Goal: Task Accomplishment & Management: Manage account settings

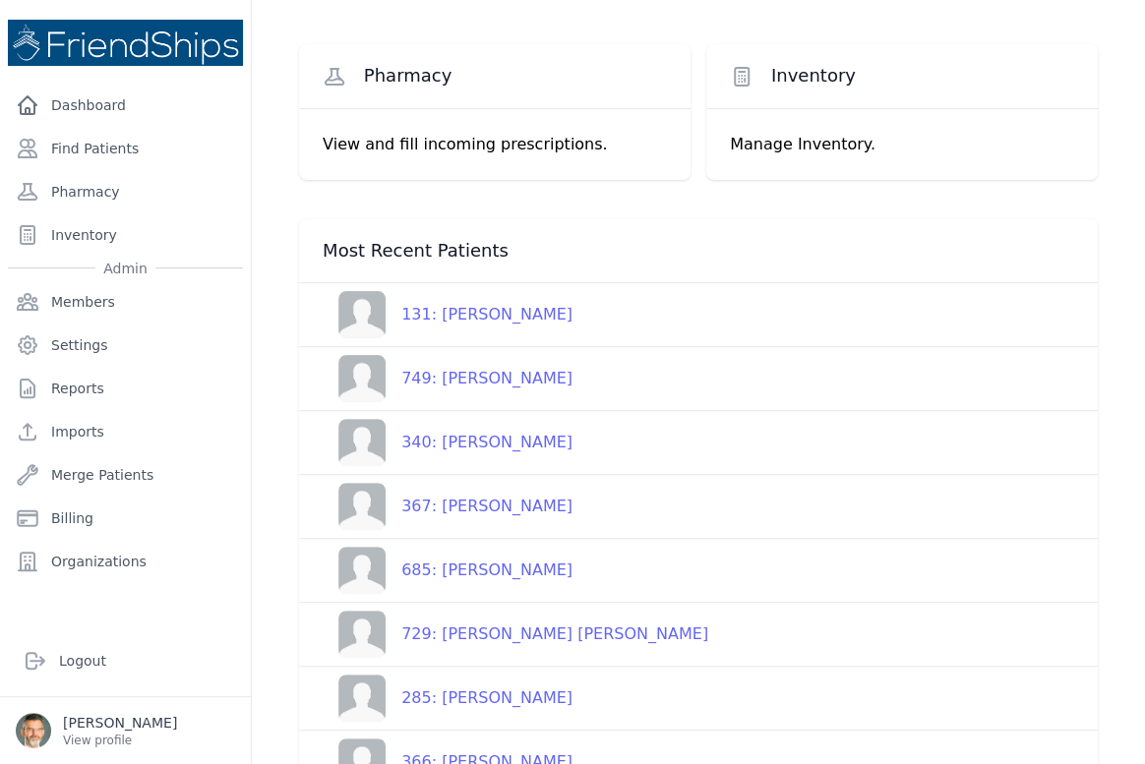
scroll to position [178, 0]
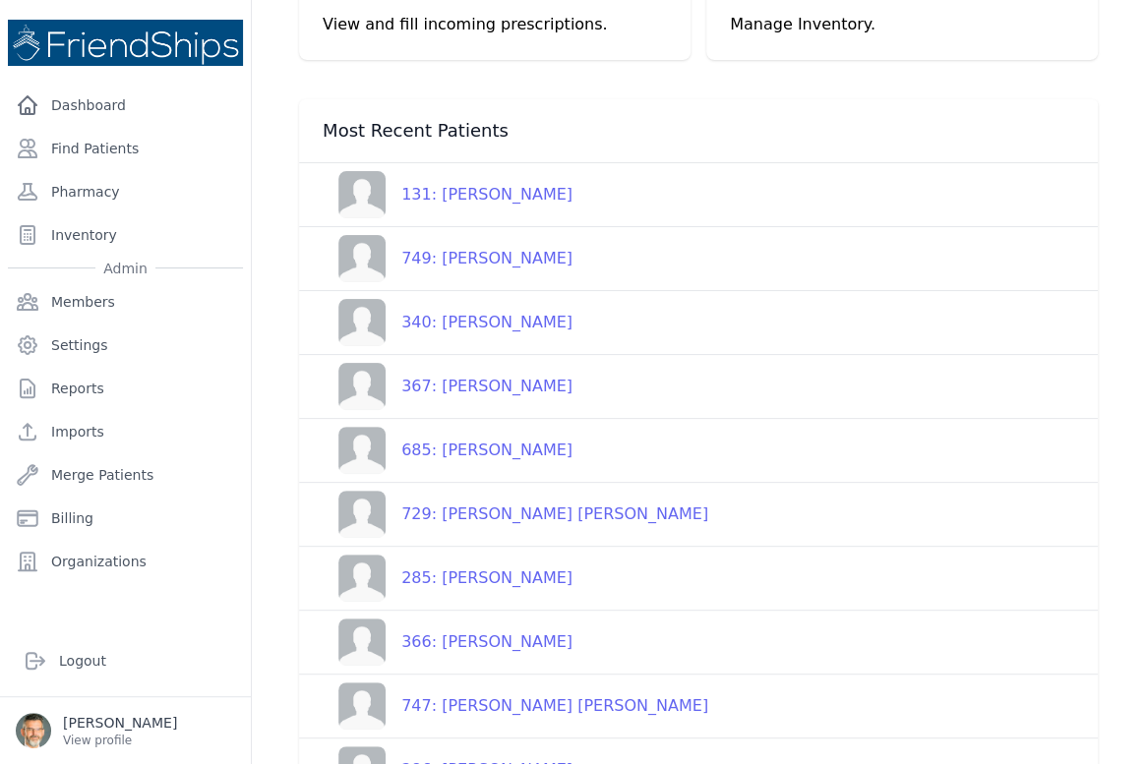
click at [471, 510] on div "729: Mahmoud Attia Ahmed" at bounding box center [547, 515] width 323 height 24
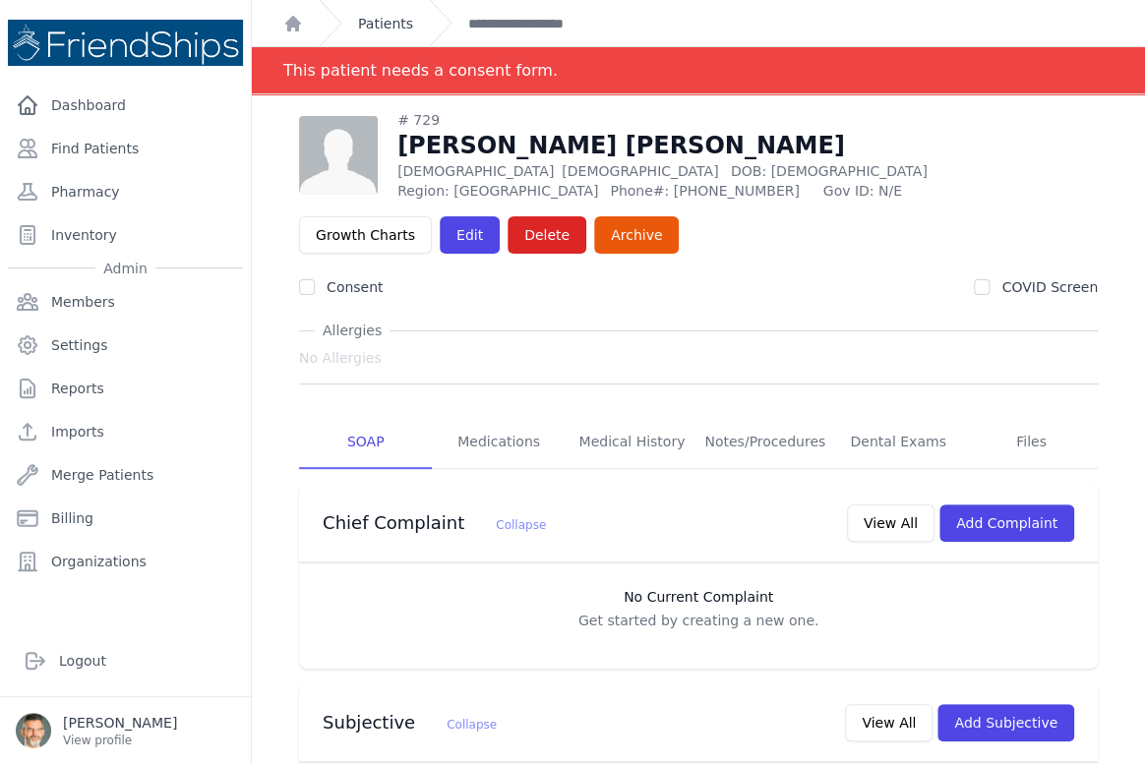
click at [378, 23] on link "Patients" at bounding box center [385, 24] width 55 height 20
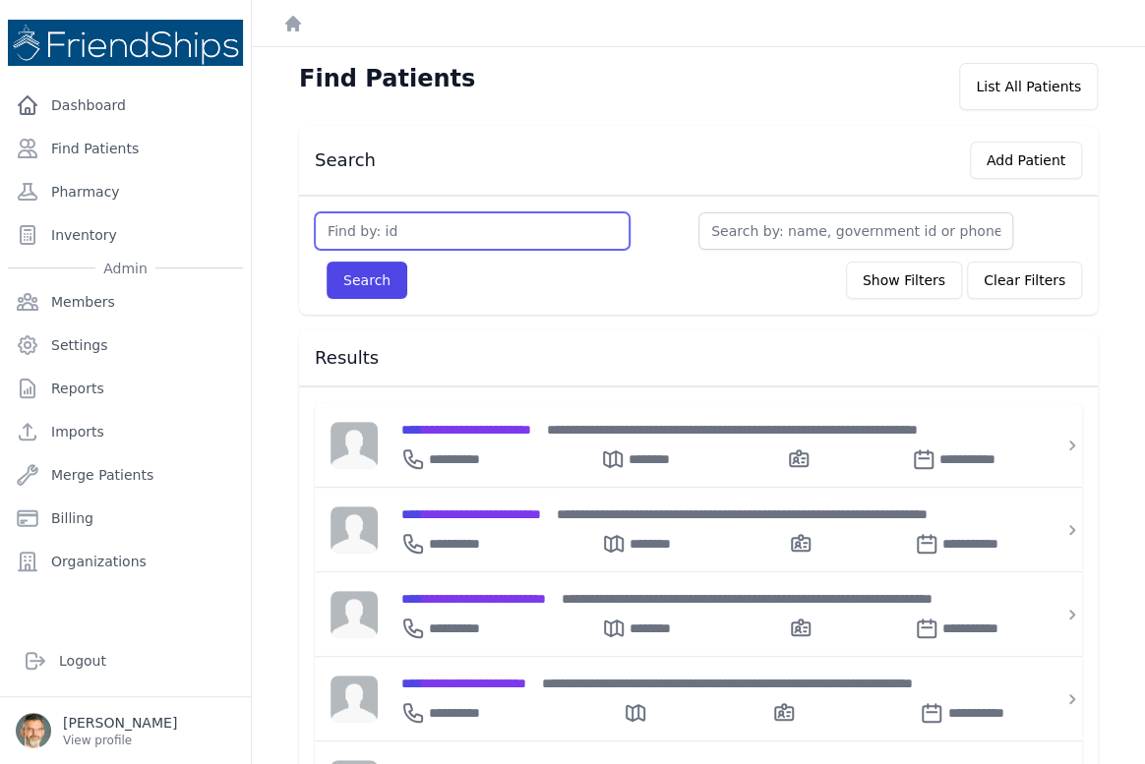
click at [385, 225] on input "text" at bounding box center [472, 230] width 315 height 37
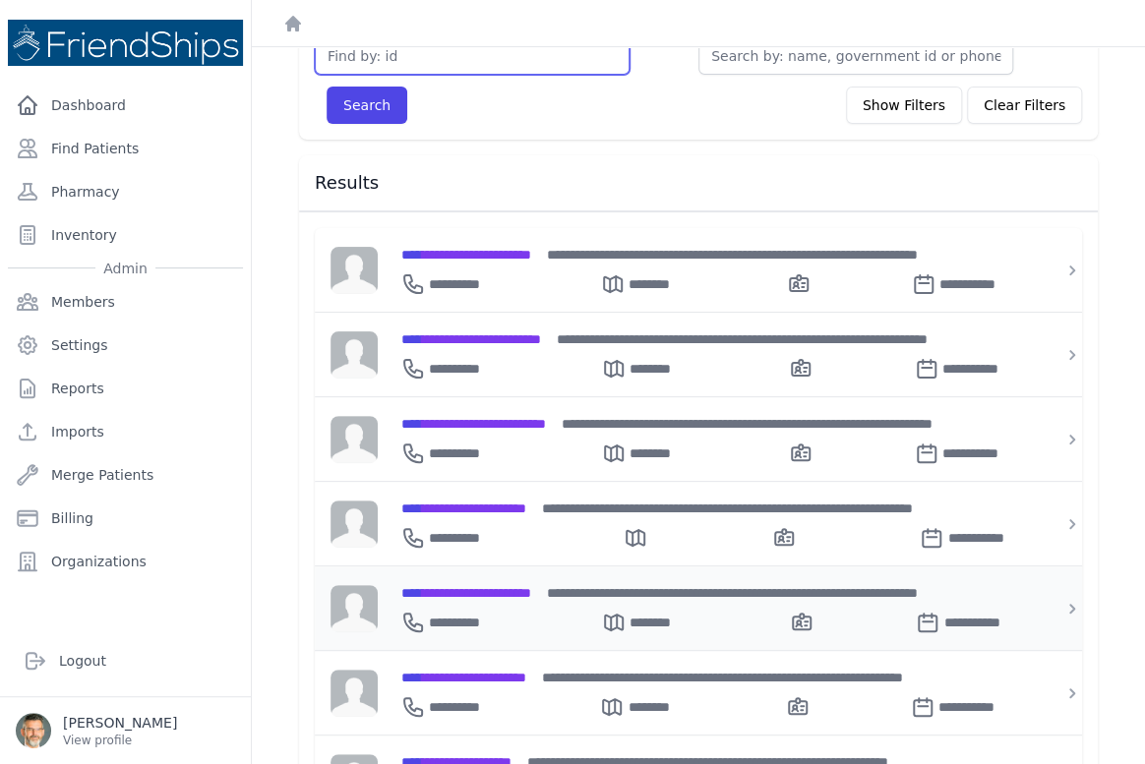
scroll to position [56, 0]
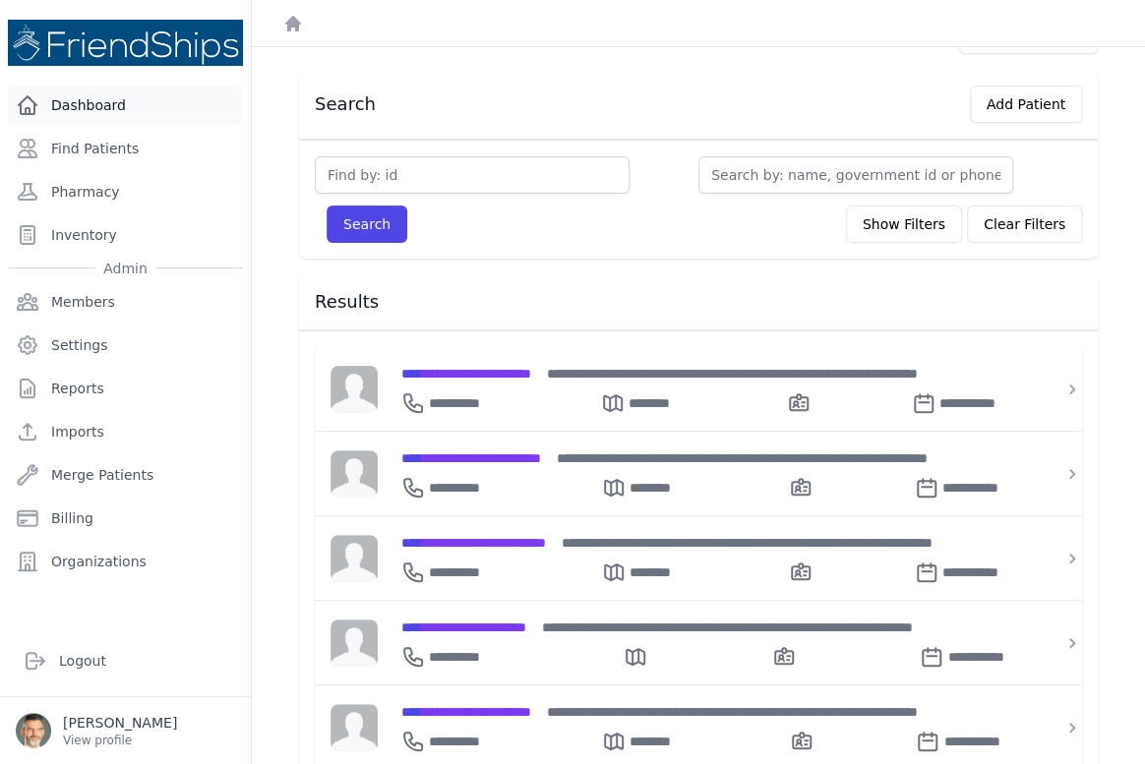
click at [89, 103] on link "Dashboard" at bounding box center [125, 105] width 235 height 39
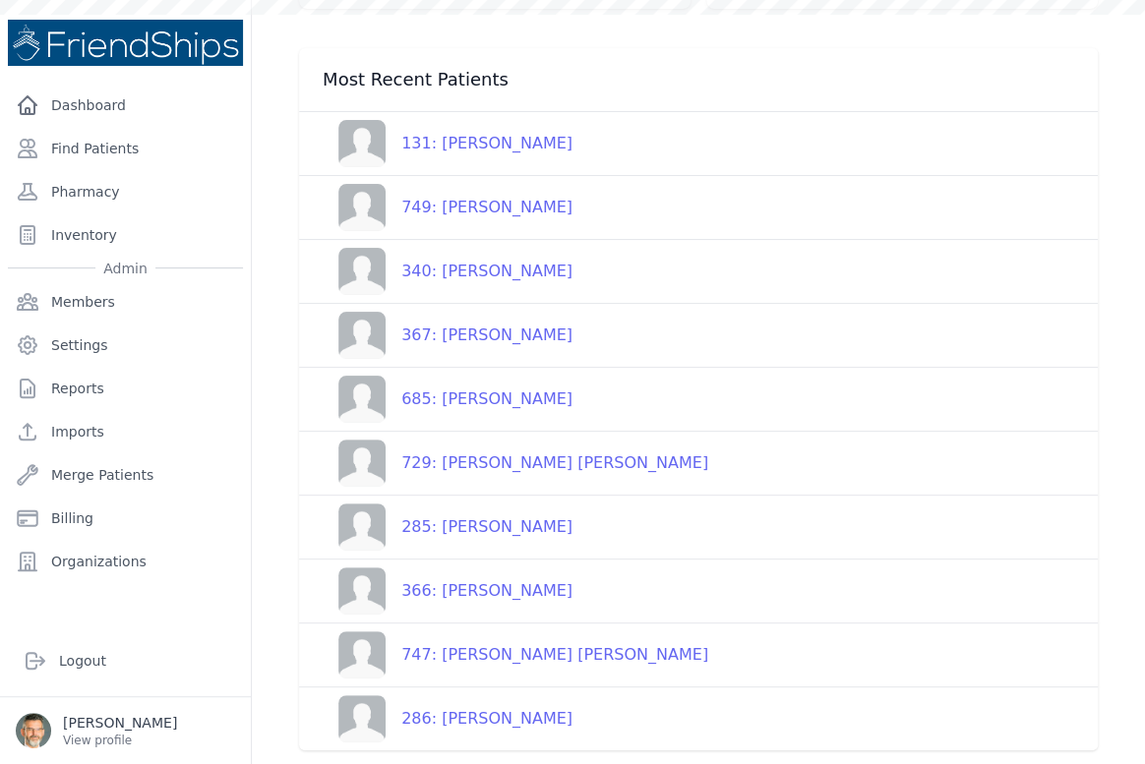
scroll to position [231, 0]
click at [480, 527] on div "285: [PERSON_NAME]" at bounding box center [479, 526] width 187 height 24
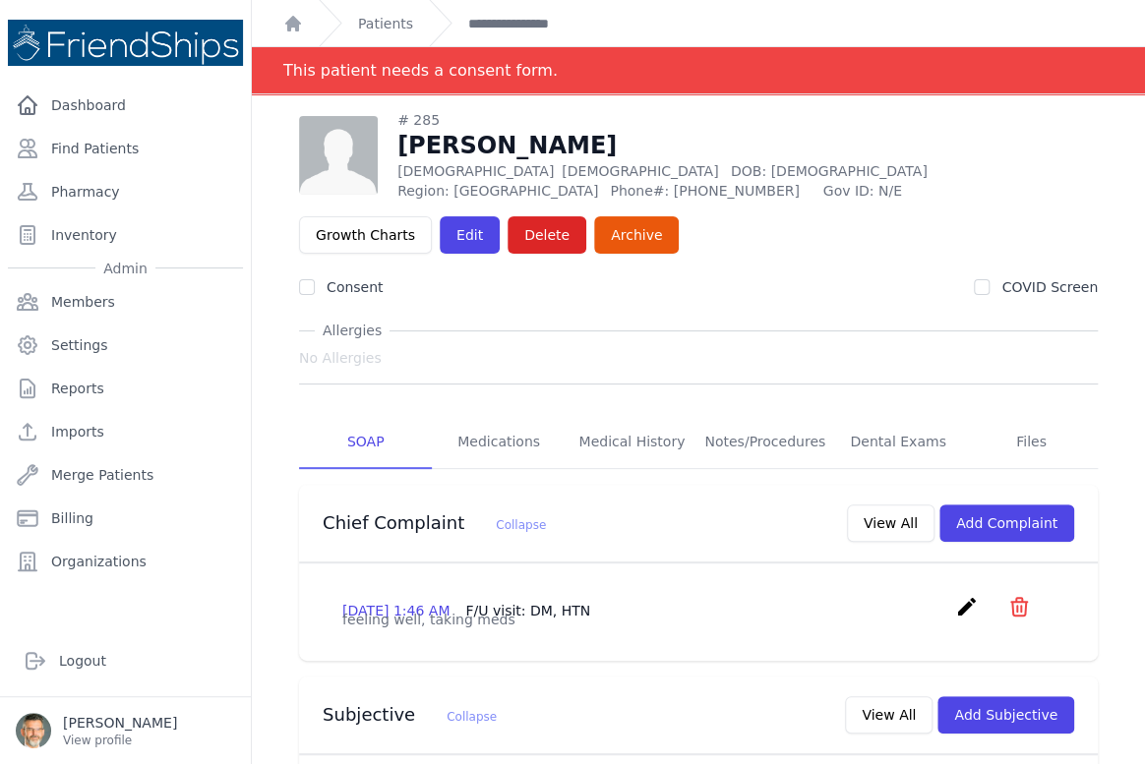
click at [1008, 595] on icon "icon" at bounding box center [1019, 607] width 24 height 24
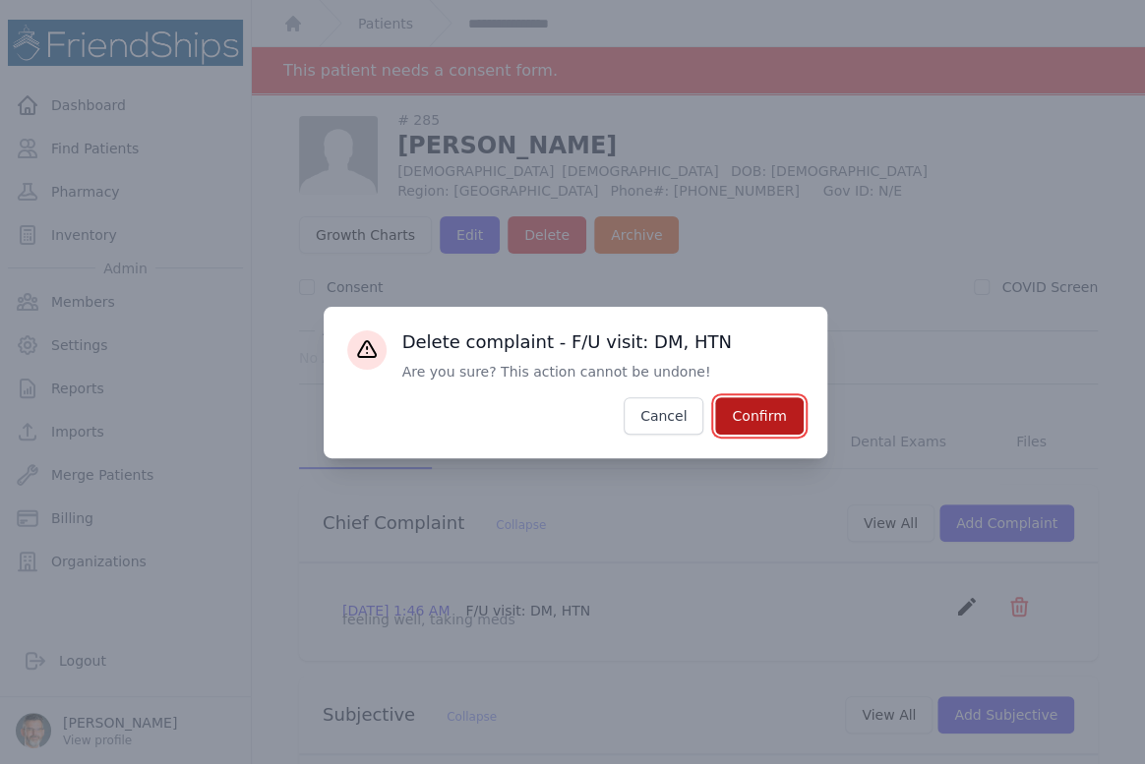
click at [751, 401] on button "Confirm" at bounding box center [759, 415] width 88 height 37
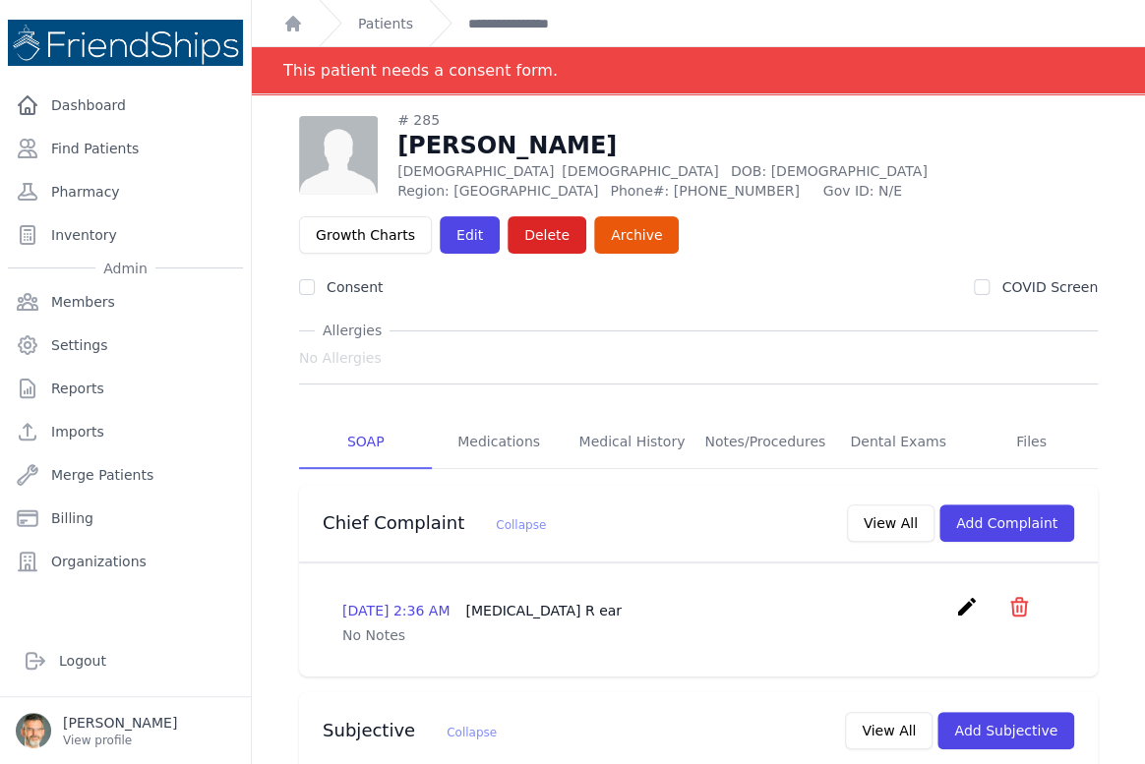
click at [1007, 605] on icon "icon" at bounding box center [1019, 607] width 24 height 24
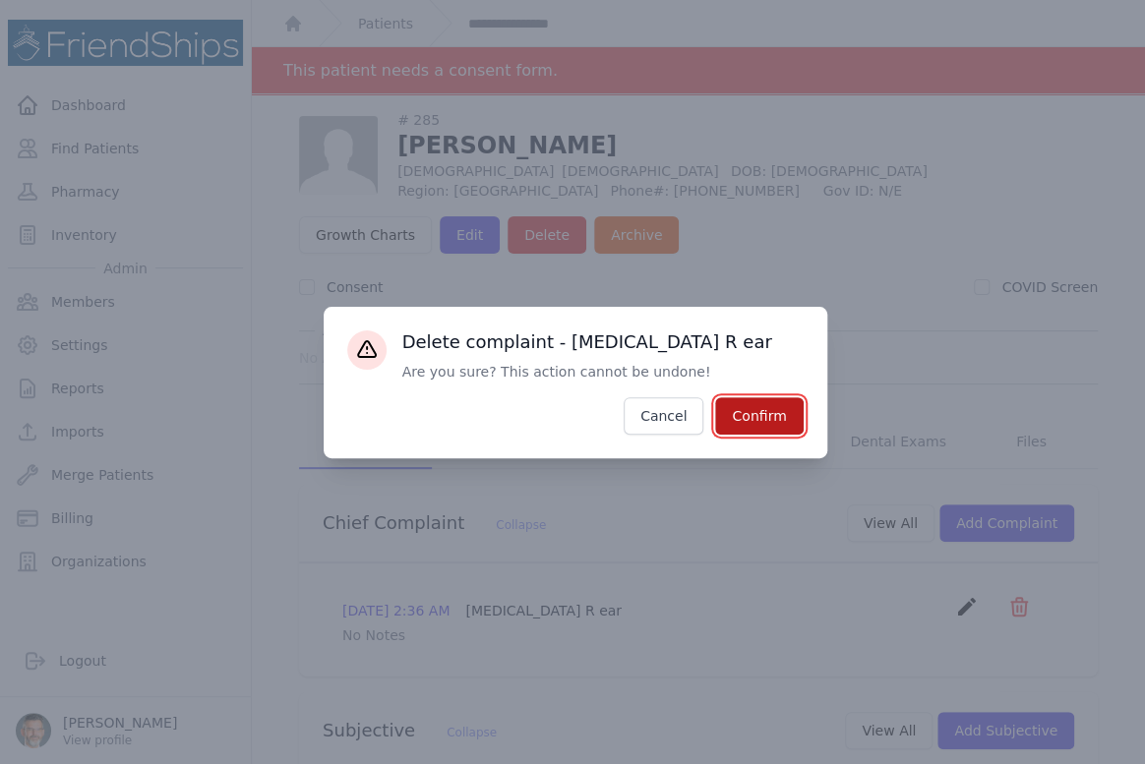
click at [742, 418] on button "Confirm" at bounding box center [759, 415] width 88 height 37
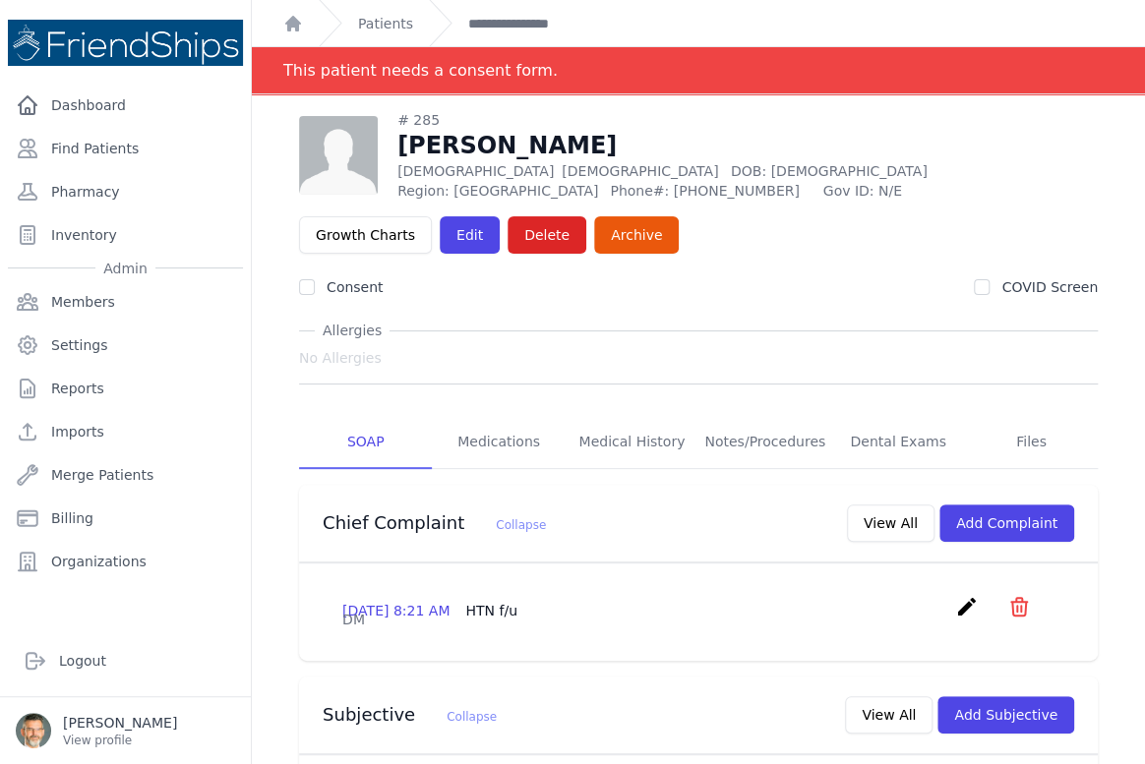
drag, startPoint x: 1005, startPoint y: 600, endPoint x: 895, endPoint y: 588, distance: 110.8
click at [976, 599] on span "create ​ Delete complaint - HTN f/u Are you sure? This action cannot be undone!…" at bounding box center [993, 610] width 76 height 30
drag, startPoint x: 1005, startPoint y: 604, endPoint x: 959, endPoint y: 591, distance: 48.0
click at [1007, 602] on icon "icon" at bounding box center [1019, 607] width 24 height 24
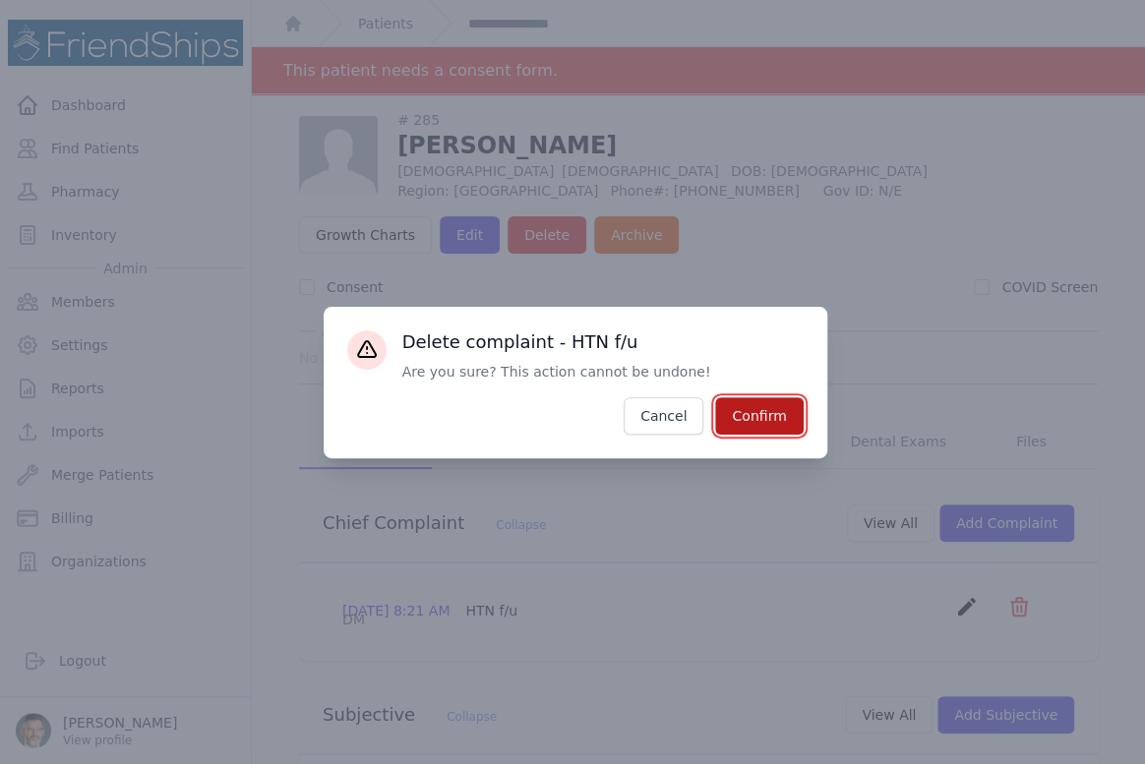
click at [753, 404] on button "Confirm" at bounding box center [759, 415] width 88 height 37
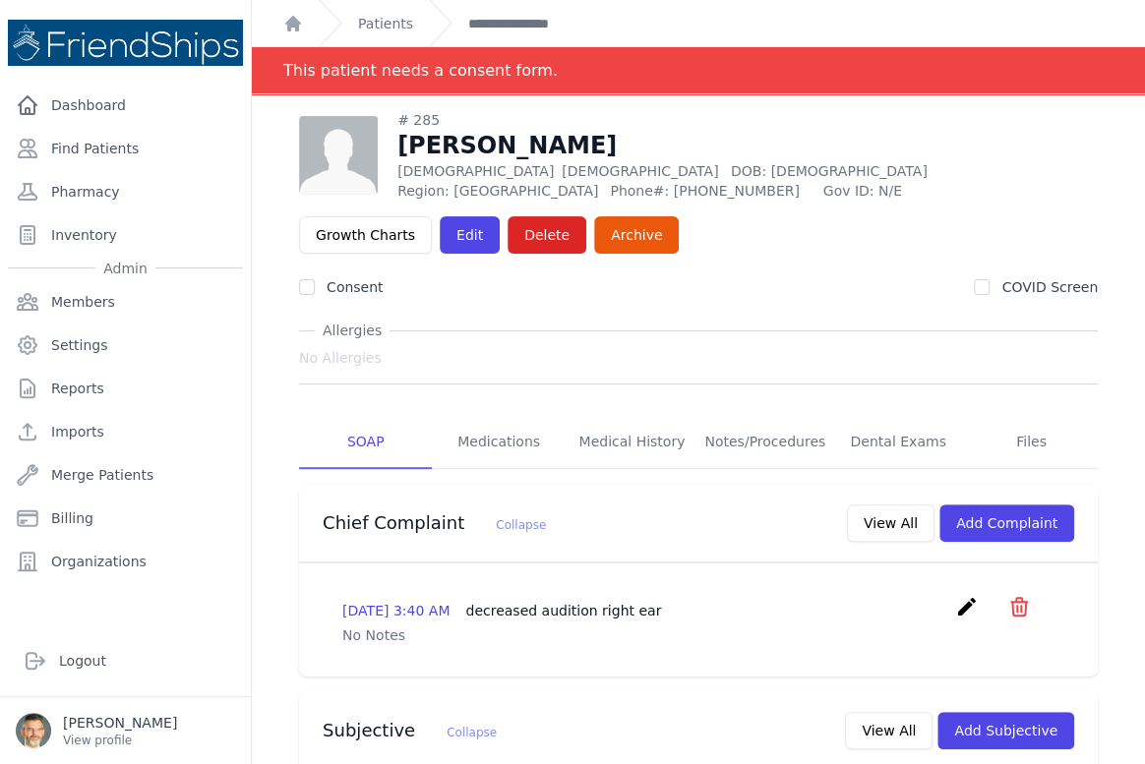
drag, startPoint x: 1001, startPoint y: 601, endPoint x: 876, endPoint y: 598, distance: 125.0
click at [1011, 600] on icon "icon" at bounding box center [1019, 607] width 16 height 18
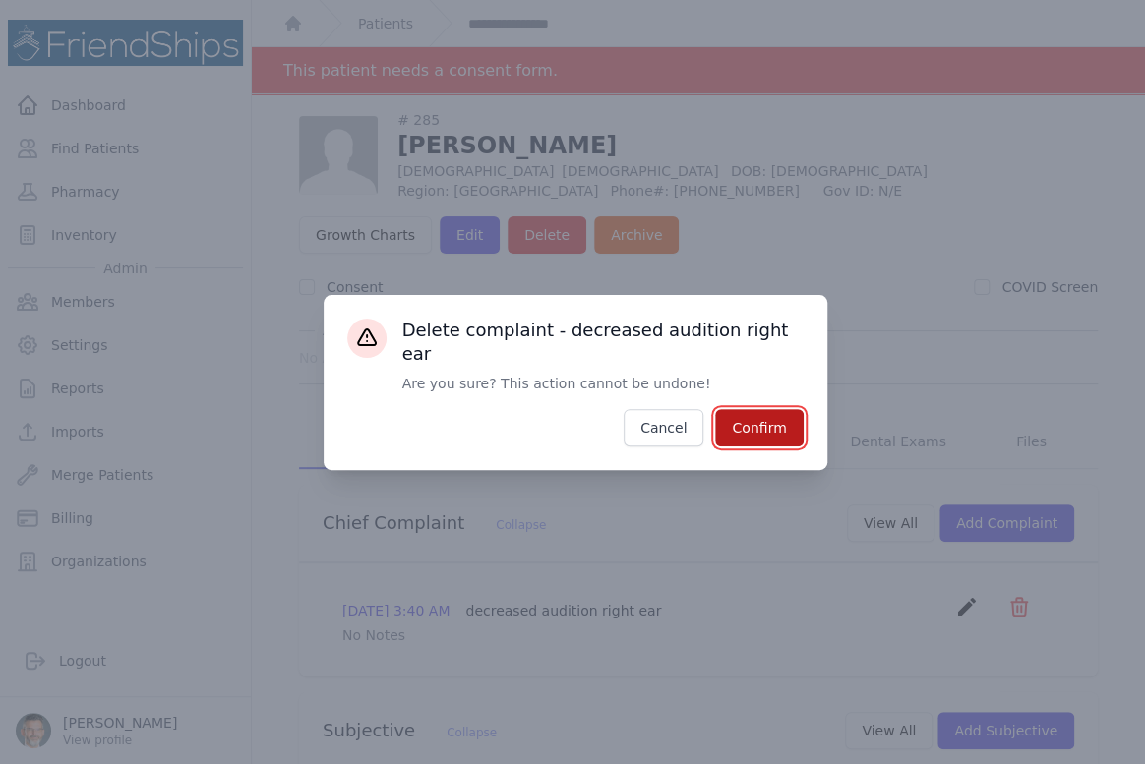
click at [749, 414] on button "Confirm" at bounding box center [759, 427] width 88 height 37
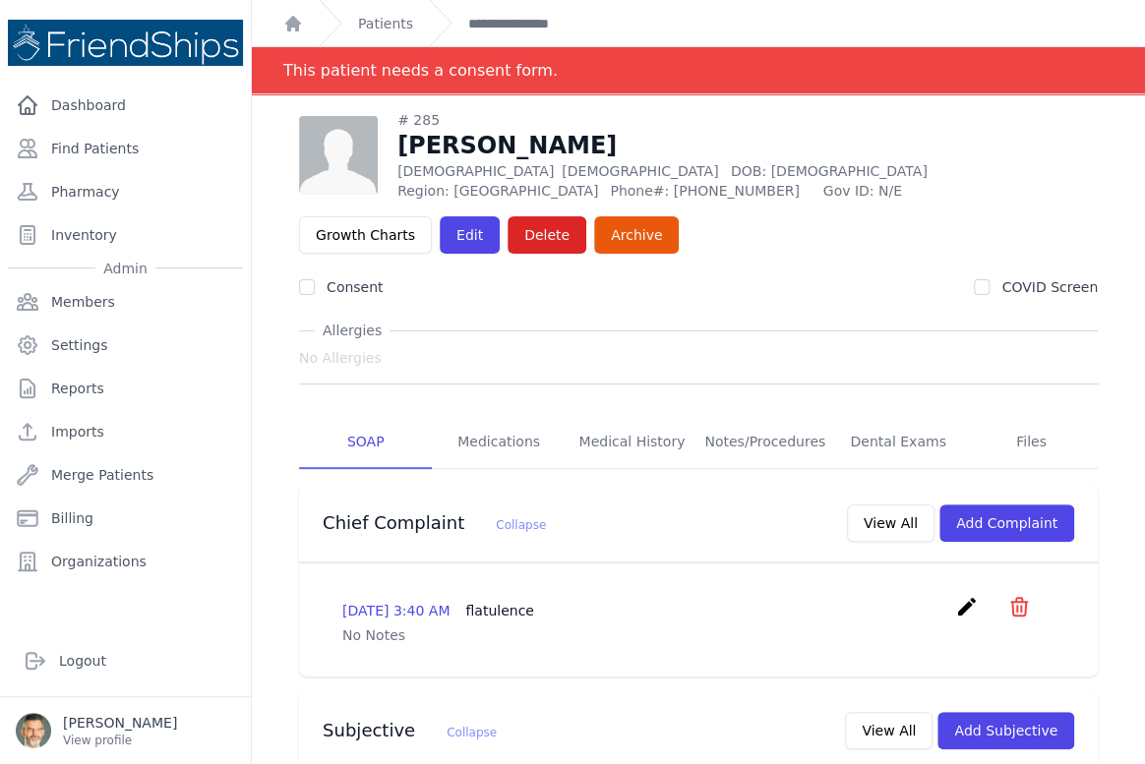
click at [1011, 601] on icon "icon" at bounding box center [1019, 607] width 16 height 18
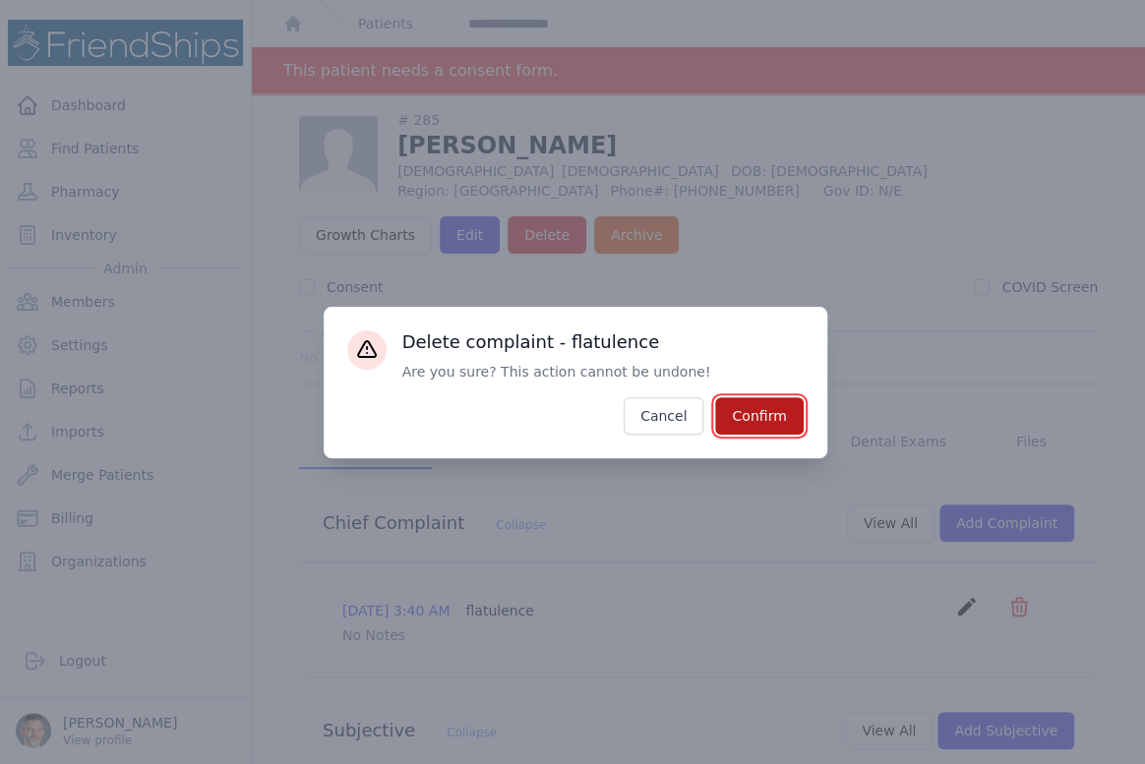
click at [736, 415] on button "Confirm" at bounding box center [759, 415] width 88 height 37
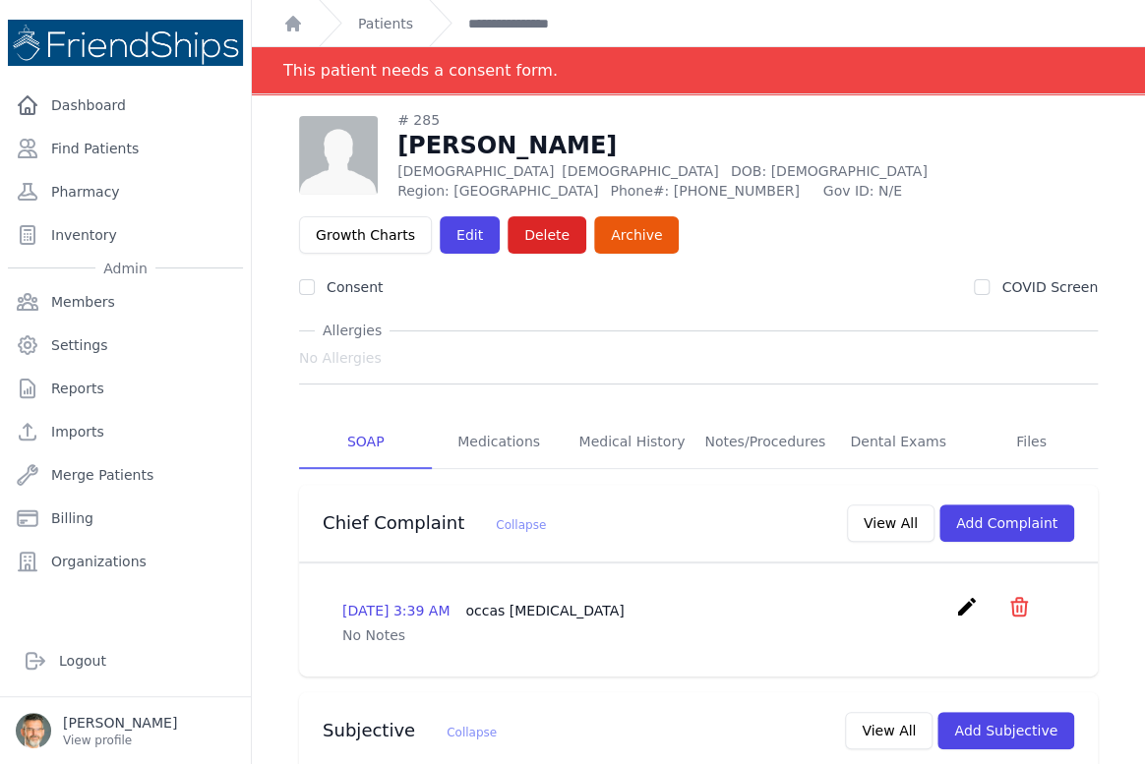
click at [1012, 609] on icon "icon" at bounding box center [1019, 607] width 16 height 18
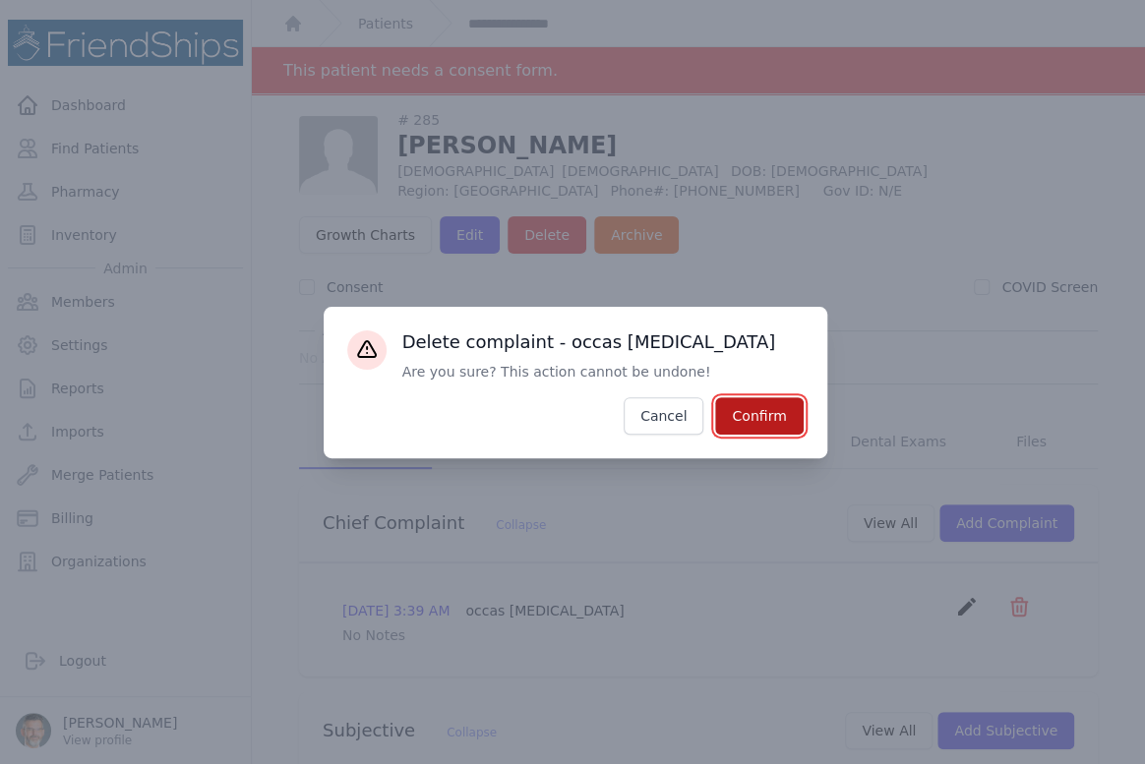
click at [765, 422] on button "Confirm" at bounding box center [759, 415] width 88 height 37
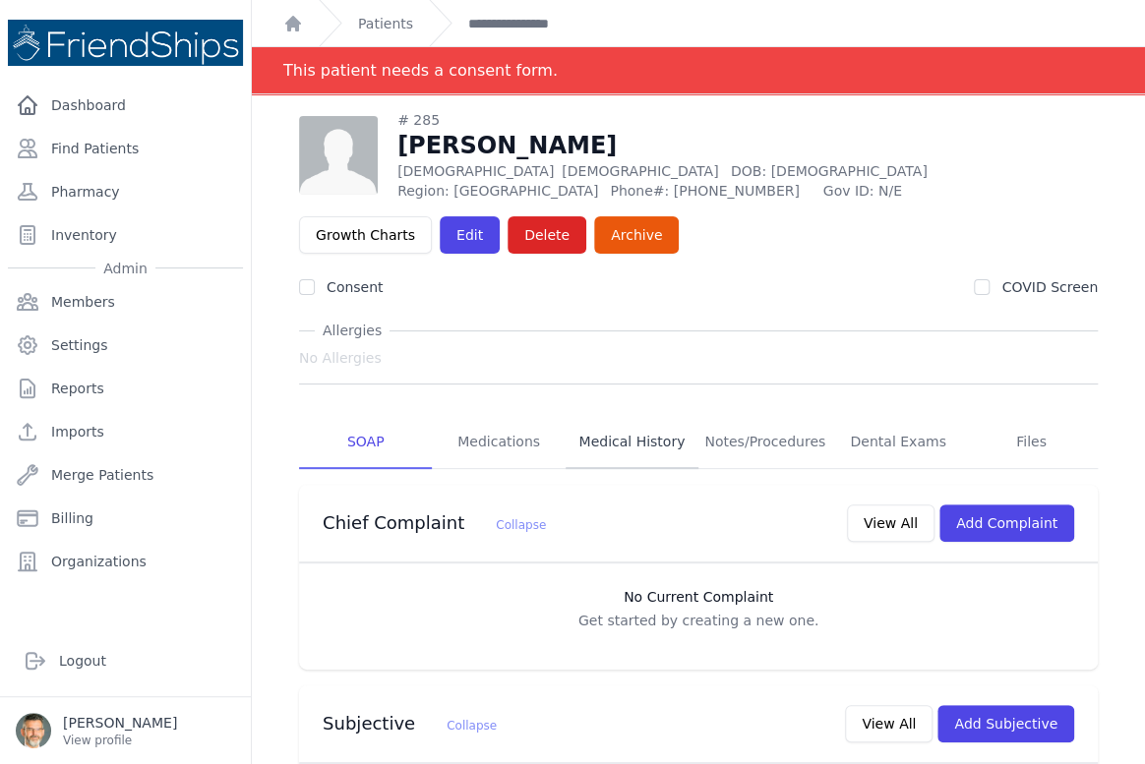
click at [617, 448] on link "Medical History" at bounding box center [632, 442] width 133 height 53
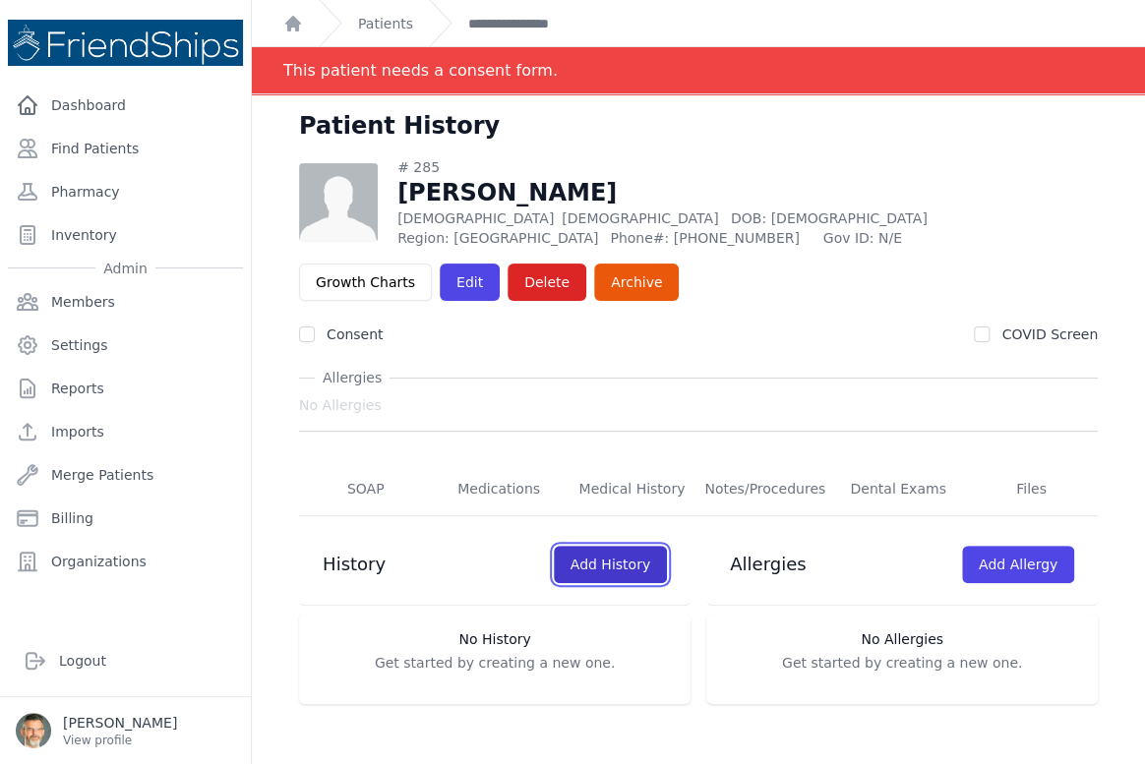
click at [591, 572] on link "Add History" at bounding box center [610, 564] width 113 height 37
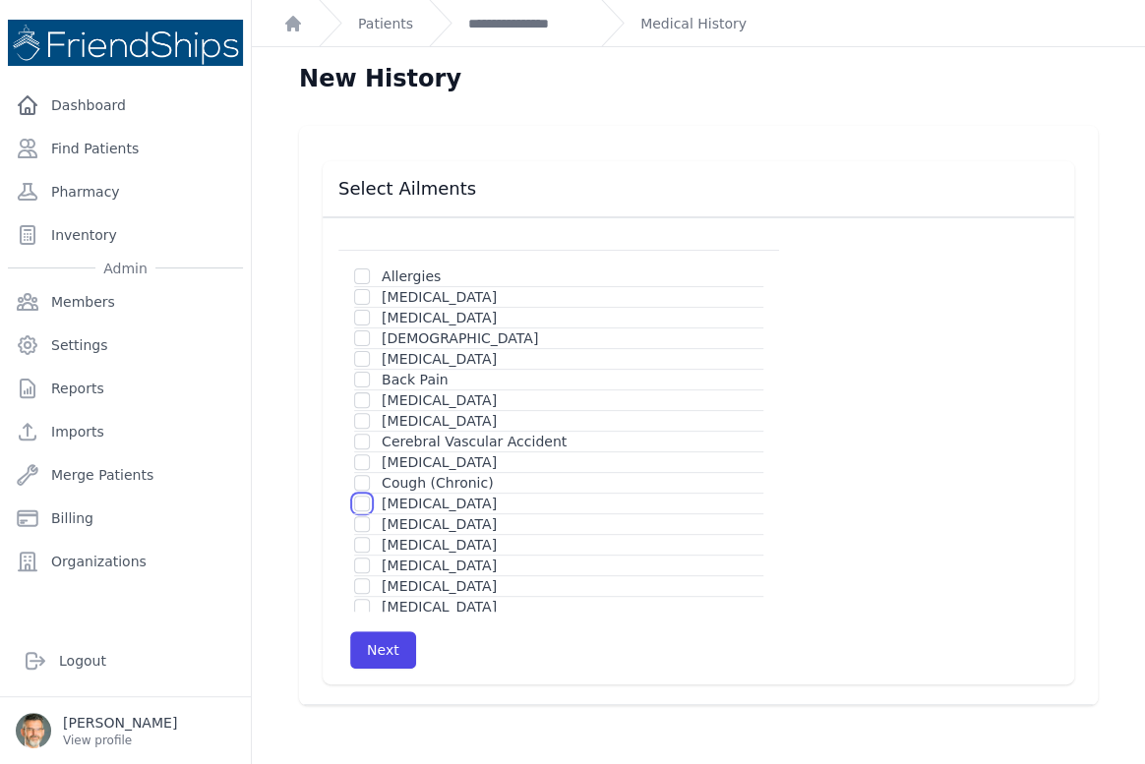
click at [360, 505] on input "checkbox" at bounding box center [362, 504] width 16 height 16
checkbox input "true"
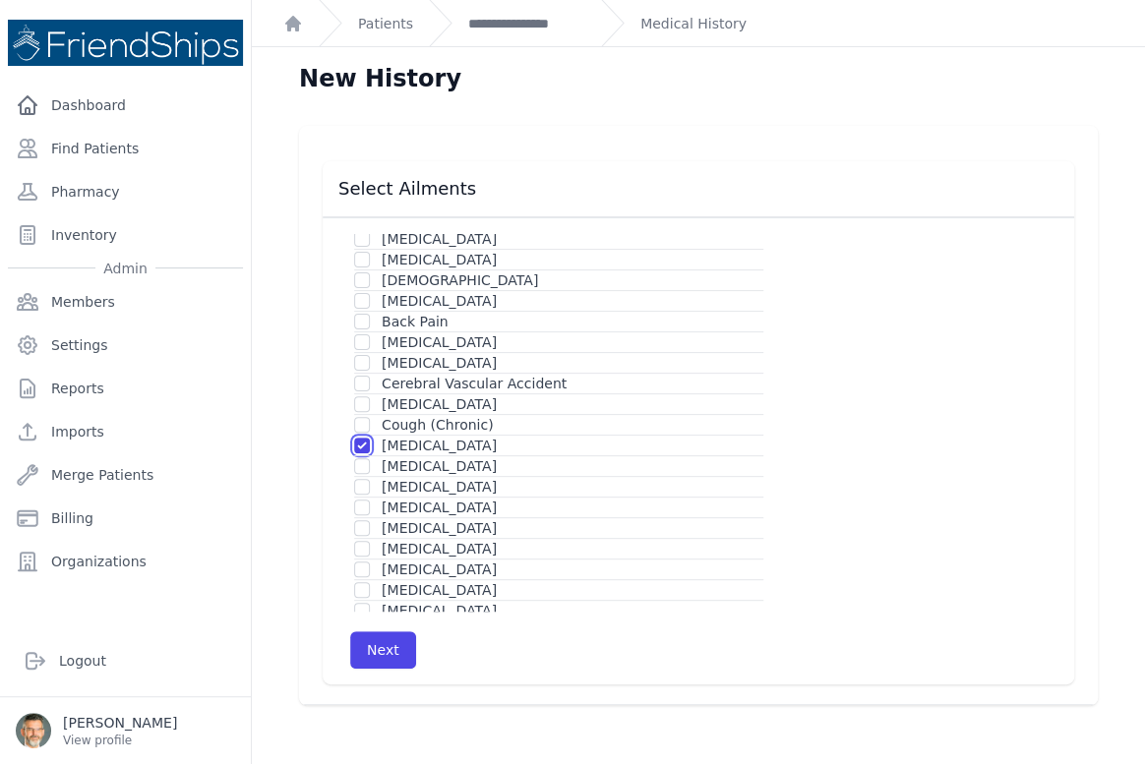
scroll to position [89, 0]
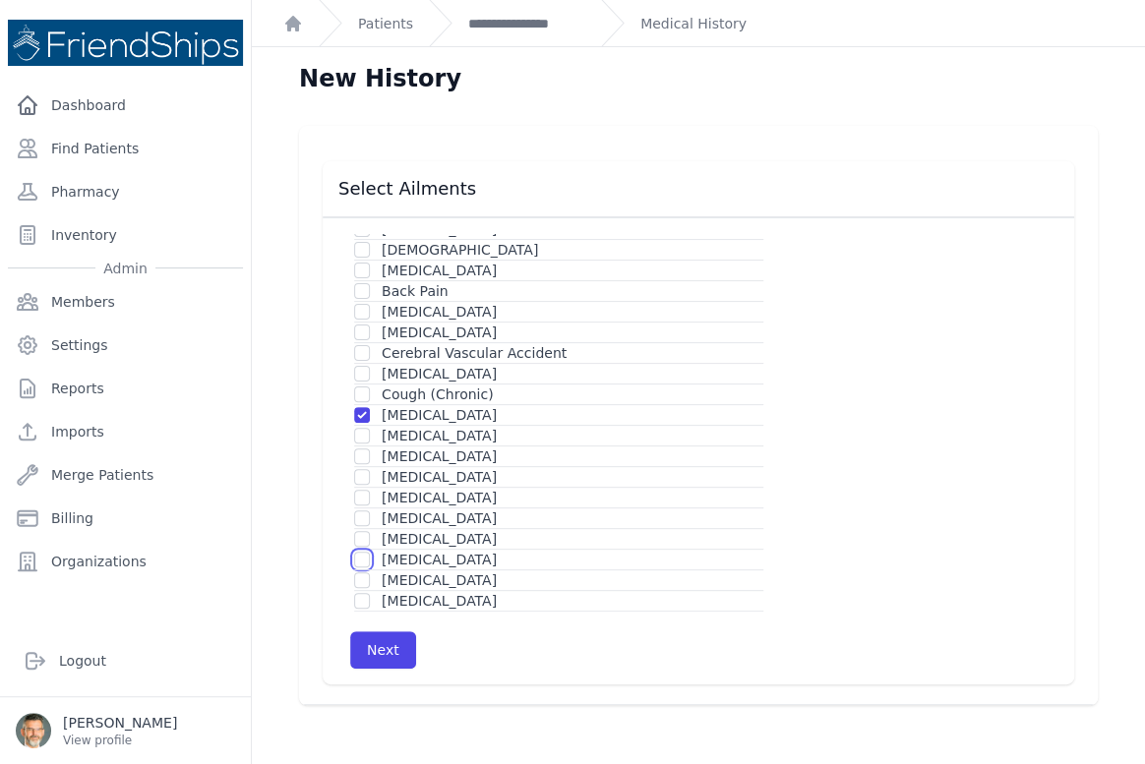
click at [369, 561] on input "checkbox" at bounding box center [362, 560] width 16 height 16
checkbox input "true"
click at [400, 651] on button "Next" at bounding box center [383, 650] width 66 height 37
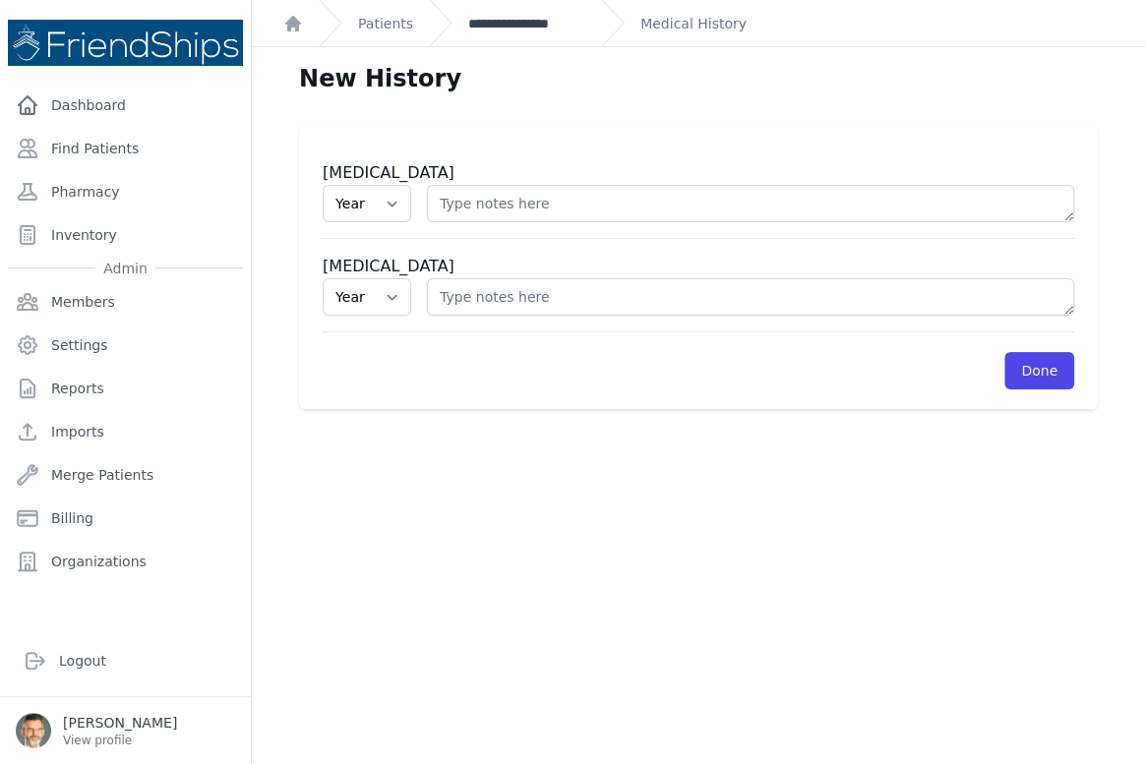
click at [500, 24] on link "**********" at bounding box center [526, 24] width 117 height 20
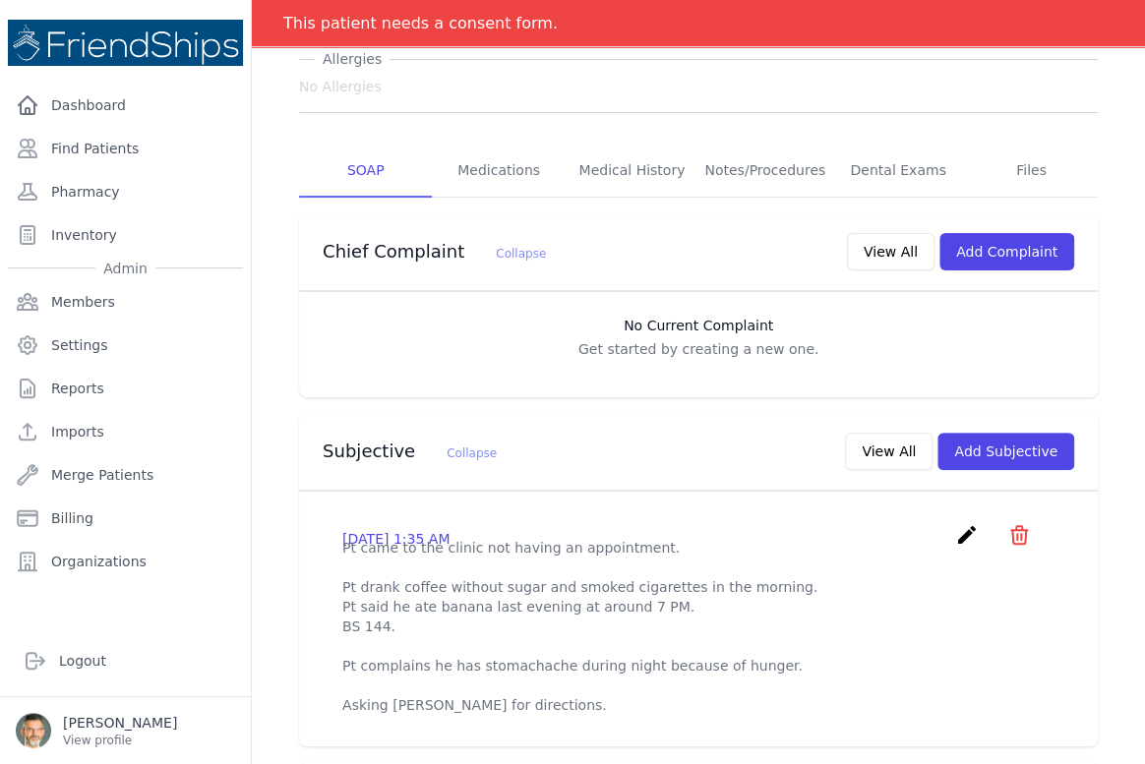
scroll to position [268, 0]
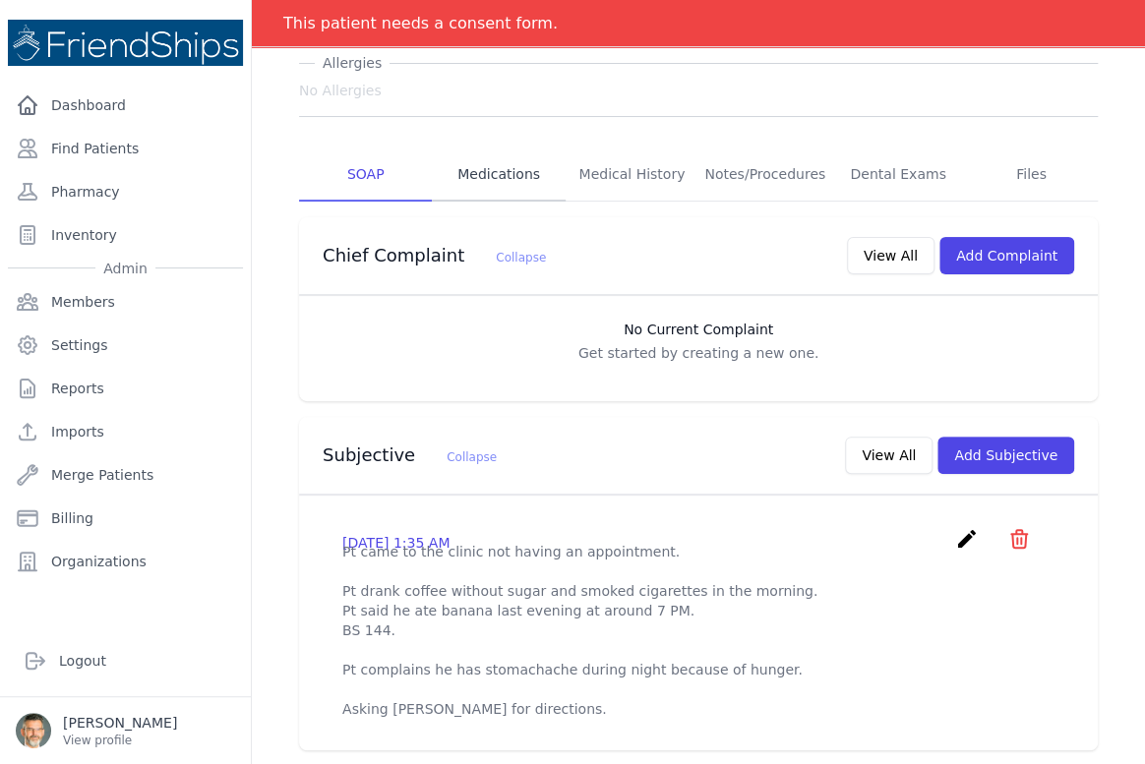
click at [501, 179] on link "Medications" at bounding box center [498, 175] width 133 height 53
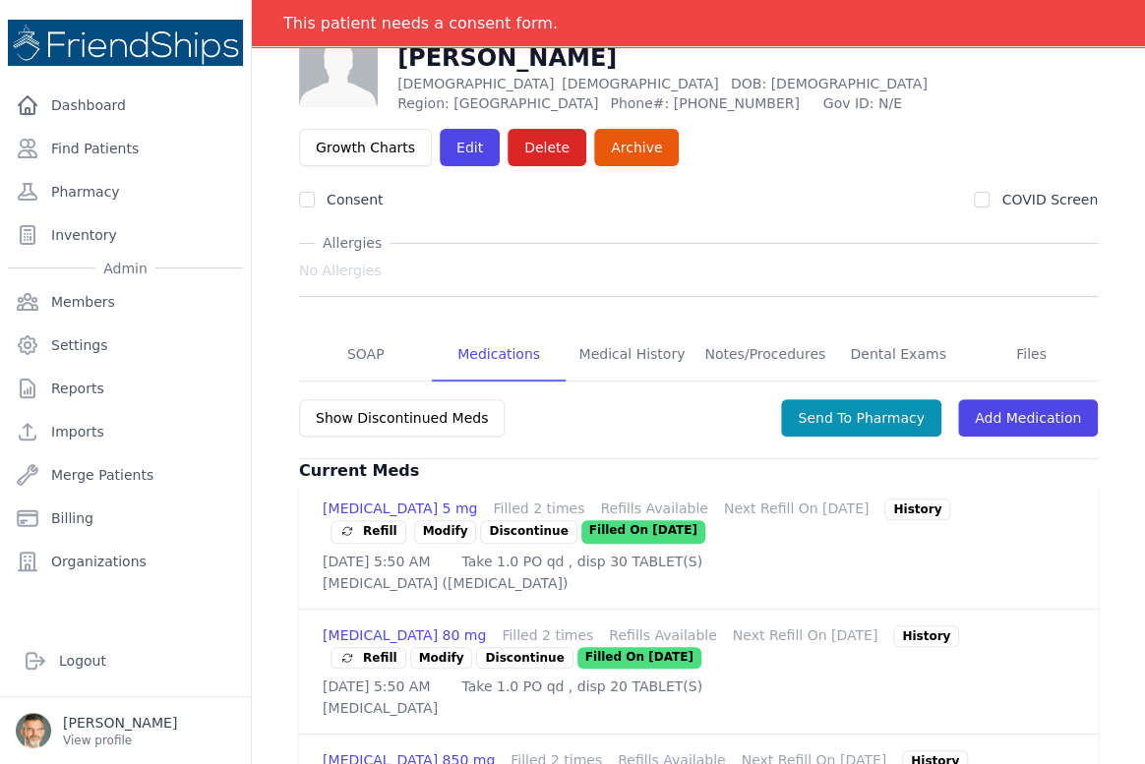
scroll to position [122, 0]
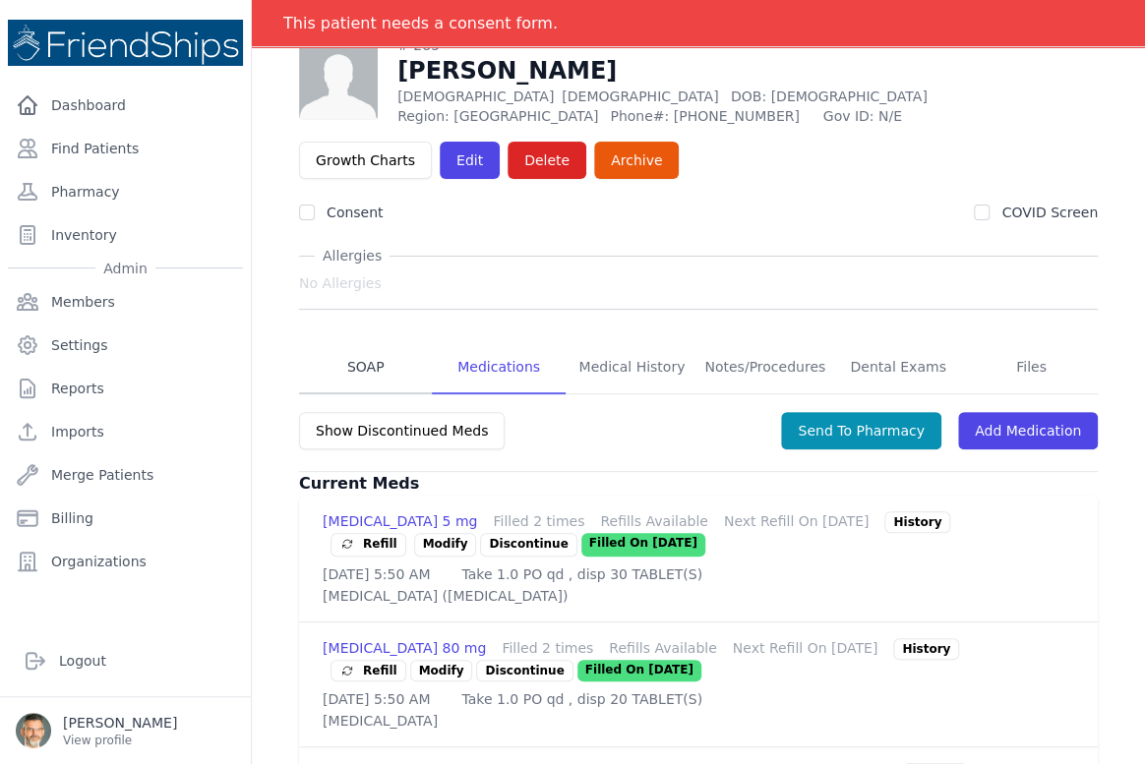
click at [354, 365] on link "SOAP" at bounding box center [365, 367] width 133 height 53
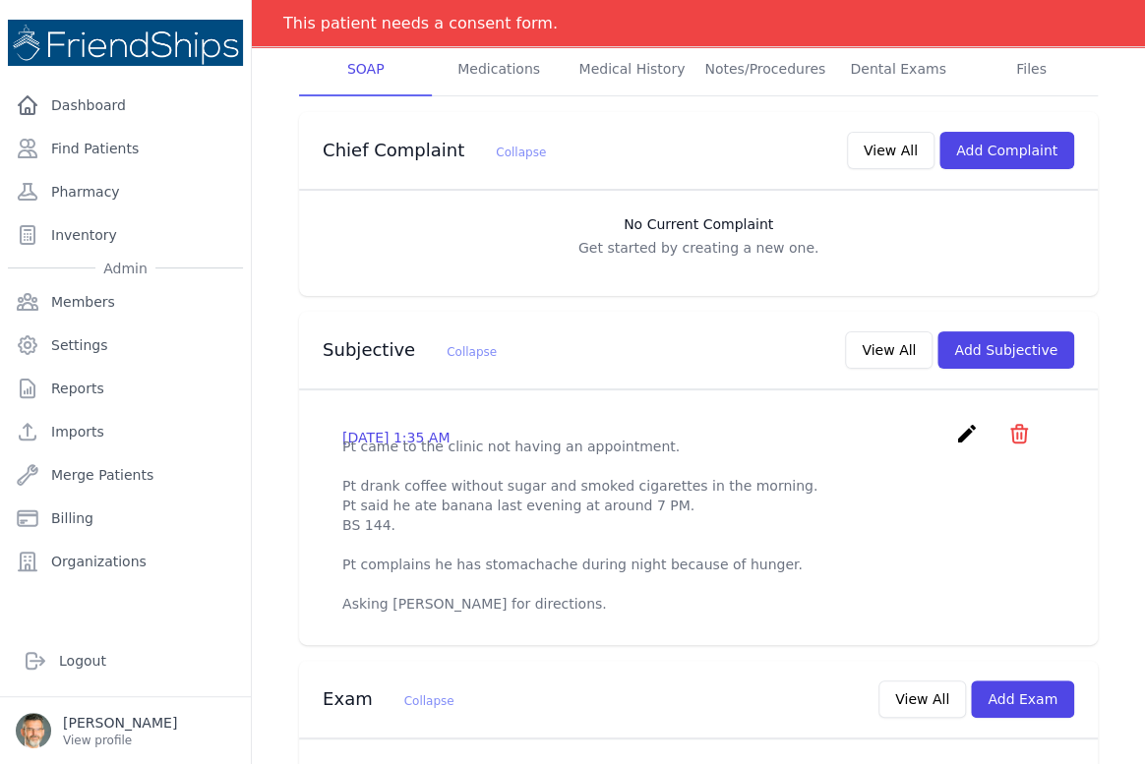
scroll to position [357, 0]
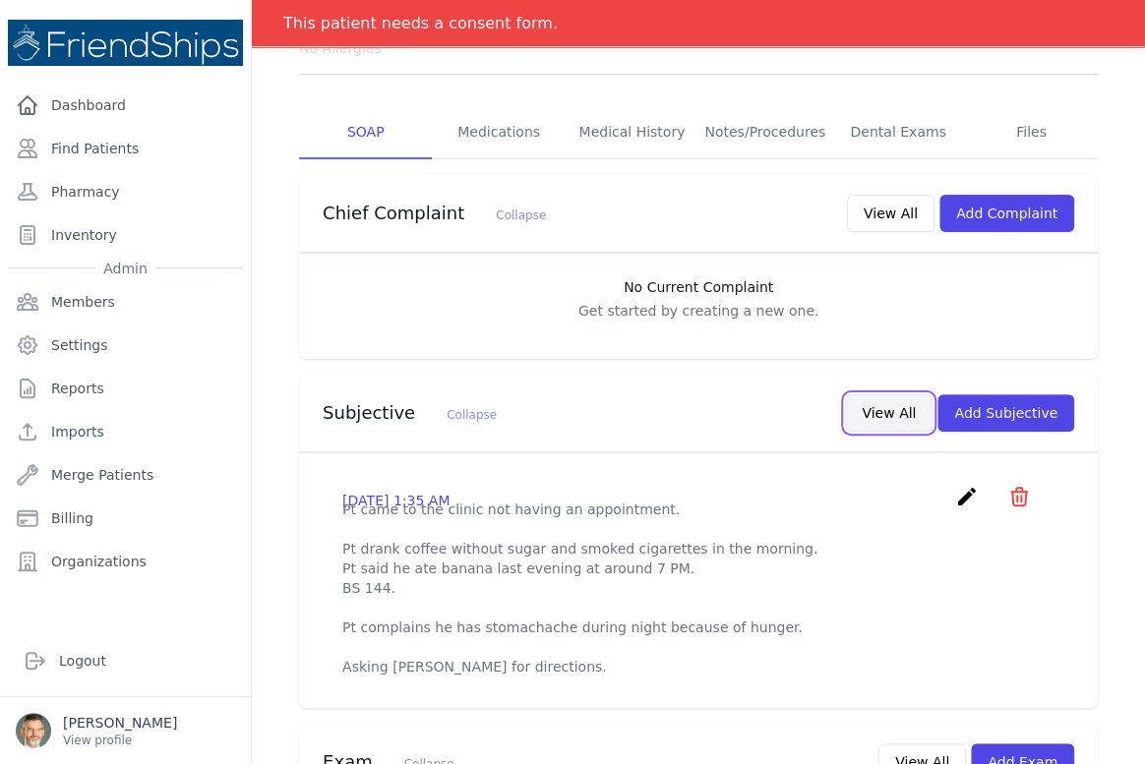
click at [886, 398] on button "View All" at bounding box center [889, 412] width 88 height 37
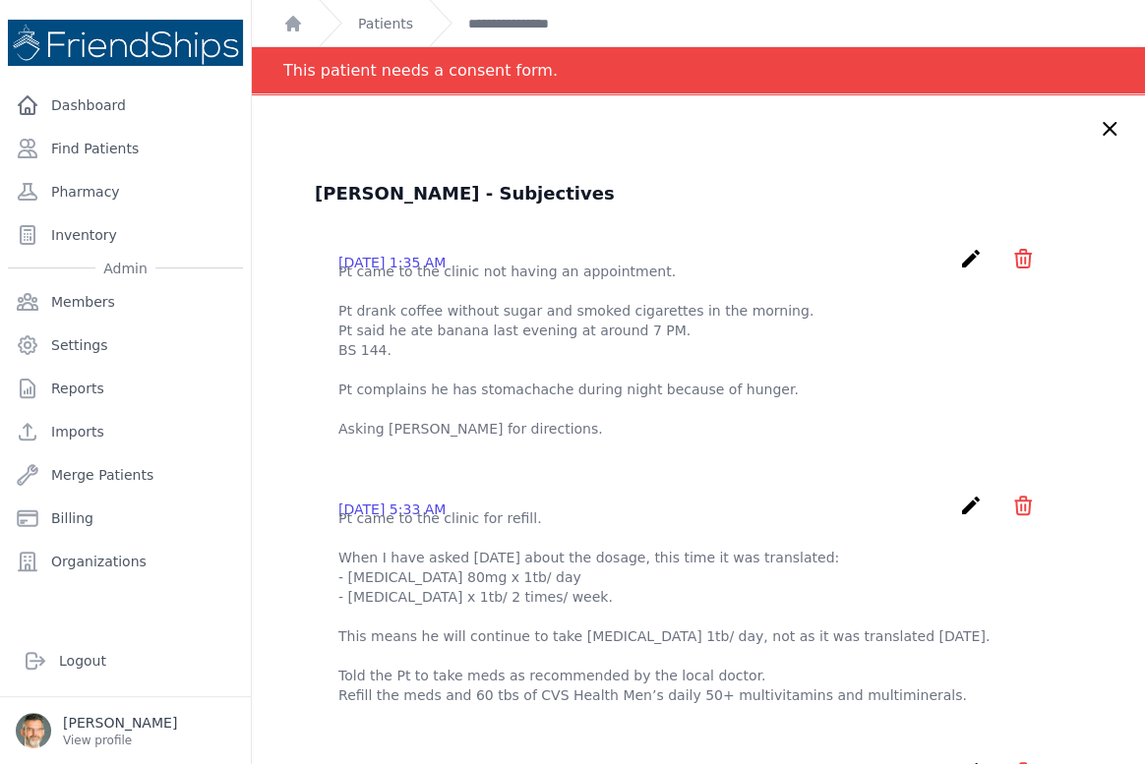
scroll to position [0, 0]
click at [510, 27] on link "**********" at bounding box center [526, 24] width 117 height 20
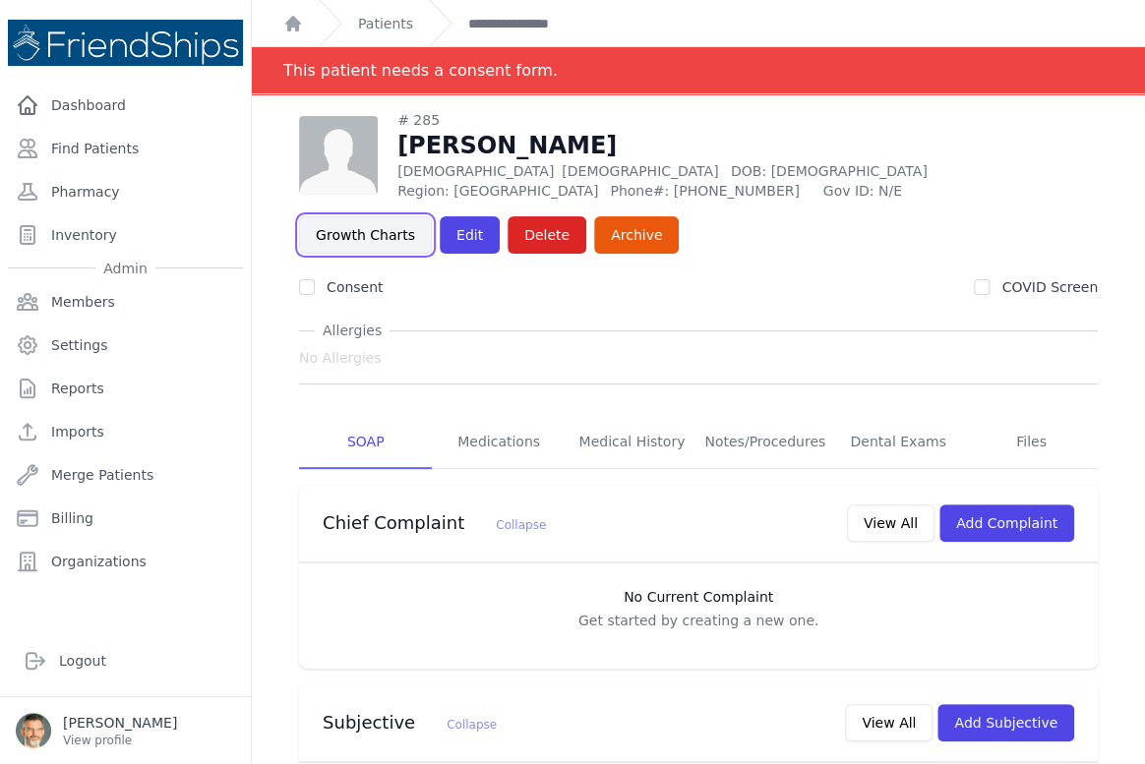
click at [326, 228] on link "Growth Charts" at bounding box center [365, 234] width 133 height 37
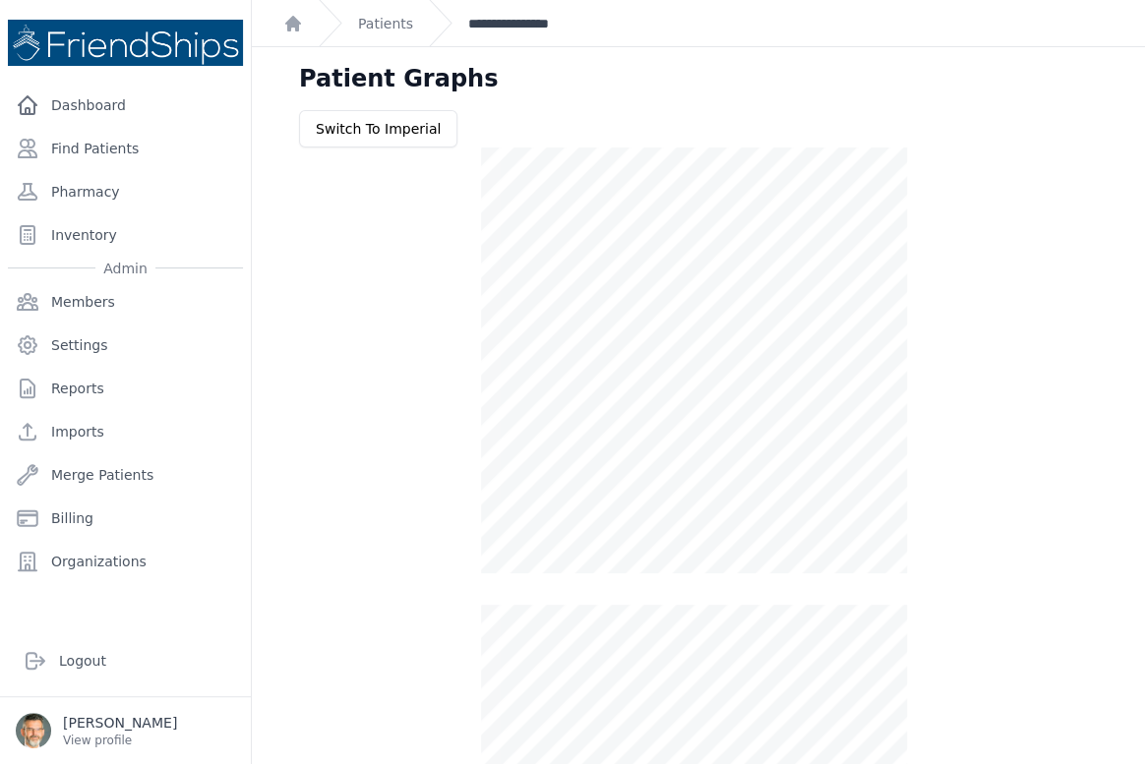
click at [497, 20] on link "**********" at bounding box center [526, 24] width 117 height 20
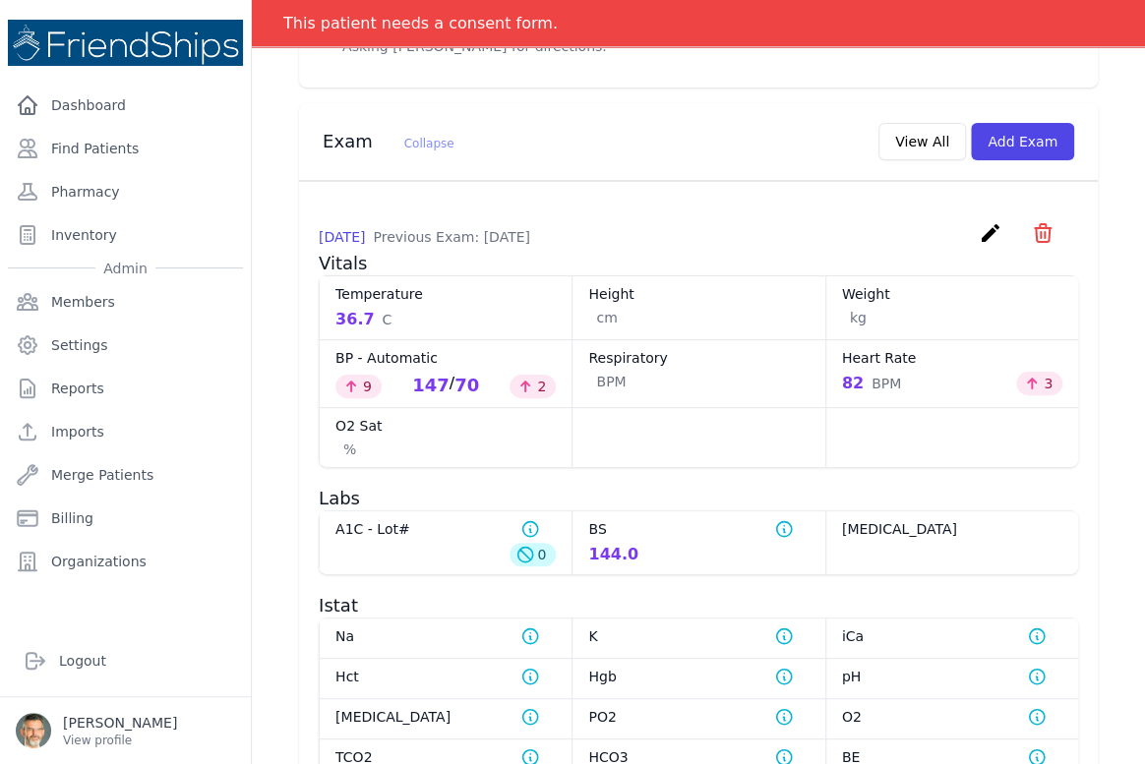
scroll to position [899, 0]
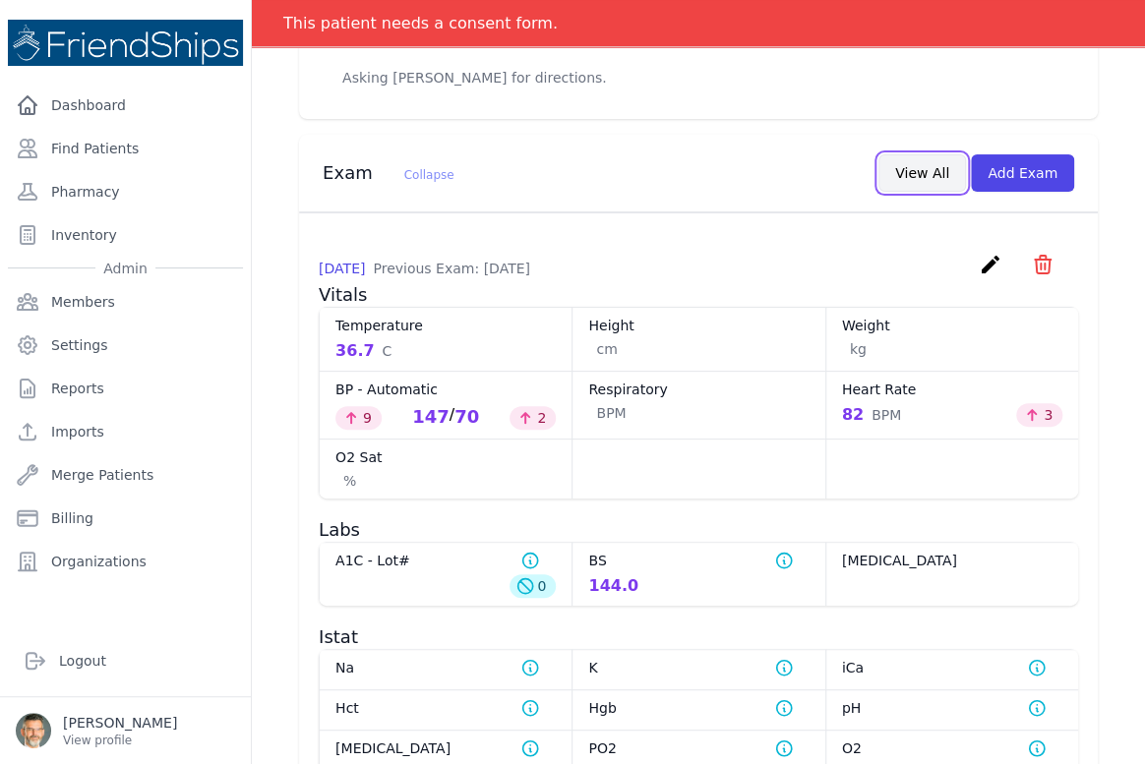
click at [912, 192] on button "View All" at bounding box center [922, 172] width 88 height 37
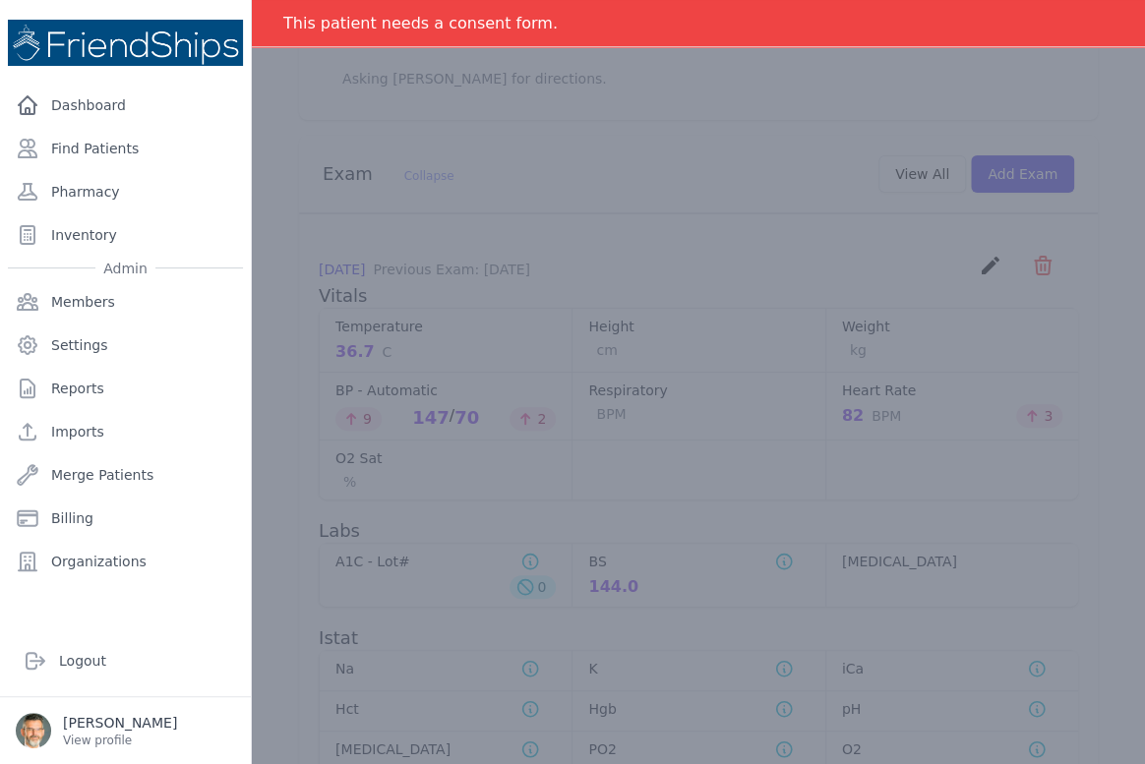
scroll to position [0, 0]
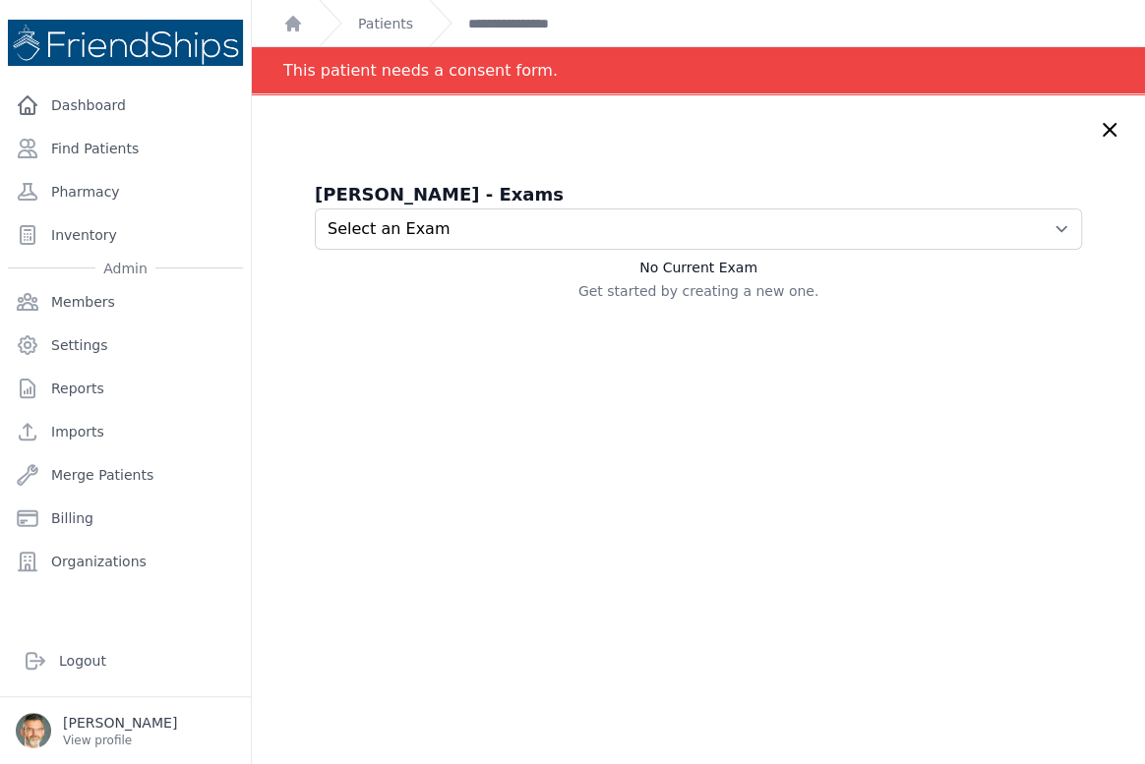
click at [781, 250] on div "[PERSON_NAME] - Exams Select an Exam [DATE] 1:33 AM [DATE] 1:20 AM [DATE] 1:43 …" at bounding box center [698, 241] width 767 height 120
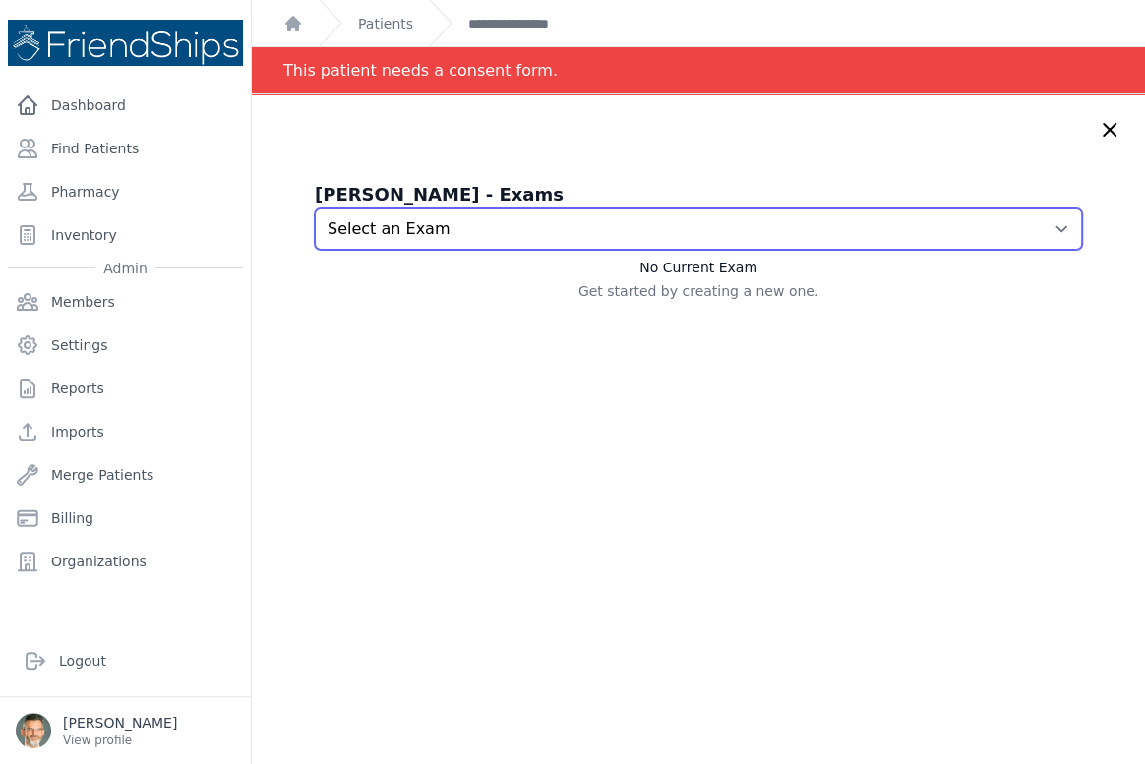
click at [771, 238] on select "Select an Exam [DATE] 1:33 AM [DATE] 1:20 AM [DATE] 1:43 AM [DATE] 1:24 AM [DAT…" at bounding box center [698, 229] width 767 height 41
click at [315, 209] on select "Select an Exam [DATE] 1:33 AM [DATE] 1:20 AM [DATE] 1:43 AM [DATE] 1:24 AM [DAT…" at bounding box center [698, 229] width 767 height 41
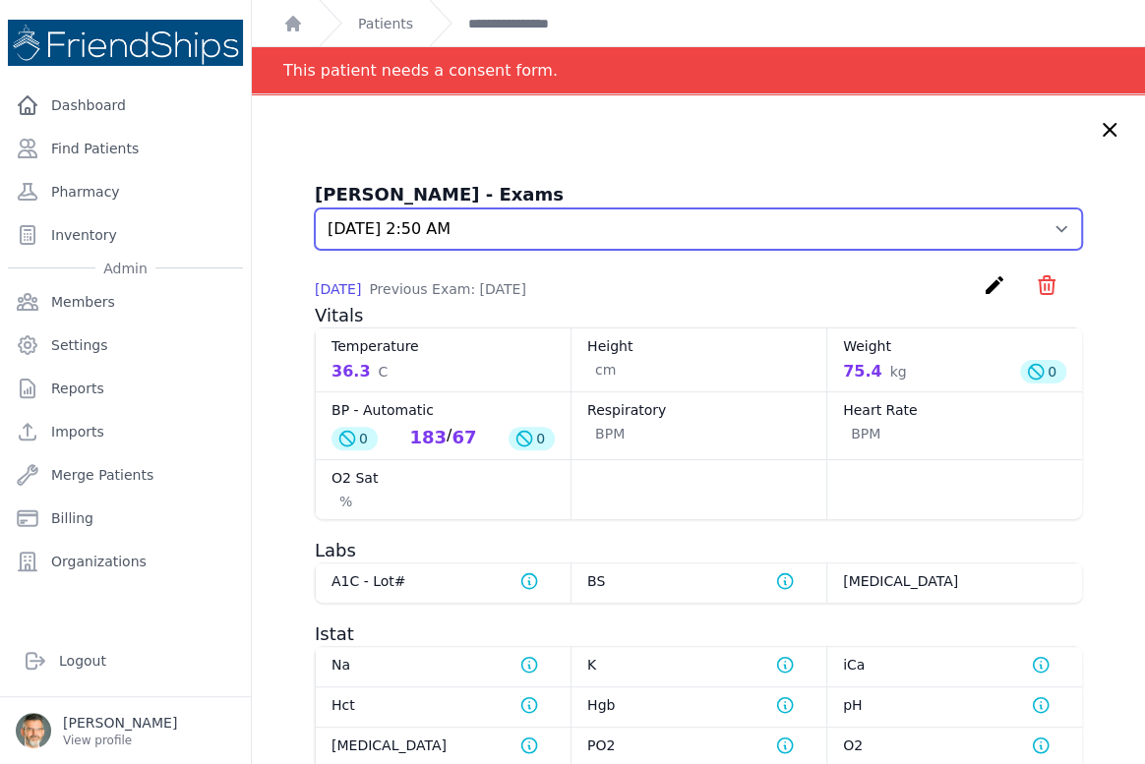
click at [997, 229] on select "Select an Exam 2025-Aug-18 1:33 AM 2025-Aug-11 1:20 AM 2025-Jul-28 1:43 AM 2025…" at bounding box center [698, 229] width 767 height 41
click at [315, 209] on select "Select an Exam 2025-Aug-18 1:33 AM 2025-Aug-11 1:20 AM 2025-Jul-28 1:43 AM 2025…" at bounding box center [698, 229] width 767 height 41
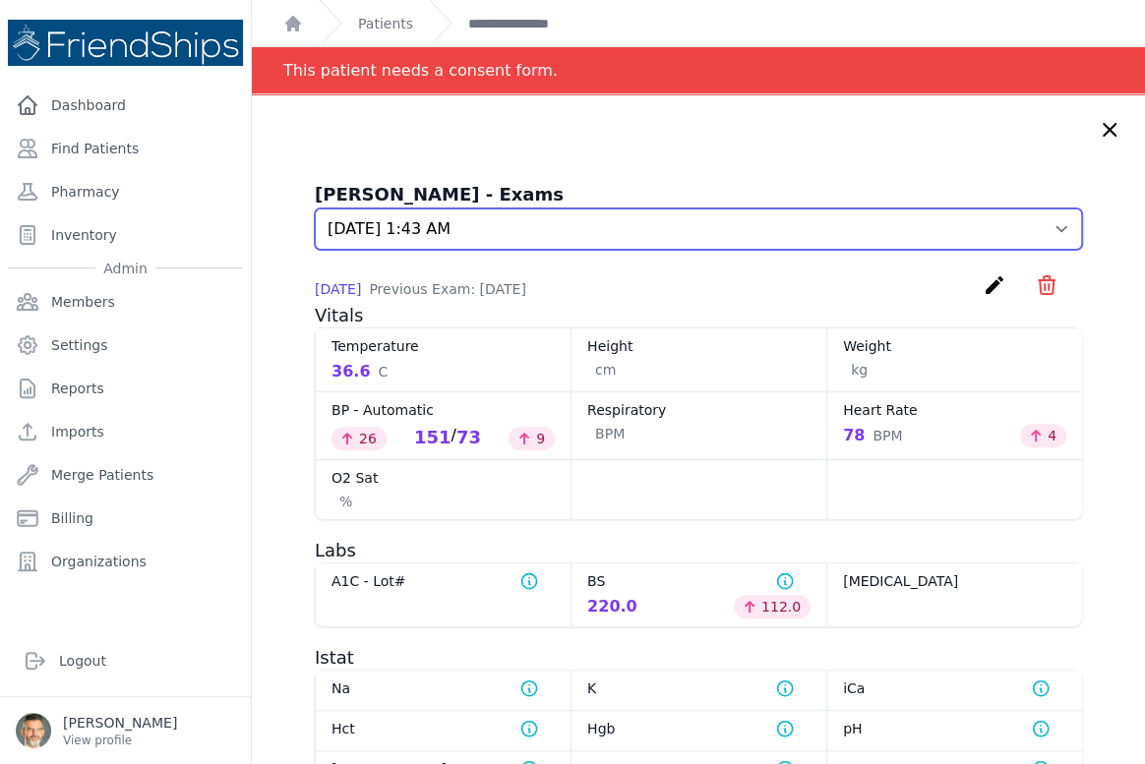
click at [1033, 221] on select "Select an Exam 2025-Aug-18 1:33 AM 2025-Aug-11 1:20 AM 2025-Jul-28 1:43 AM 2025…" at bounding box center [698, 229] width 767 height 41
click at [315, 209] on select "Select an Exam 2025-Aug-18 1:33 AM 2025-Aug-11 1:20 AM 2025-Jul-28 1:43 AM 2025…" at bounding box center [698, 229] width 767 height 41
click at [1031, 222] on select "Select an Exam 2025-Aug-18 1:33 AM 2025-Aug-11 1:20 AM 2025-Jul-28 1:43 AM 2025…" at bounding box center [698, 229] width 767 height 41
click at [315, 209] on select "Select an Exam 2025-Aug-18 1:33 AM 2025-Aug-11 1:20 AM 2025-Jul-28 1:43 AM 2025…" at bounding box center [698, 229] width 767 height 41
click at [1026, 226] on select "Select an Exam 2025-Aug-18 1:33 AM 2025-Aug-11 1:20 AM 2025-Jul-28 1:43 AM 2025…" at bounding box center [698, 229] width 767 height 41
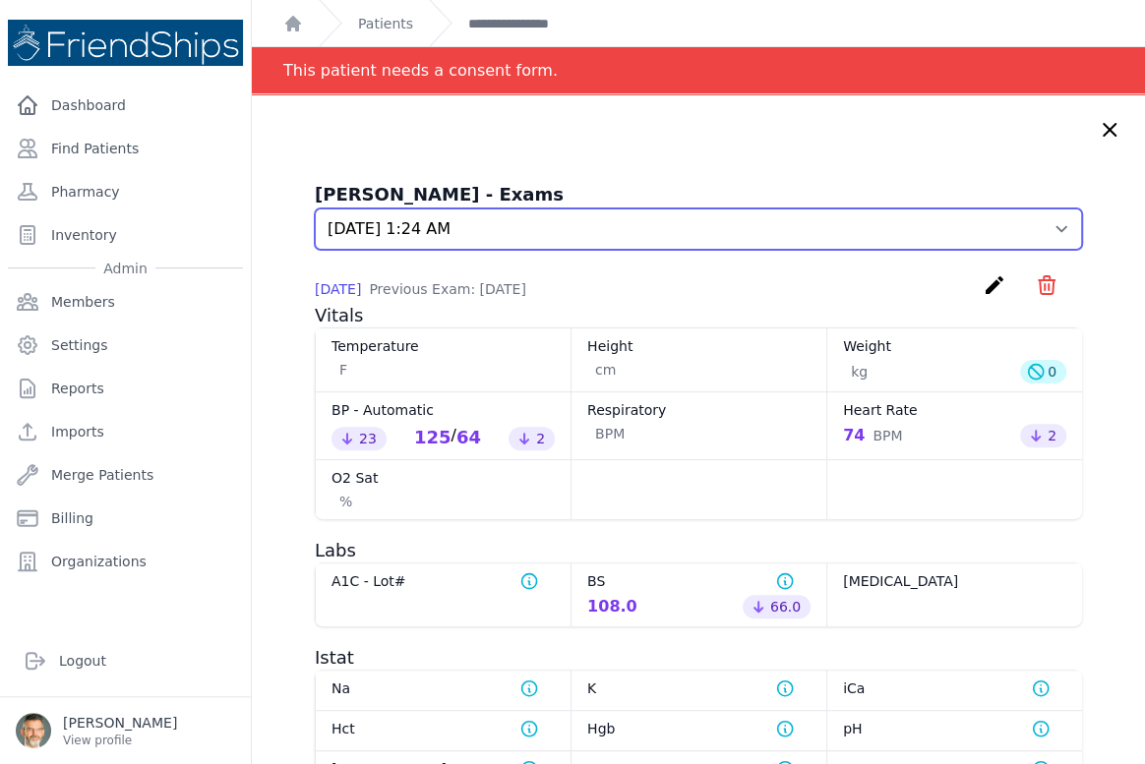
click at [315, 209] on select "Select an Exam 2025-Aug-18 1:33 AM 2025-Aug-11 1:20 AM 2025-Jul-28 1:43 AM 2025…" at bounding box center [698, 229] width 767 height 41
click at [1037, 220] on select "Select an Exam 2025-Aug-18 1:33 AM 2025-Aug-11 1:20 AM 2025-Jul-28 1:43 AM 2025…" at bounding box center [698, 229] width 767 height 41
click at [315, 209] on select "Select an Exam 2025-Aug-18 1:33 AM 2025-Aug-11 1:20 AM 2025-Jul-28 1:43 AM 2025…" at bounding box center [698, 229] width 767 height 41
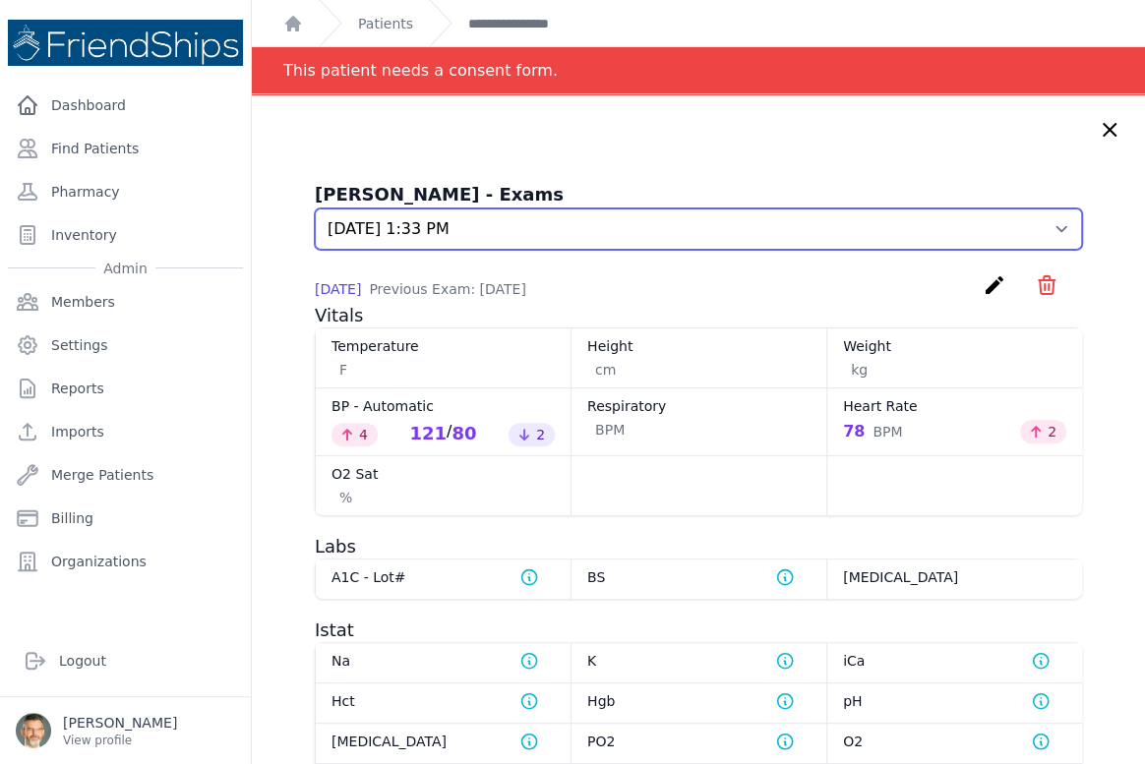
click at [1023, 227] on select "Select an Exam 2025-Aug-18 1:33 AM 2025-Aug-11 1:20 AM 2025-Jul-28 1:43 AM 2025…" at bounding box center [698, 229] width 767 height 41
click at [315, 209] on select "Select an Exam 2025-Aug-18 1:33 AM 2025-Aug-11 1:20 AM 2025-Jul-28 1:43 AM 2025…" at bounding box center [698, 229] width 767 height 41
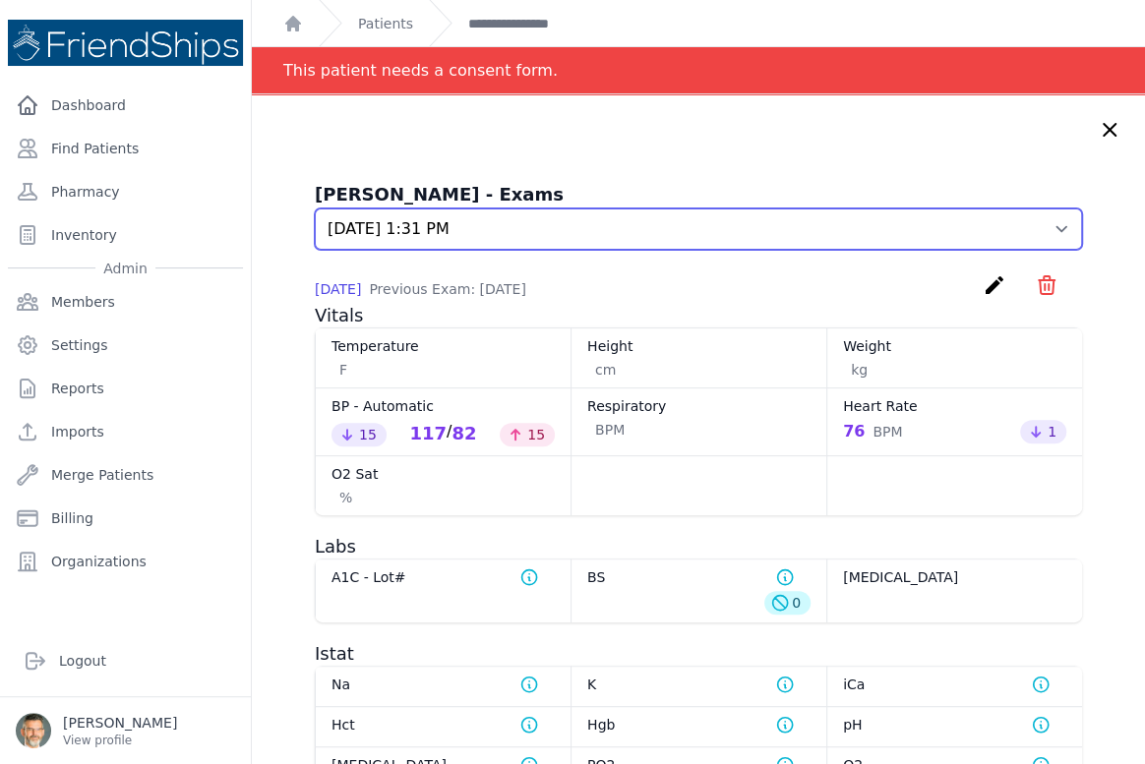
drag, startPoint x: 1031, startPoint y: 223, endPoint x: 962, endPoint y: 248, distance: 73.1
click at [1025, 225] on select "Select an Exam 2025-Aug-18 1:33 AM 2025-Aug-11 1:20 AM 2025-Jul-28 1:43 AM 2025…" at bounding box center [698, 229] width 767 height 41
click at [315, 209] on select "Select an Exam 2025-Aug-18 1:33 AM 2025-Aug-11 1:20 AM 2025-Jul-28 1:43 AM 2025…" at bounding box center [698, 229] width 767 height 41
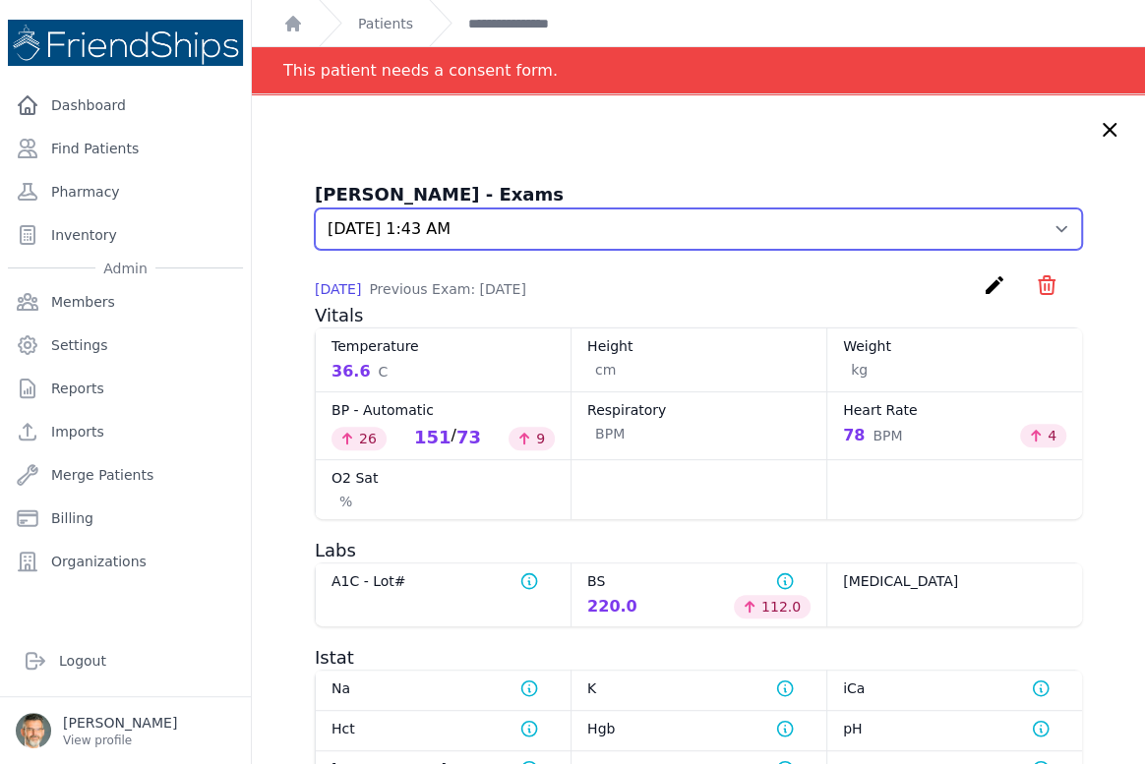
drag, startPoint x: 1036, startPoint y: 227, endPoint x: 974, endPoint y: 246, distance: 64.7
click at [1034, 228] on select "Select an Exam 2025-Aug-18 1:33 AM 2025-Aug-11 1:20 AM 2025-Jul-28 1:43 AM 2025…" at bounding box center [698, 229] width 767 height 41
click at [315, 209] on select "Select an Exam 2025-Aug-18 1:33 AM 2025-Aug-11 1:20 AM 2025-Jul-28 1:43 AM 2025…" at bounding box center [698, 229] width 767 height 41
drag, startPoint x: 1031, startPoint y: 232, endPoint x: 995, endPoint y: 233, distance: 36.4
click at [1031, 230] on select "Select an Exam 2025-Aug-18 1:33 AM 2025-Aug-11 1:20 AM 2025-Jul-28 1:43 AM 2025…" at bounding box center [698, 229] width 767 height 41
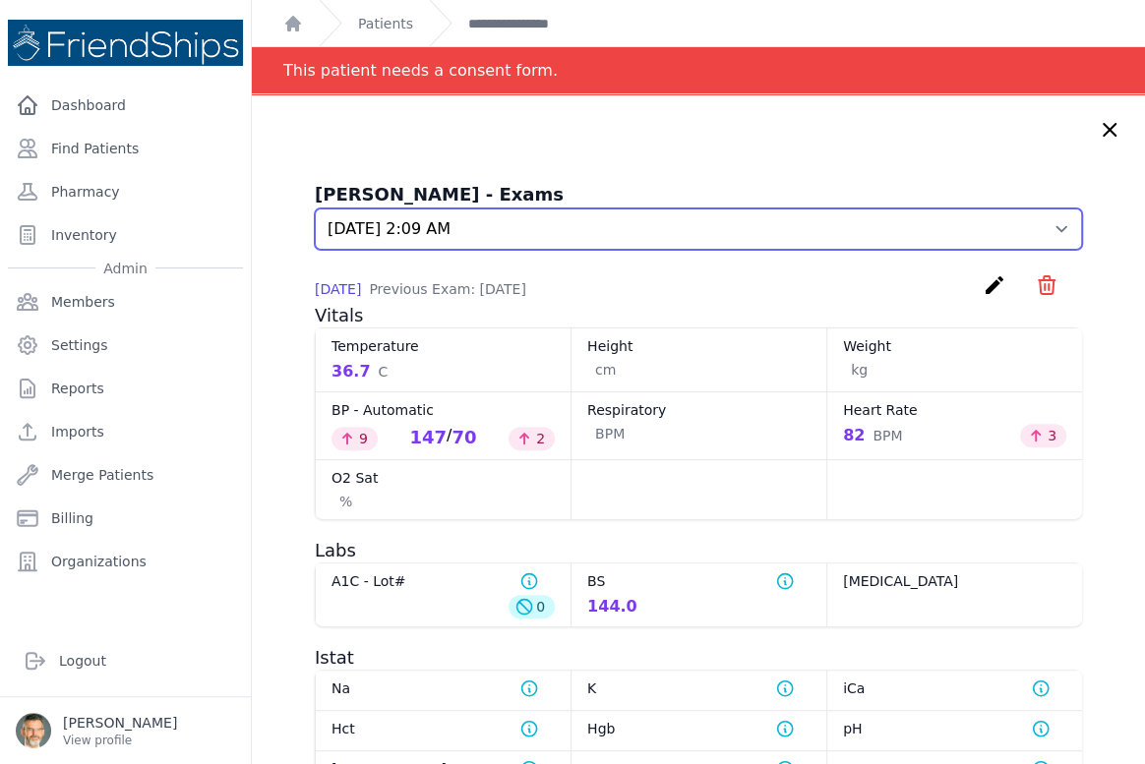
click at [315, 209] on select "Select an Exam 2025-Aug-18 1:33 AM 2025-Aug-11 1:20 AM 2025-Jul-28 1:43 AM 2025…" at bounding box center [698, 229] width 767 height 41
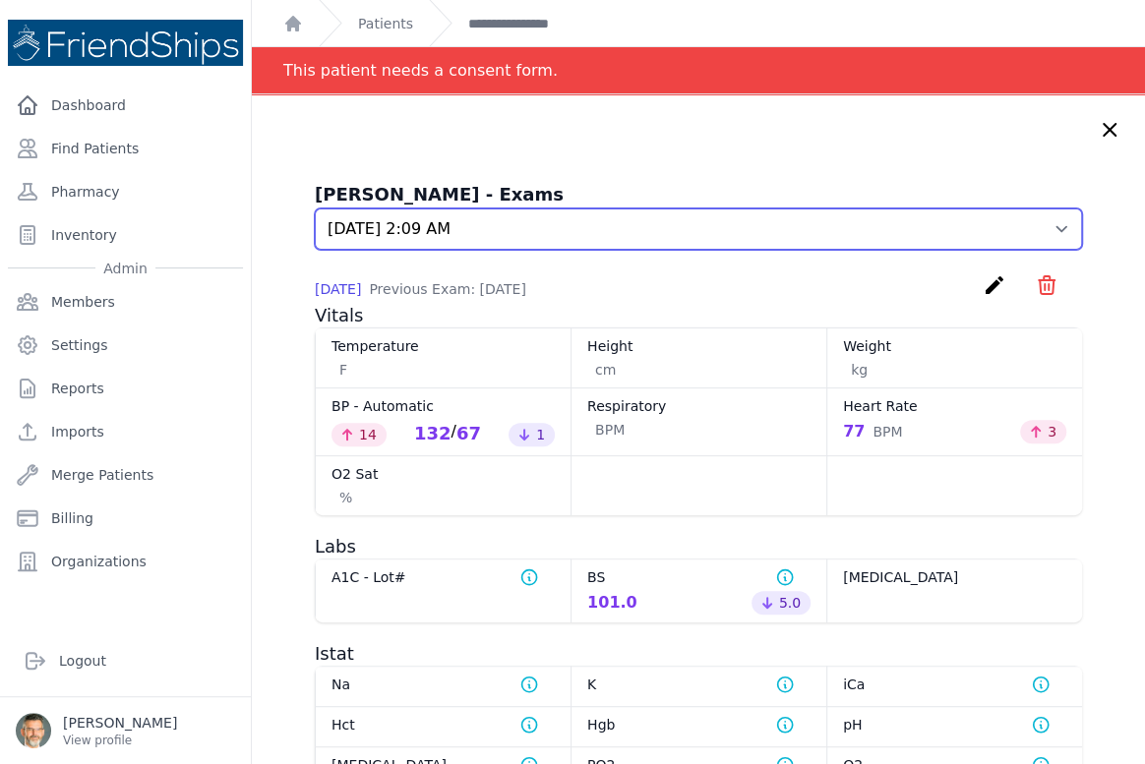
drag, startPoint x: 1038, startPoint y: 226, endPoint x: 979, endPoint y: 243, distance: 61.3
click at [1035, 225] on select "Select an Exam 2025-Aug-18 1:33 AM 2025-Aug-11 1:20 AM 2025-Jul-28 1:43 AM 2025…" at bounding box center [698, 229] width 767 height 41
click at [315, 209] on select "Select an Exam 2025-Aug-18 1:33 AM 2025-Aug-11 1:20 AM 2025-Jul-28 1:43 AM 2025…" at bounding box center [698, 229] width 767 height 41
click at [1030, 235] on select "Select an Exam 2025-Aug-18 1:33 AM 2025-Aug-11 1:20 AM 2025-Jul-28 1:43 AM 2025…" at bounding box center [698, 229] width 767 height 41
click at [315, 209] on select "Select an Exam 2025-Aug-18 1:33 AM 2025-Aug-11 1:20 AM 2025-Jul-28 1:43 AM 2025…" at bounding box center [698, 229] width 767 height 41
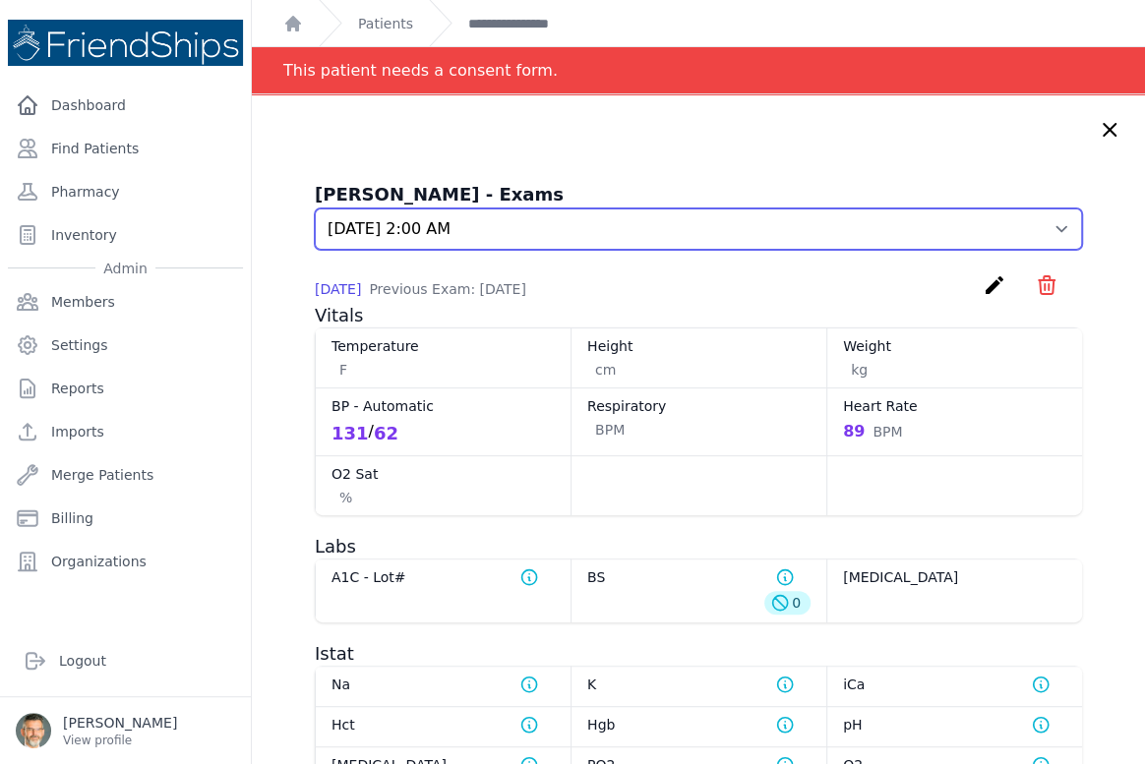
click at [904, 233] on select "Select an Exam 2025-Aug-18 1:33 AM 2025-Aug-11 1:20 AM 2025-Jul-28 1:43 AM 2025…" at bounding box center [698, 229] width 767 height 41
select select "202"
click at [315, 209] on select "Select an Exam 2025-Aug-18 1:33 AM 2025-Aug-11 1:20 AM 2025-Jul-28 1:43 AM 2025…" at bounding box center [698, 229] width 767 height 41
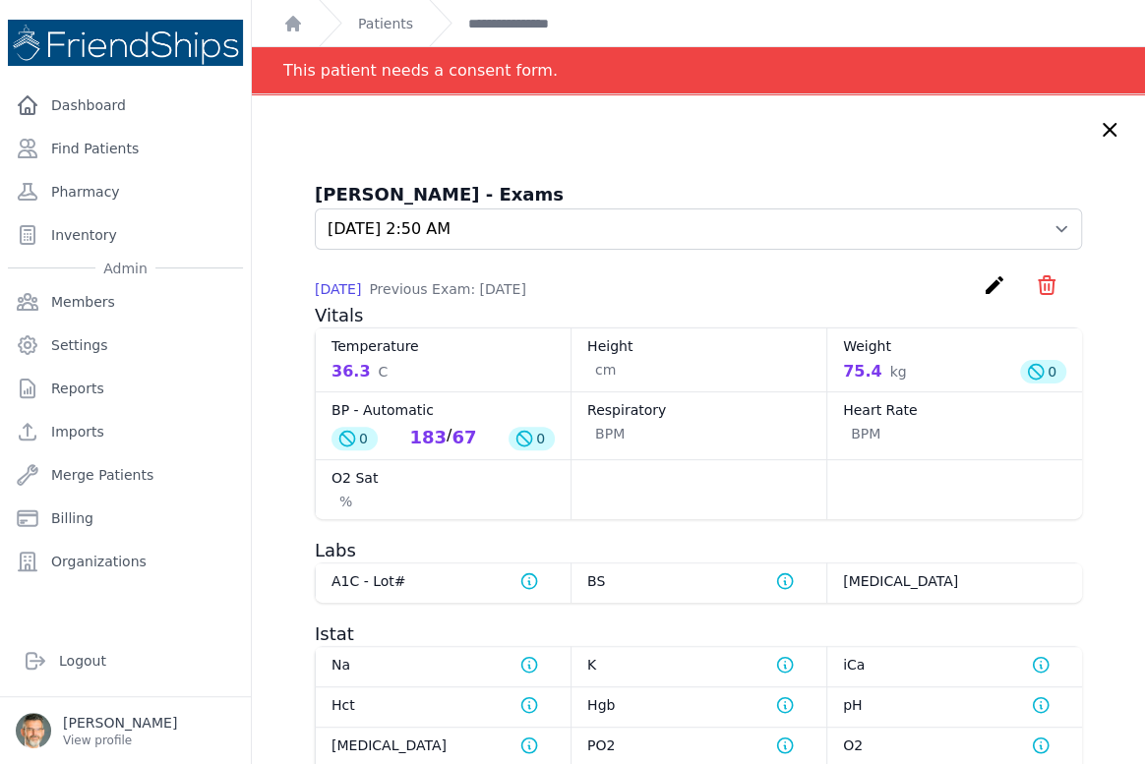
click at [1098, 132] on icon at bounding box center [1110, 130] width 24 height 24
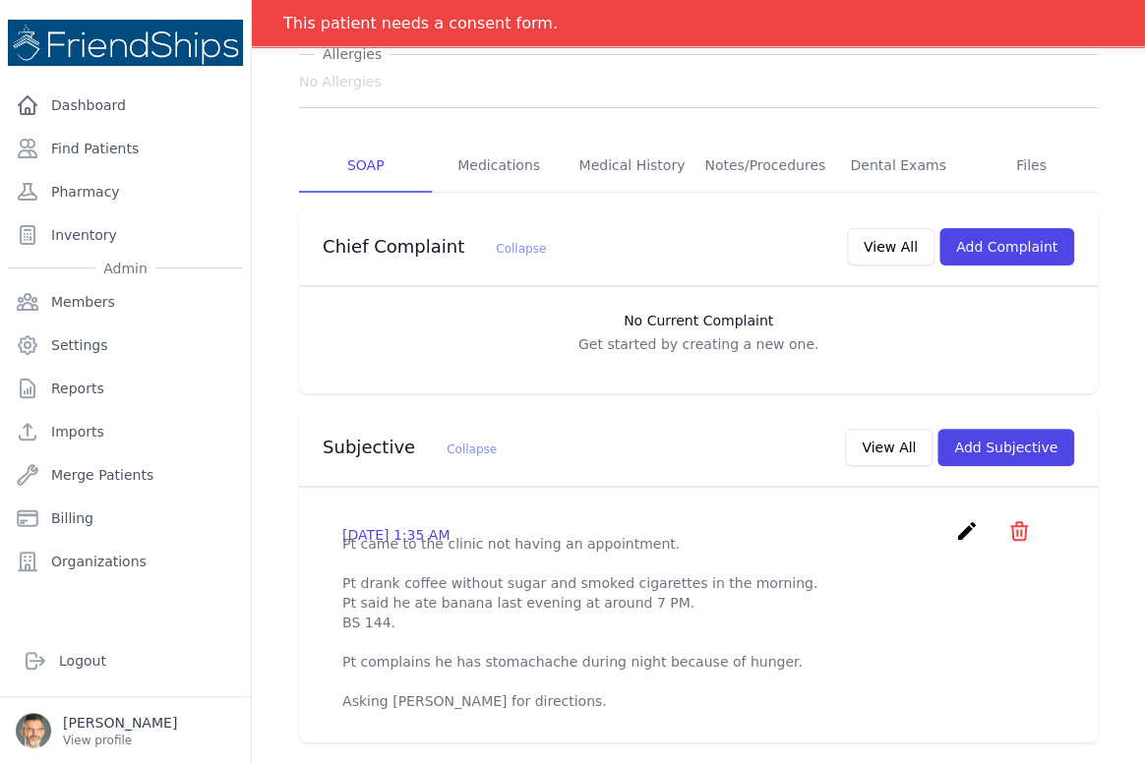
scroll to position [357, 0]
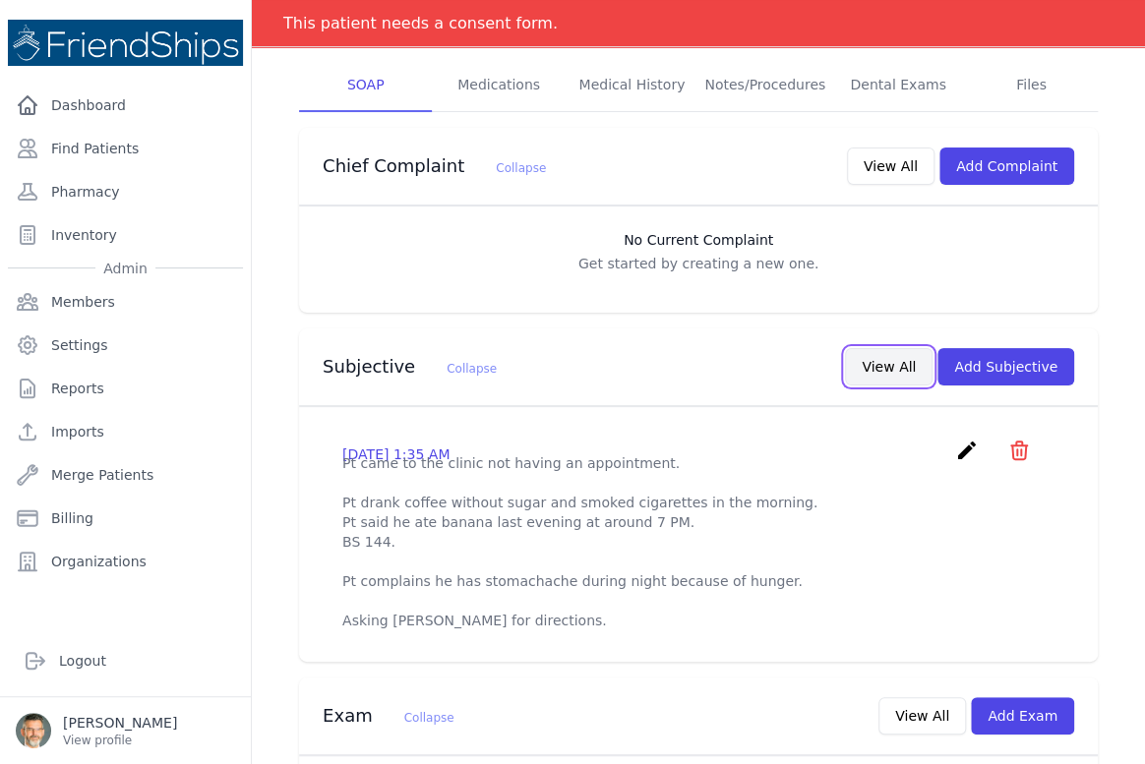
click at [880, 369] on button "View All" at bounding box center [889, 366] width 88 height 37
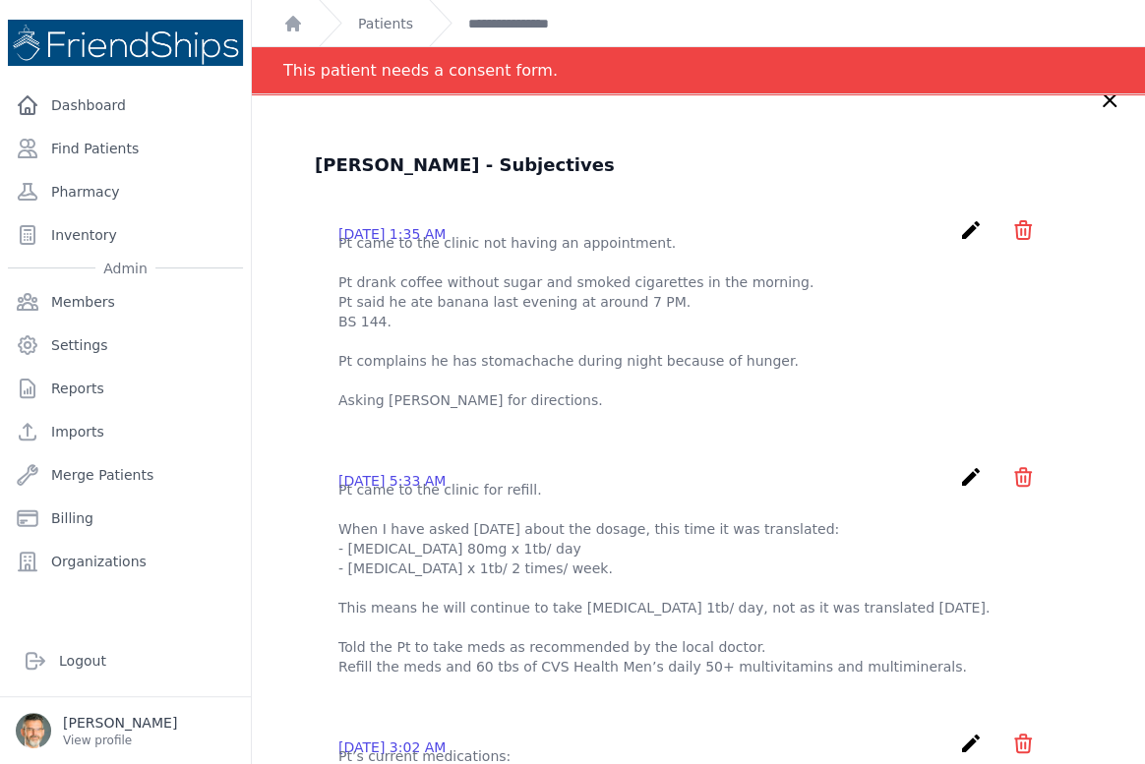
scroll to position [0, 0]
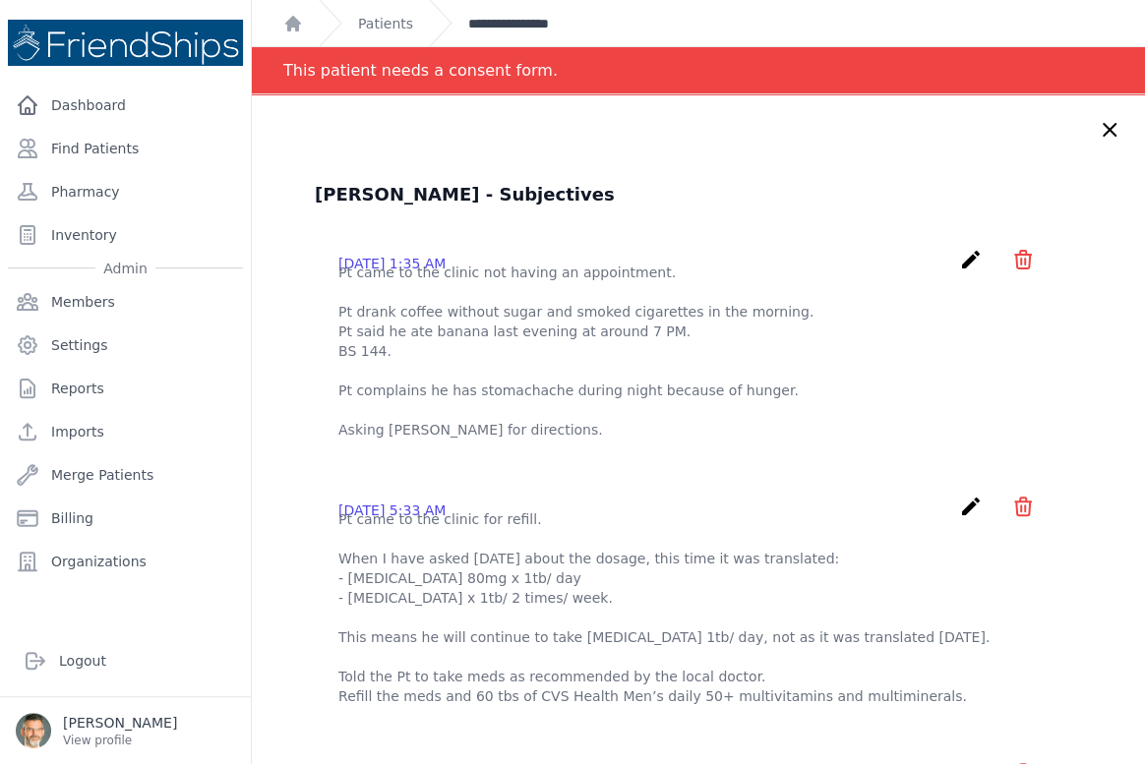
click at [495, 26] on link "**********" at bounding box center [526, 24] width 117 height 20
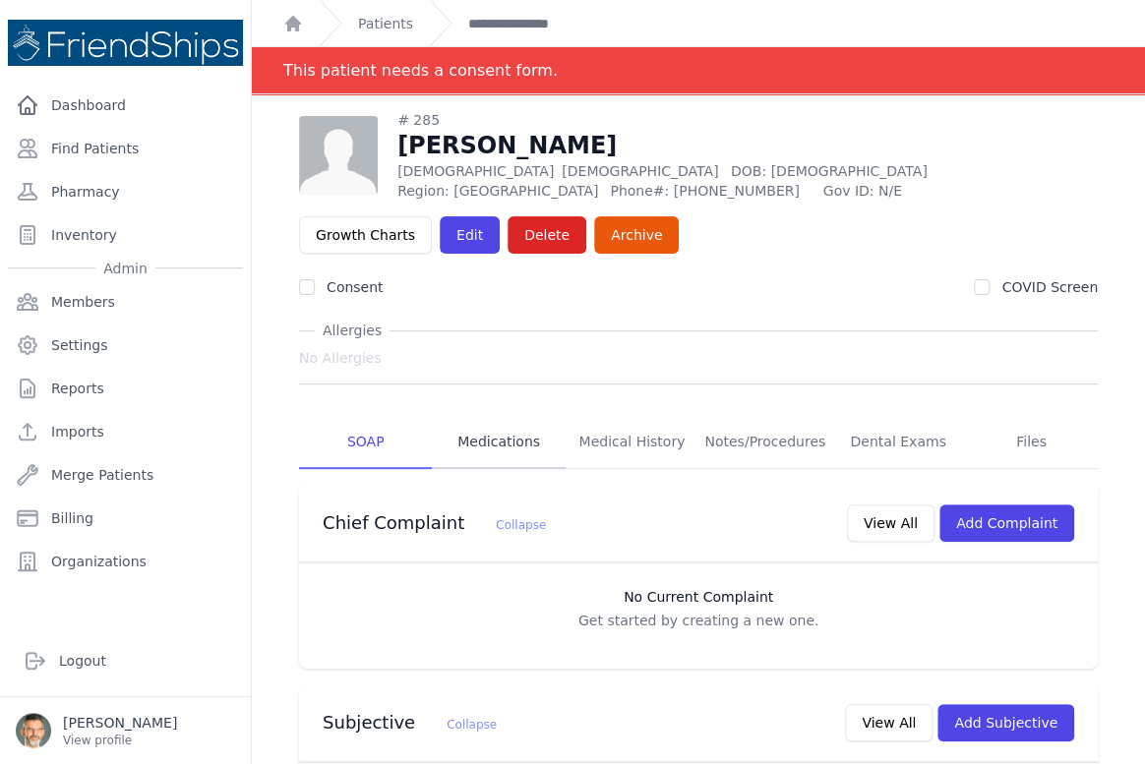
click at [483, 432] on link "Medications" at bounding box center [498, 442] width 133 height 53
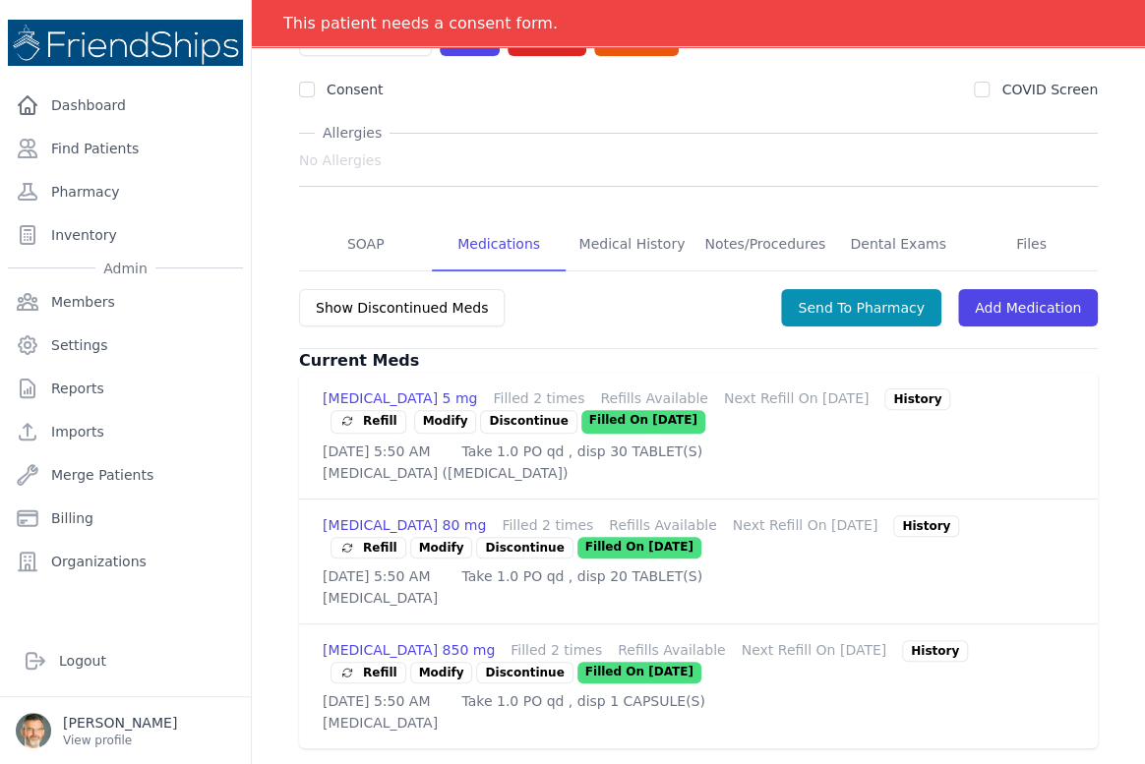
scroll to position [301, 0]
click at [360, 218] on link "SOAP" at bounding box center [365, 244] width 133 height 53
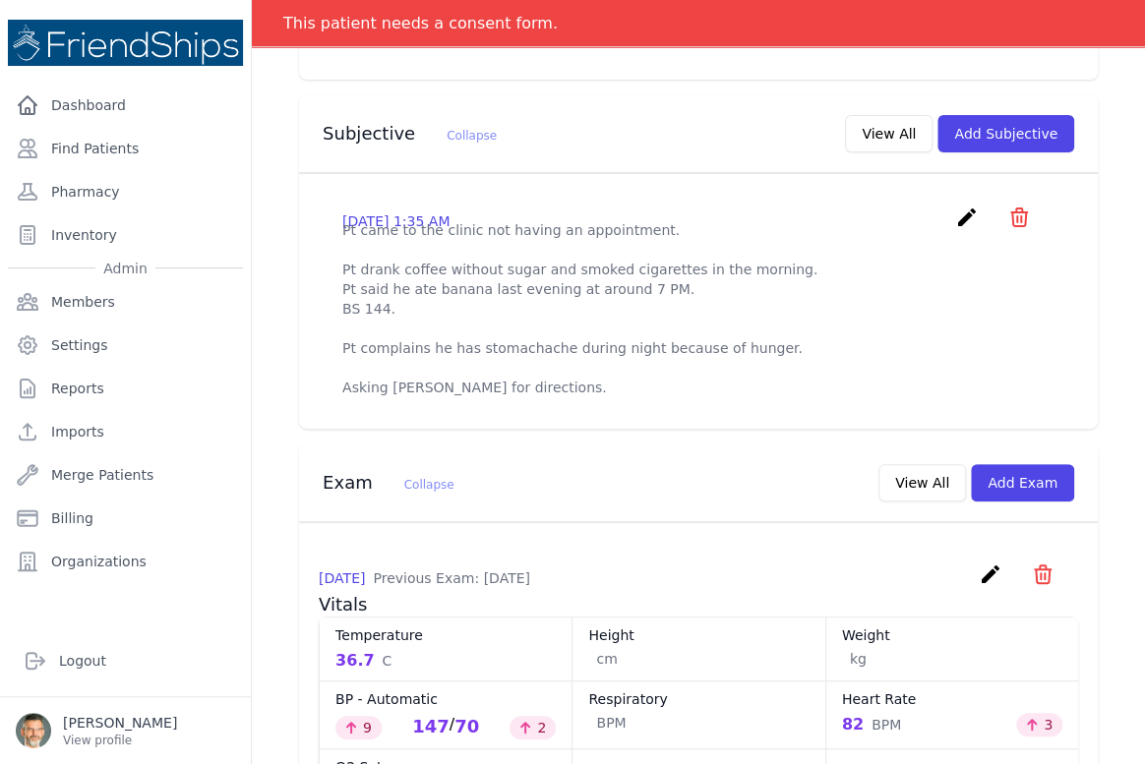
scroll to position [626, 0]
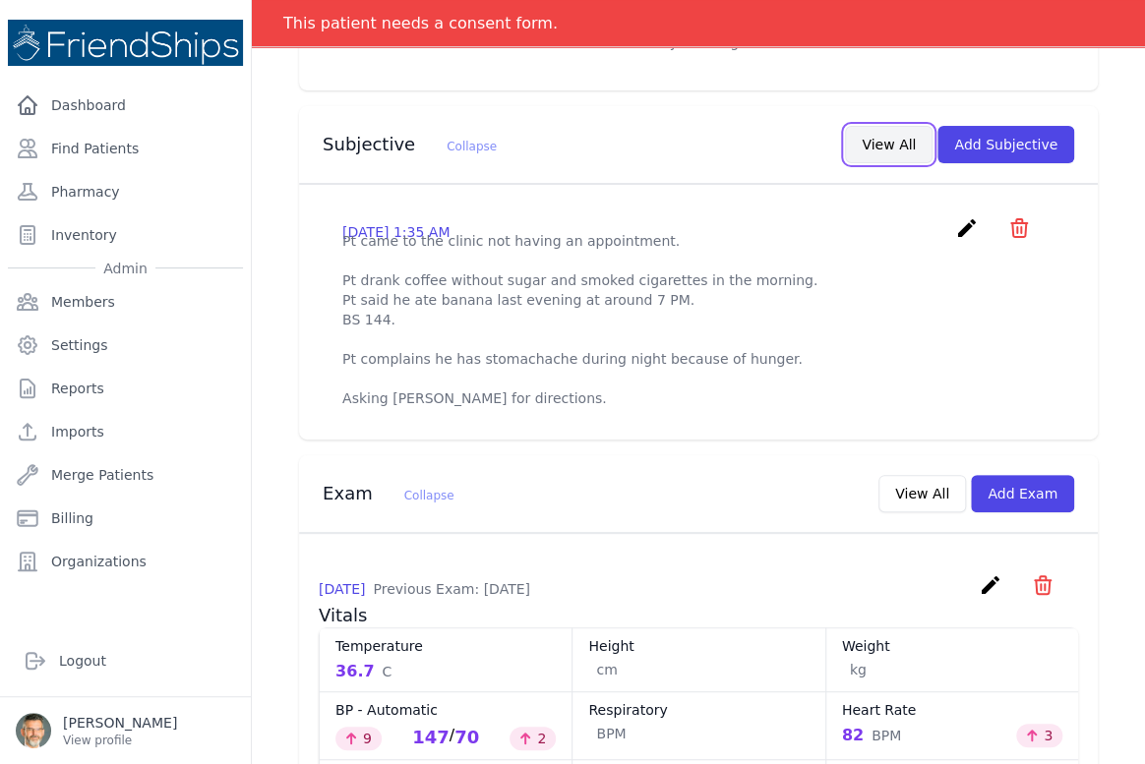
click at [880, 141] on button "View All" at bounding box center [889, 144] width 88 height 37
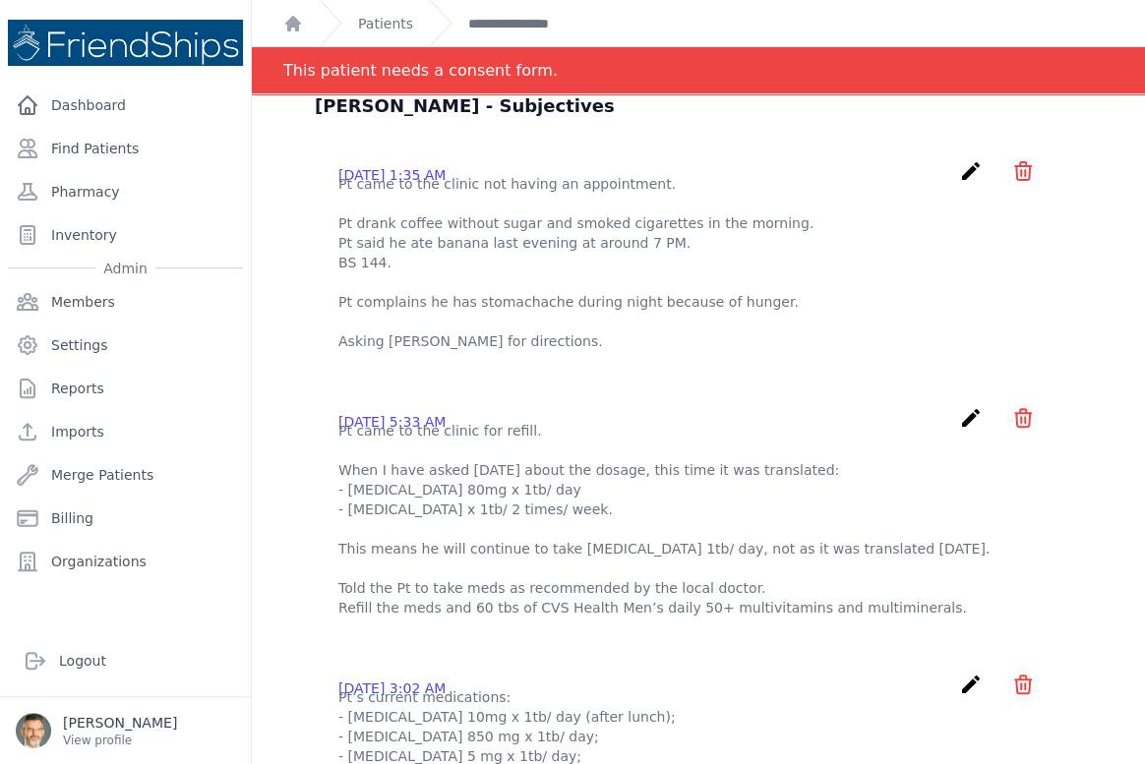
scroll to position [0, 0]
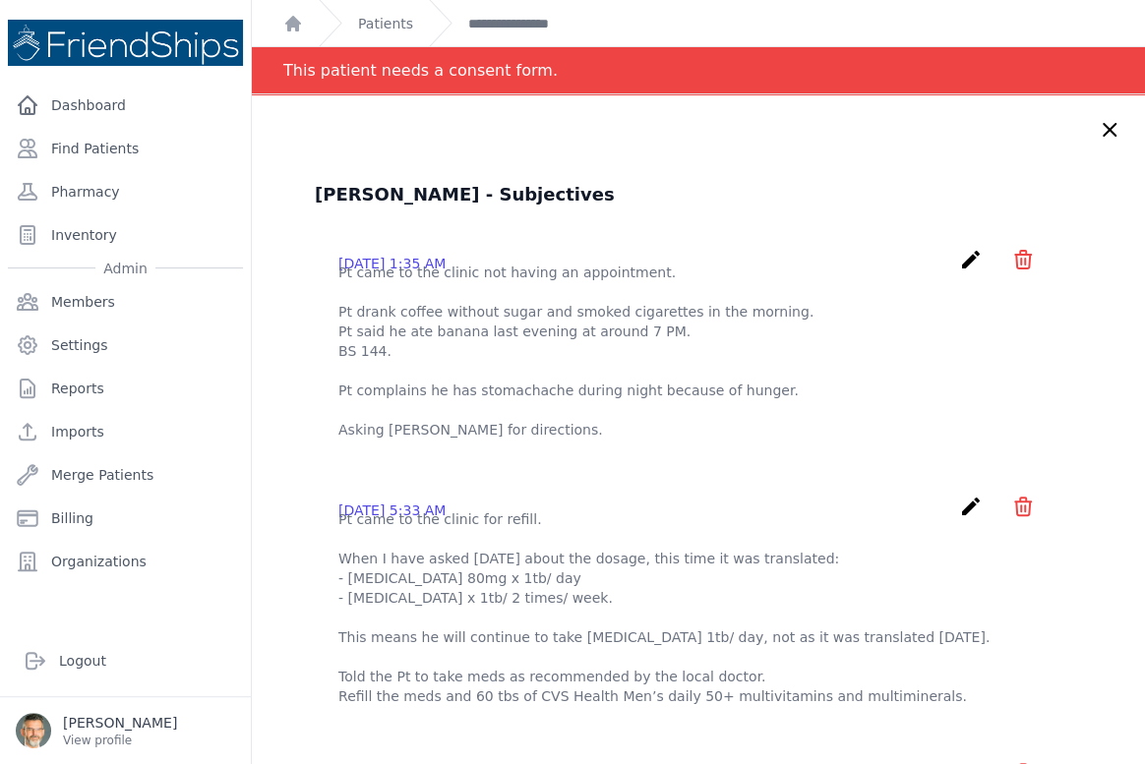
drag, startPoint x: 1072, startPoint y: 128, endPoint x: 980, endPoint y: 142, distance: 93.5
click at [1104, 128] on icon at bounding box center [1110, 130] width 12 height 12
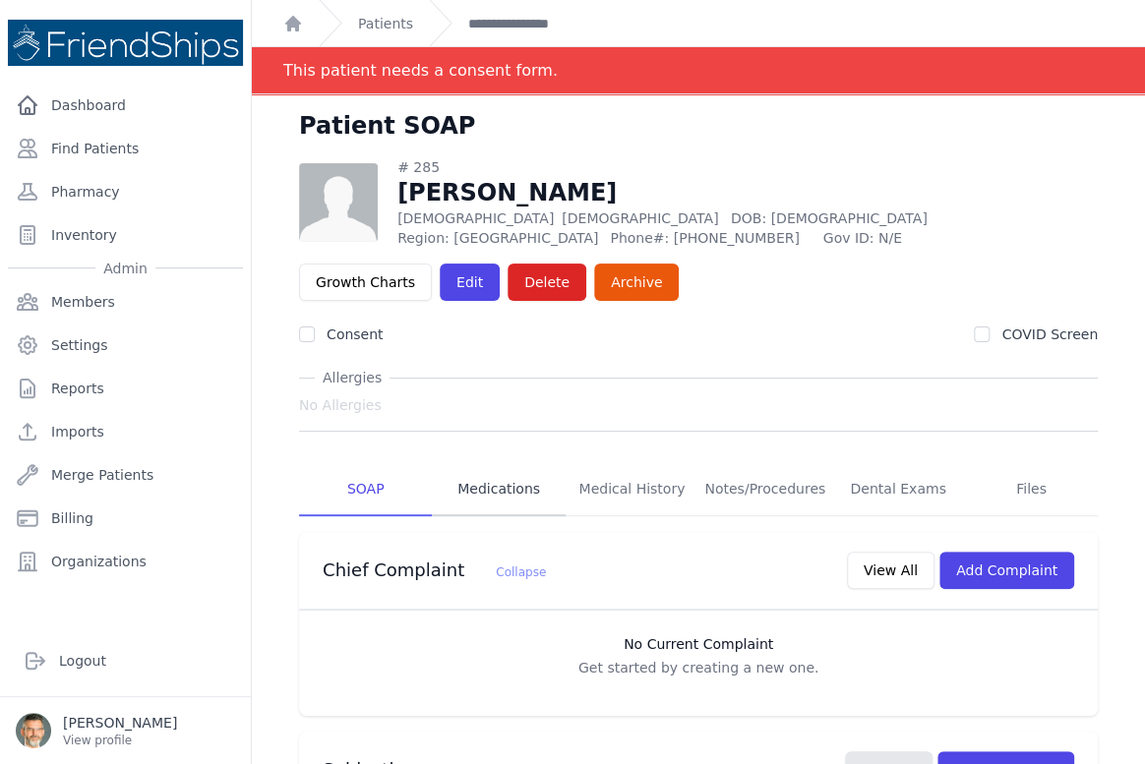
click at [509, 486] on link "Medications" at bounding box center [498, 489] width 133 height 53
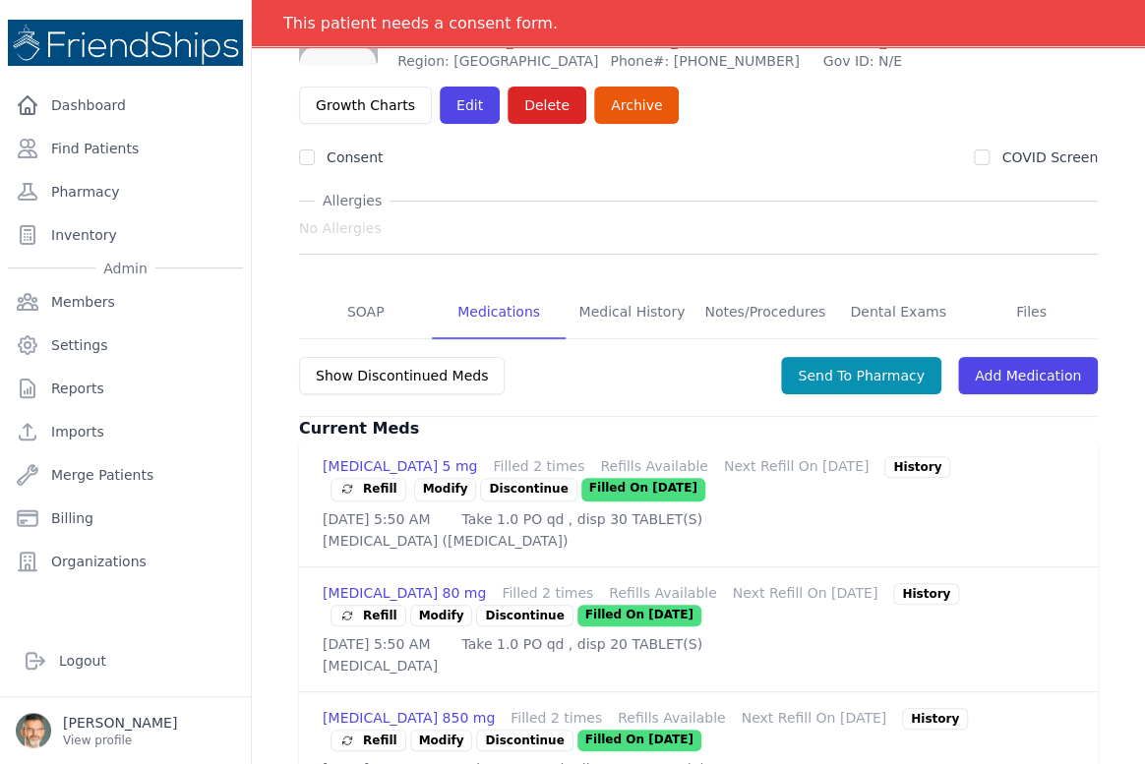
scroll to position [178, 0]
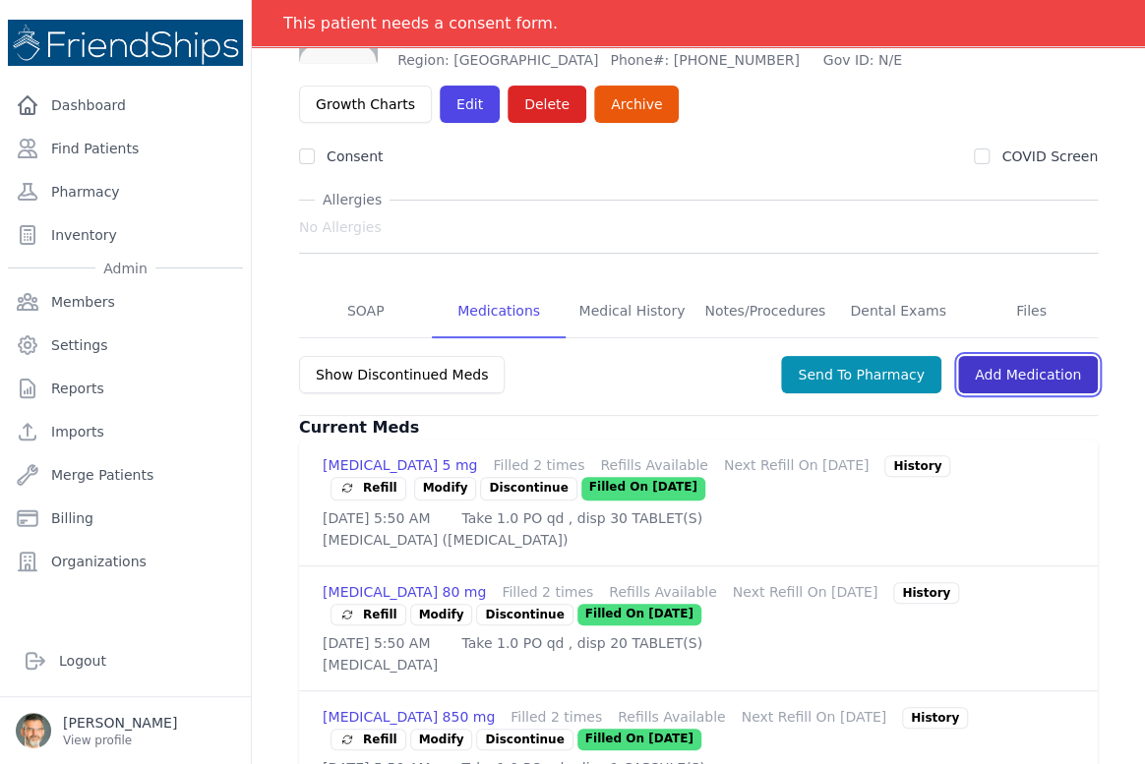
click at [1025, 364] on link "Add Medication" at bounding box center [1028, 374] width 140 height 37
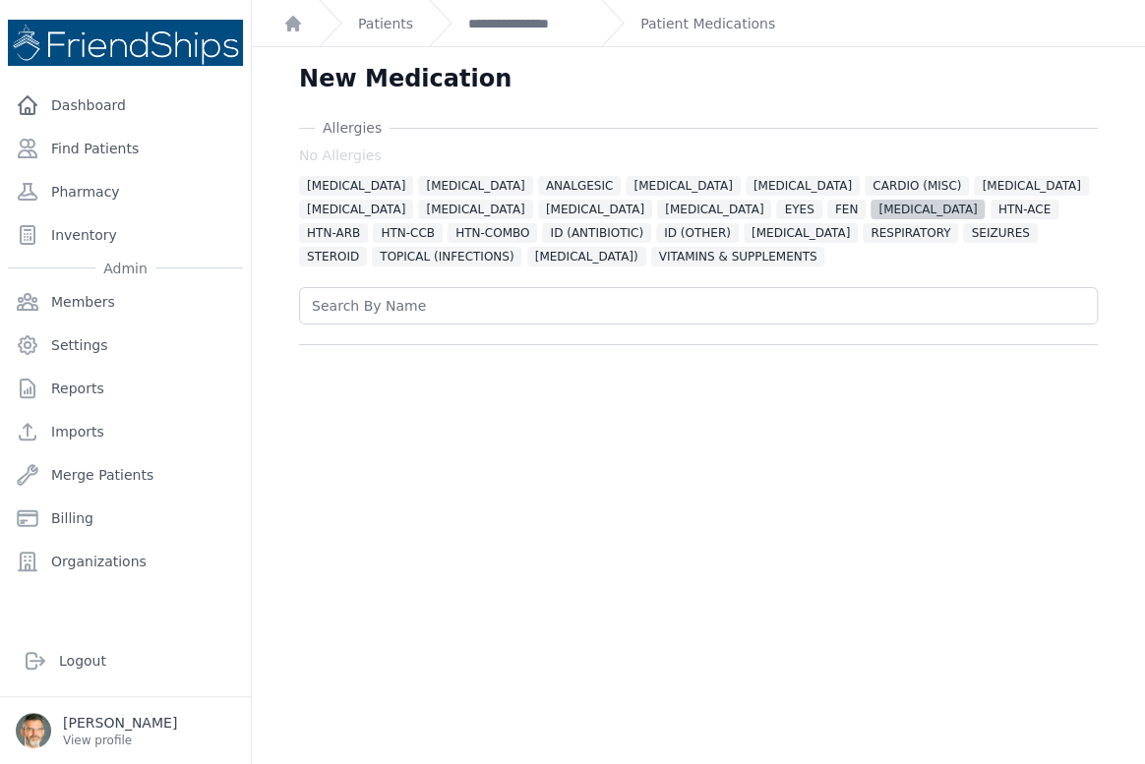
click at [662, 215] on div "ALLERGIES ALPHA 1 BLOCKER ANALGESIC ANTICOAGULANT BETA BLOCKER CARDIO (MISC) CH…" at bounding box center [698, 220] width 799 height 94
click at [871, 210] on span "[MEDICAL_DATA]" at bounding box center [928, 210] width 114 height 20
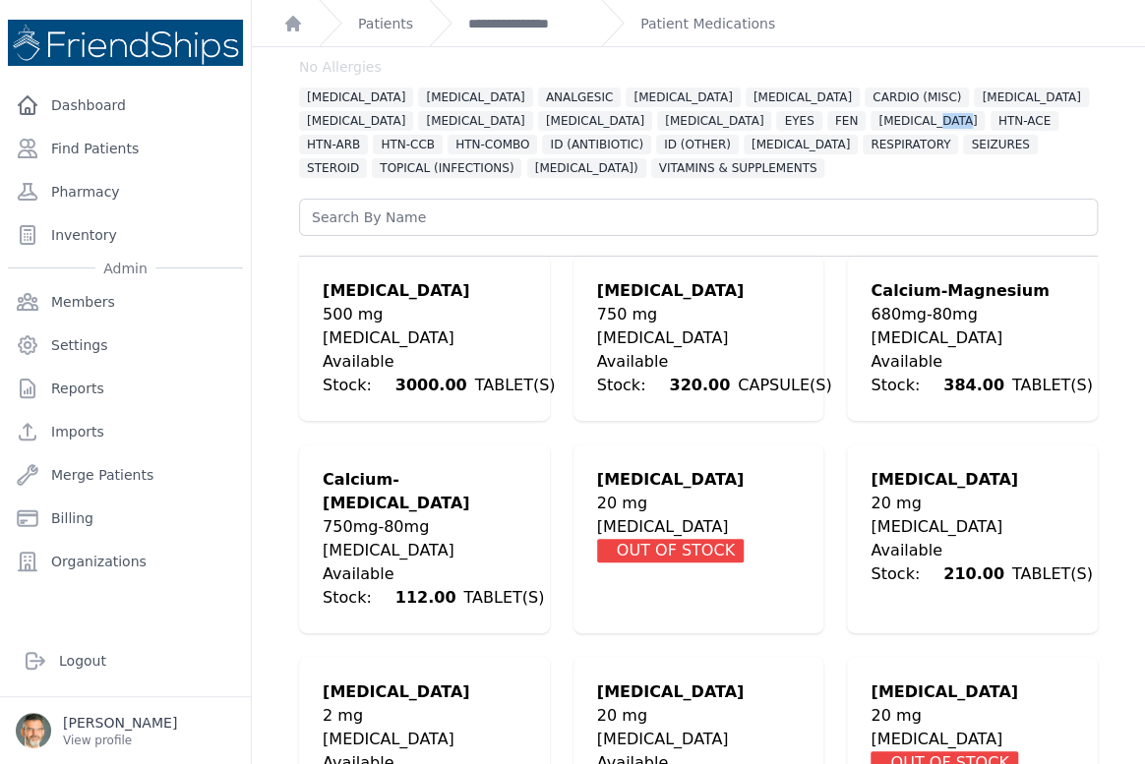
scroll to position [178, 0]
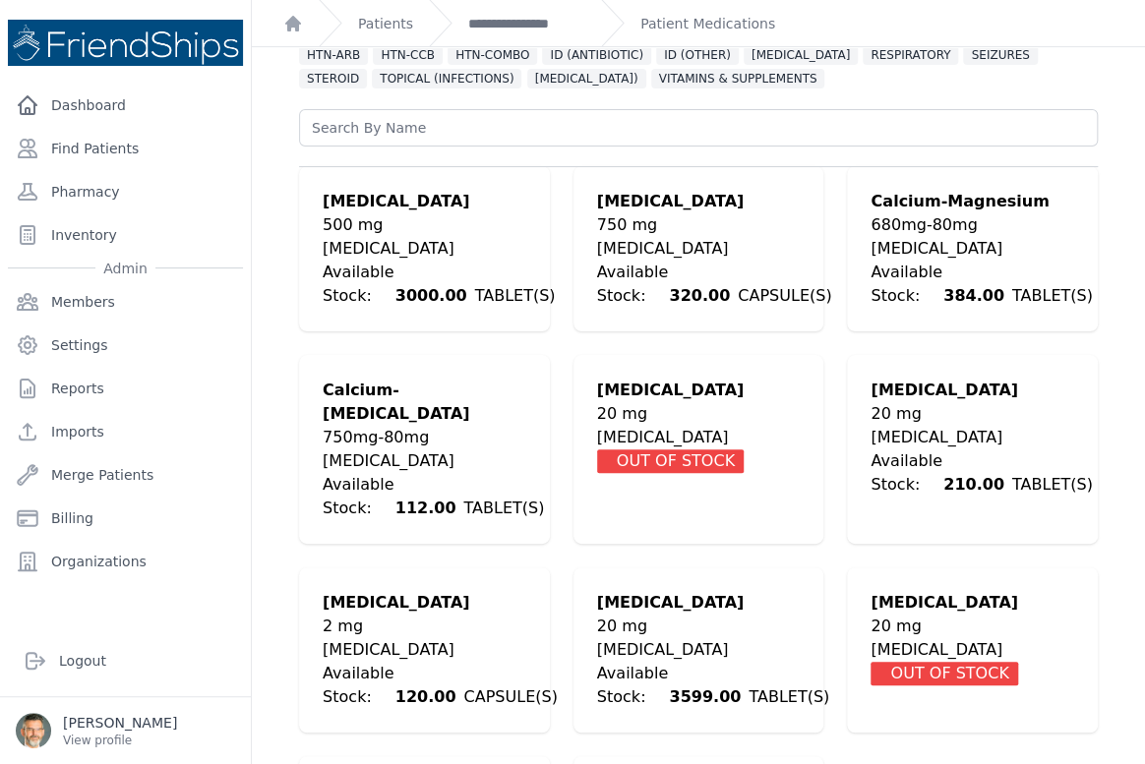
click at [895, 256] on div "[MEDICAL_DATA]" at bounding box center [981, 249] width 221 height 24
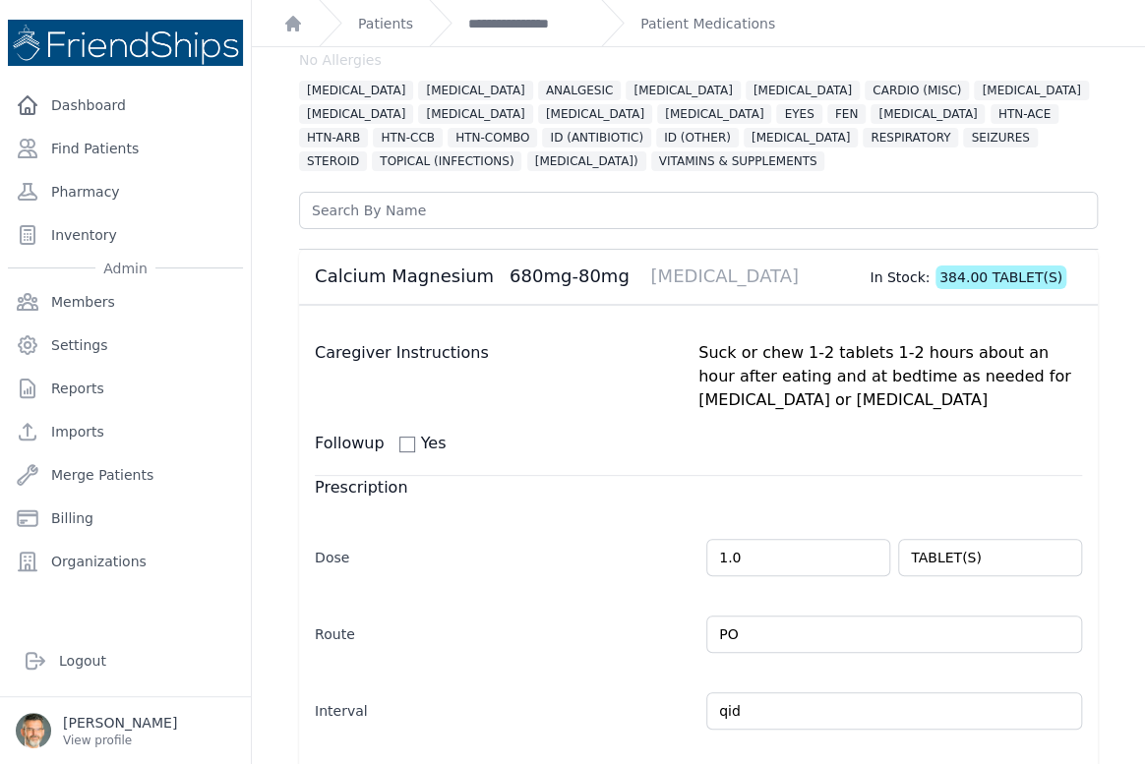
scroll to position [0, 0]
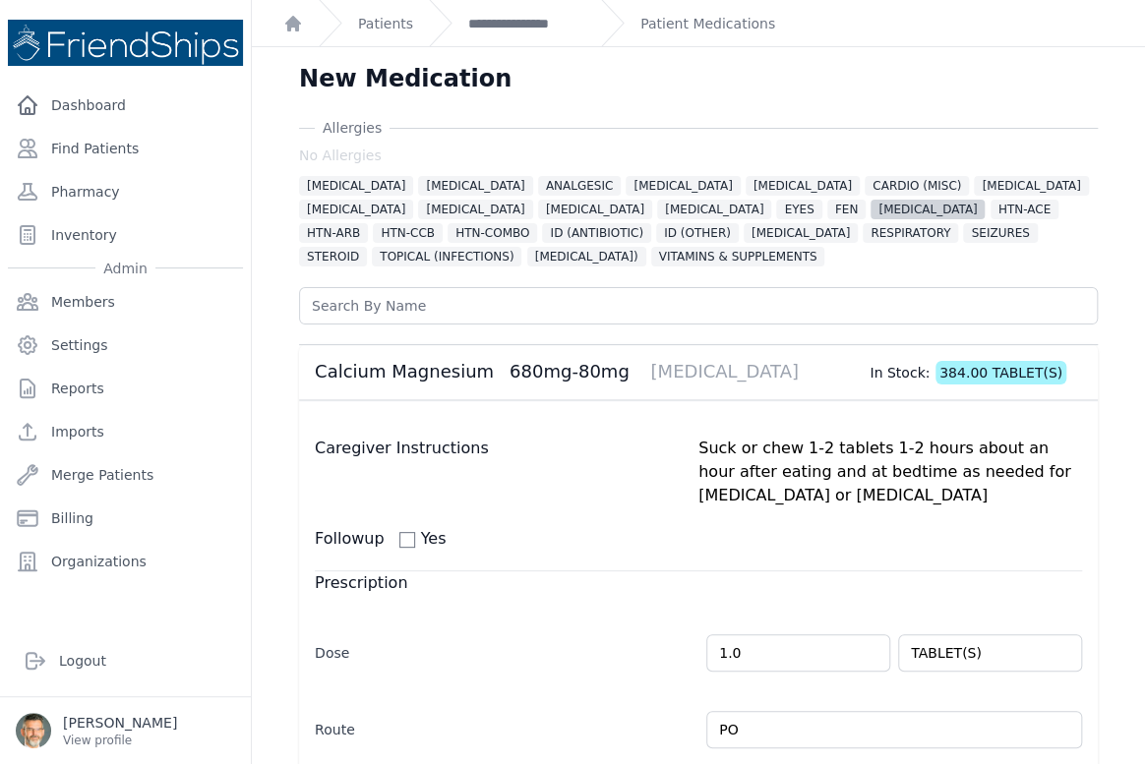
click at [871, 207] on span "[MEDICAL_DATA]" at bounding box center [928, 210] width 114 height 20
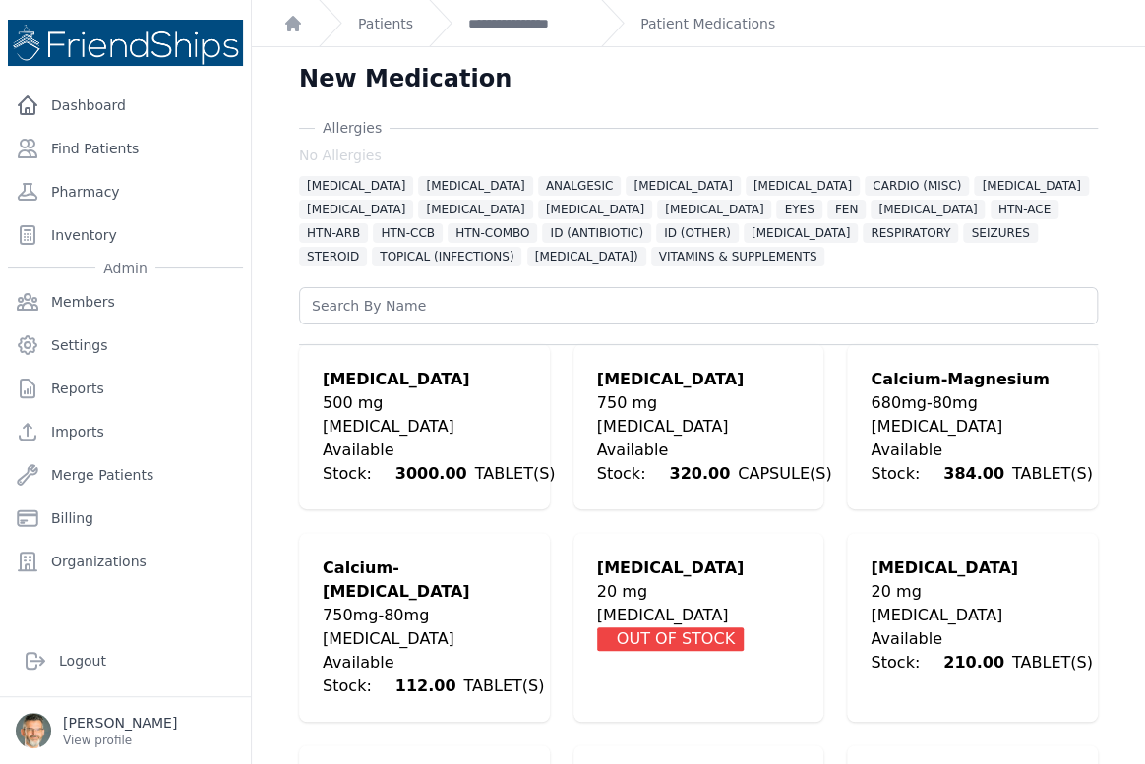
click at [652, 416] on div "[MEDICAL_DATA]" at bounding box center [714, 427] width 235 height 24
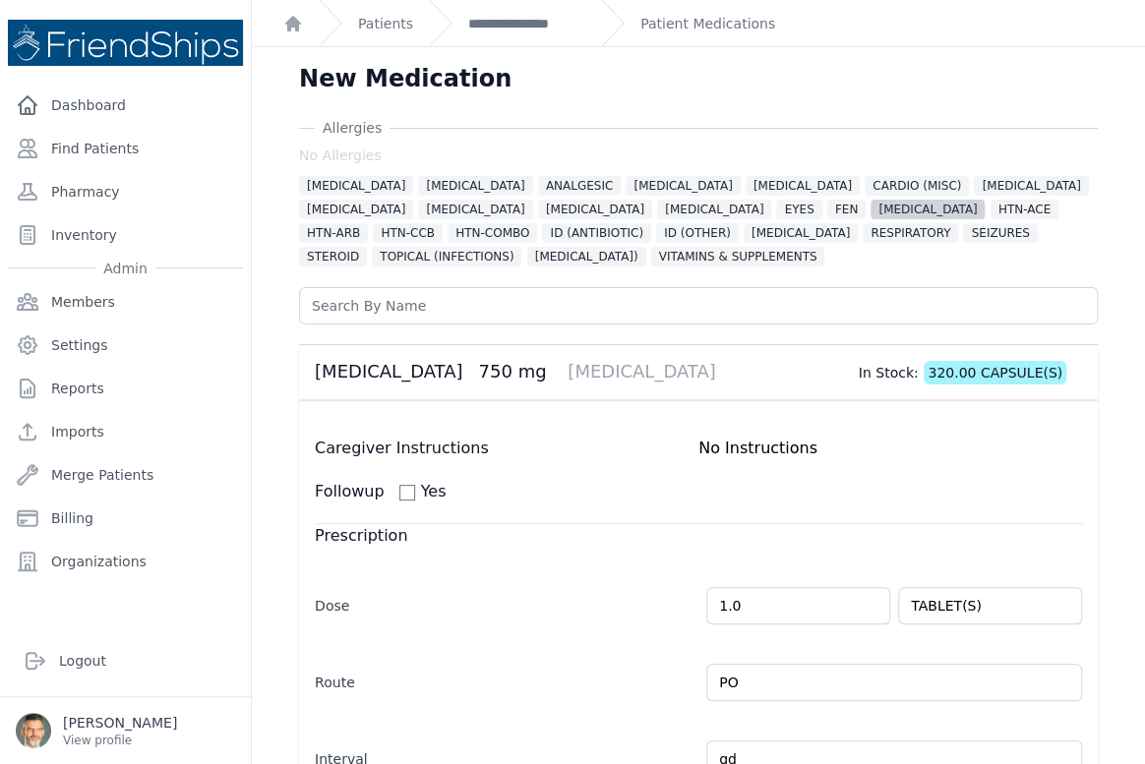
click at [871, 212] on span "[MEDICAL_DATA]" at bounding box center [928, 210] width 114 height 20
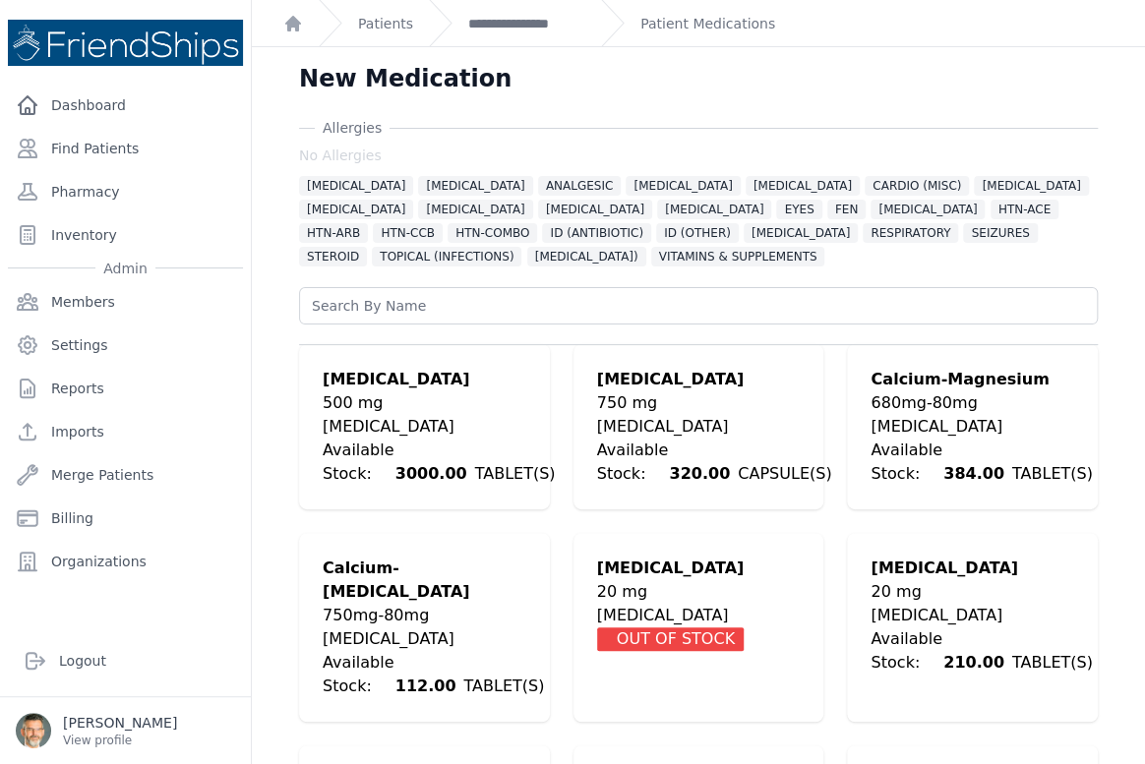
click at [419, 421] on div "[MEDICAL_DATA]" at bounding box center [439, 427] width 232 height 24
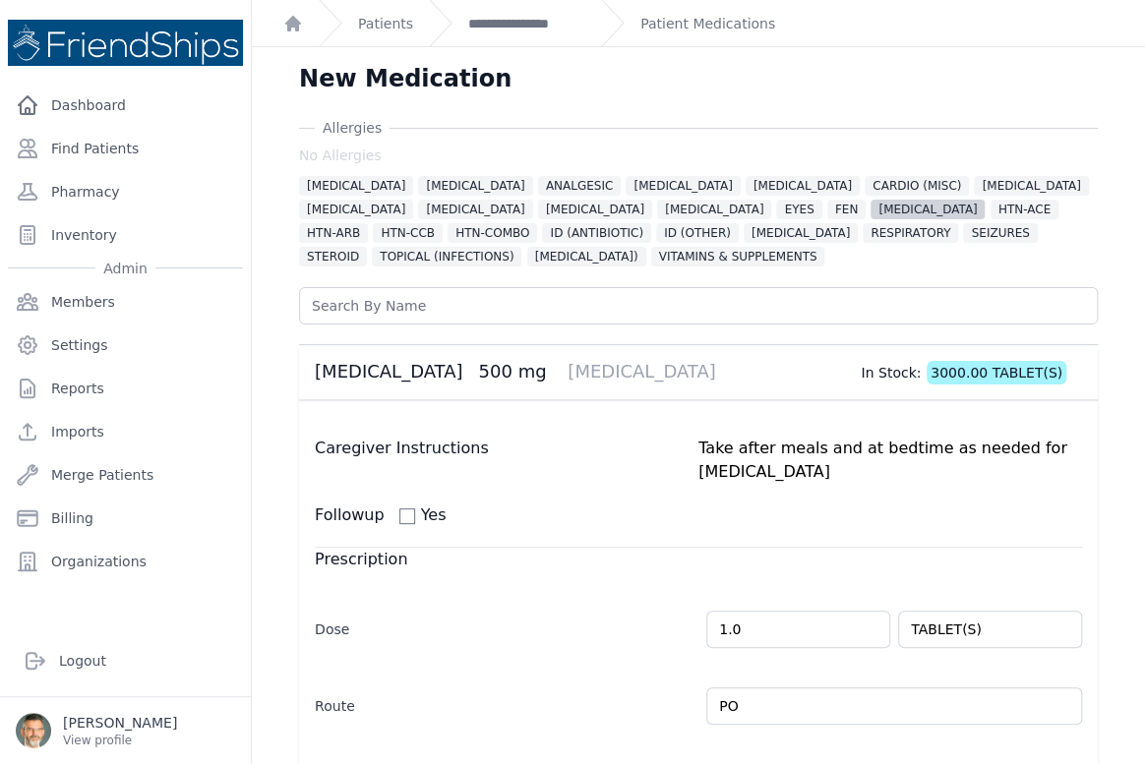
click at [871, 207] on span "[MEDICAL_DATA]" at bounding box center [928, 210] width 114 height 20
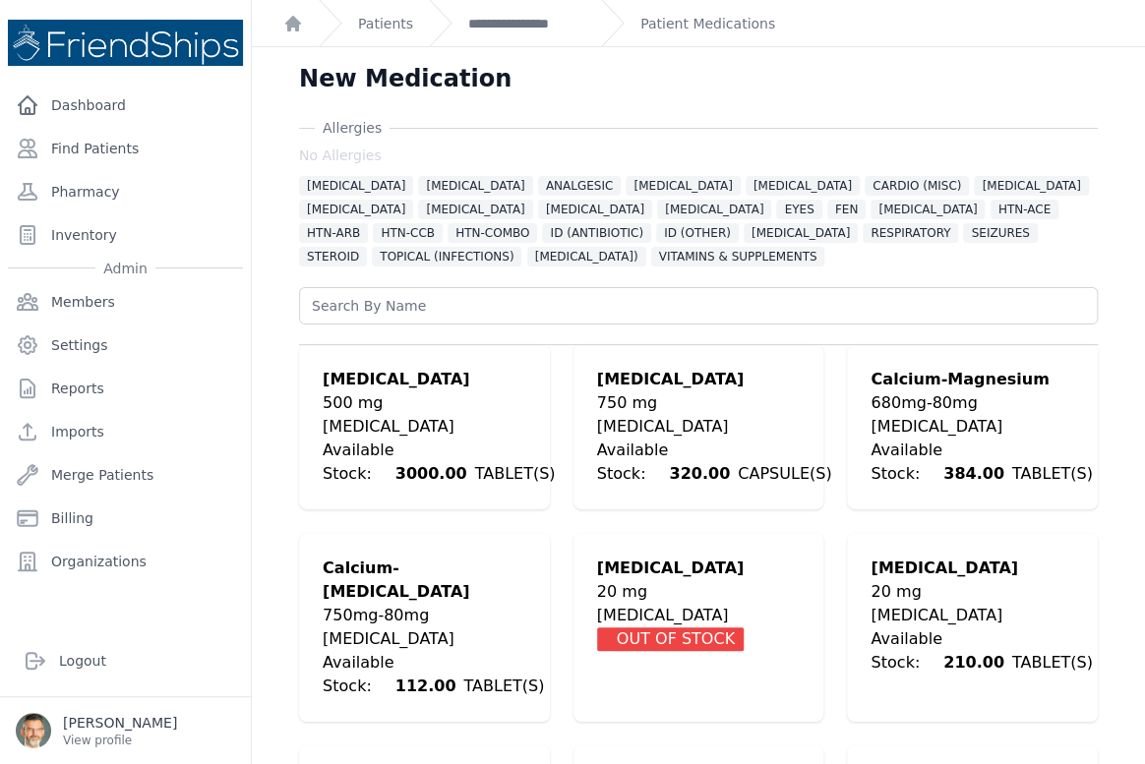
click at [934, 411] on div "680mg-80mg" at bounding box center [981, 404] width 221 height 24
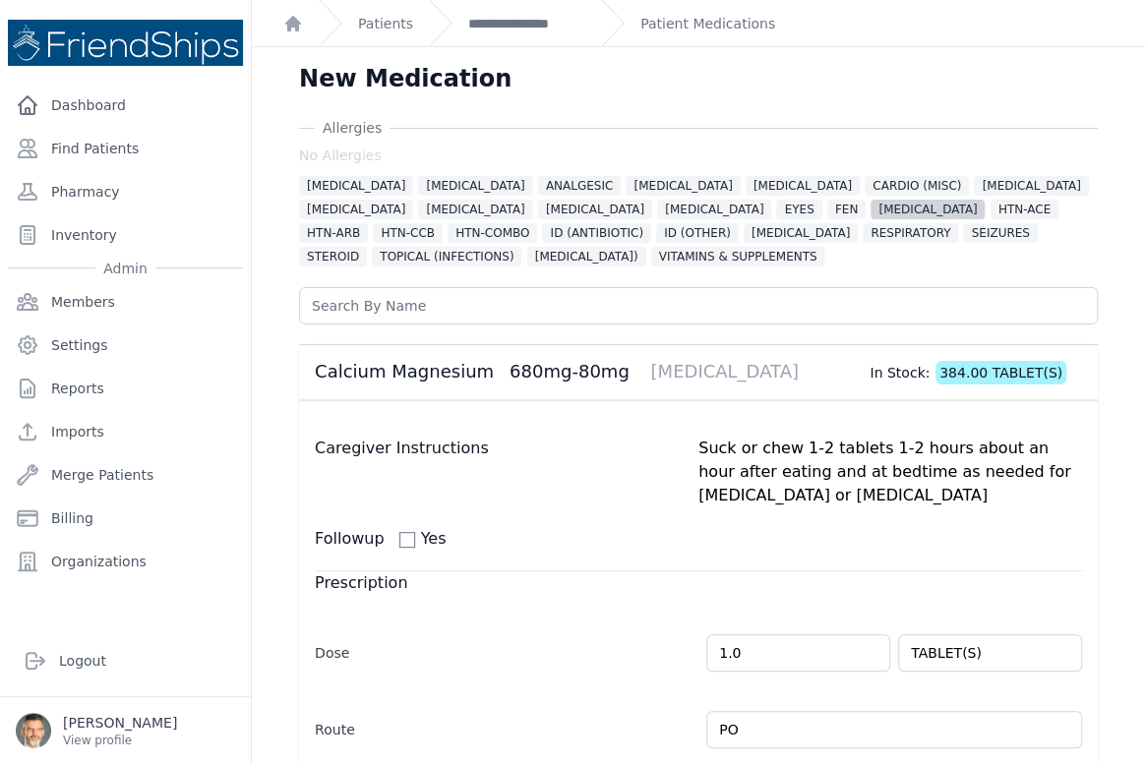
click at [871, 205] on span "[MEDICAL_DATA]" at bounding box center [928, 210] width 114 height 20
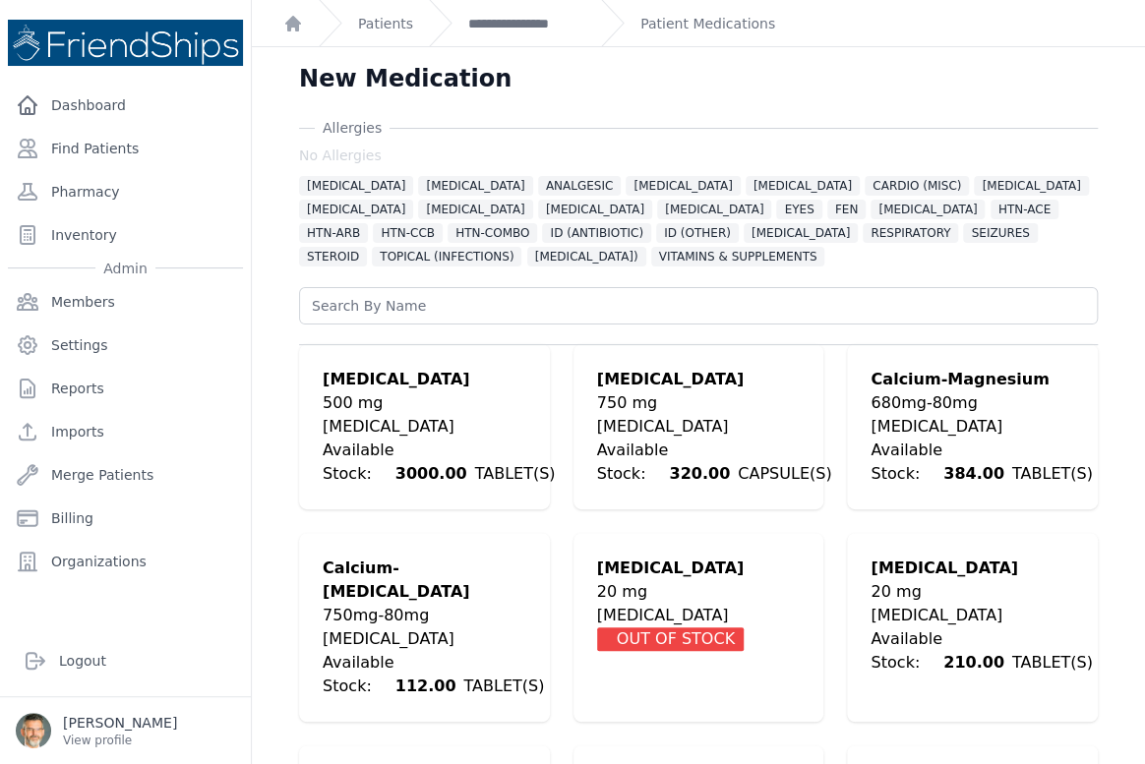
click at [381, 434] on div "[MEDICAL_DATA]" at bounding box center [439, 427] width 232 height 24
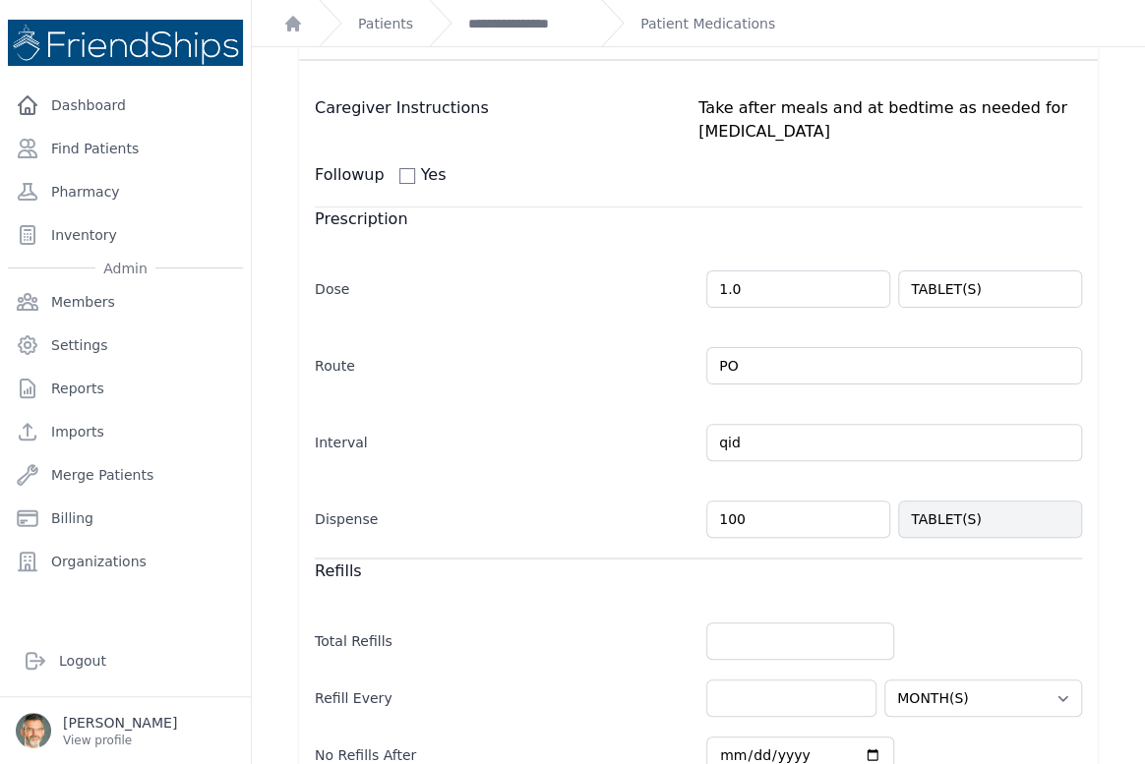
scroll to position [447, 0]
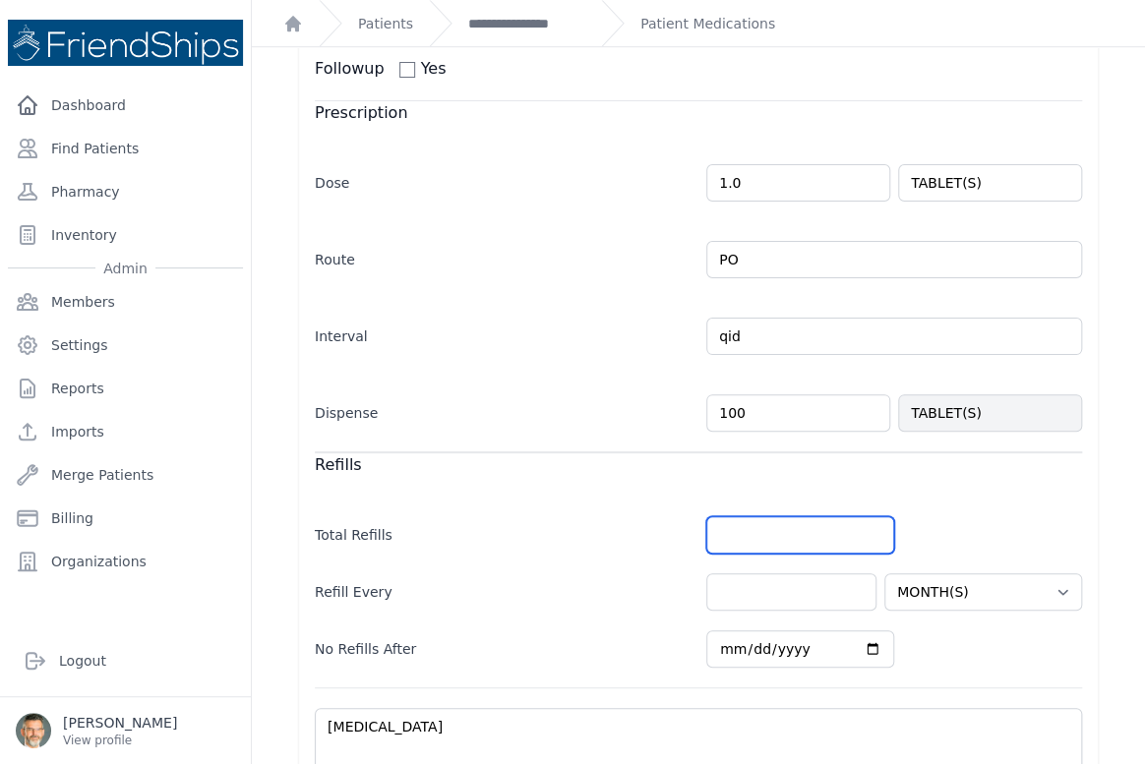
click at [767, 546] on input "number" at bounding box center [800, 534] width 188 height 37
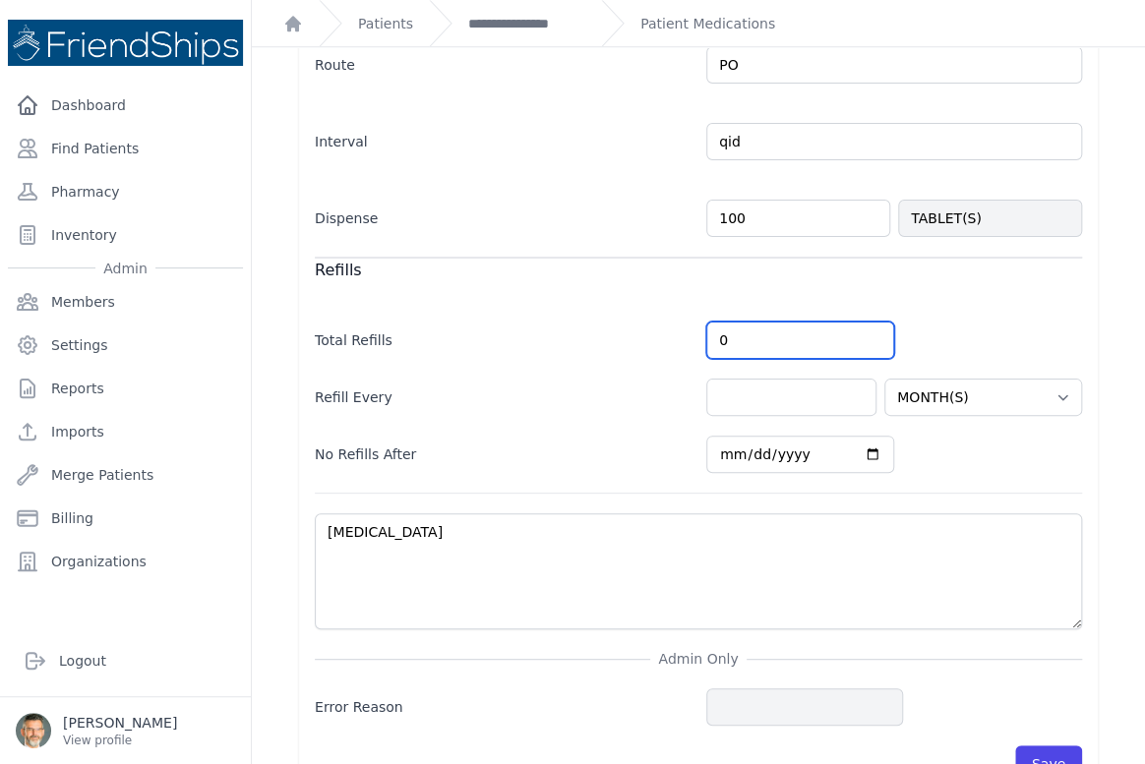
scroll to position [689, 0]
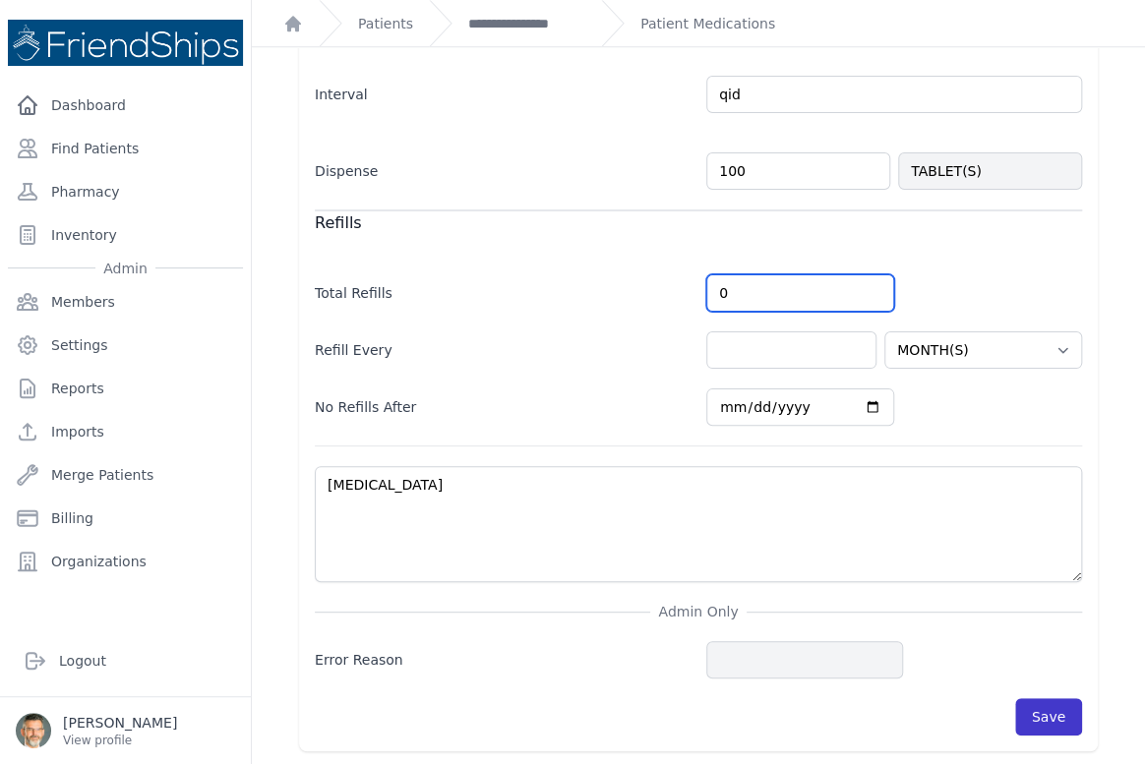
type input "0"
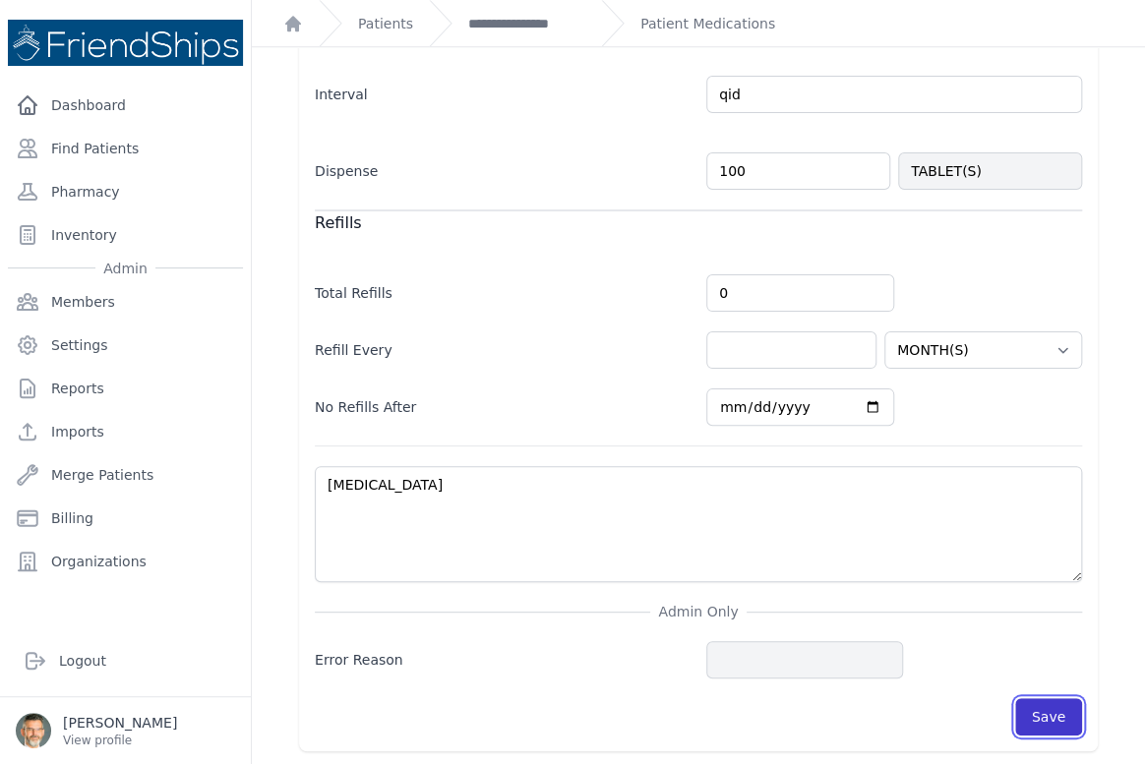
select select "MONTH(S)"
click at [1026, 719] on button "Save" at bounding box center [1048, 716] width 67 height 37
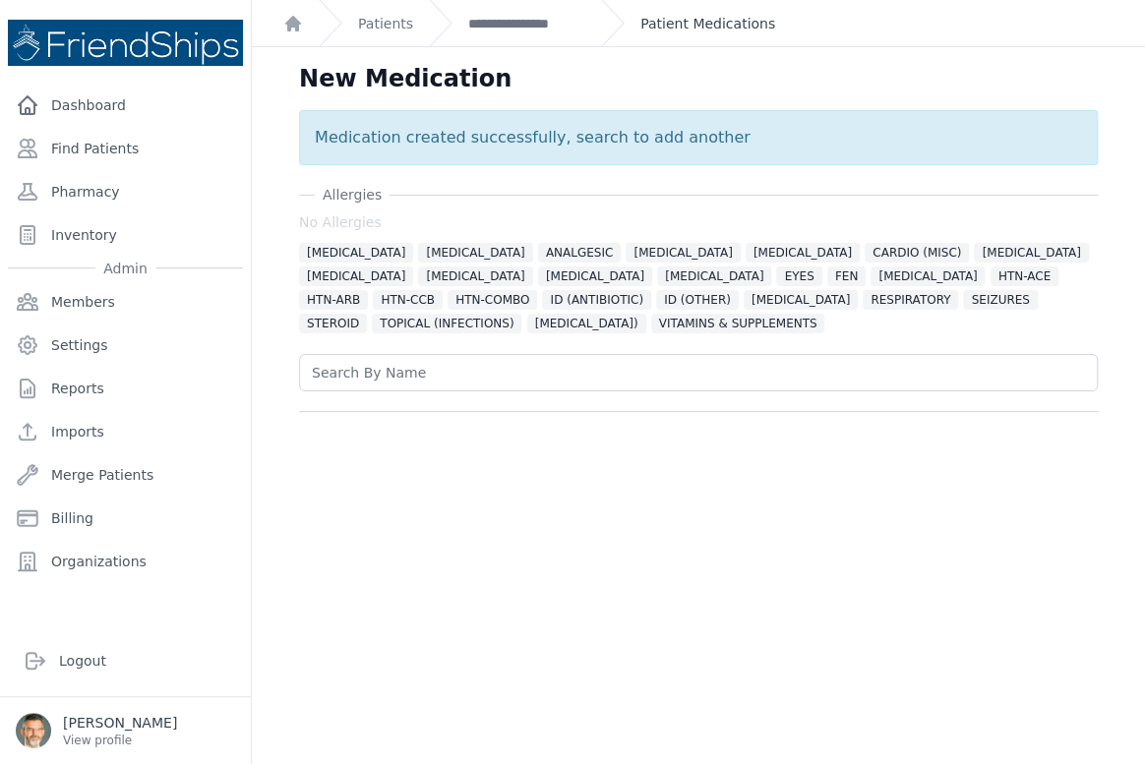
click at [650, 17] on link "Patient Medications" at bounding box center [707, 24] width 135 height 20
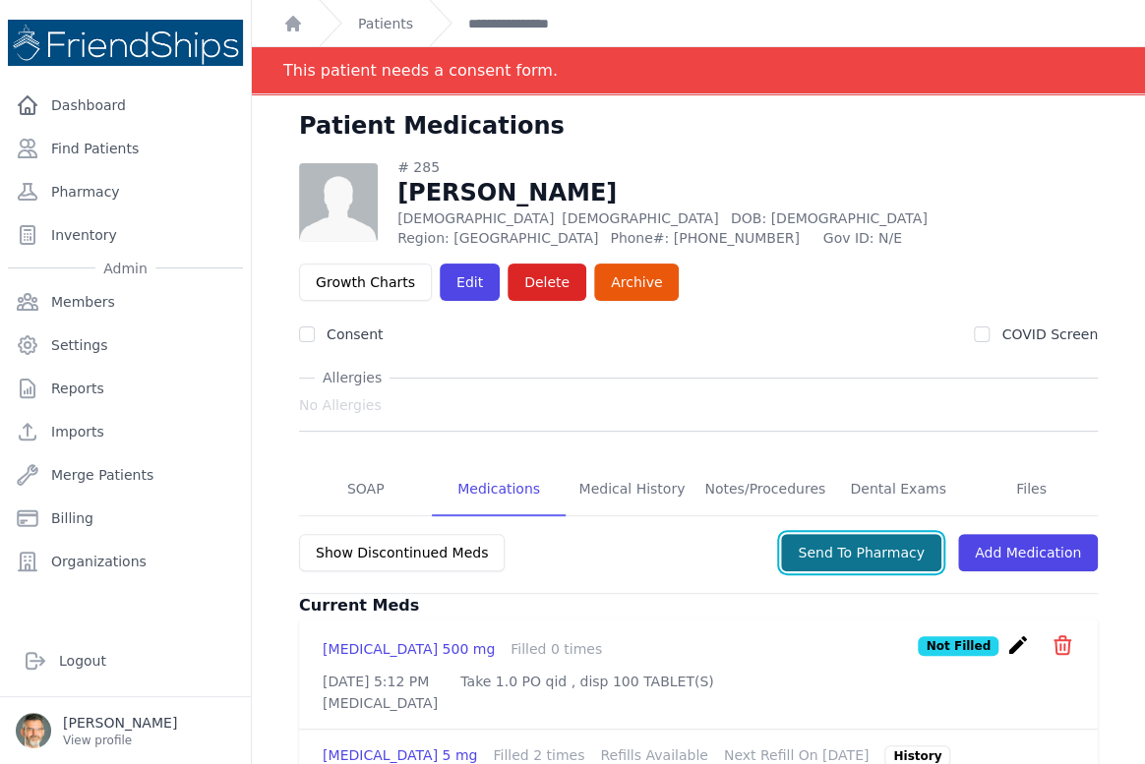
click at [854, 560] on button "Send To Pharmacy" at bounding box center [861, 552] width 160 height 37
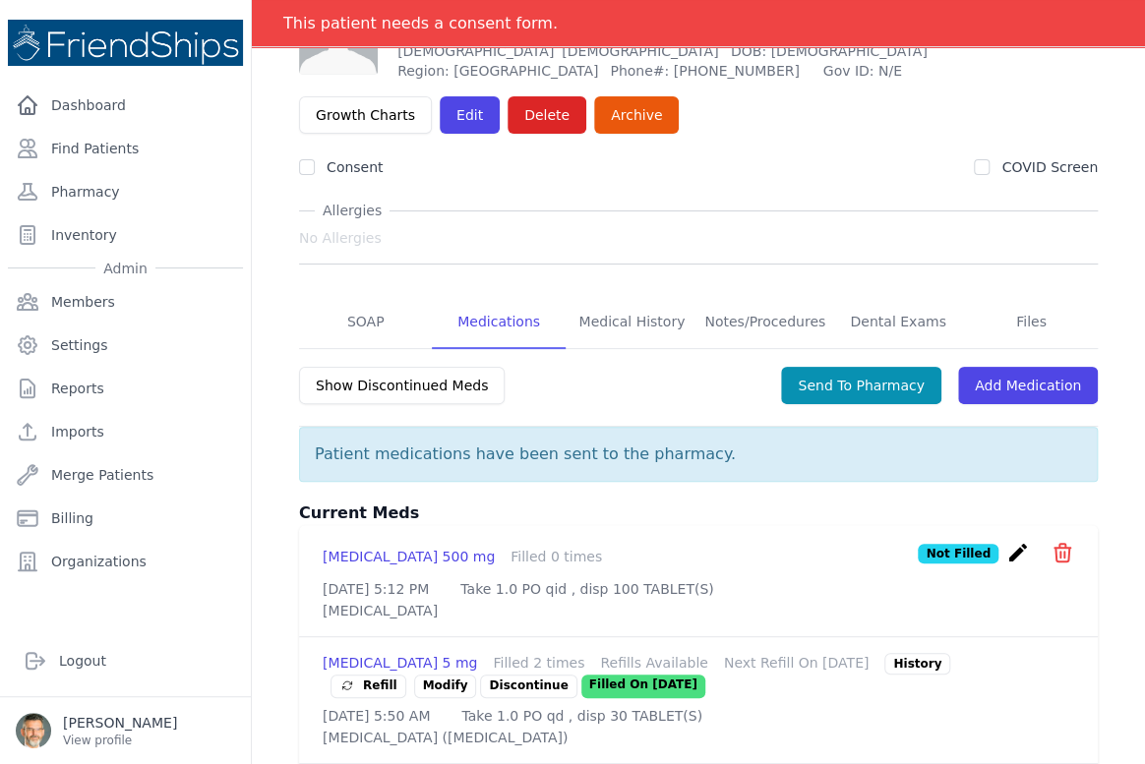
scroll to position [178, 0]
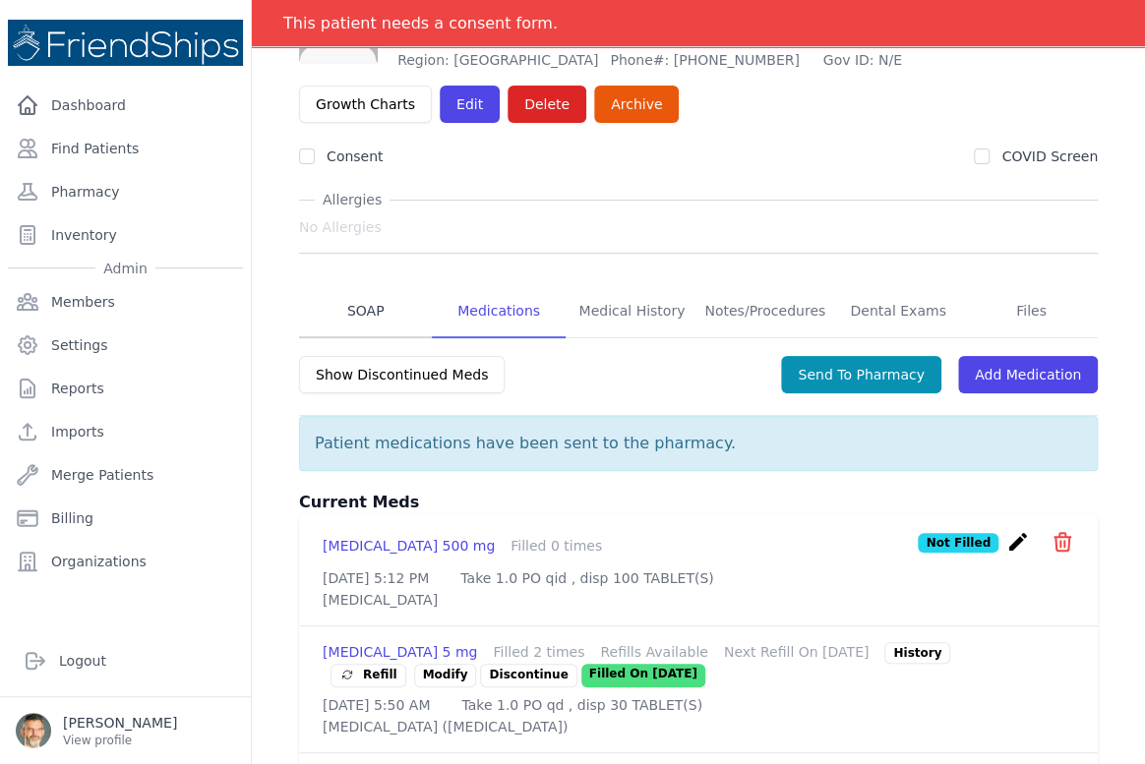
click at [363, 317] on link "SOAP" at bounding box center [365, 311] width 133 height 53
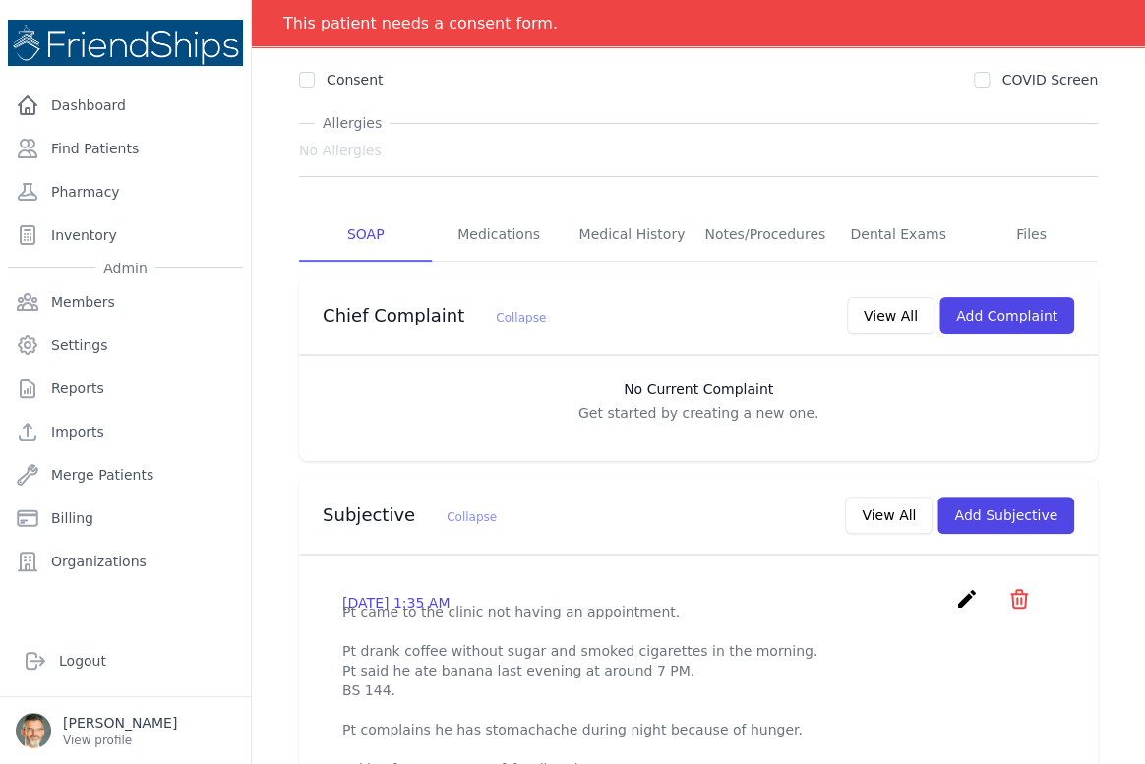
scroll to position [268, 0]
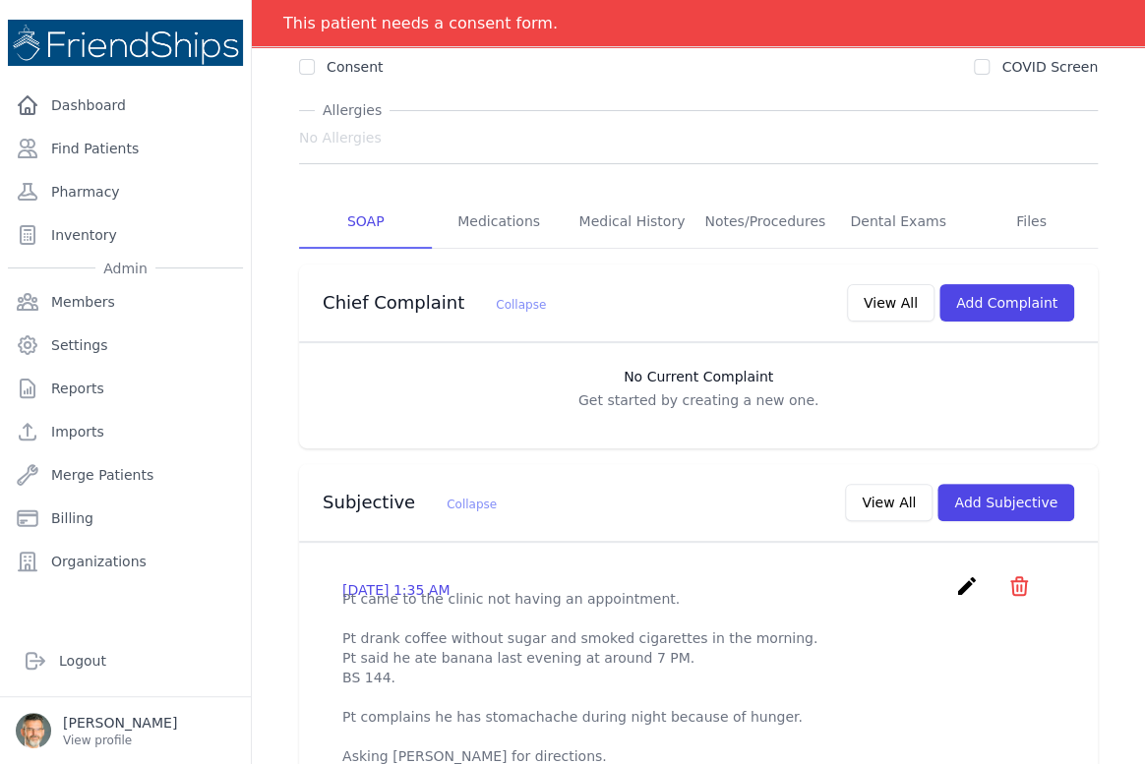
click at [955, 582] on icon "create" at bounding box center [967, 586] width 24 height 24
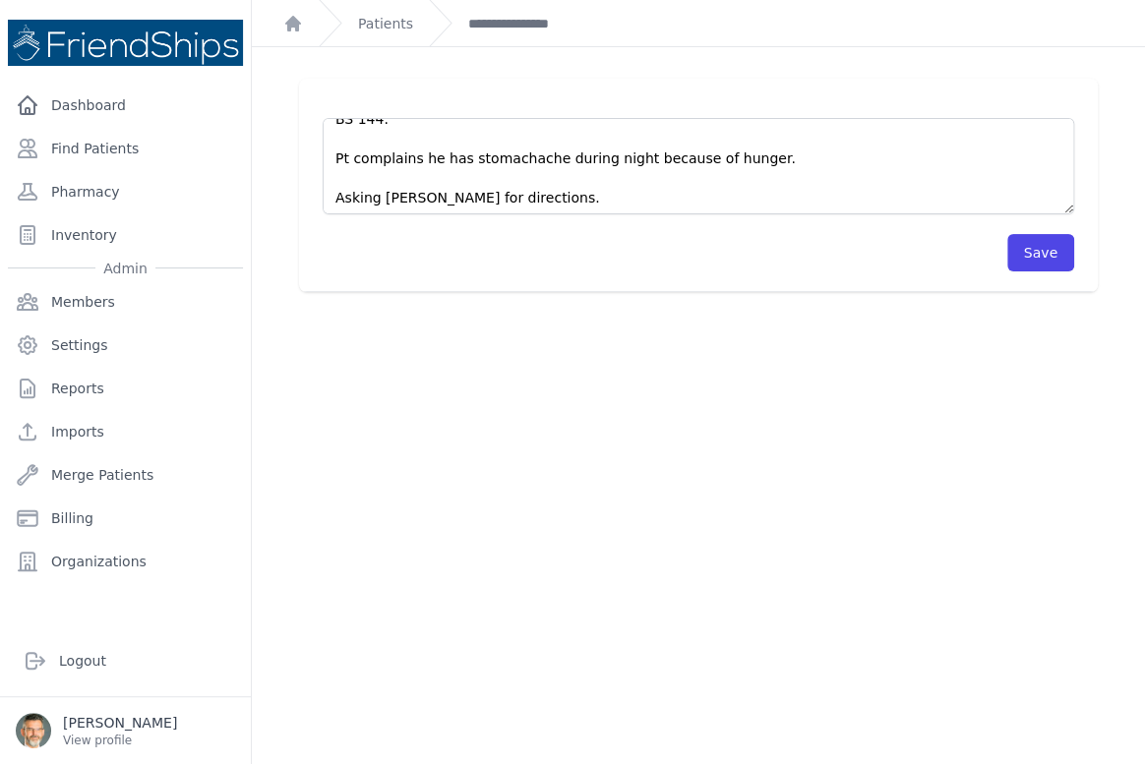
scroll to position [98, 0]
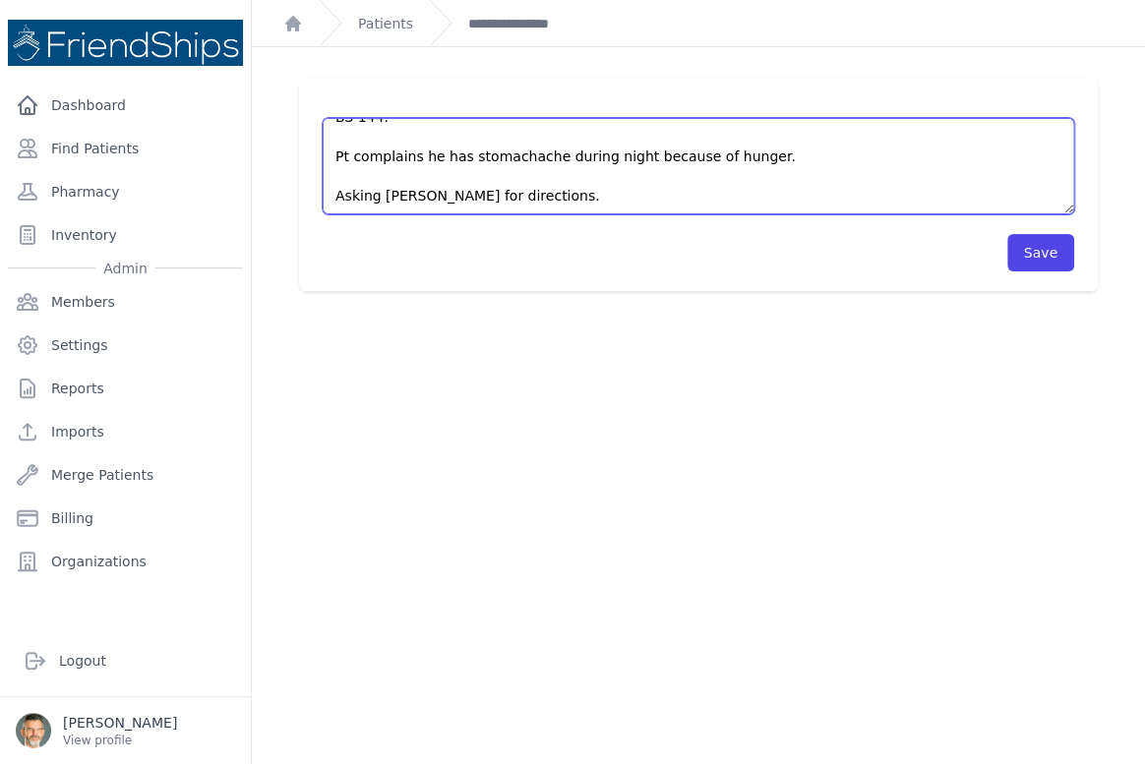
click at [575, 190] on textarea "Pt came to the clinic not having an appointment. Pt drank coffee without sugar …" at bounding box center [699, 166] width 752 height 96
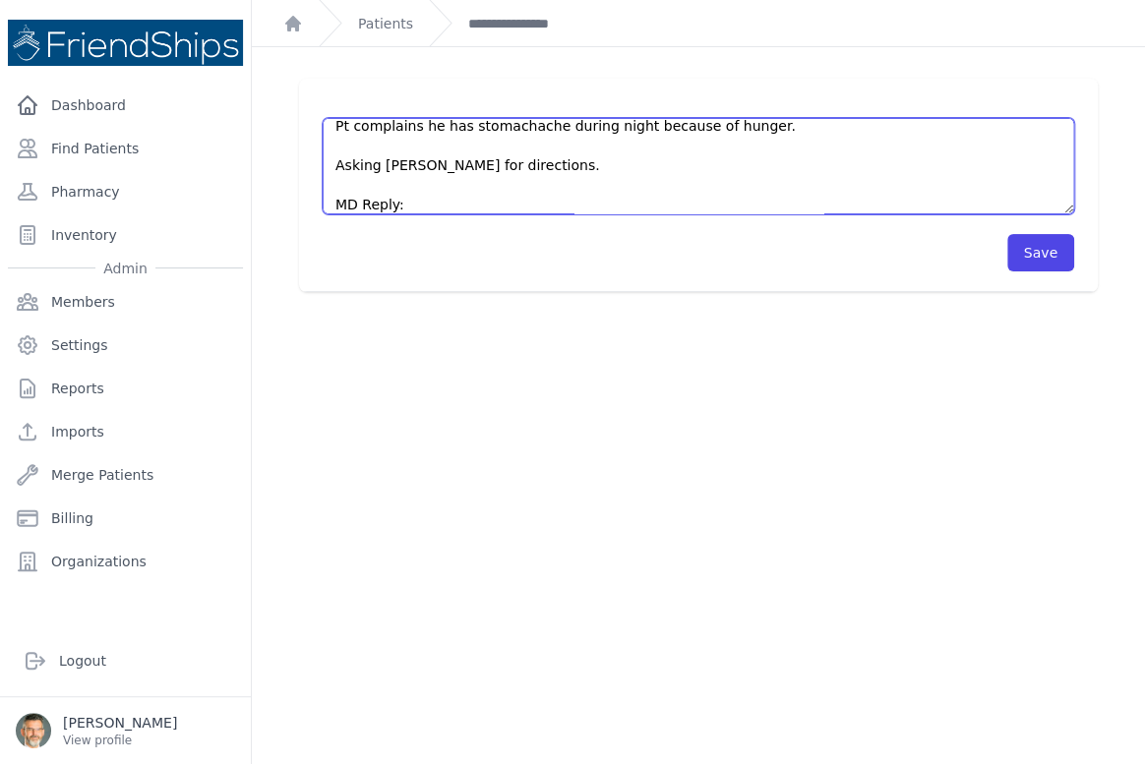
scroll to position [197, 0]
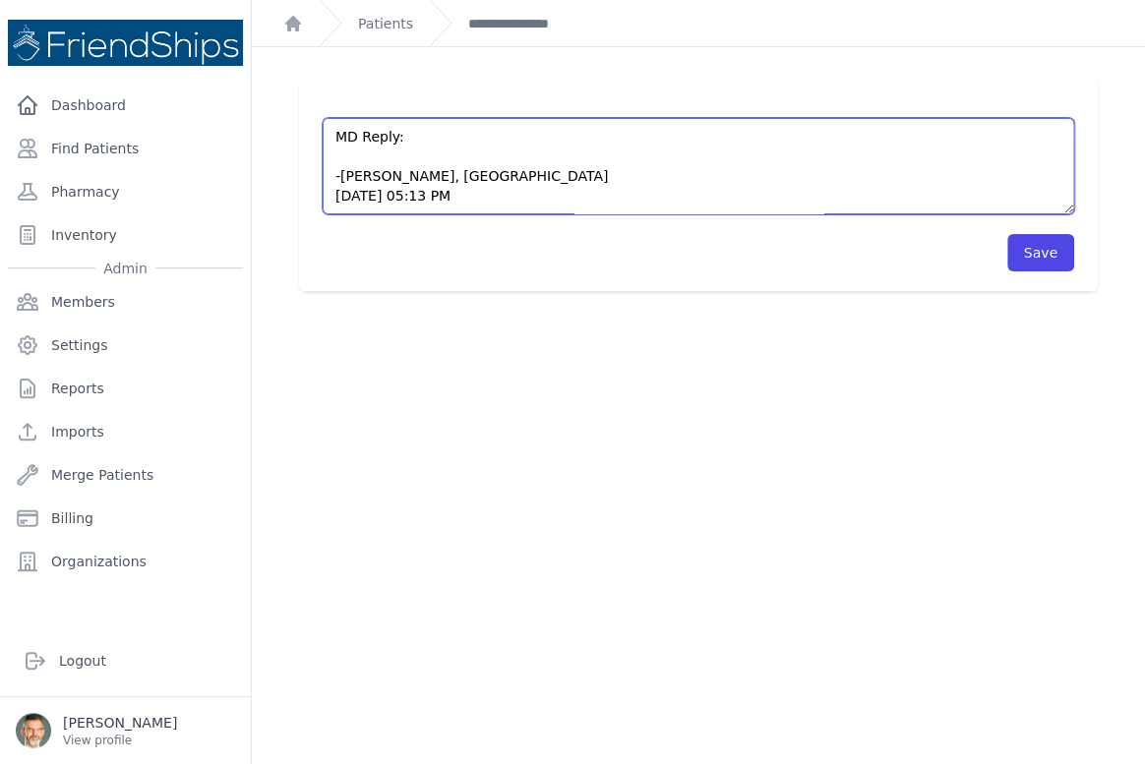
click at [346, 151] on textarea "Pt came to the clinic not having an appointment. Pt drank coffee without sugar …" at bounding box center [699, 166] width 752 height 96
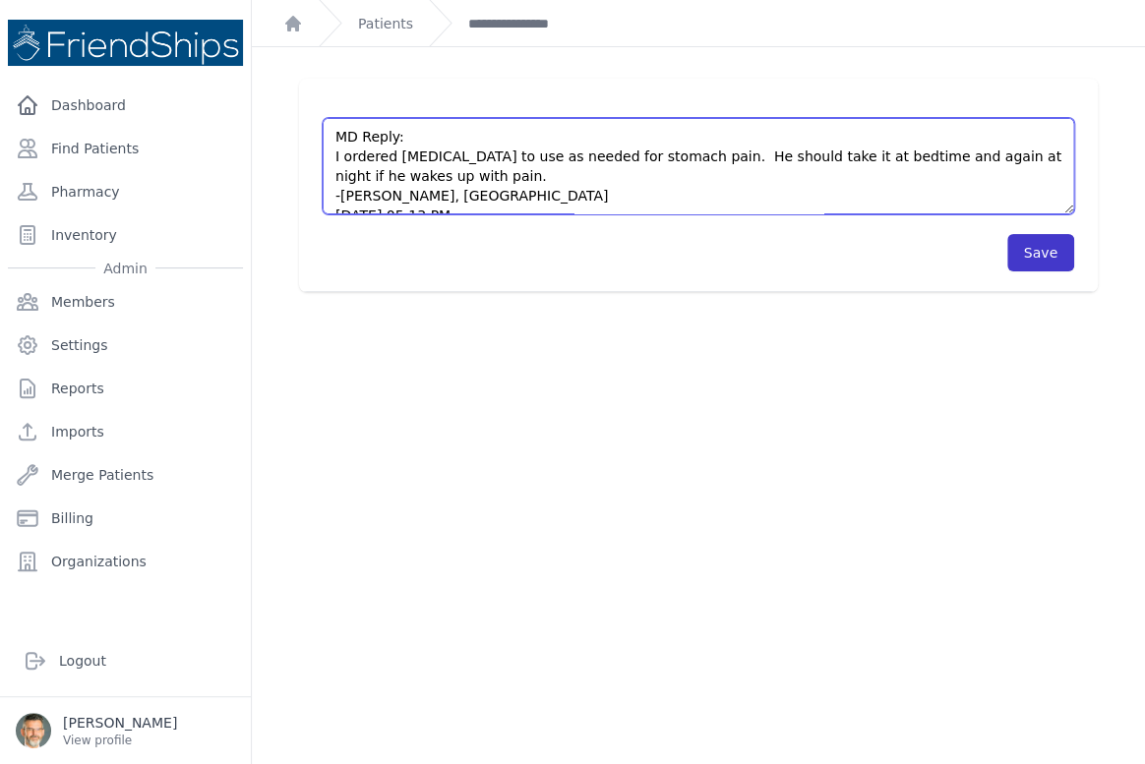
type textarea "Pt came to the clinic not having an appointment. Pt drank coffee without sugar …"
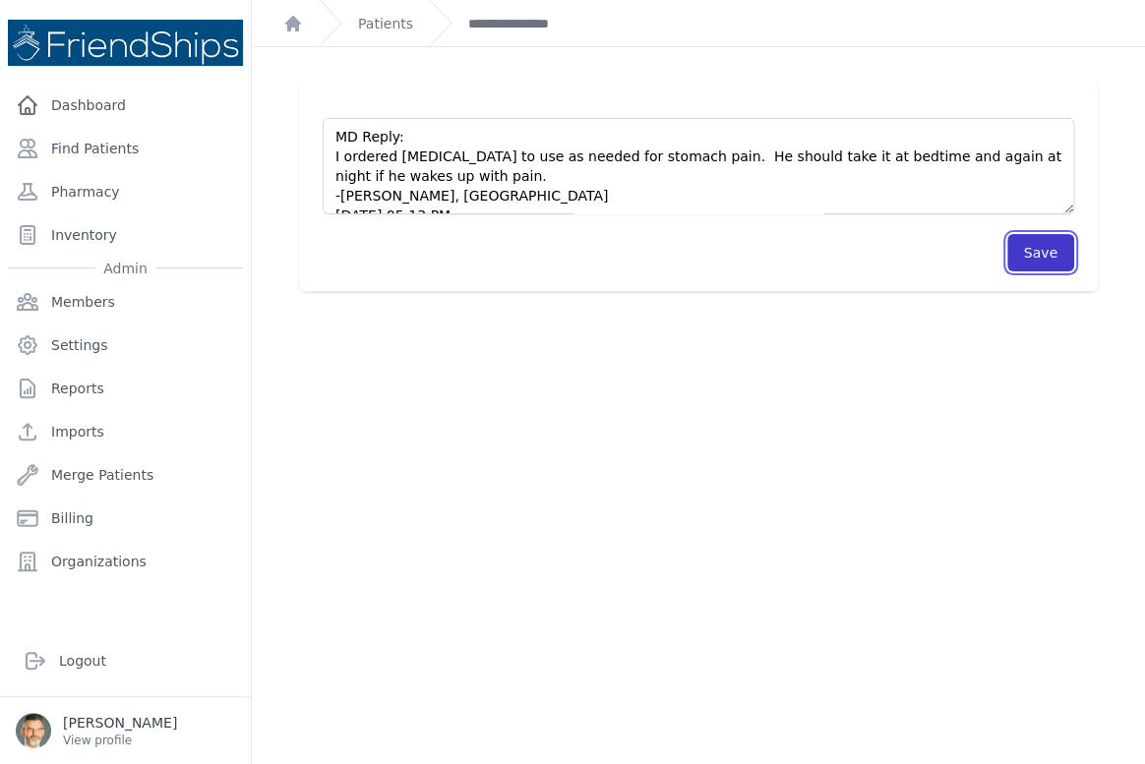
click at [1029, 248] on button "Save" at bounding box center [1040, 252] width 67 height 37
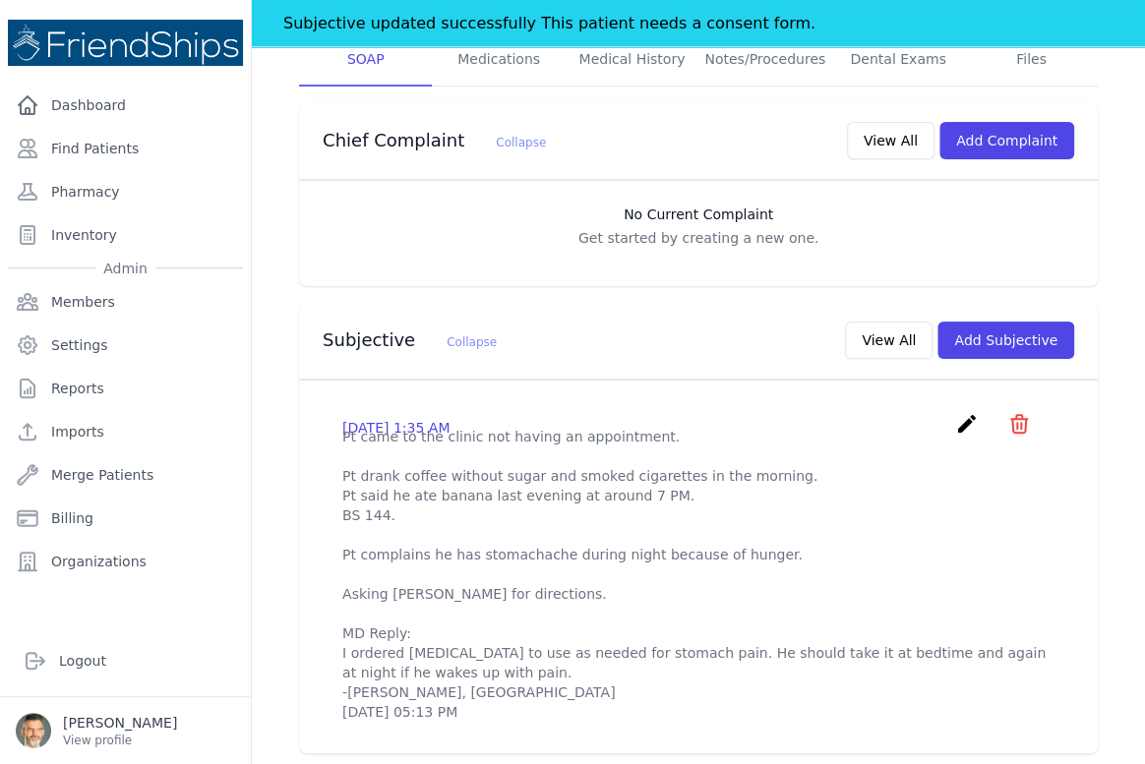
scroll to position [536, 0]
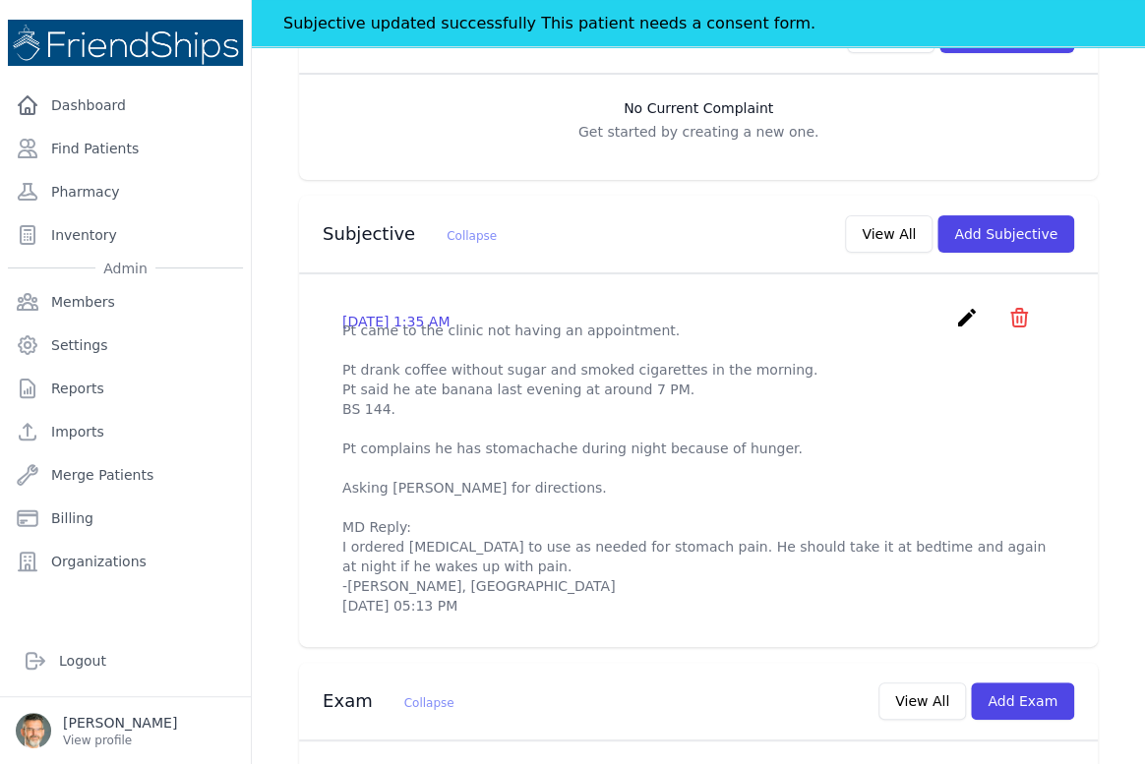
click at [955, 310] on icon "create" at bounding box center [967, 318] width 24 height 24
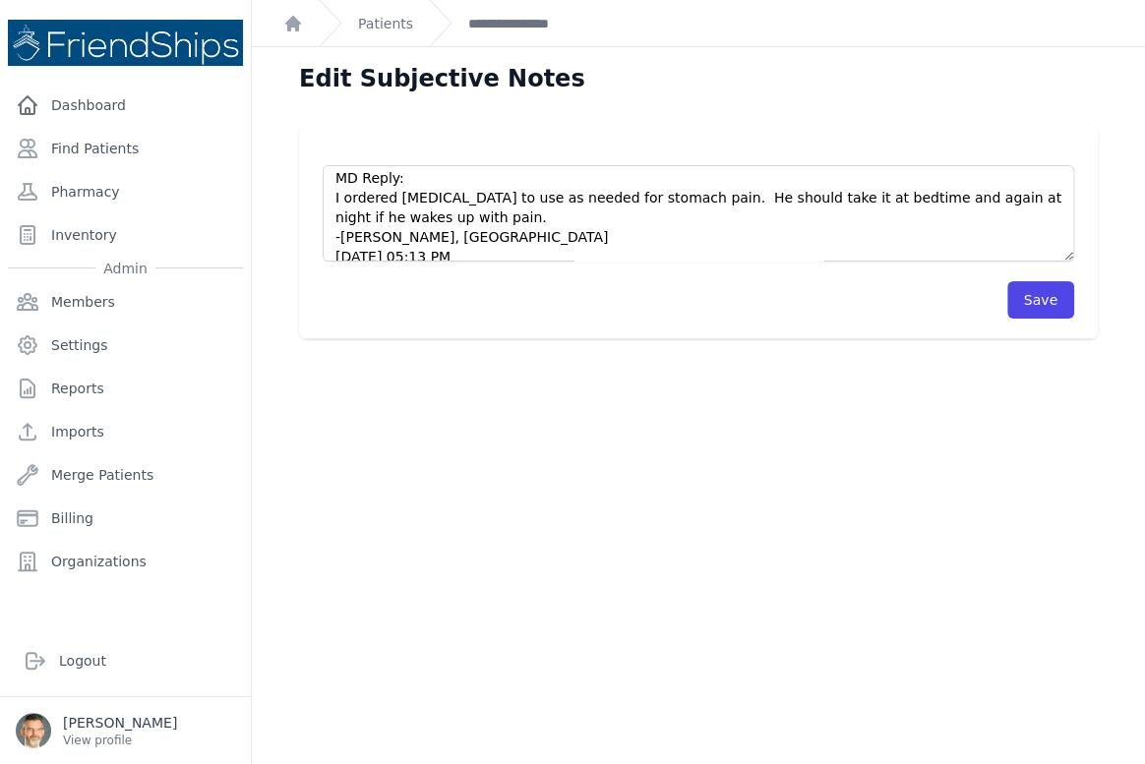
scroll to position [216, 0]
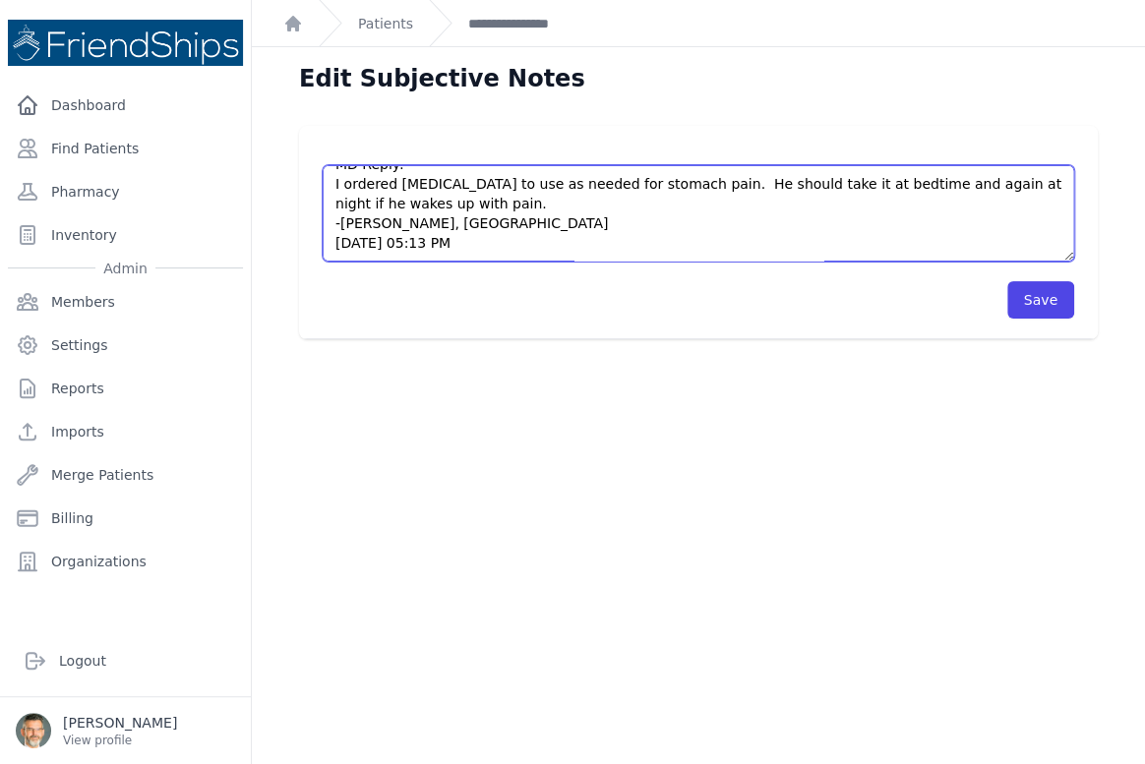
click at [538, 213] on textarea "Pt came to the clinic not having an appointment. Pt drank coffee without sugar …" at bounding box center [699, 213] width 752 height 96
click at [332, 182] on textarea "Pt came to the clinic not having an appointment. Pt drank coffee without sugar …" at bounding box center [699, 213] width 752 height 96
click at [527, 199] on textarea "Pt came to the clinic not having an appointment. Pt drank coffee without sugar …" at bounding box center [699, 213] width 752 height 96
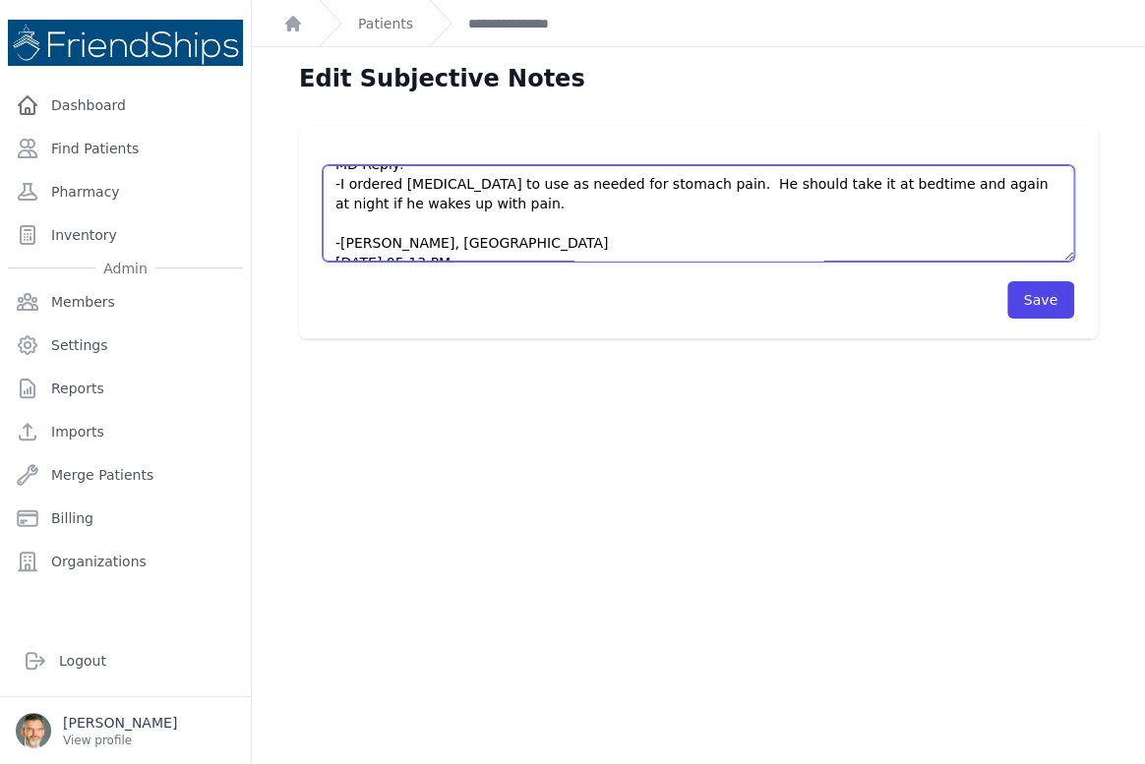
scroll to position [236, 0]
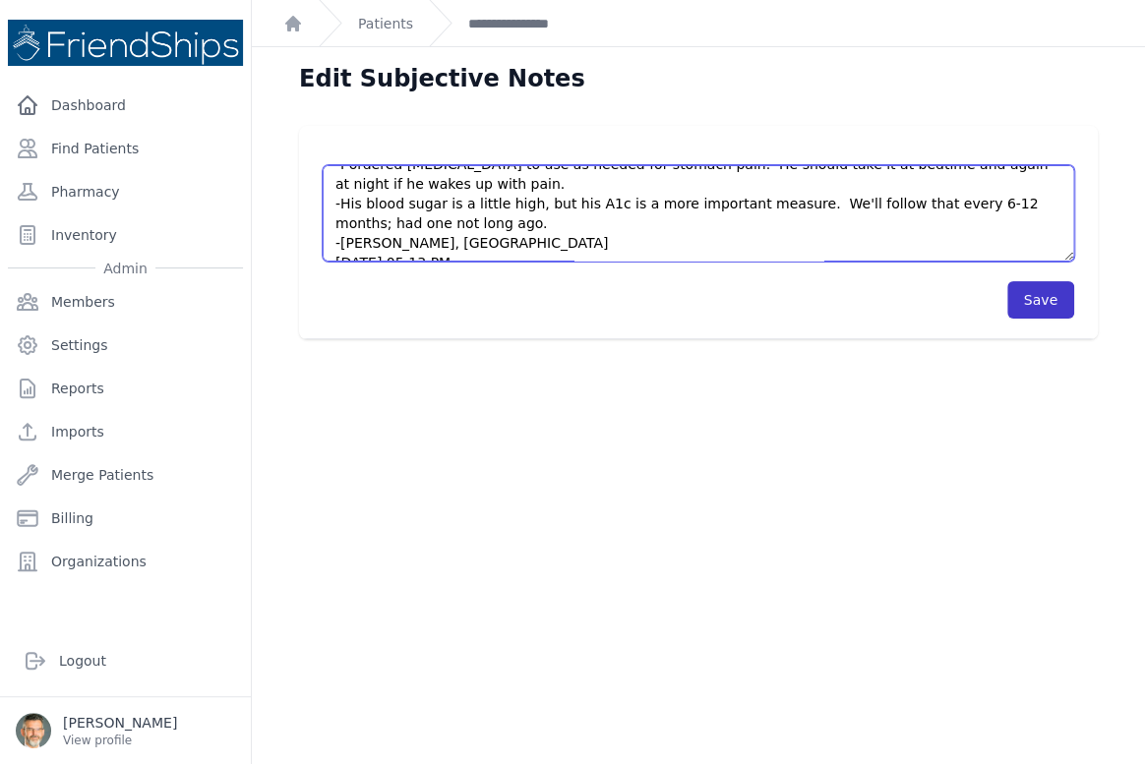
type textarea "Pt came to the clinic not having an appointment. Pt drank coffee without sugar …"
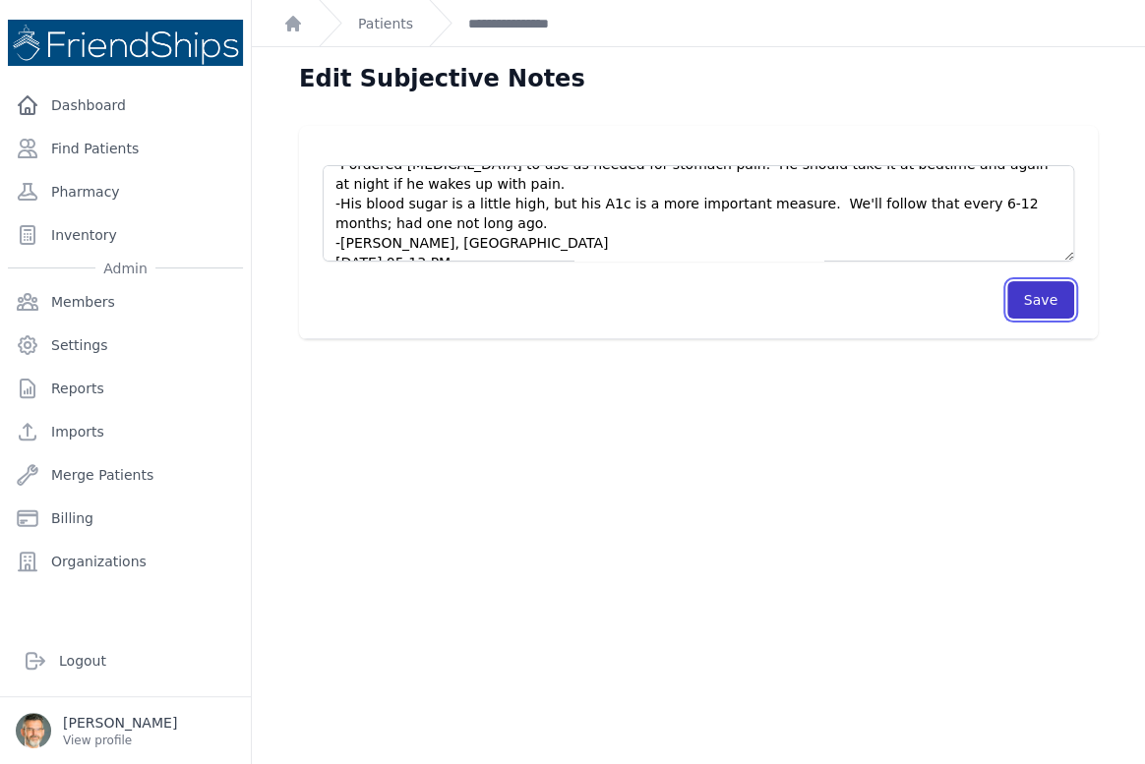
click at [1031, 301] on button "Save" at bounding box center [1040, 299] width 67 height 37
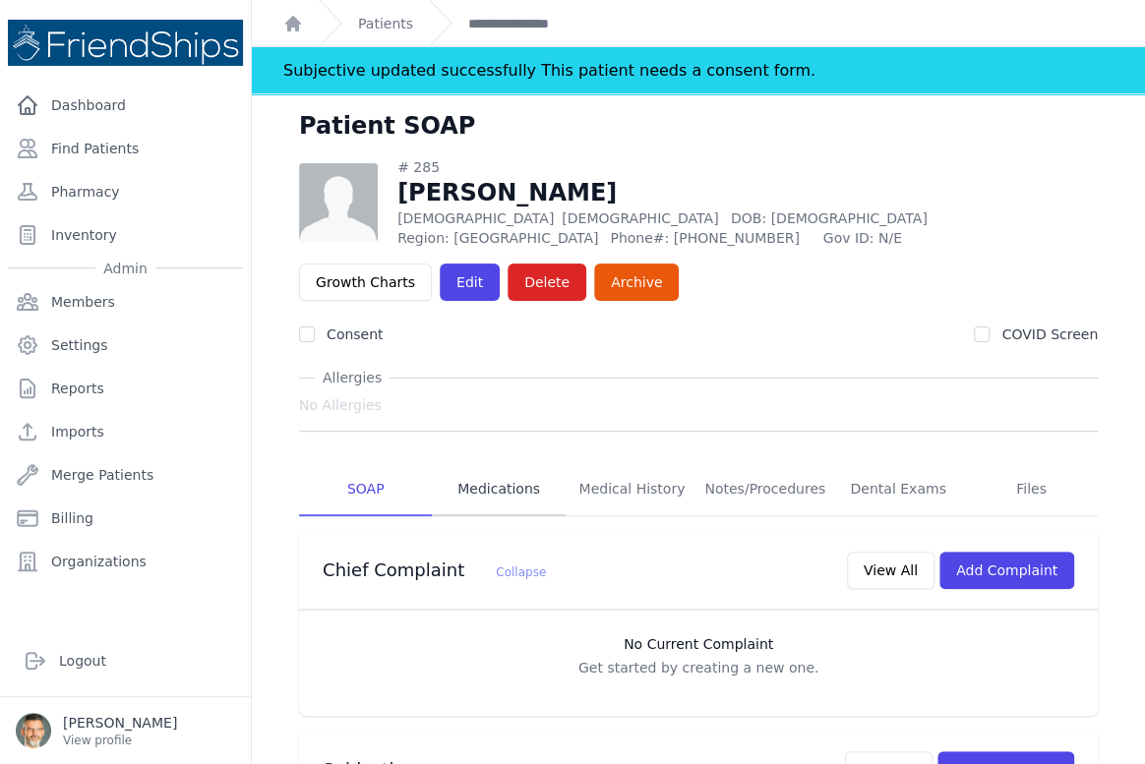
click at [499, 482] on link "Medications" at bounding box center [498, 489] width 133 height 53
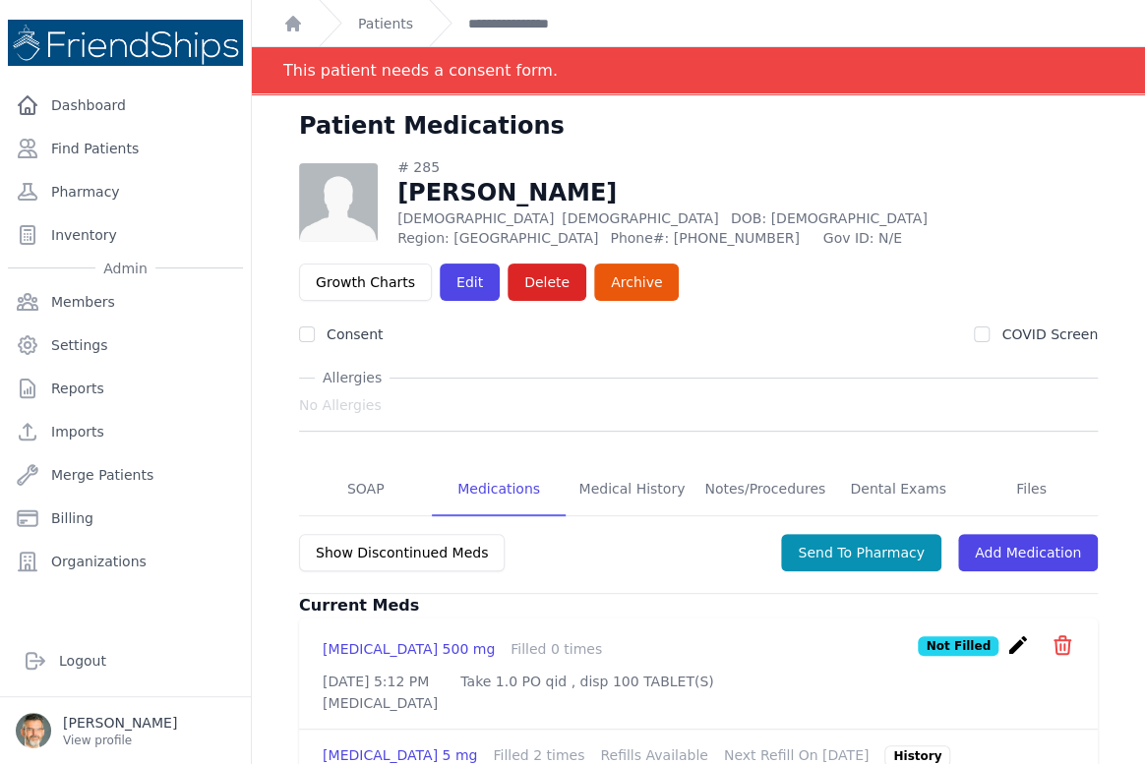
click at [481, 501] on link "Medications" at bounding box center [498, 489] width 133 height 53
drag, startPoint x: 866, startPoint y: 546, endPoint x: 767, endPoint y: 516, distance: 102.7
click at [865, 545] on button "Send To Pharmacy" at bounding box center [861, 552] width 160 height 37
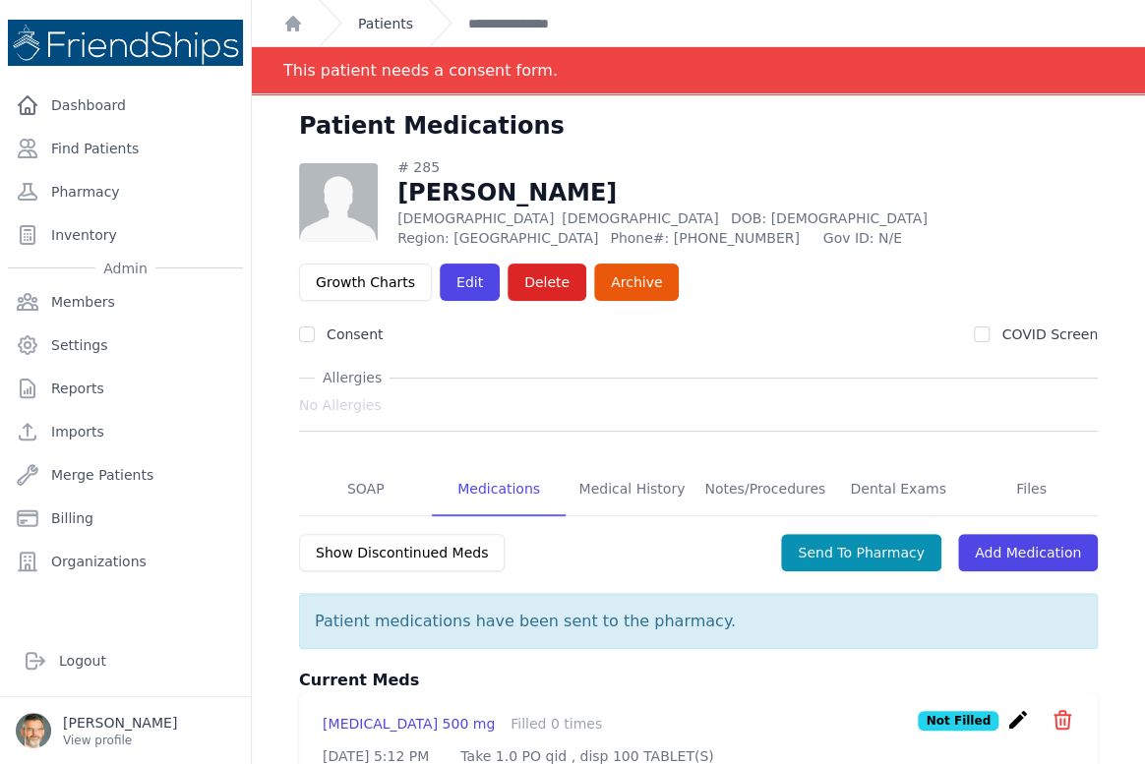
click at [376, 24] on link "Patients" at bounding box center [385, 24] width 55 height 20
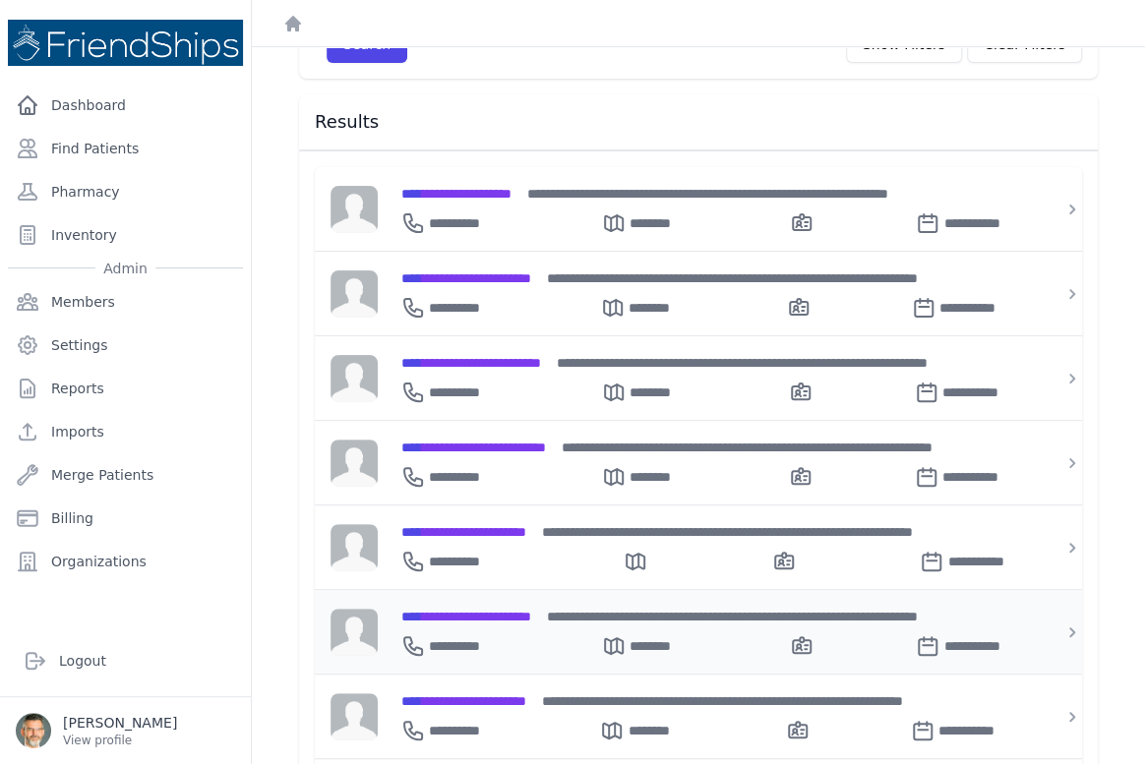
scroll to position [268, 0]
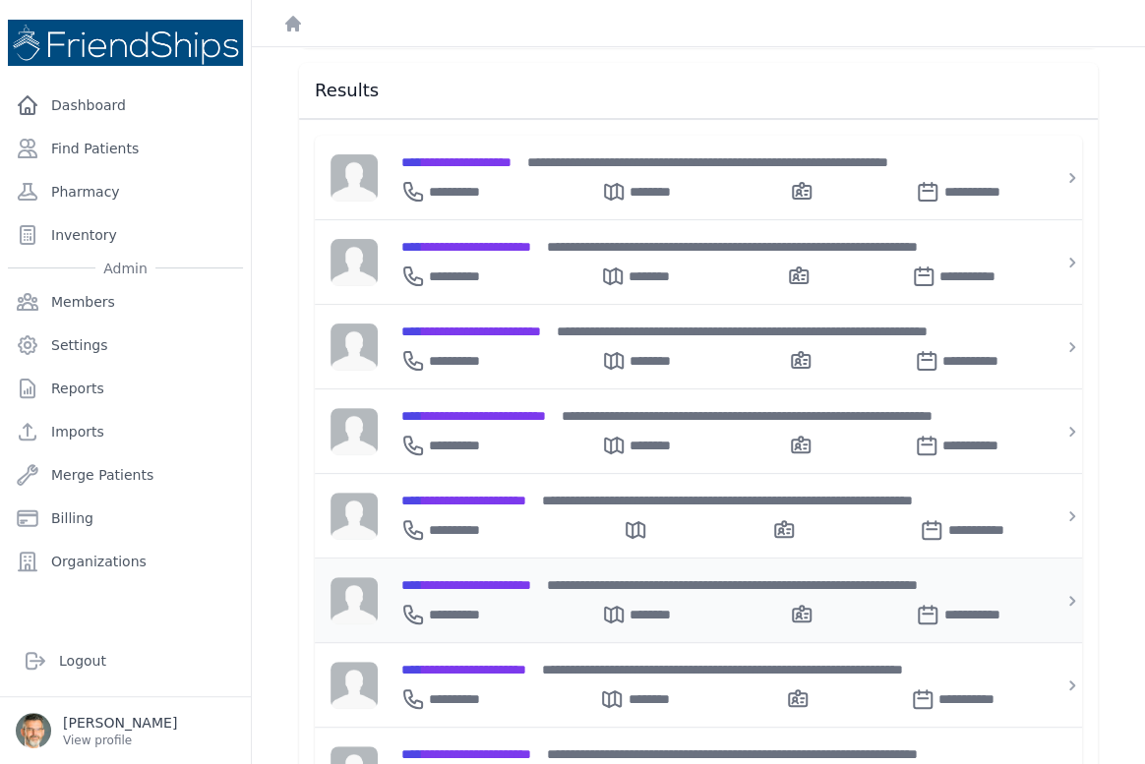
click at [477, 578] on span "**********" at bounding box center [466, 585] width 130 height 14
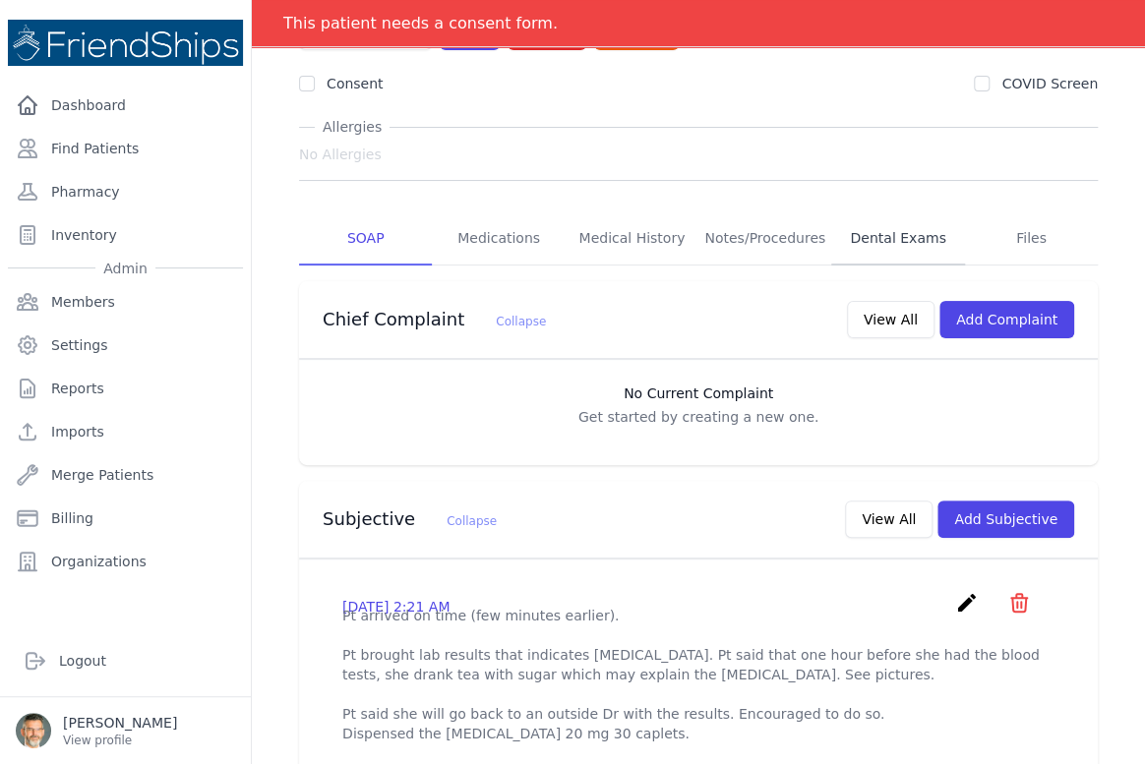
scroll to position [178, 0]
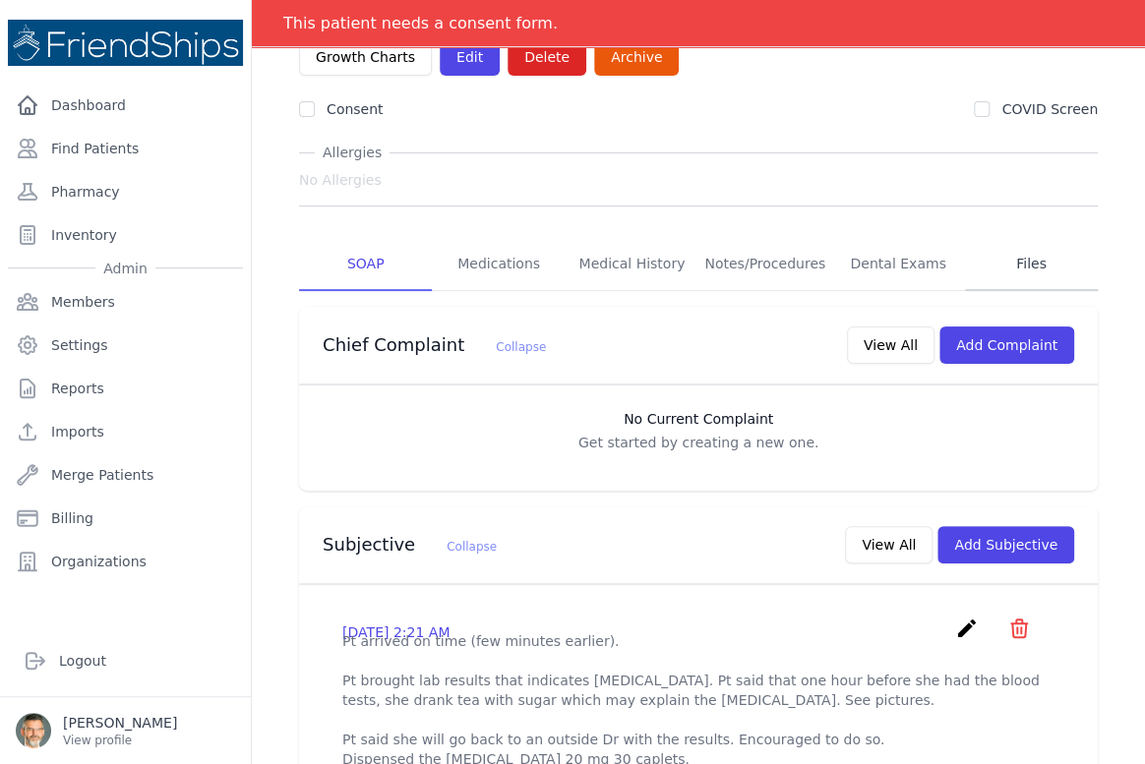
click at [1028, 260] on link "Files" at bounding box center [1031, 264] width 133 height 53
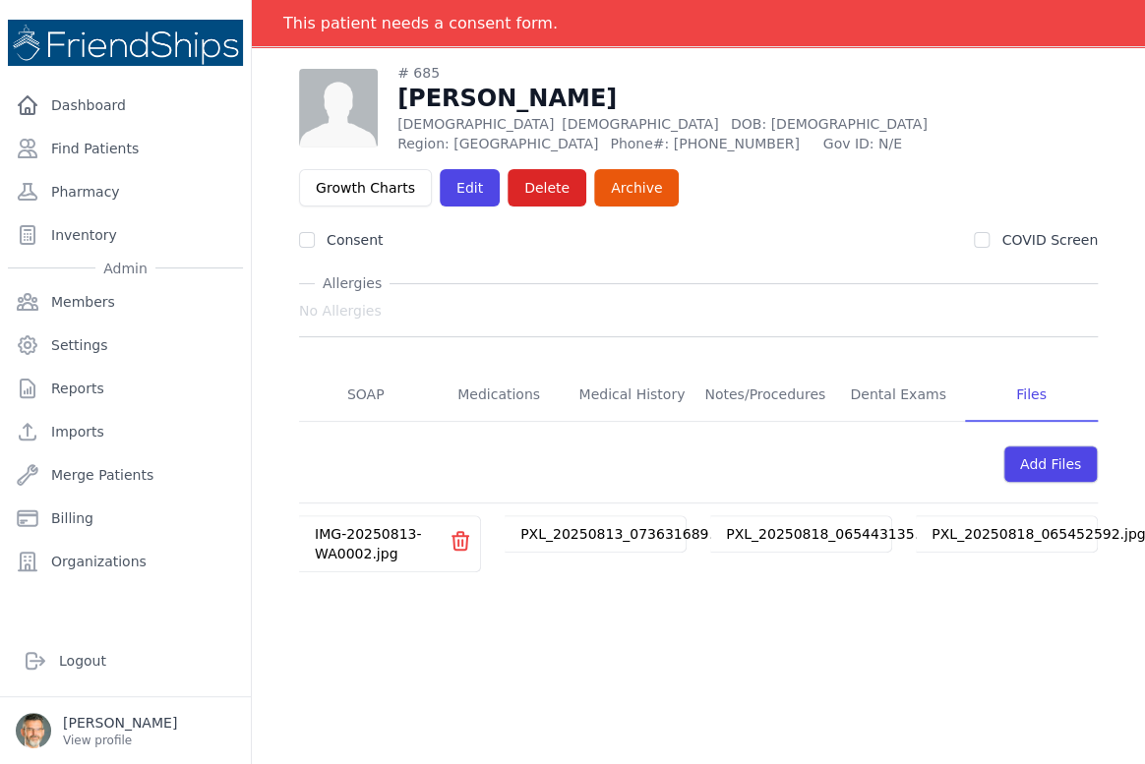
scroll to position [108, 20]
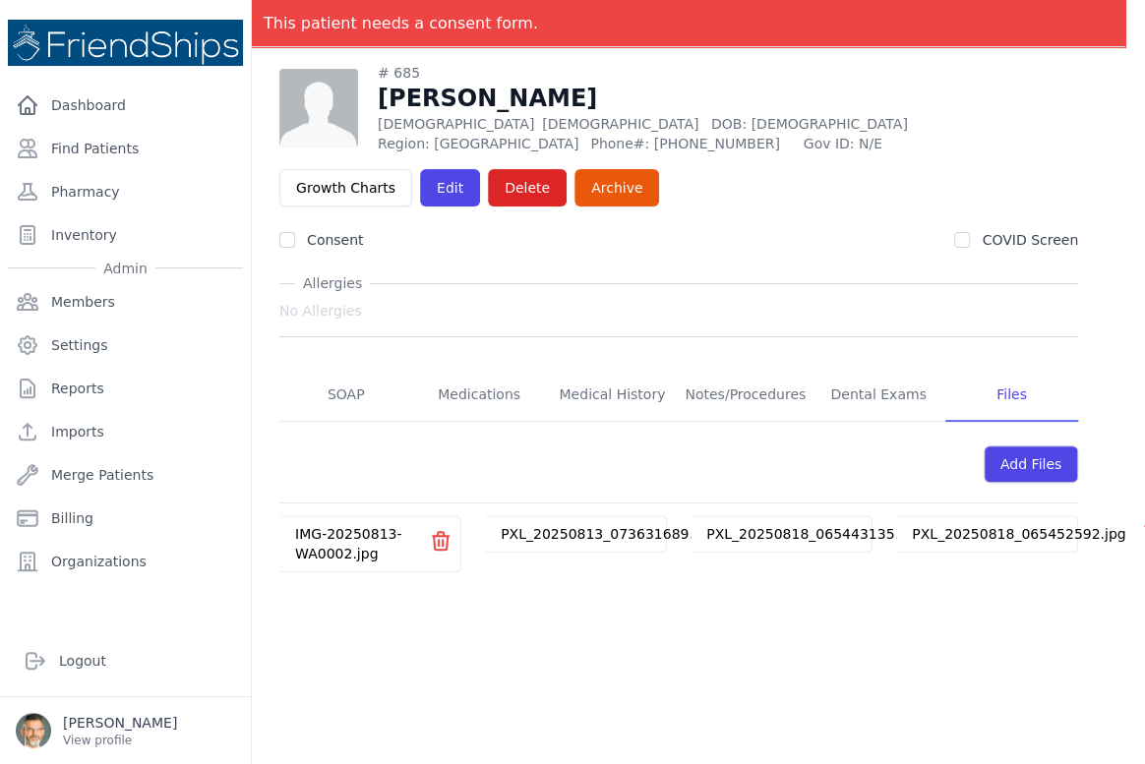
click at [944, 526] on link "PXL_20250818_065452592.jpg" at bounding box center [1018, 534] width 213 height 16
click at [815, 530] on div "PXL_20250818_065443135.jpg" at bounding box center [813, 533] width 245 height 35
click at [753, 526] on link "PXL_20250818_065443135.jpg" at bounding box center [812, 534] width 213 height 16
click at [543, 526] on link "PXL_20250813_073631689.jpg" at bounding box center [607, 534] width 213 height 16
click at [323, 526] on link "IMG-20250813-WA0002.jpg" at bounding box center [348, 543] width 106 height 35
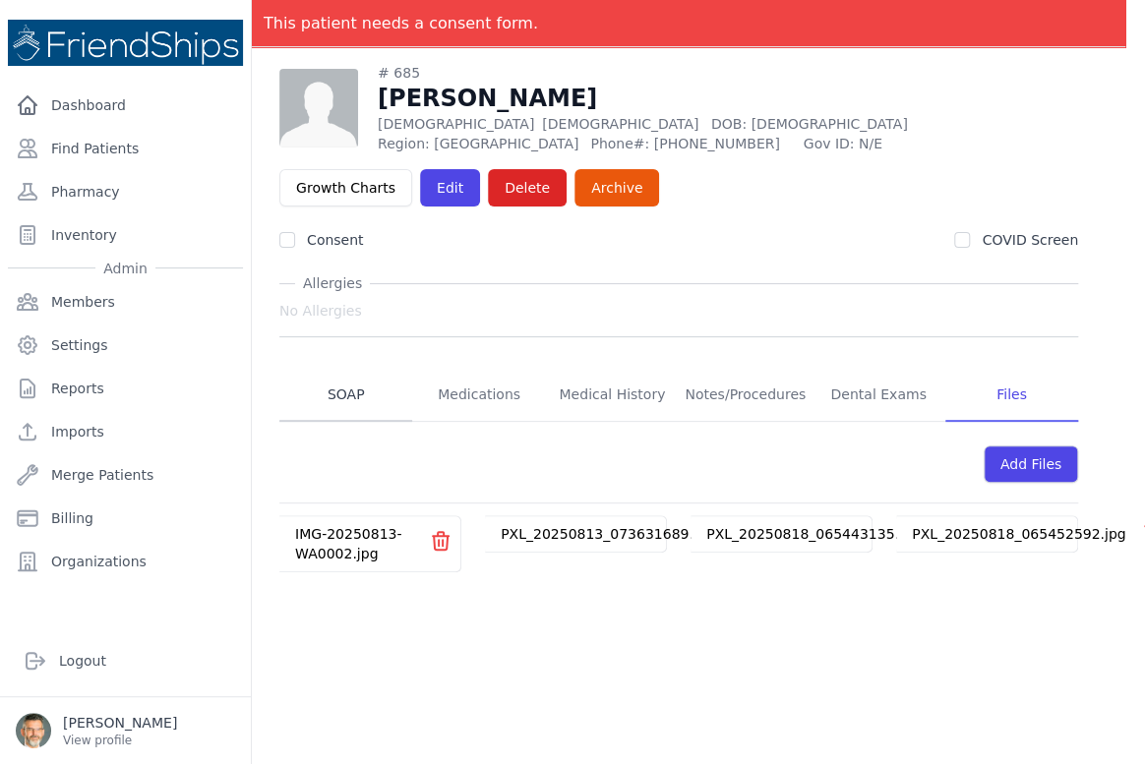
click at [347, 378] on link "SOAP" at bounding box center [345, 395] width 133 height 53
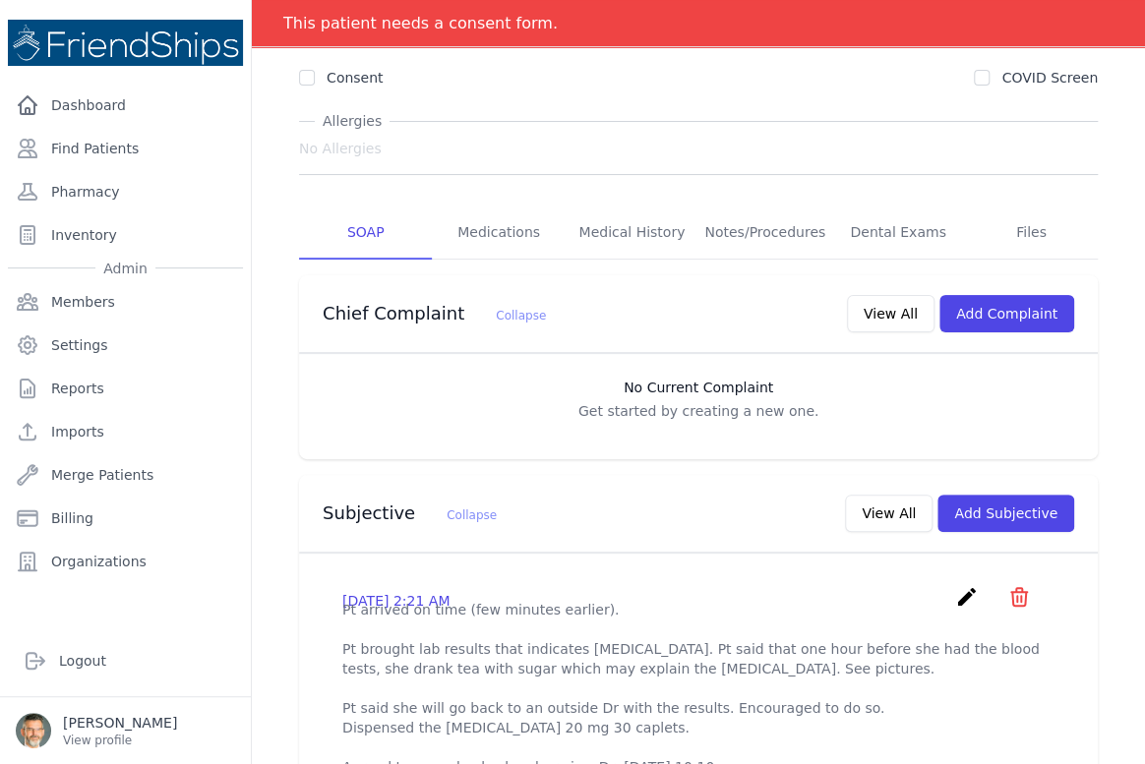
scroll to position [268, 0]
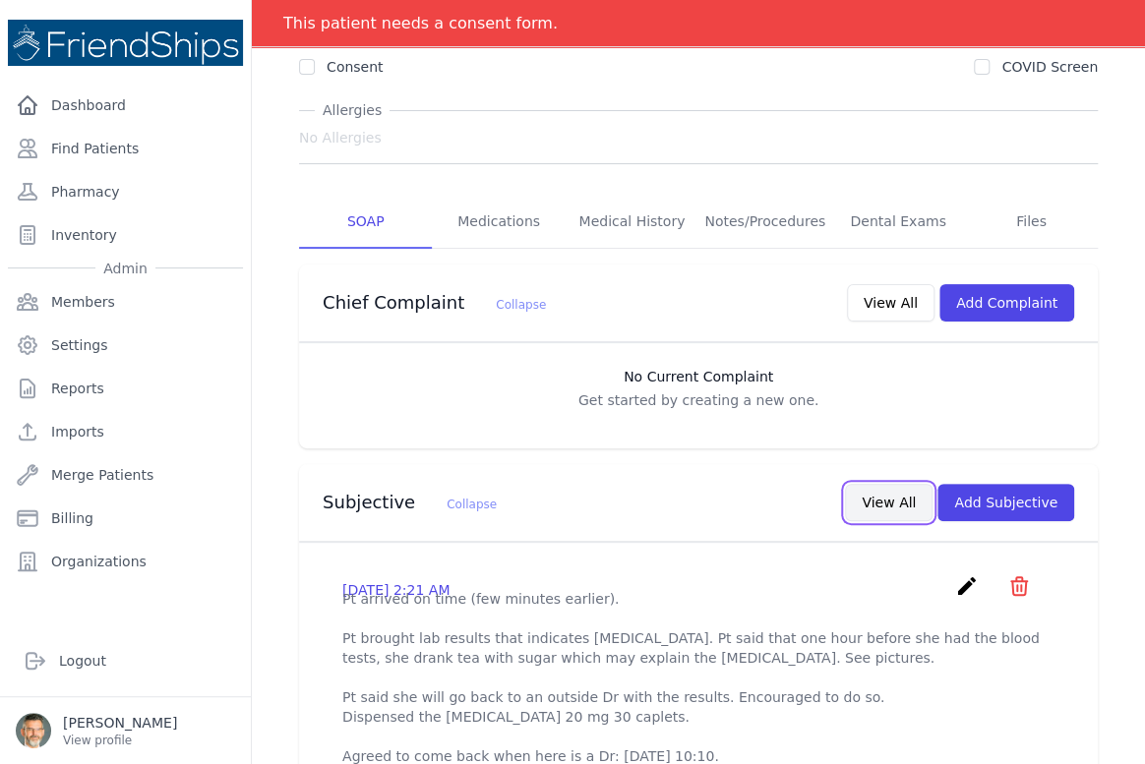
click at [882, 510] on button "View All" at bounding box center [889, 502] width 88 height 37
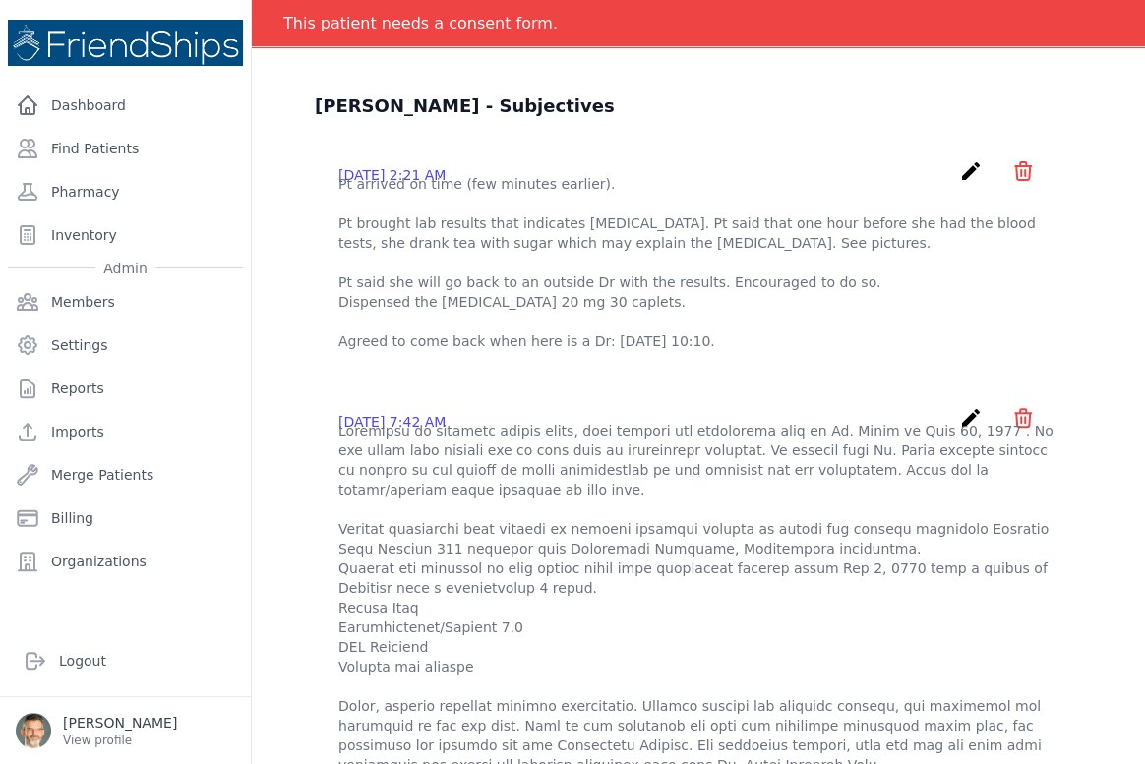
scroll to position [0, 0]
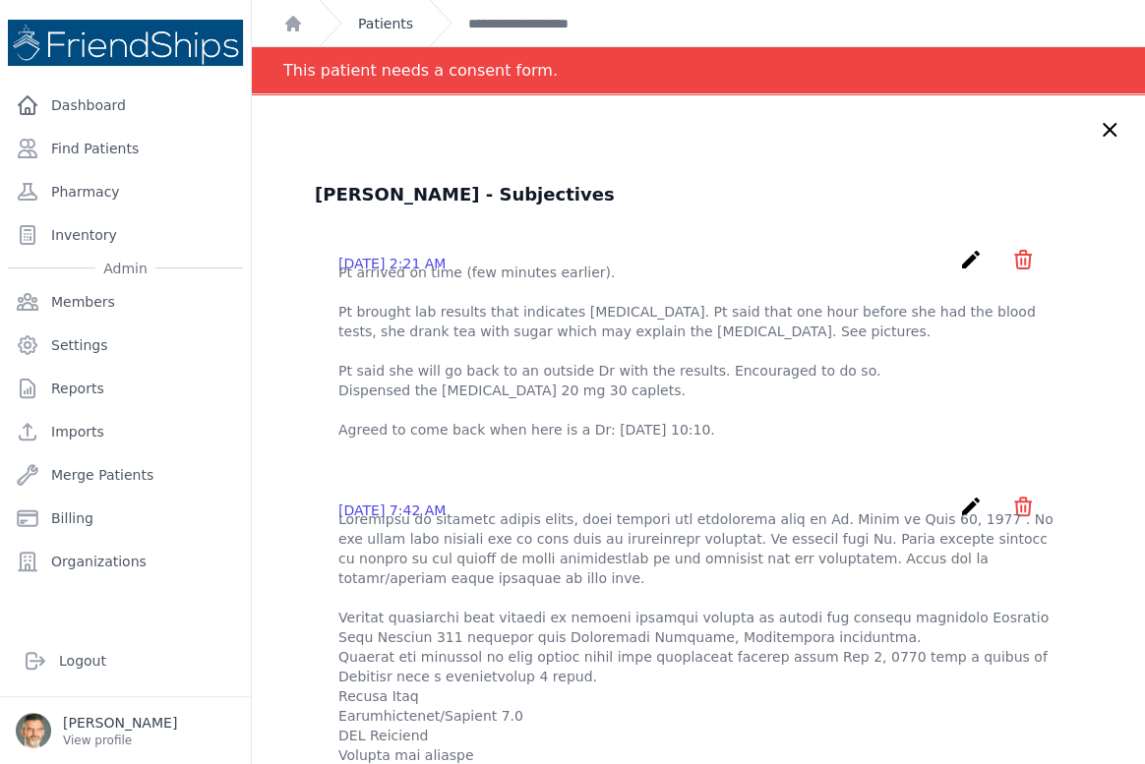
click at [369, 19] on link "Patients" at bounding box center [385, 24] width 55 height 20
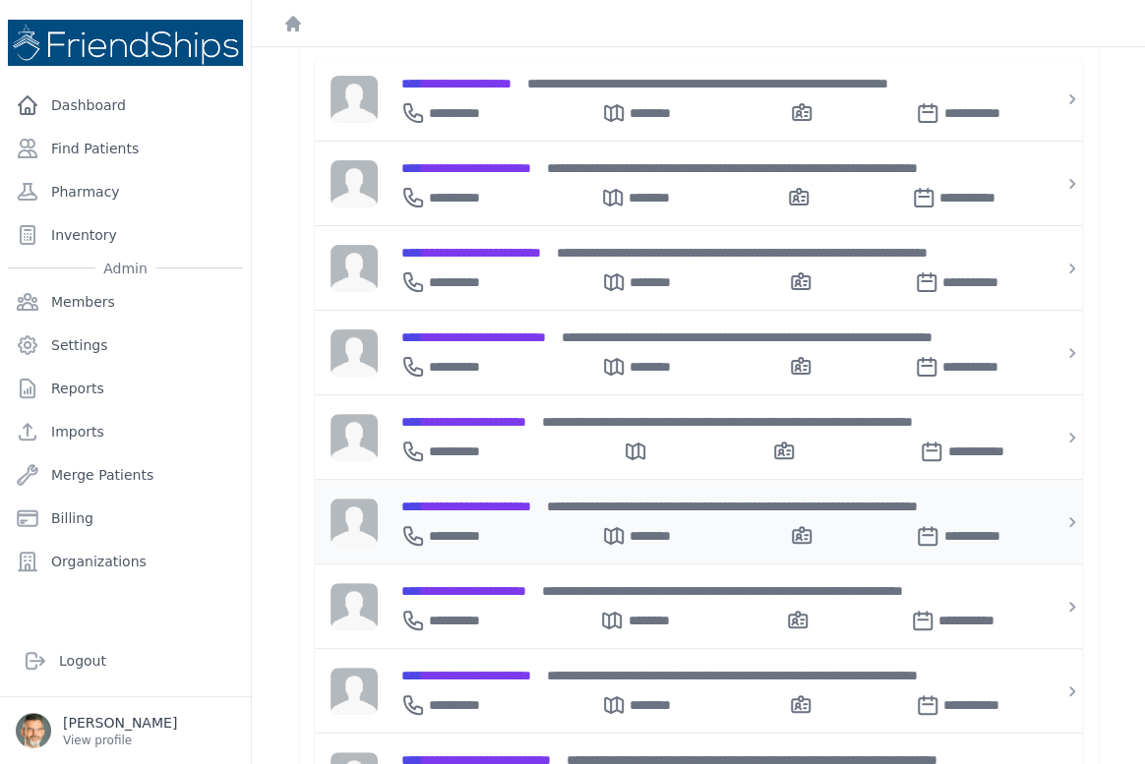
scroll to position [357, 0]
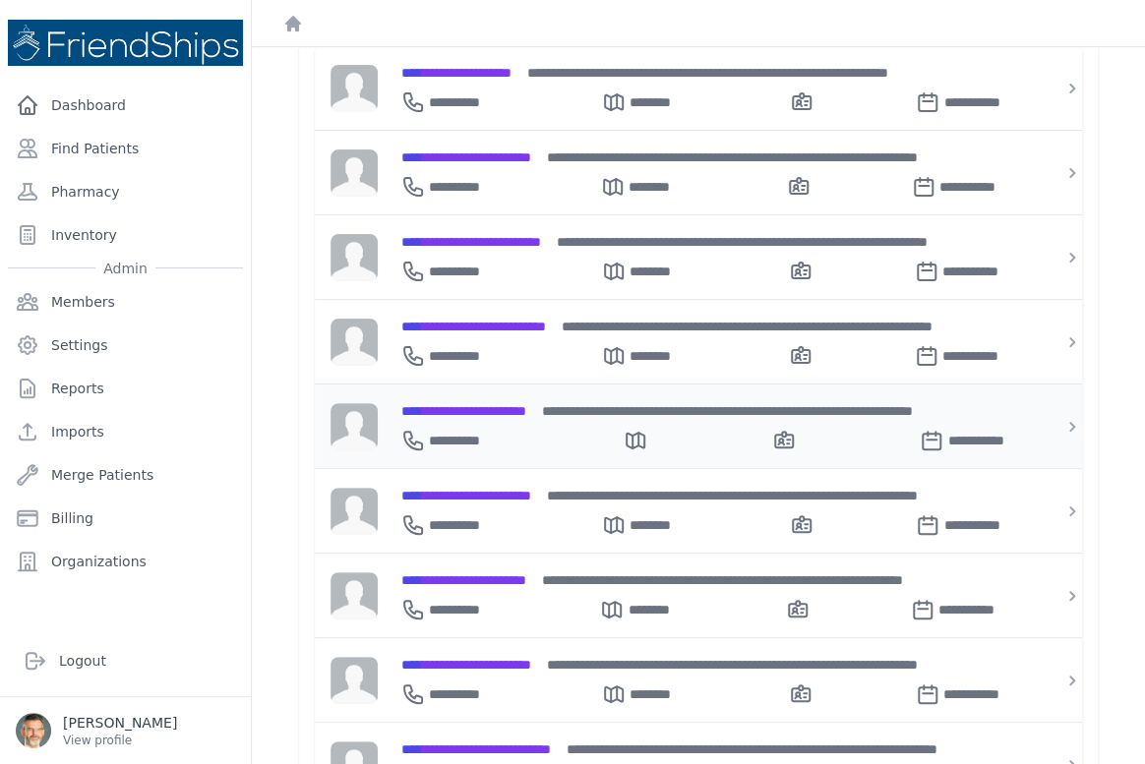
click at [473, 404] on span "**********" at bounding box center [463, 411] width 125 height 14
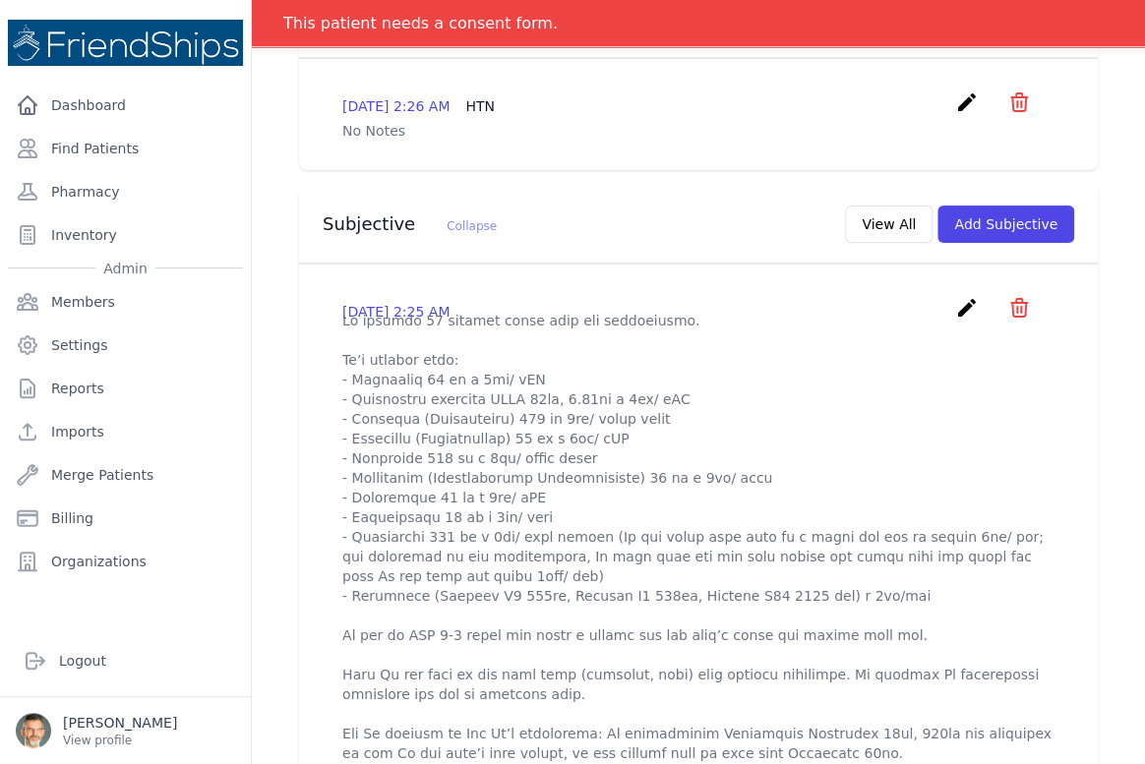
scroll to position [536, 0]
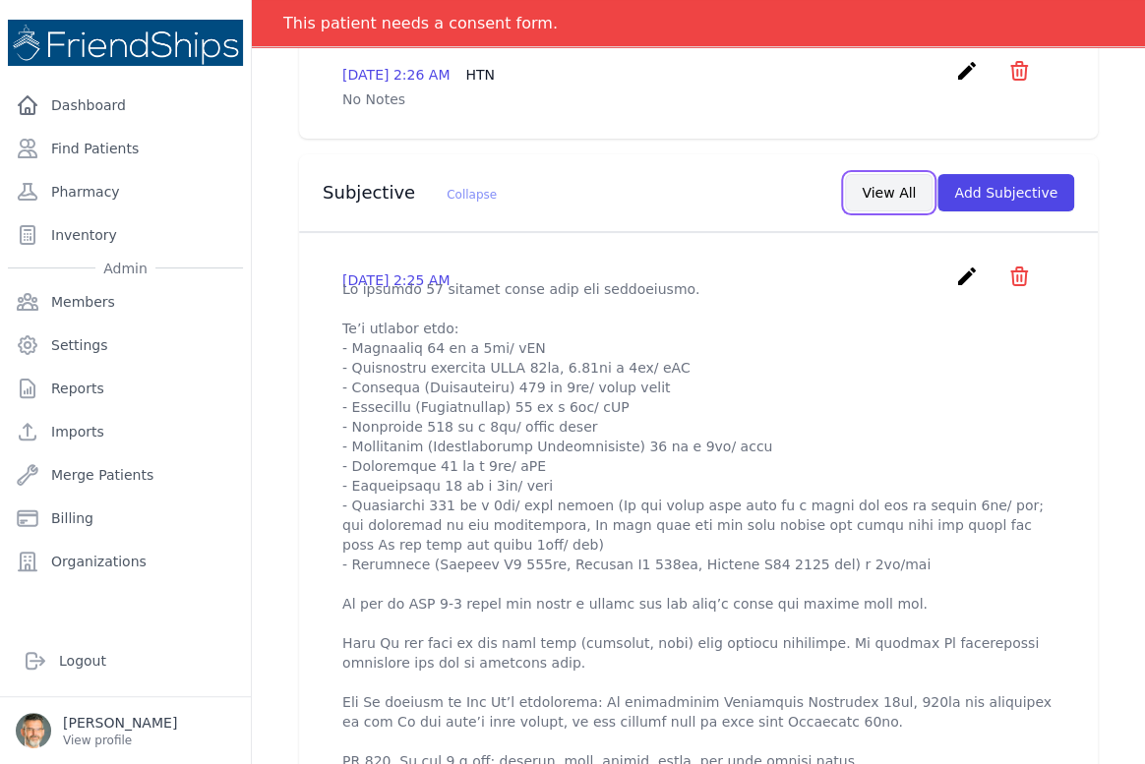
click at [884, 185] on button "View All" at bounding box center [889, 192] width 88 height 37
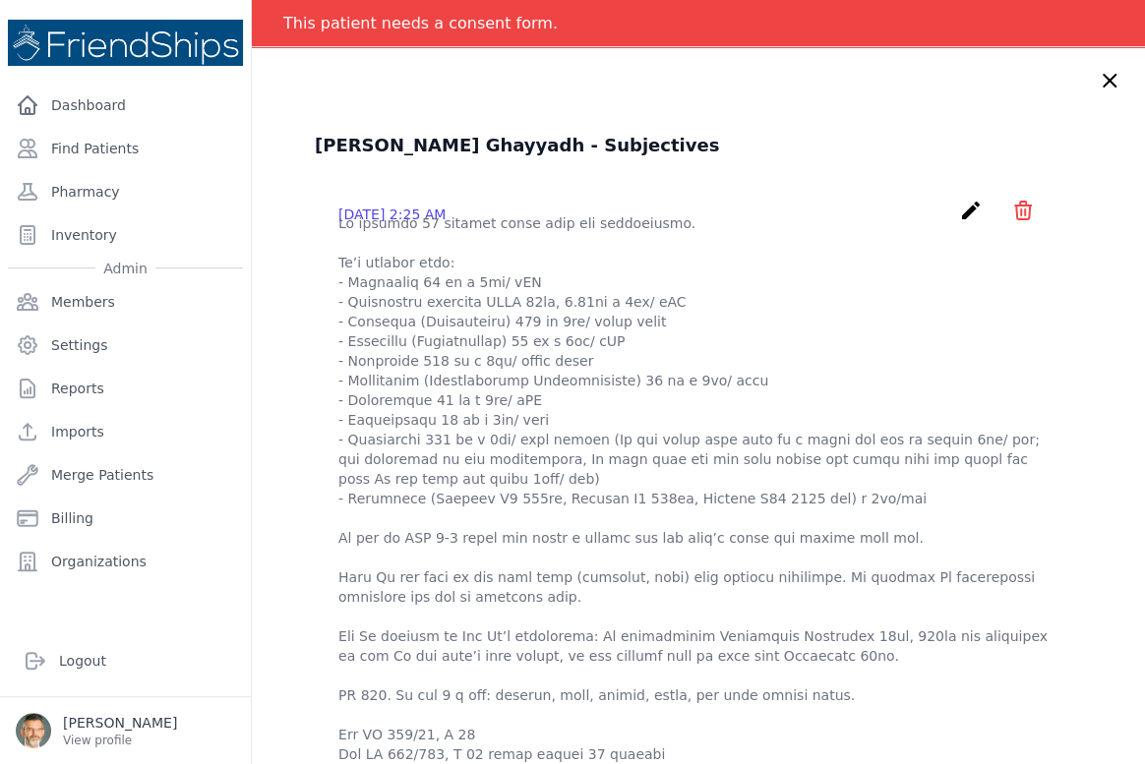
scroll to position [0, 0]
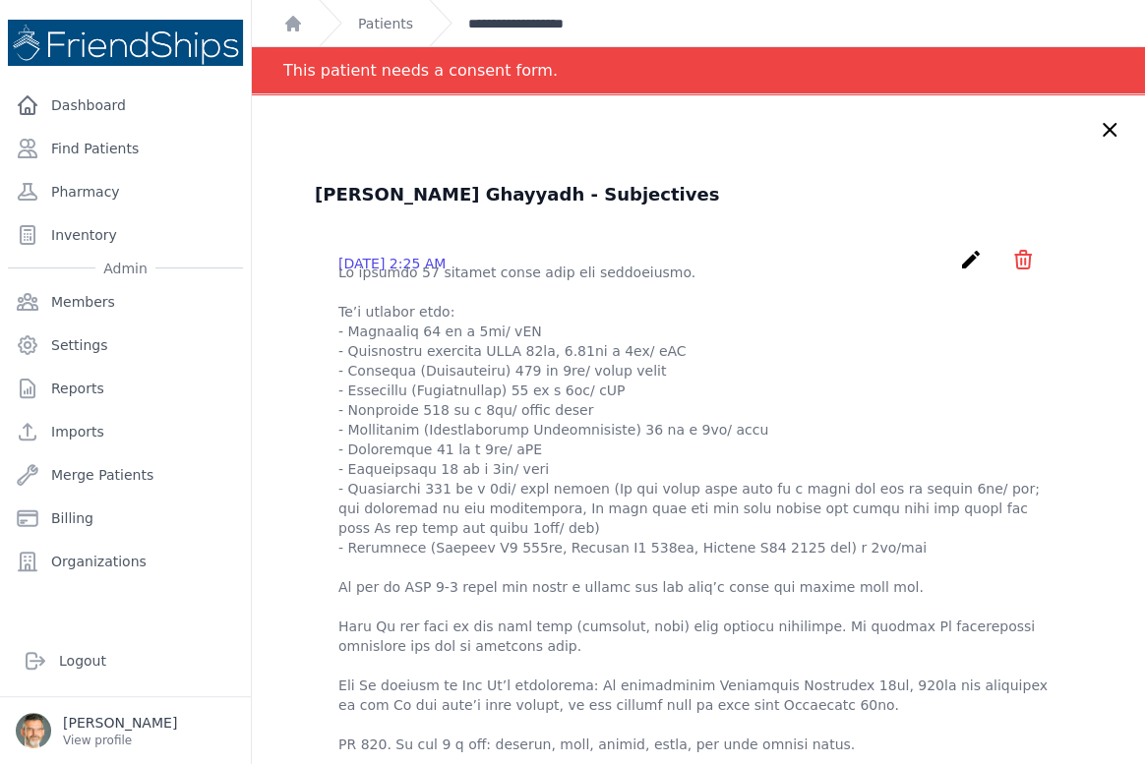
click at [526, 26] on link "**********" at bounding box center [536, 24] width 136 height 20
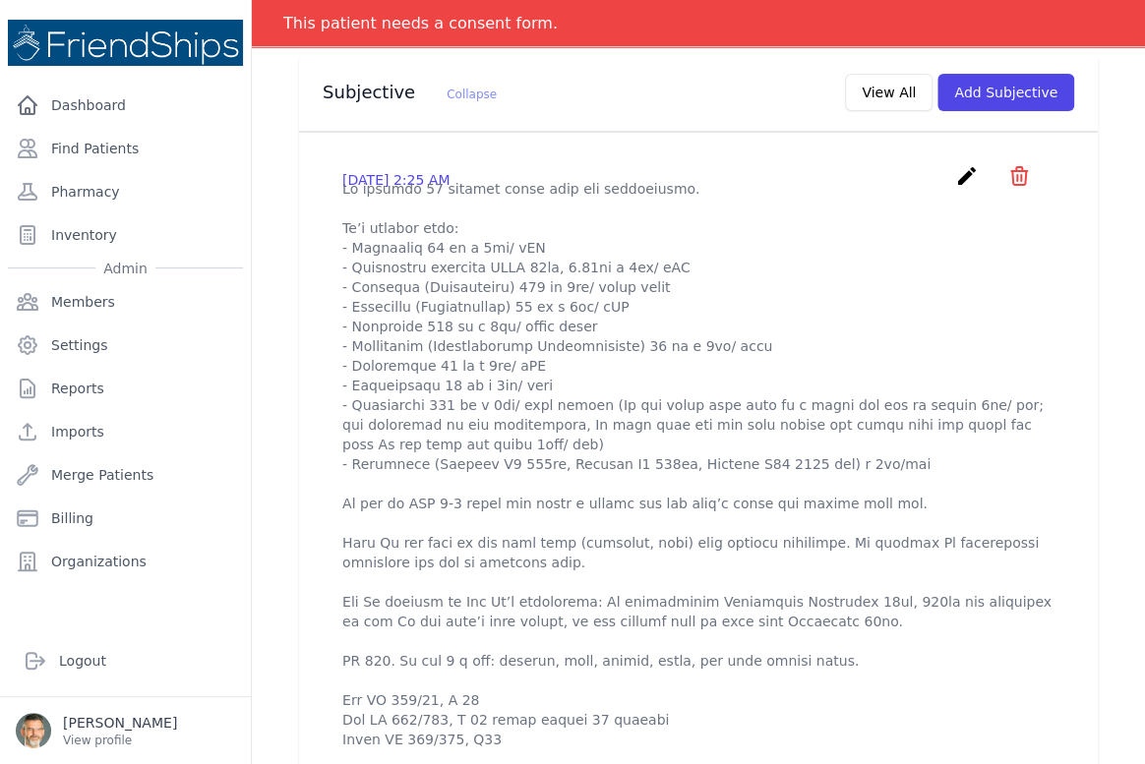
scroll to position [691, 0]
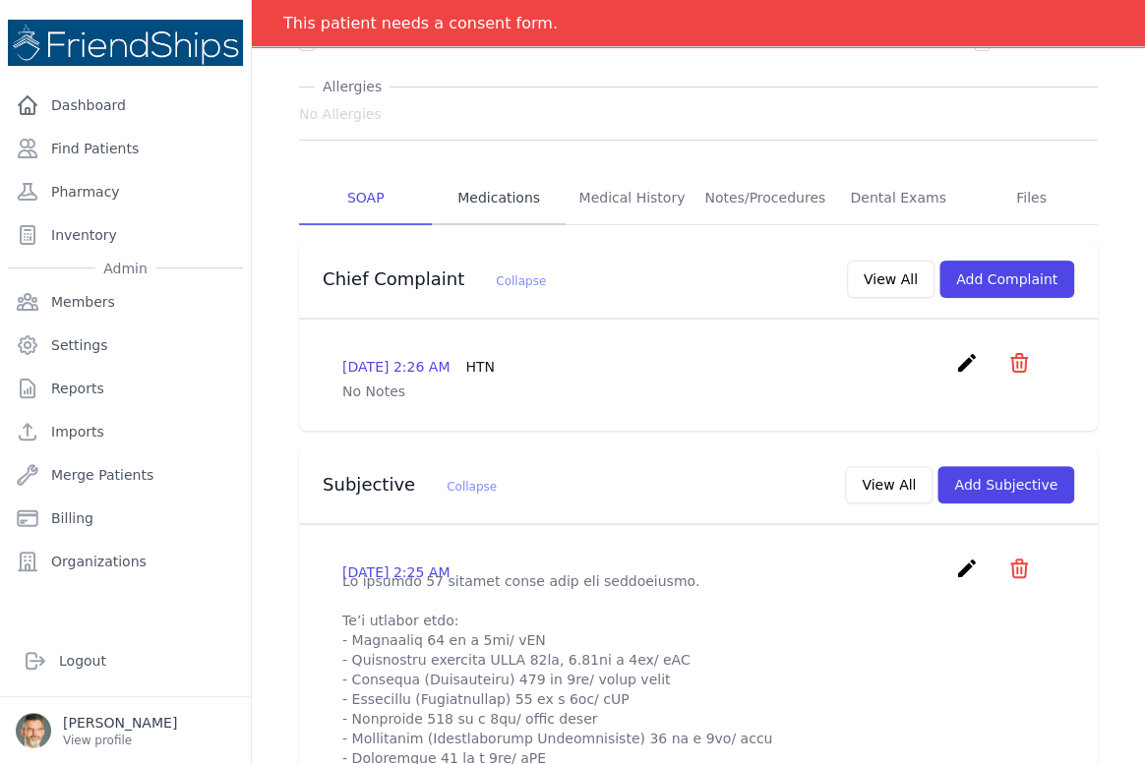
click at [508, 200] on link "Medications" at bounding box center [498, 198] width 133 height 53
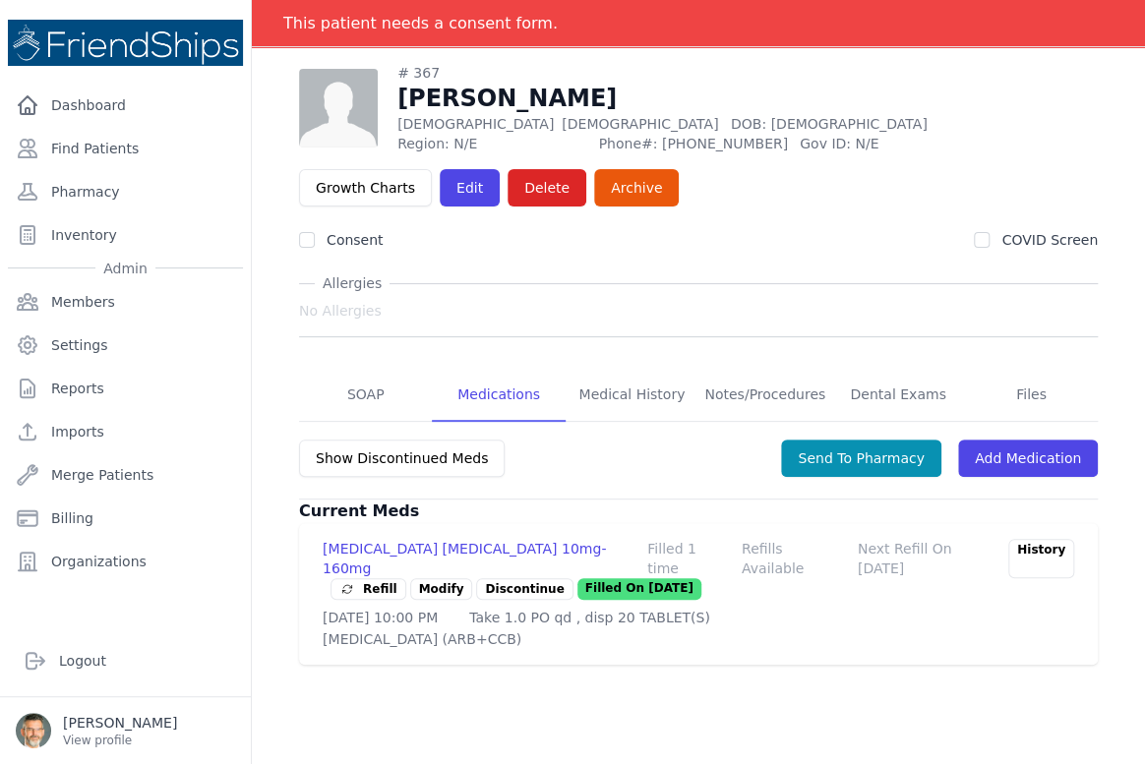
click at [493, 578] on p "Discontinue" at bounding box center [524, 589] width 96 height 22
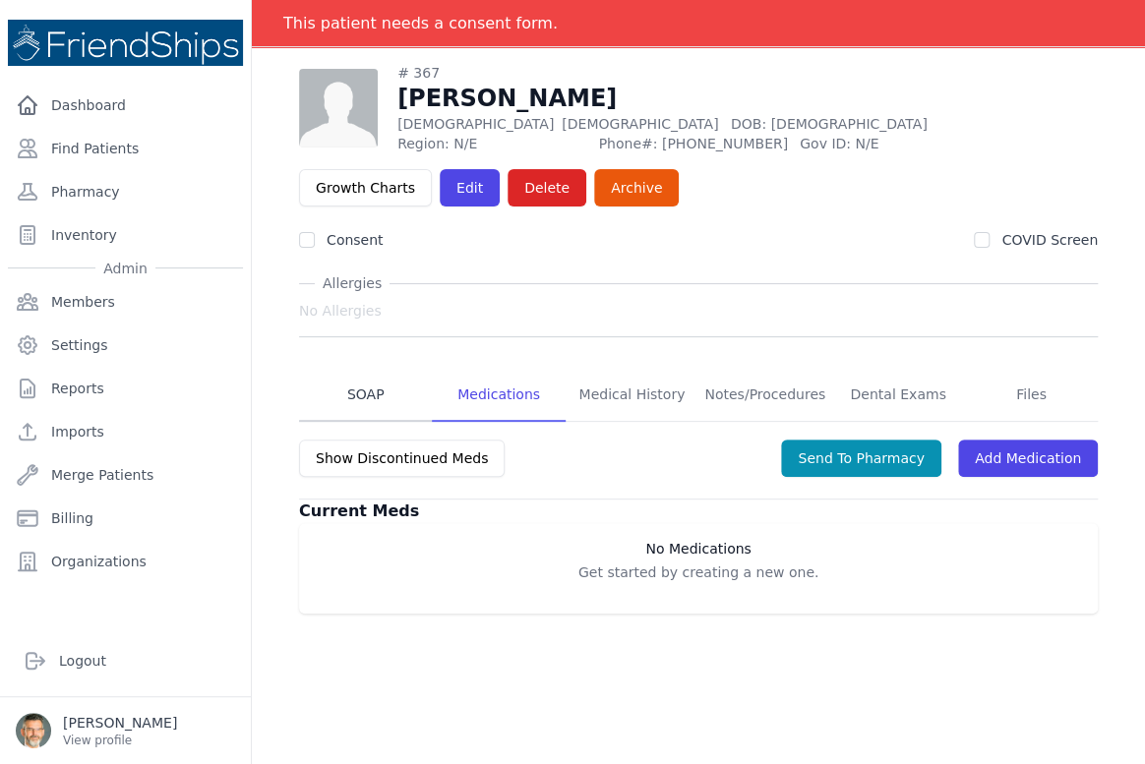
click at [358, 392] on link "SOAP" at bounding box center [365, 395] width 133 height 53
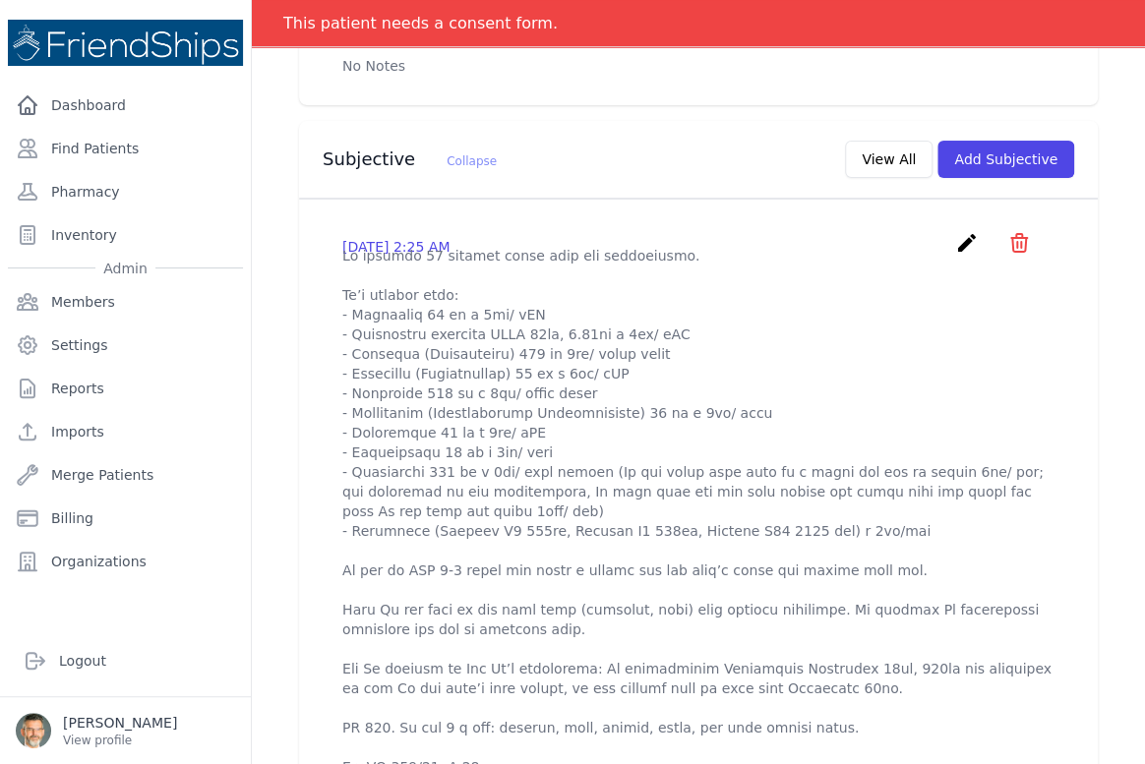
scroll to position [626, 0]
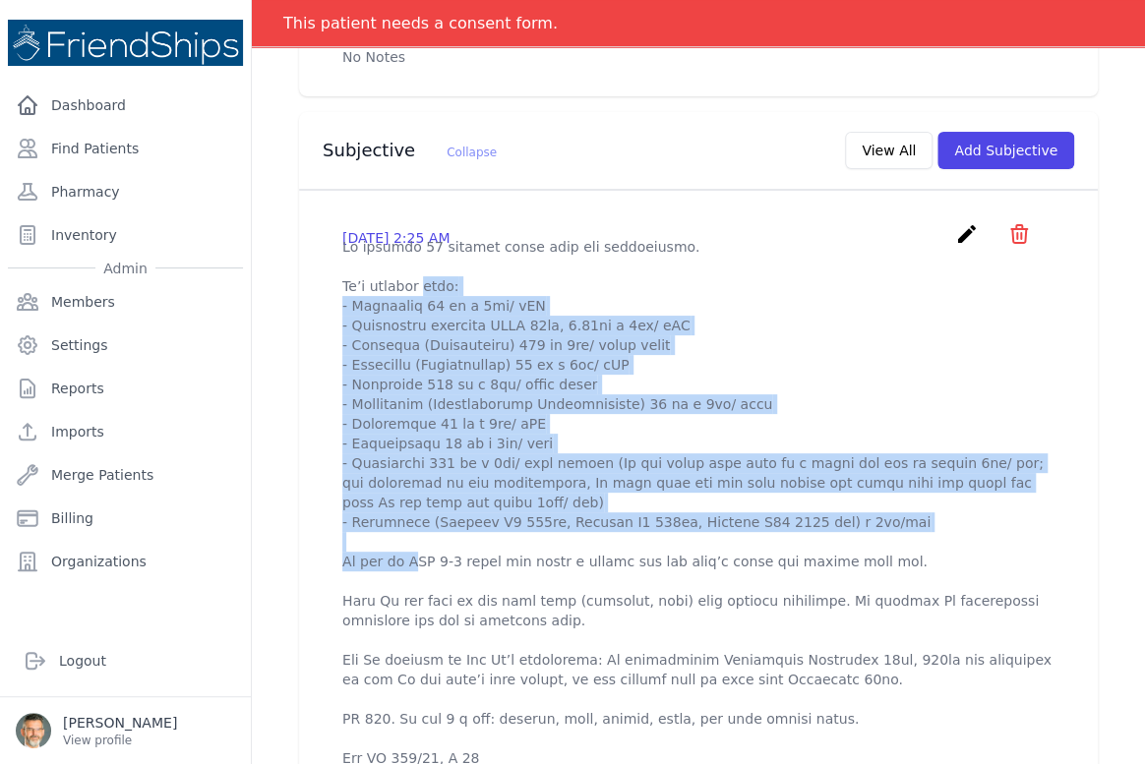
drag, startPoint x: 335, startPoint y: 302, endPoint x: 863, endPoint y: 532, distance: 575.3
click at [863, 532] on div "2025-Aug-18 2:25 AM create ​ Are you sure? This action cannot be undone! Confir…" at bounding box center [698, 574] width 759 height 735
copy p "Pt’s current meds: - Valsartan 80 mg x 1tb/ qPM - Bisoprolol fumarate HCTZ 10mg…"
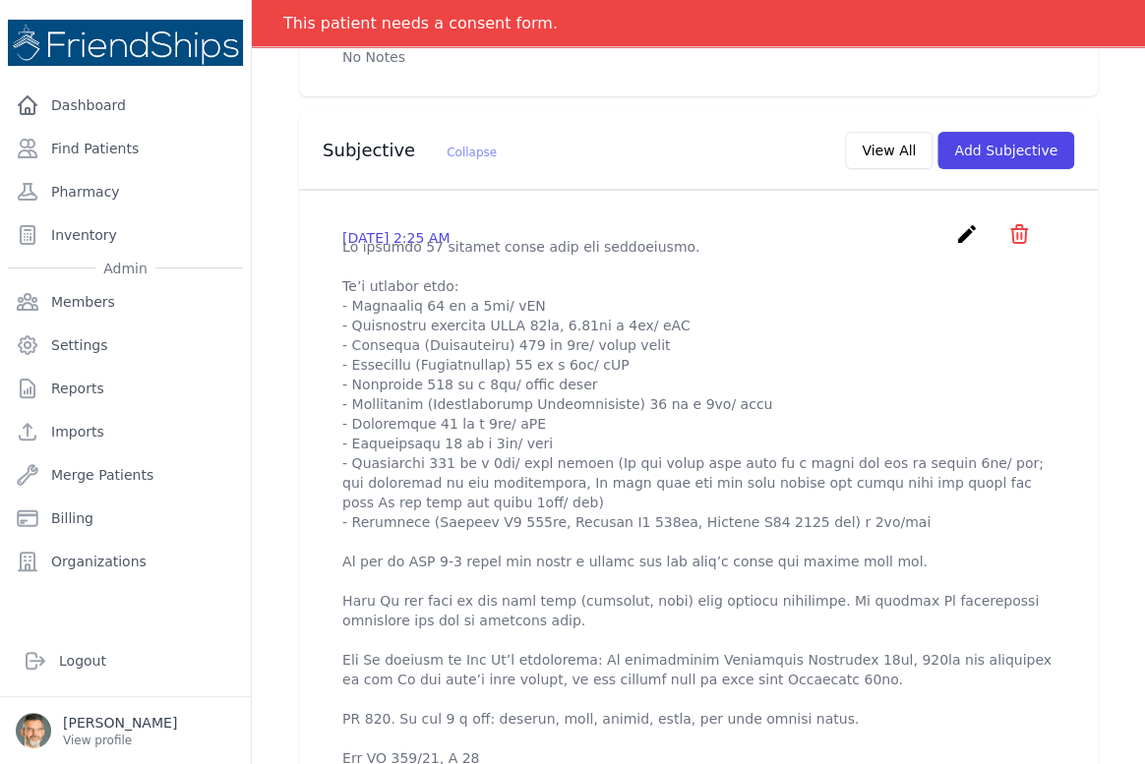
click at [537, 280] on p at bounding box center [698, 581] width 712 height 689
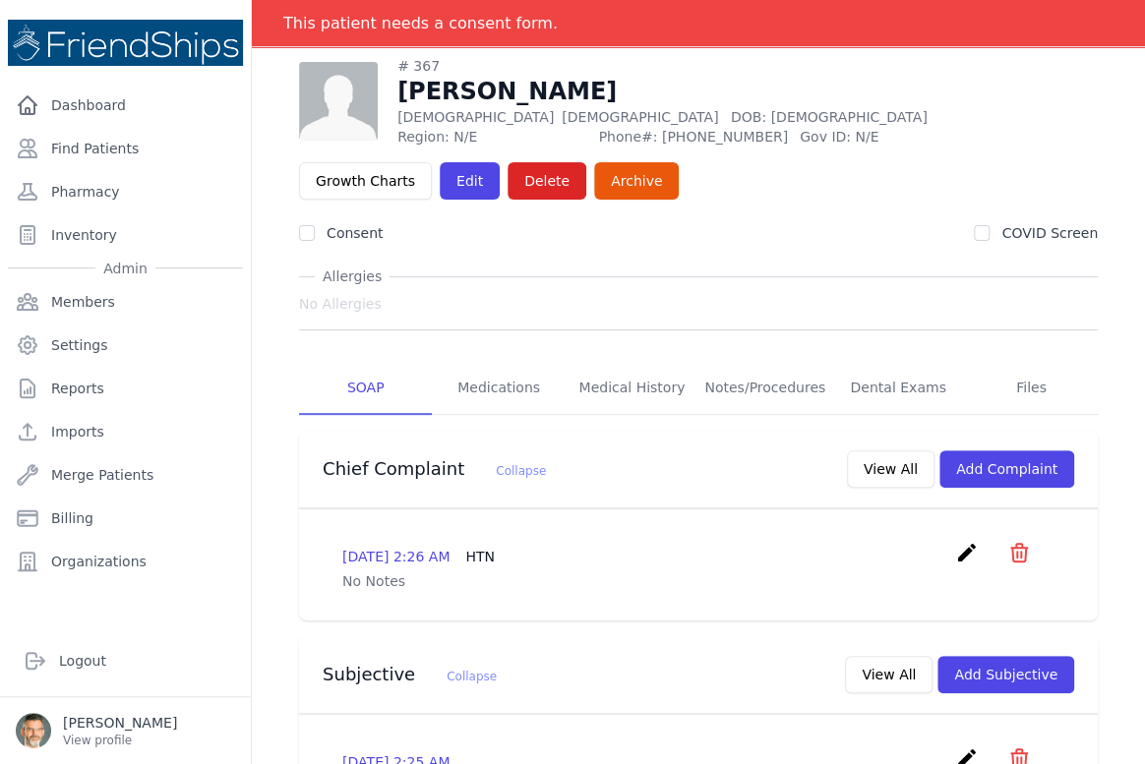
scroll to position [89, 0]
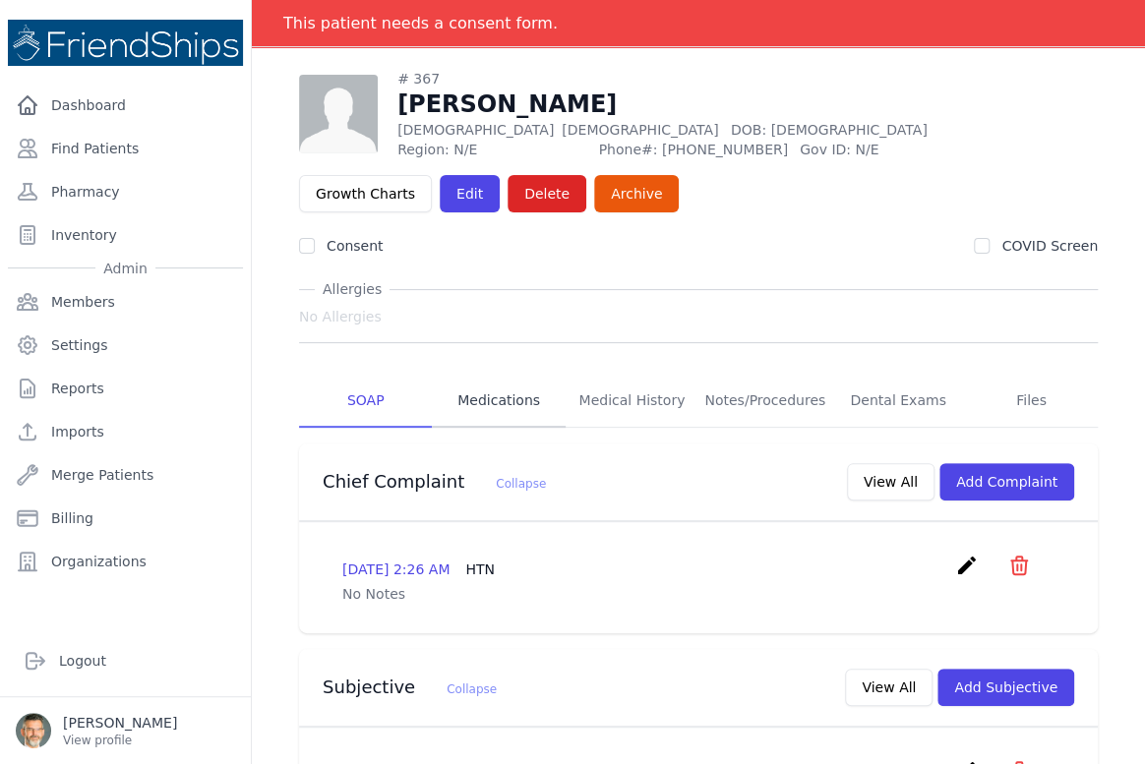
click at [503, 392] on link "Medications" at bounding box center [498, 401] width 133 height 53
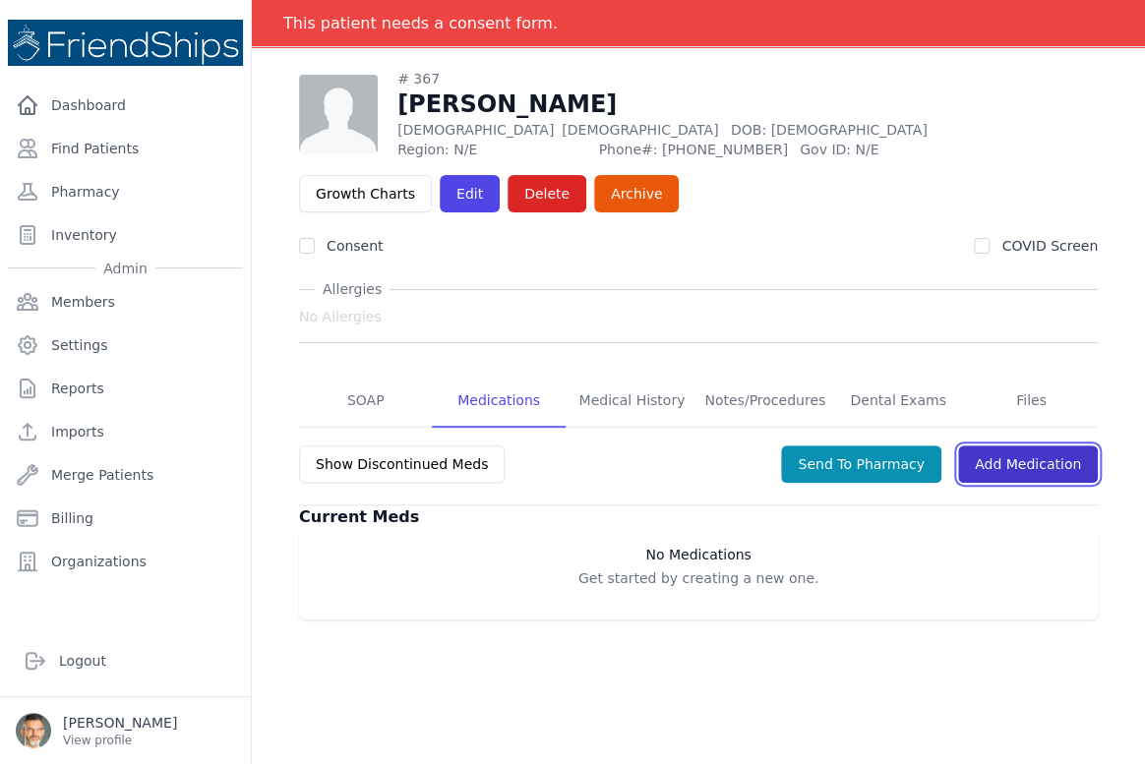
click at [1017, 464] on link "Add Medication" at bounding box center [1028, 464] width 140 height 37
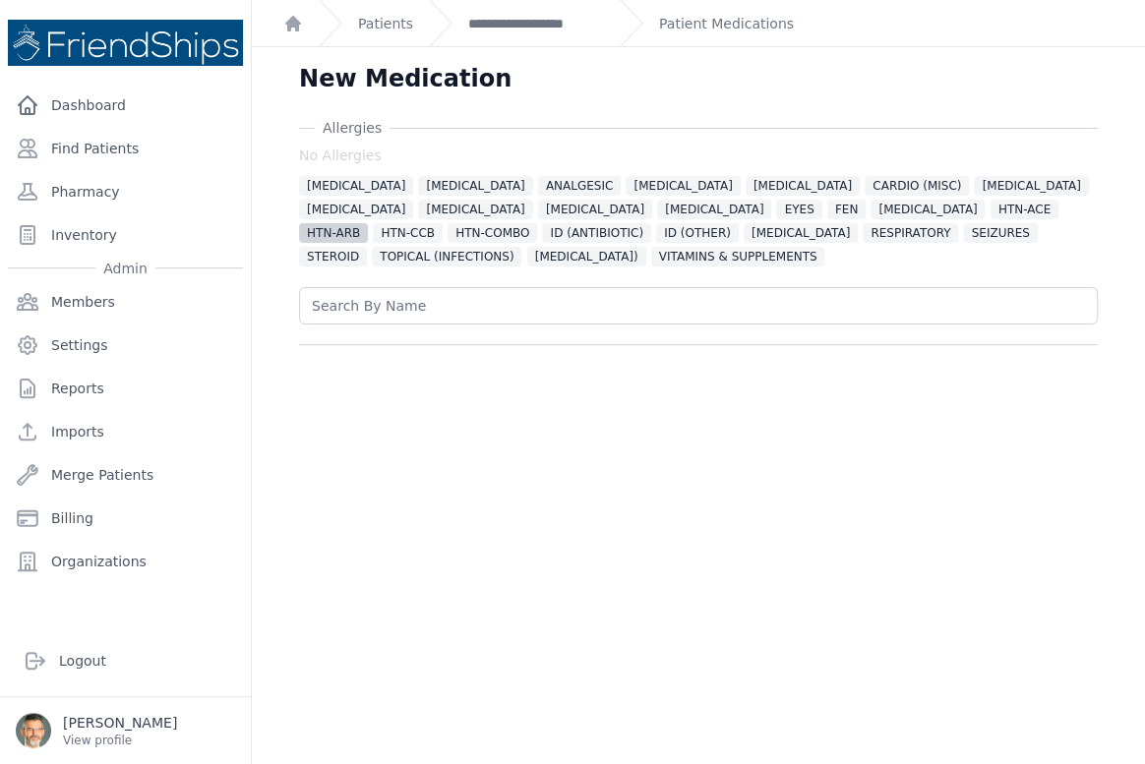
click at [368, 223] on span "HTN-ARB" at bounding box center [333, 233] width 69 height 20
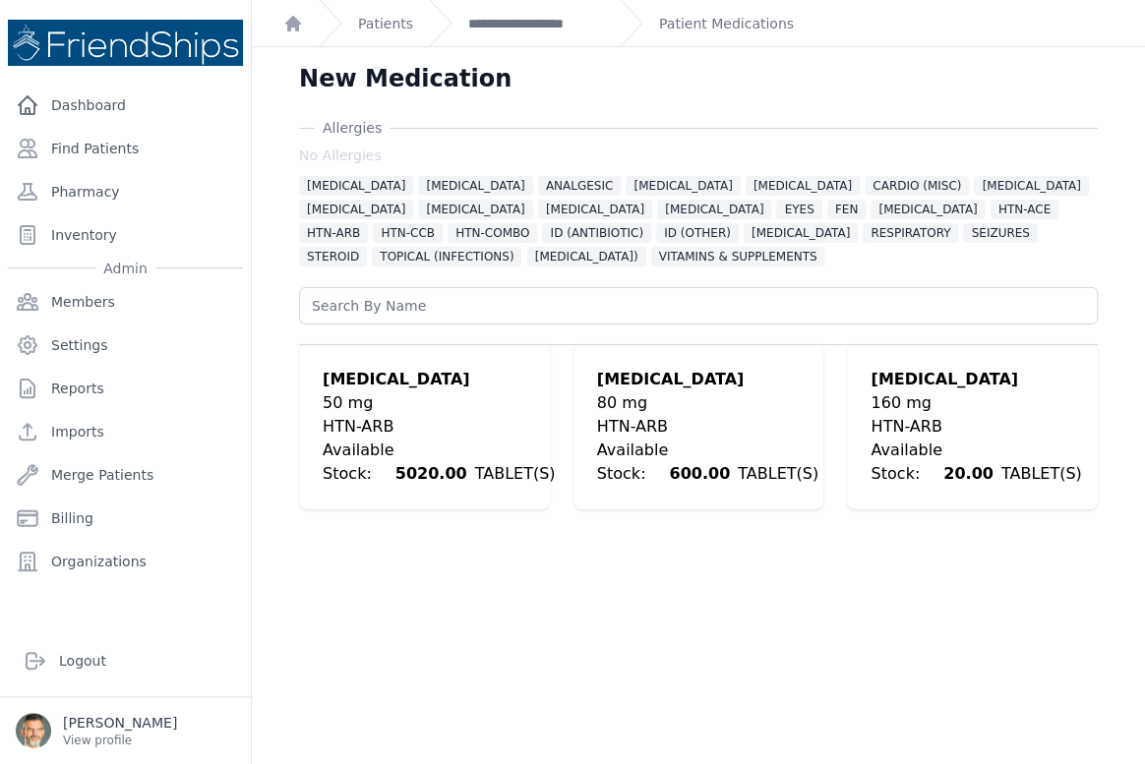
click at [635, 408] on div "80 mg" at bounding box center [707, 404] width 221 height 24
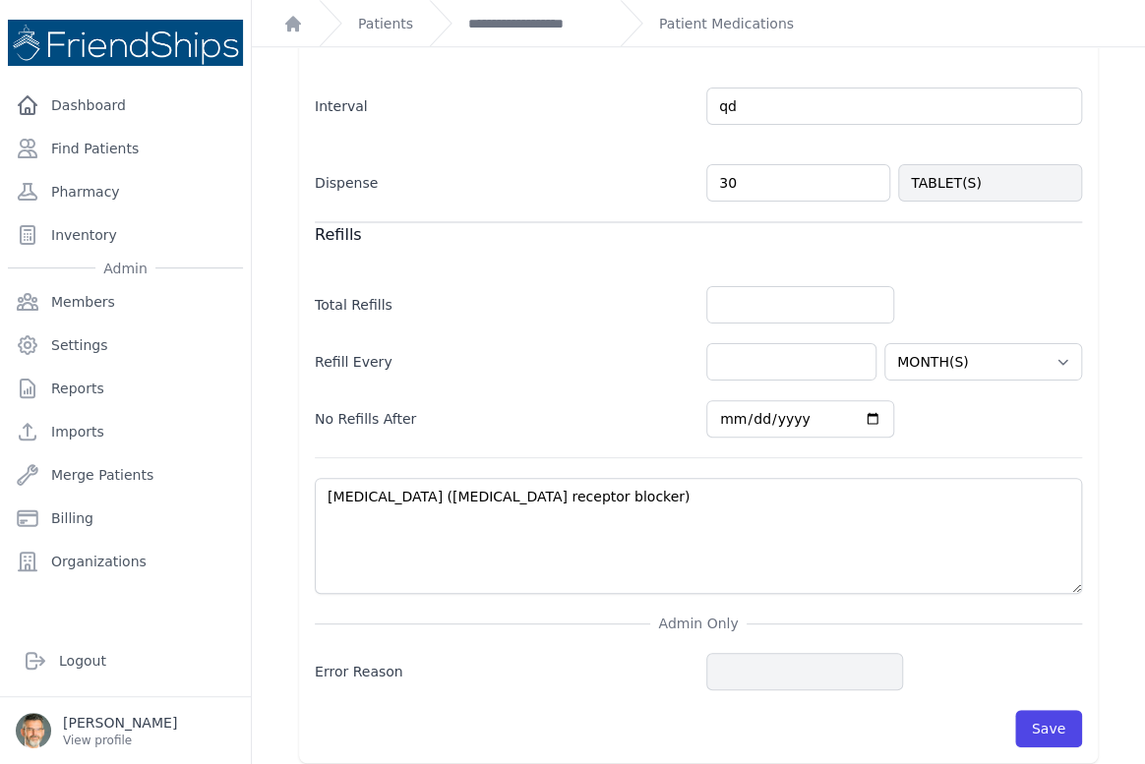
scroll to position [665, 0]
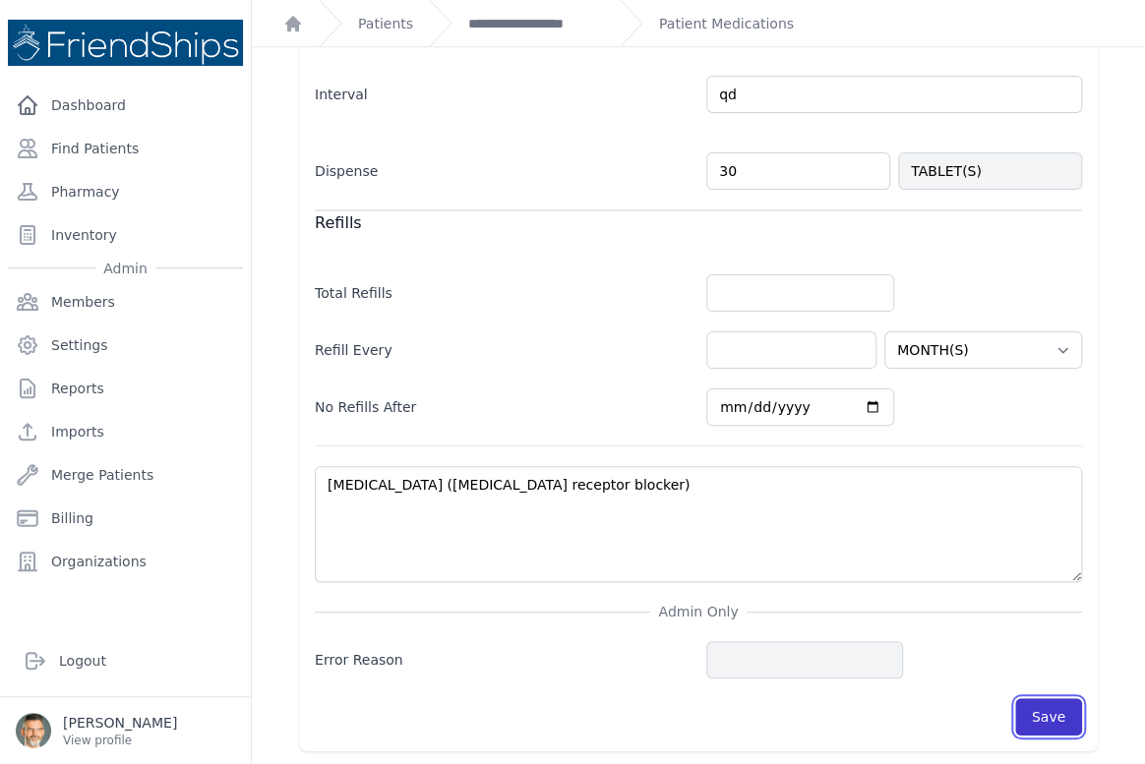
click at [1050, 712] on button "Save" at bounding box center [1048, 716] width 67 height 37
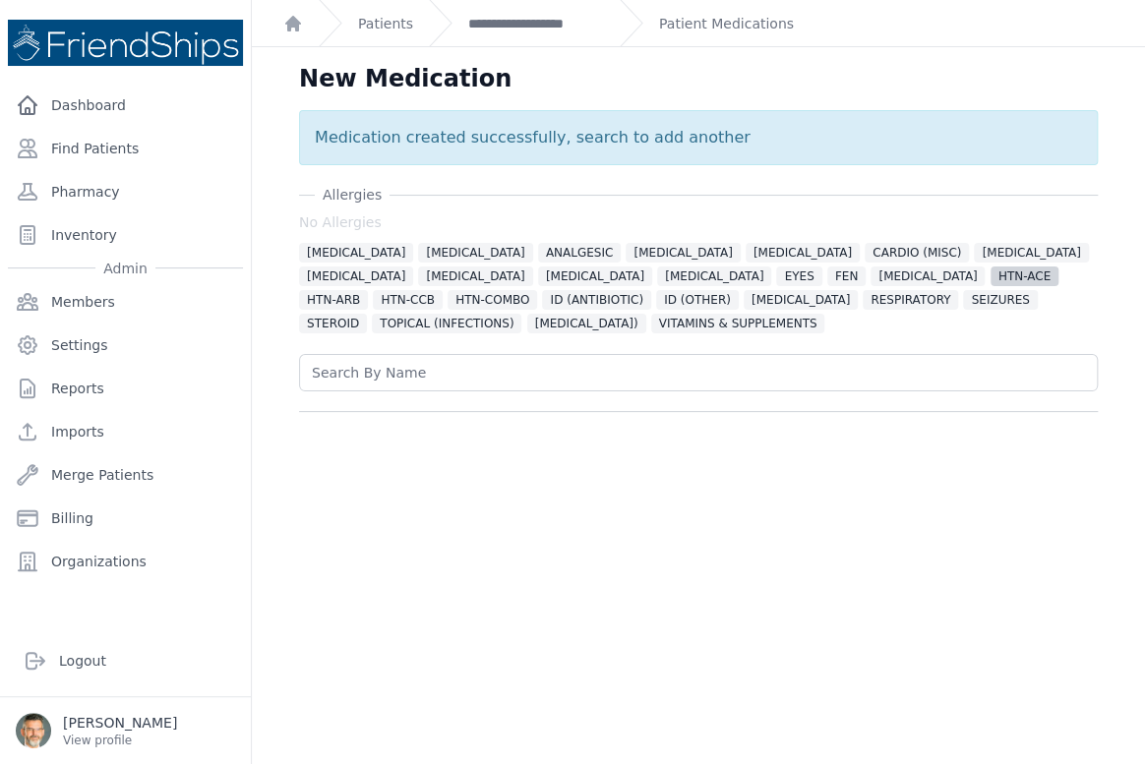
click at [991, 274] on span "HTN-ACE" at bounding box center [1025, 277] width 68 height 20
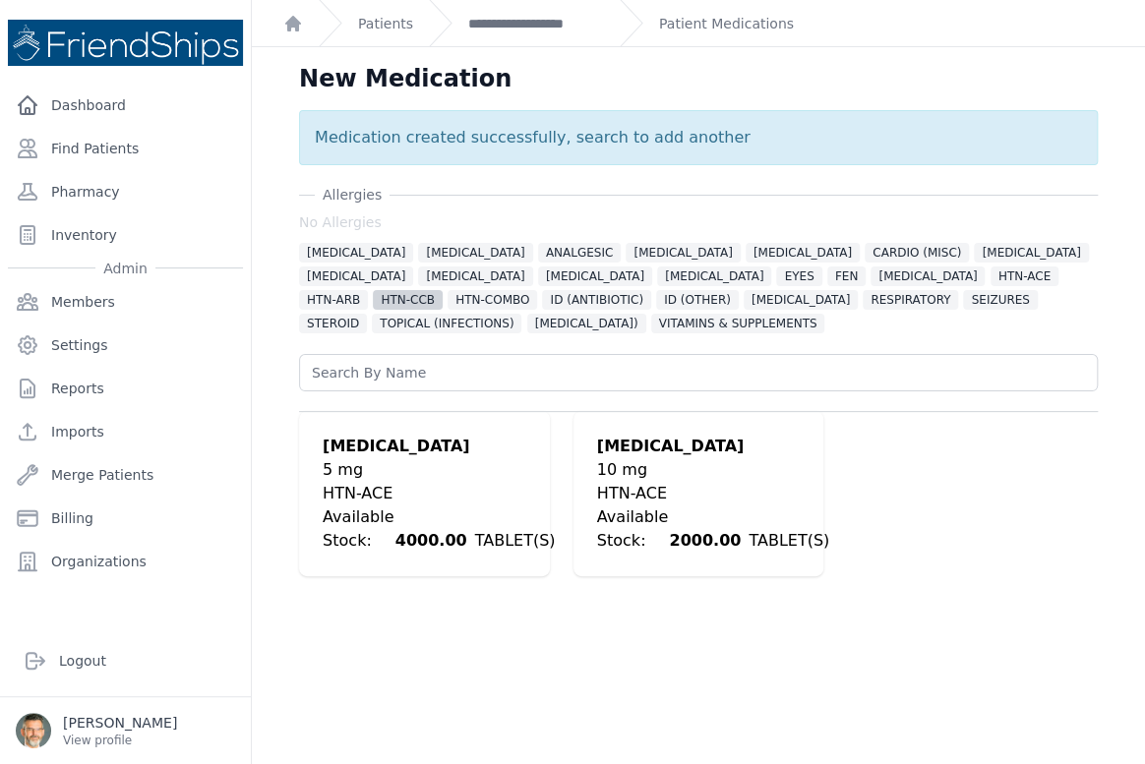
click at [443, 290] on span "HTN-CCB" at bounding box center [408, 300] width 70 height 20
click at [626, 470] on div "5 mg" at bounding box center [713, 470] width 232 height 24
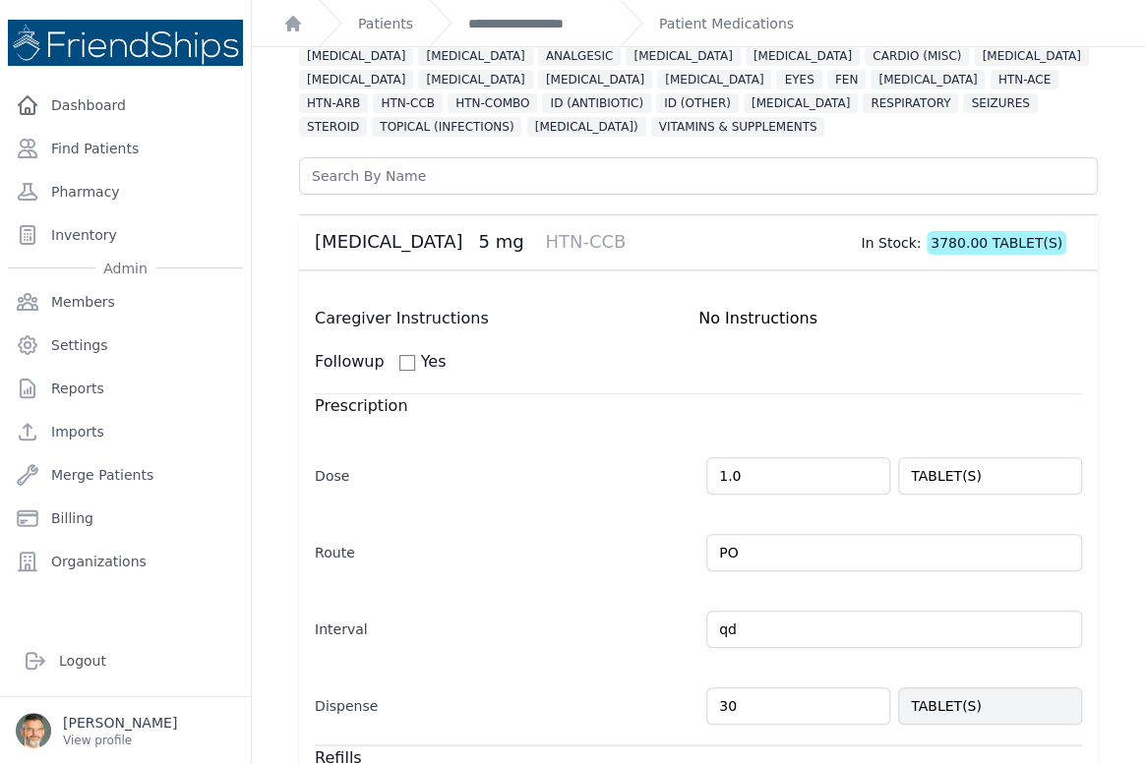
scroll to position [89, 0]
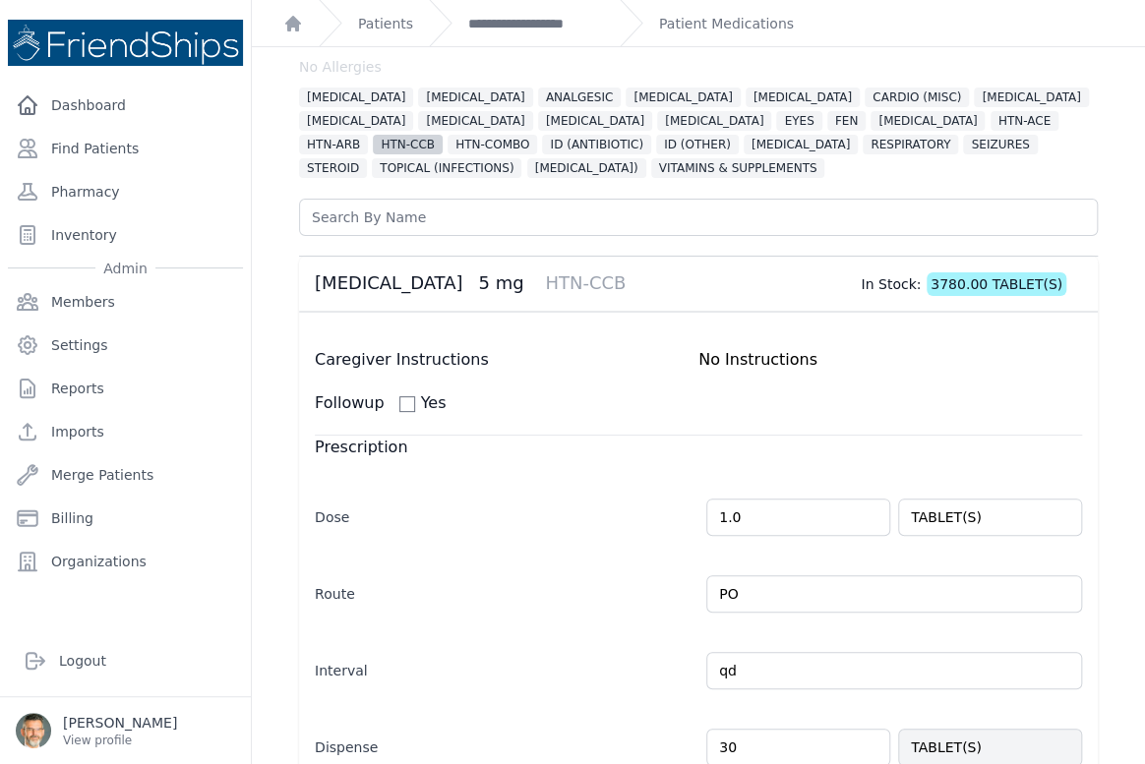
click at [443, 135] on span "HTN-CCB" at bounding box center [408, 145] width 70 height 20
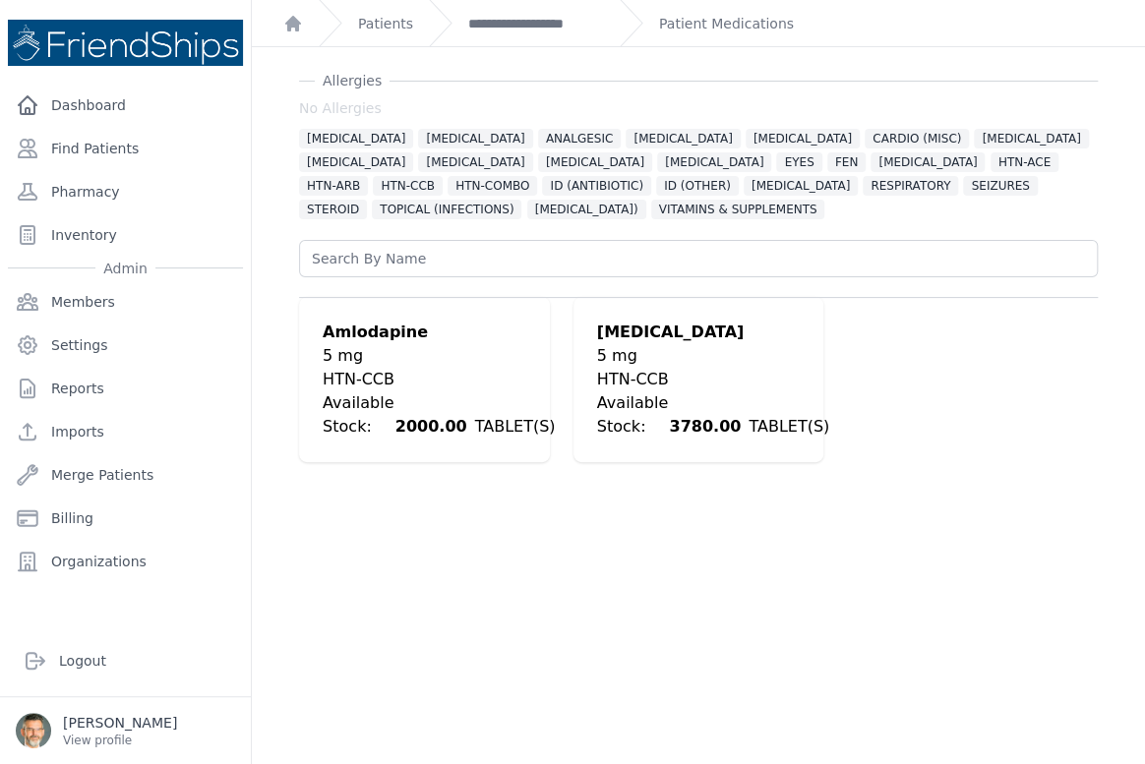
scroll to position [47, 0]
drag, startPoint x: 345, startPoint y: 371, endPoint x: 355, endPoint y: 375, distance: 10.6
click at [346, 371] on div "HTN-CCB" at bounding box center [439, 380] width 232 height 24
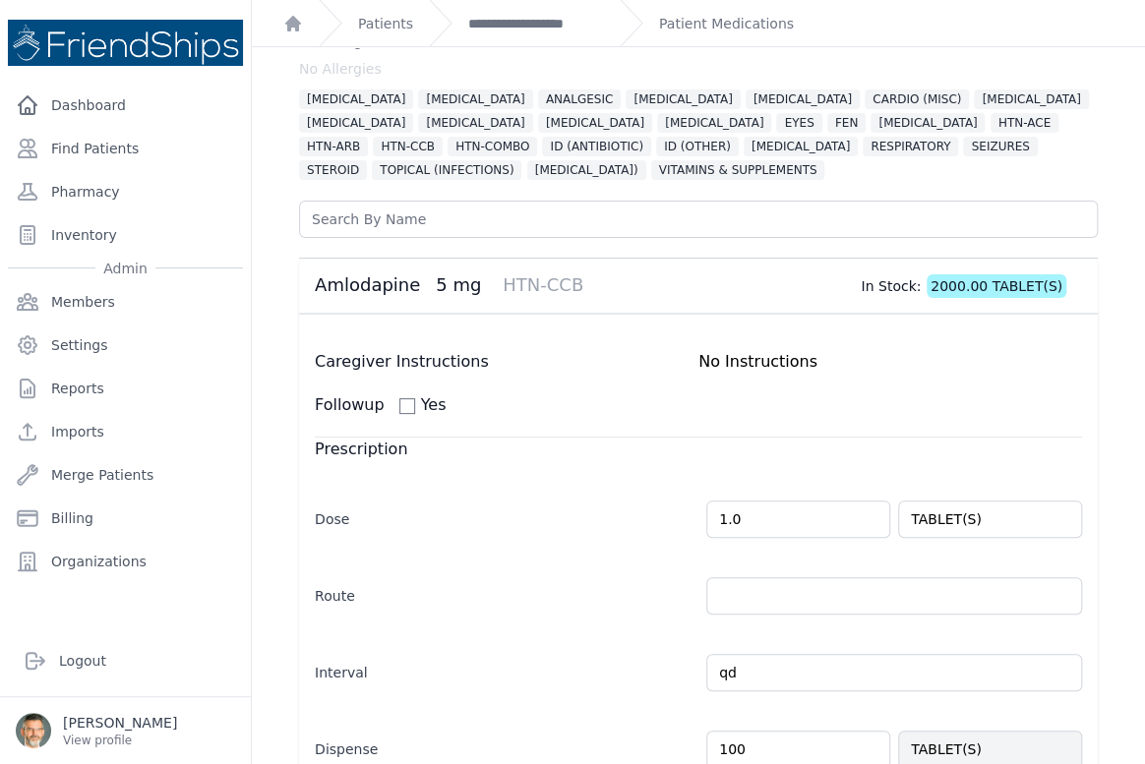
scroll to position [0, 0]
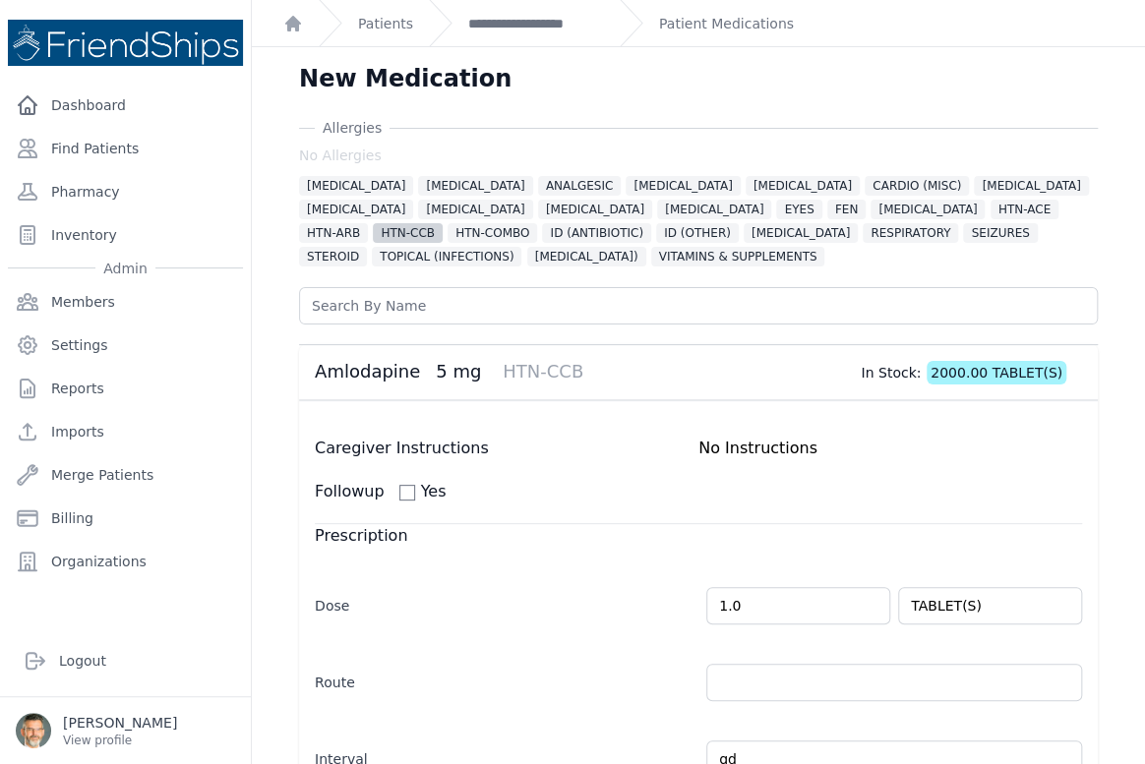
click at [443, 223] on span "HTN-CCB" at bounding box center [408, 233] width 70 height 20
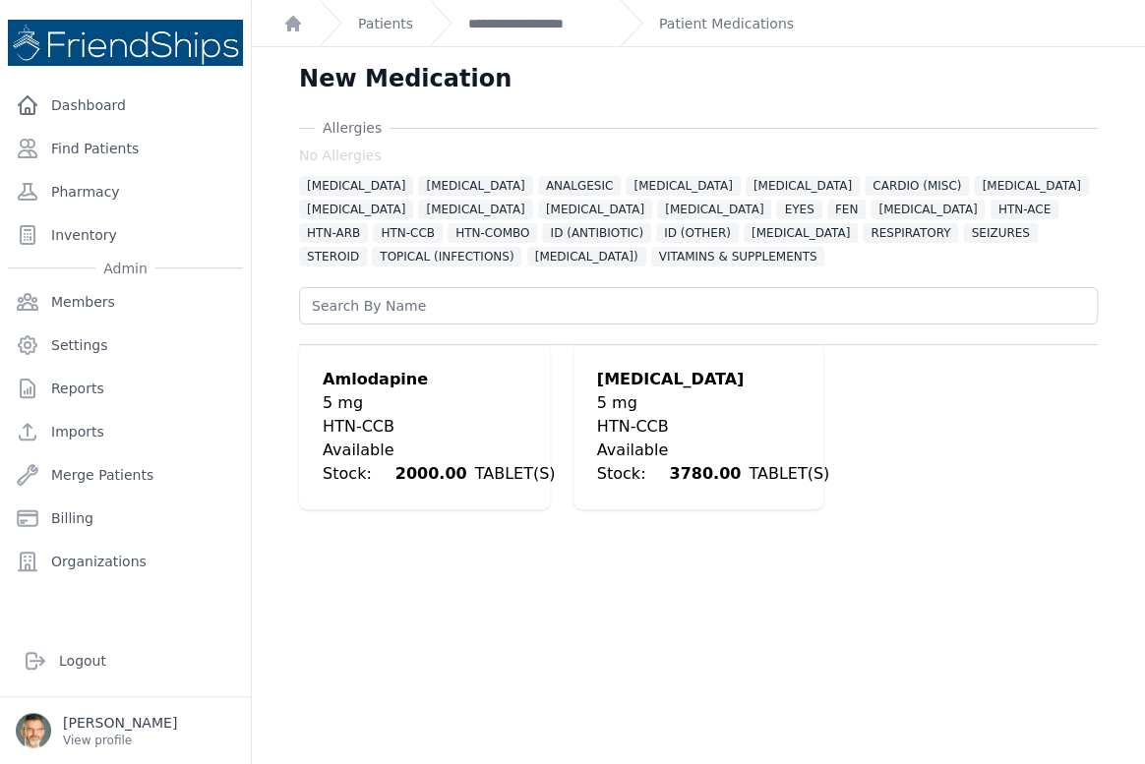
click at [665, 396] on div "5 mg" at bounding box center [713, 404] width 232 height 24
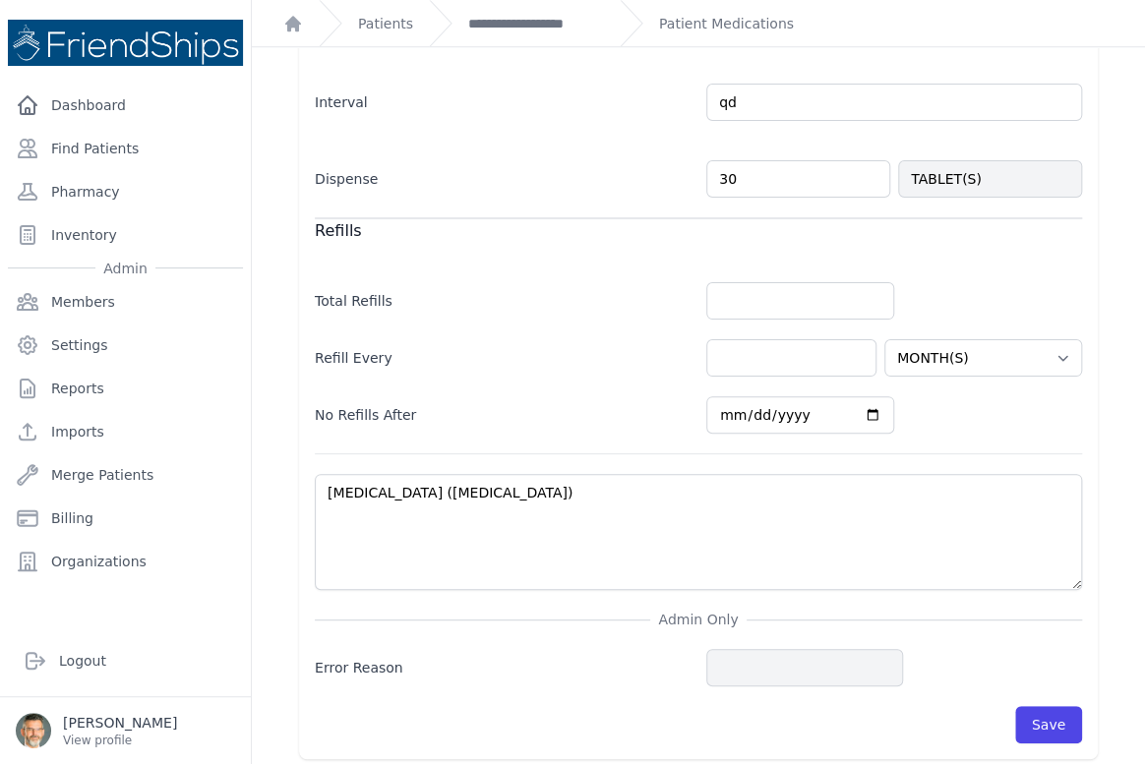
scroll to position [665, 0]
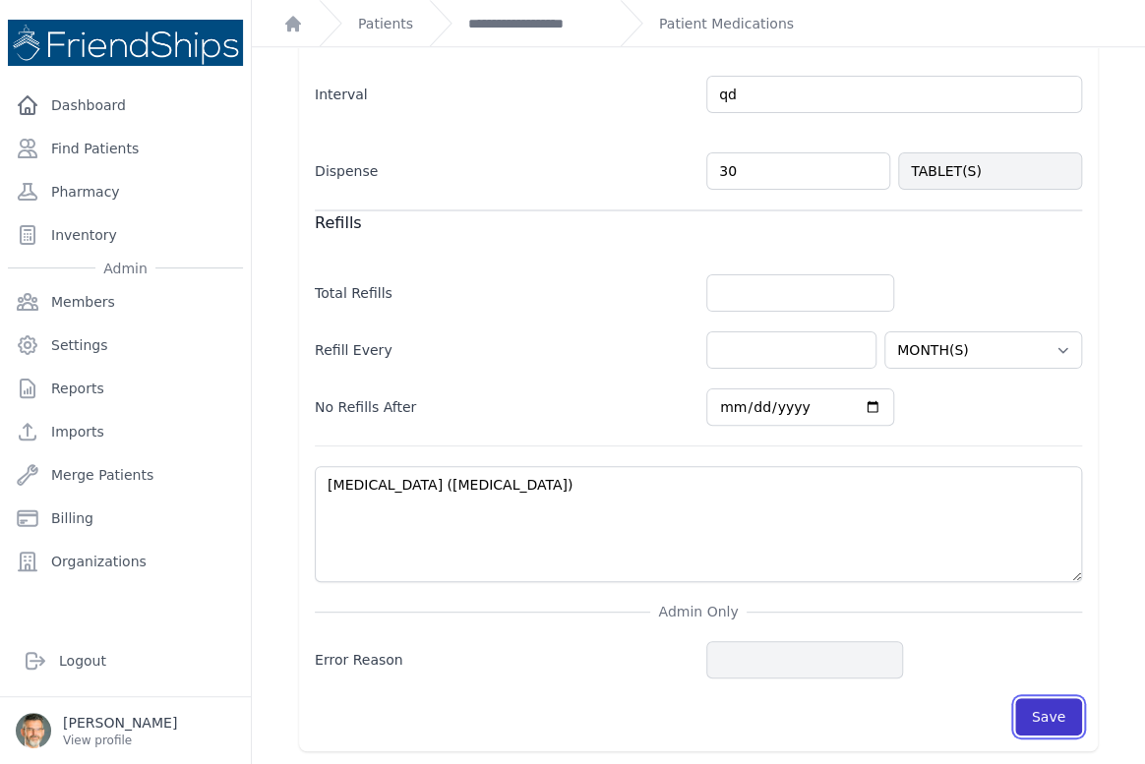
click at [1038, 710] on button "Save" at bounding box center [1048, 716] width 67 height 37
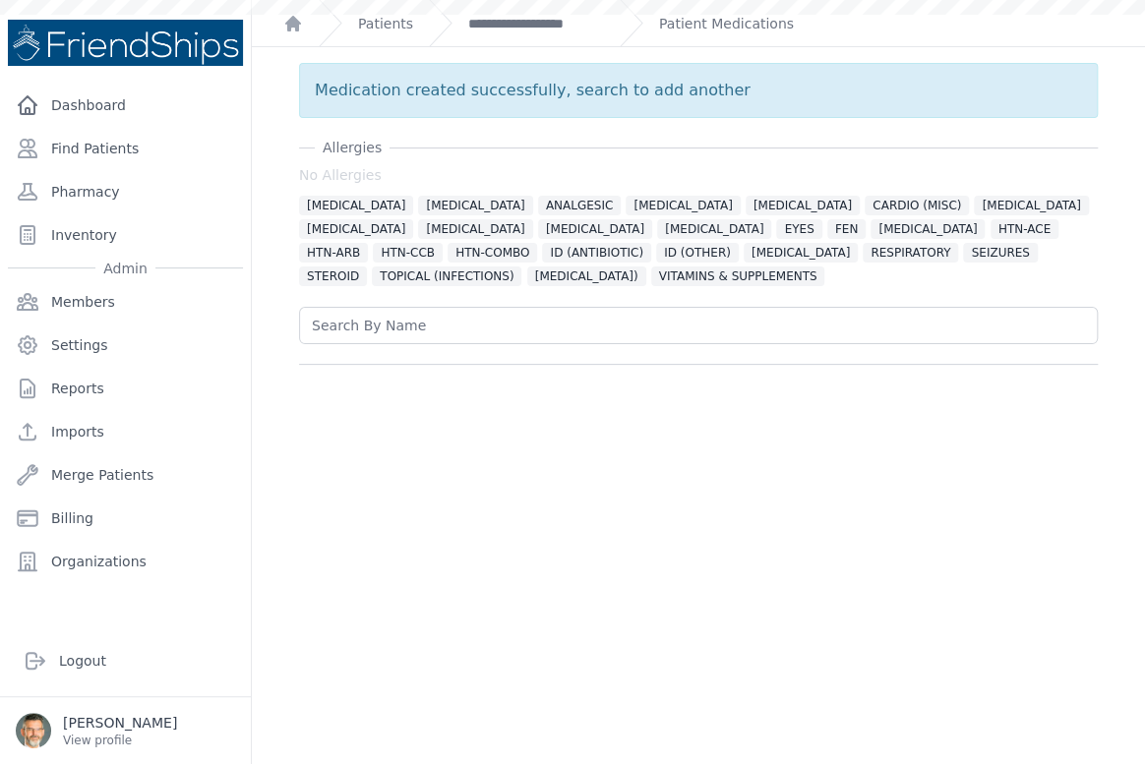
scroll to position [0, 0]
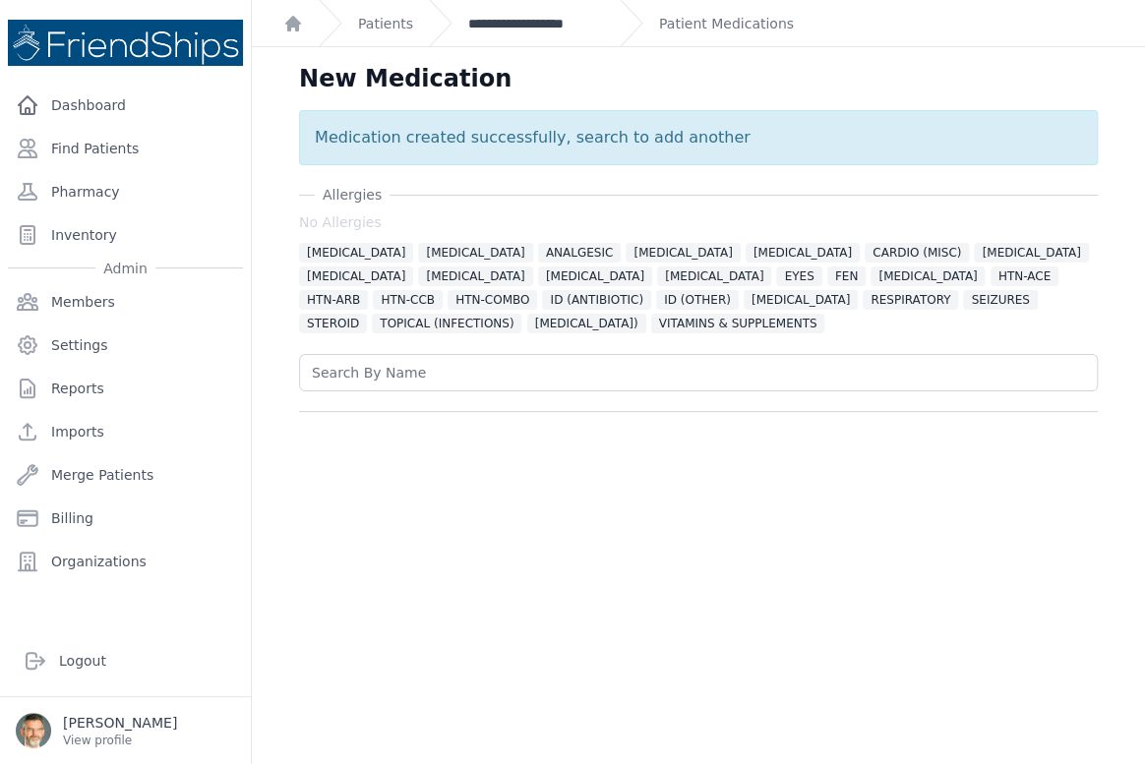
click at [495, 20] on link "**********" at bounding box center [536, 24] width 136 height 20
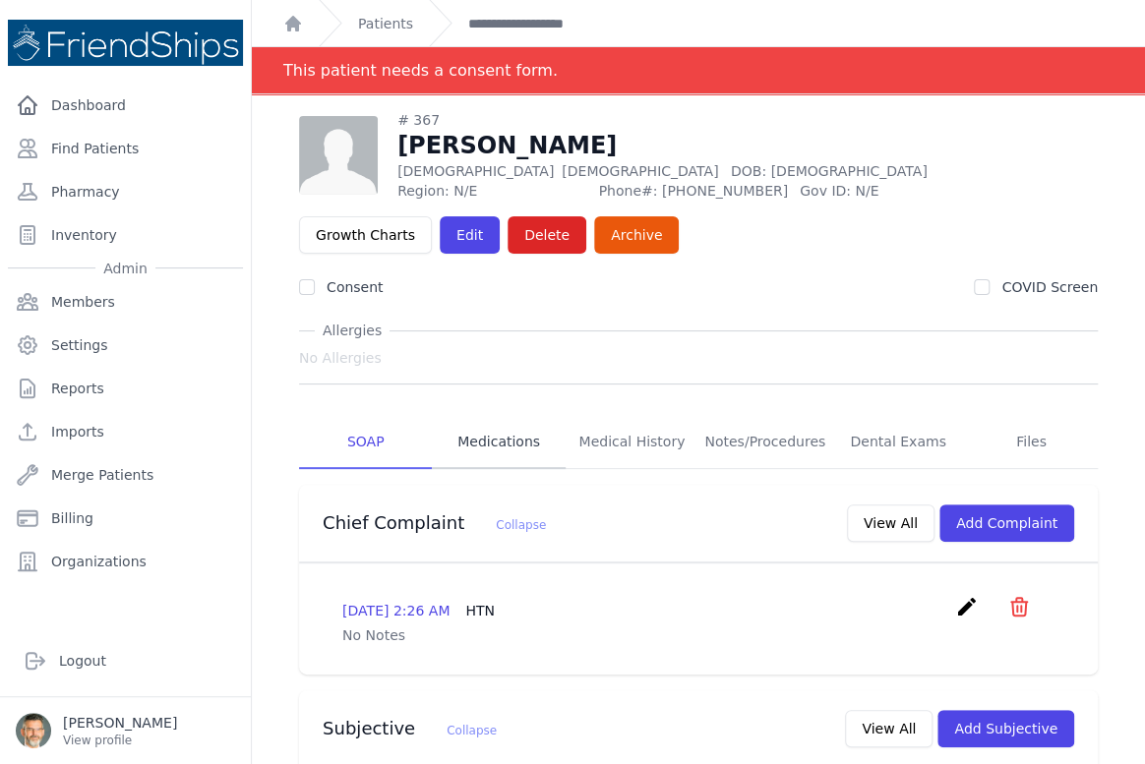
click at [495, 438] on link "Medications" at bounding box center [498, 442] width 133 height 53
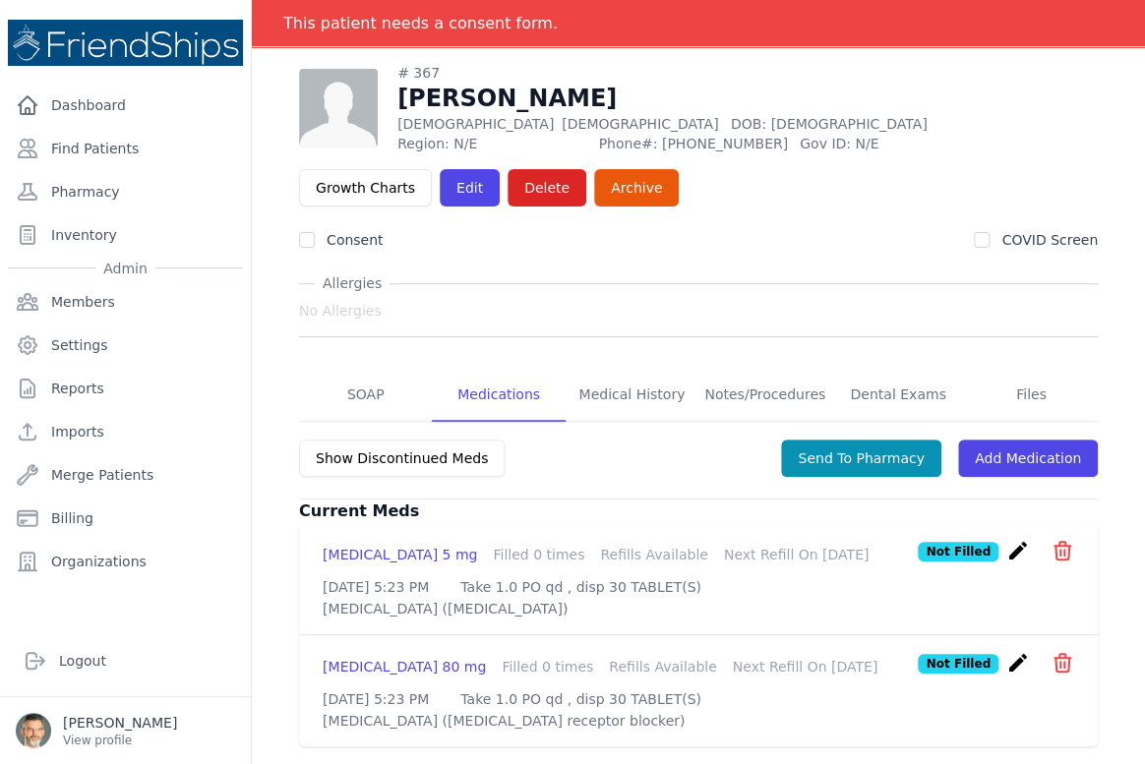
scroll to position [128, 0]
click at [1016, 440] on link "Add Medication" at bounding box center [1028, 458] width 140 height 37
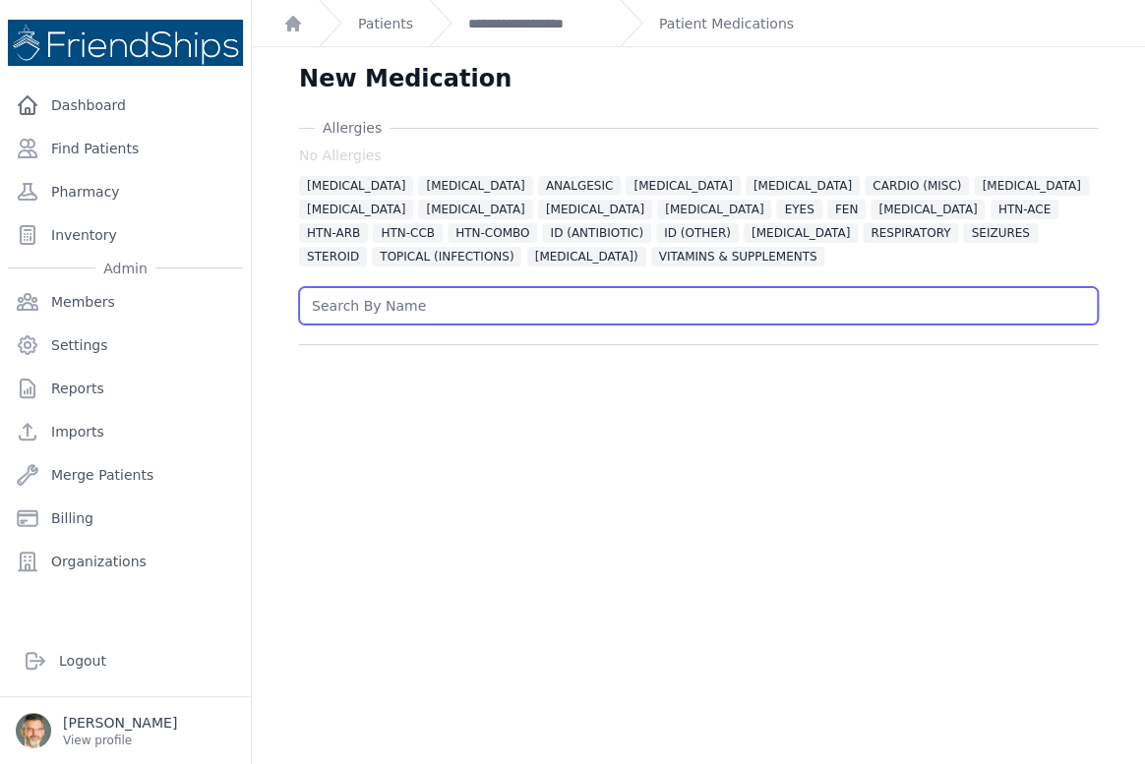
click at [402, 308] on input "text" at bounding box center [698, 305] width 799 height 37
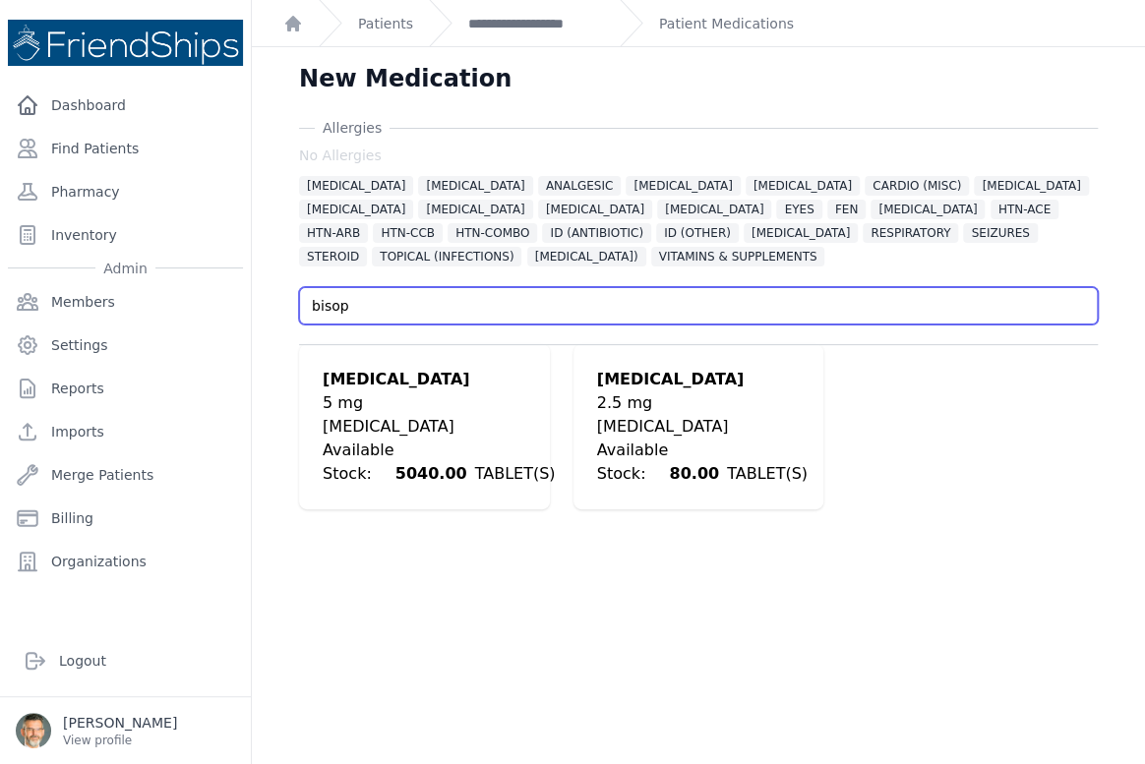
type input "bisop"
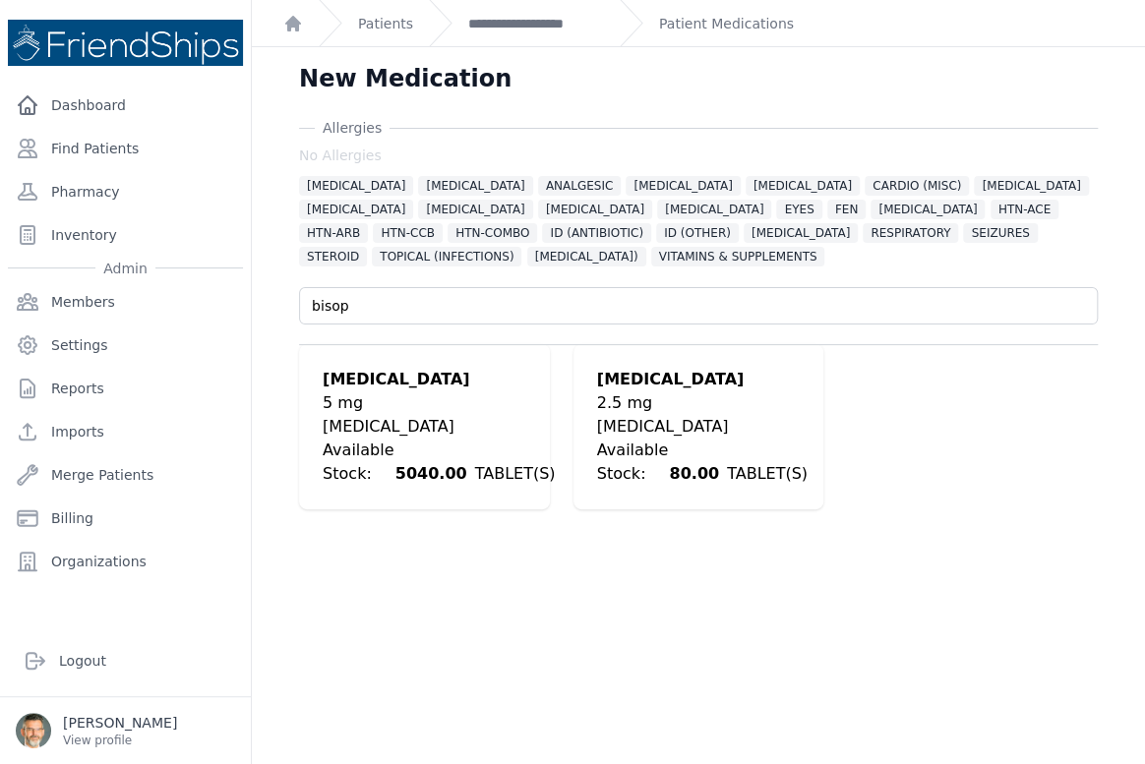
click at [346, 393] on div "5 mg" at bounding box center [439, 404] width 232 height 24
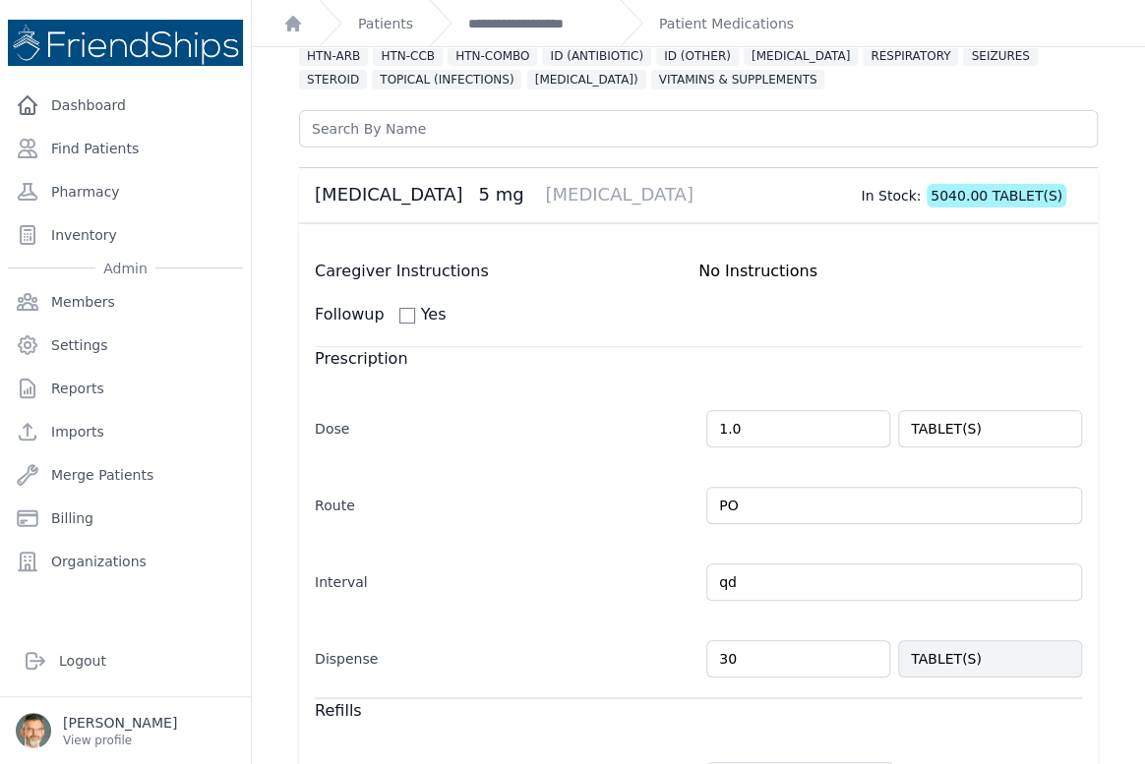
scroll to position [178, 0]
drag, startPoint x: 725, startPoint y: 423, endPoint x: 675, endPoint y: 435, distance: 51.5
click at [633, 432] on div "Dose 1.0 TABLET(S)" at bounding box center [698, 418] width 767 height 57
drag, startPoint x: 707, startPoint y: 430, endPoint x: 647, endPoint y: 430, distance: 60.0
click at [647, 430] on div "Dose 1.0 TABLET(S)" at bounding box center [698, 418] width 767 height 57
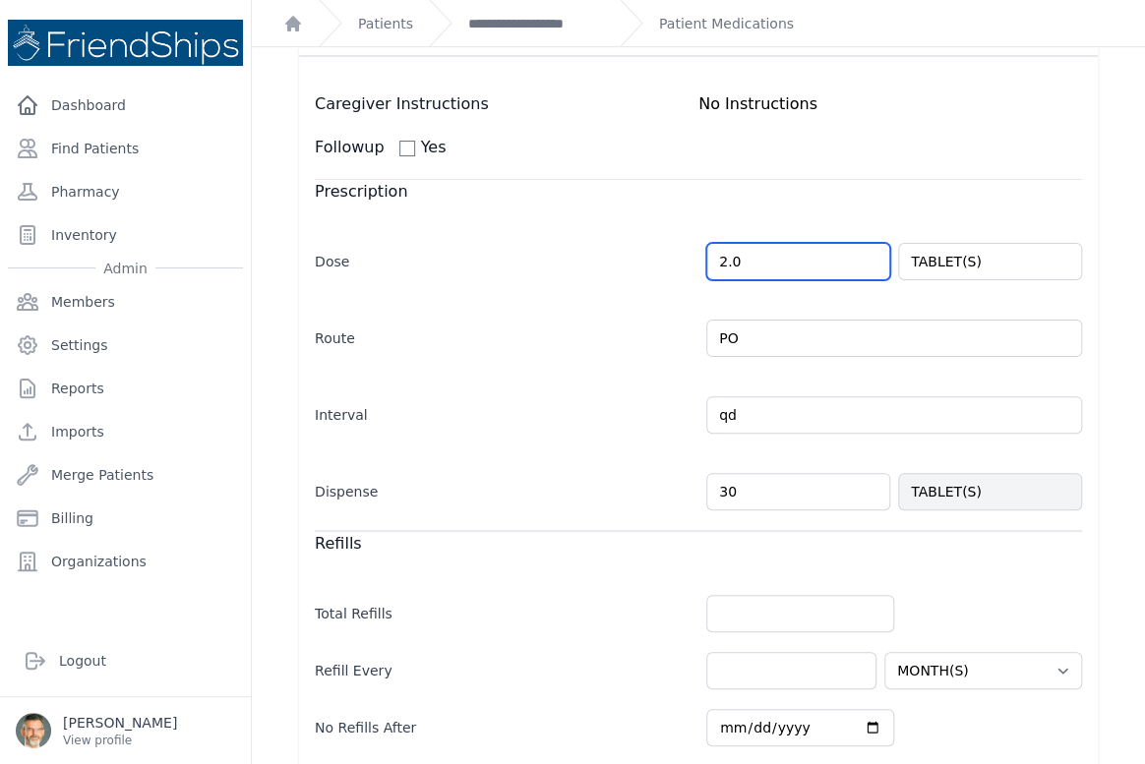
scroll to position [447, 0]
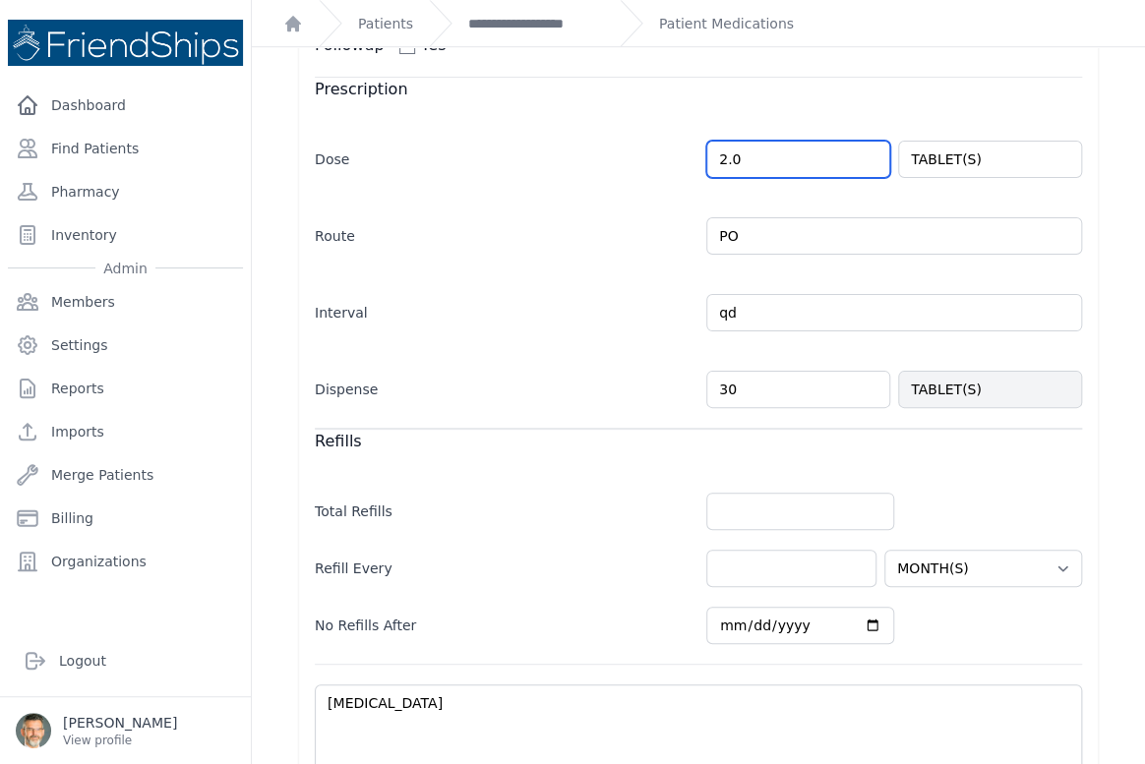
type input "2.0"
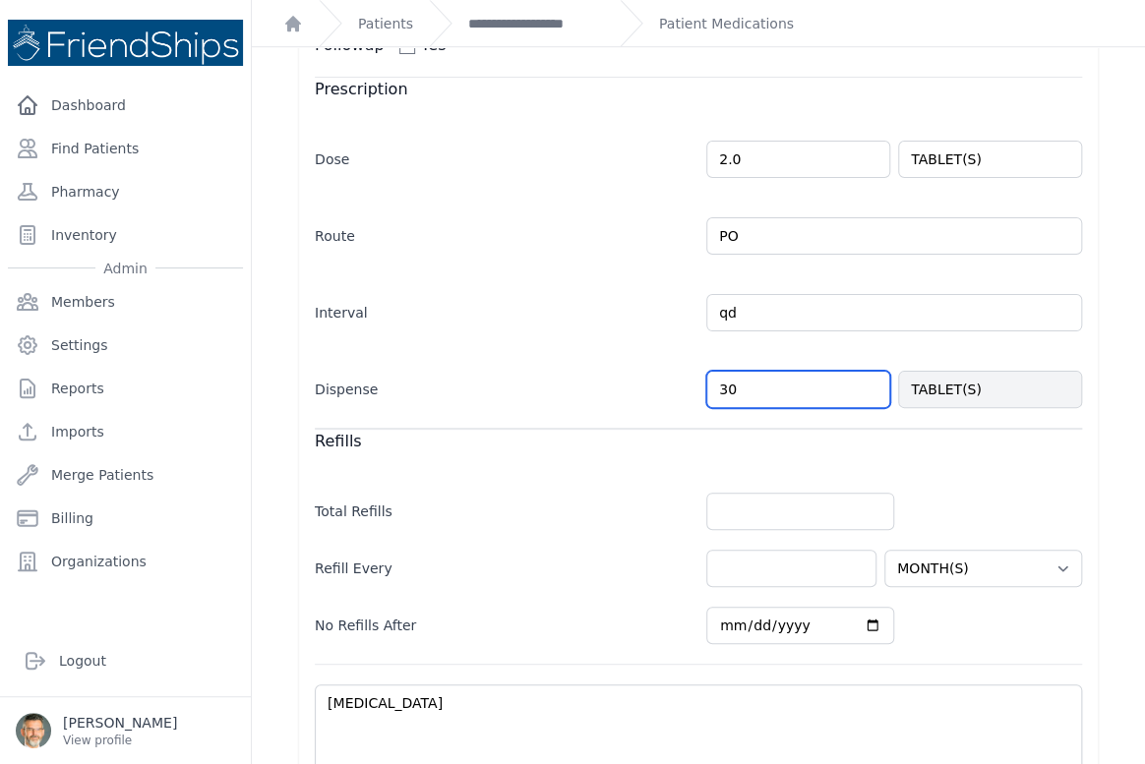
select select "MONTH(S)"
drag, startPoint x: 726, startPoint y: 391, endPoint x: 650, endPoint y: 400, distance: 76.4
click at [650, 400] on div "Dispense 30 TABLET(S)" at bounding box center [698, 379] width 767 height 57
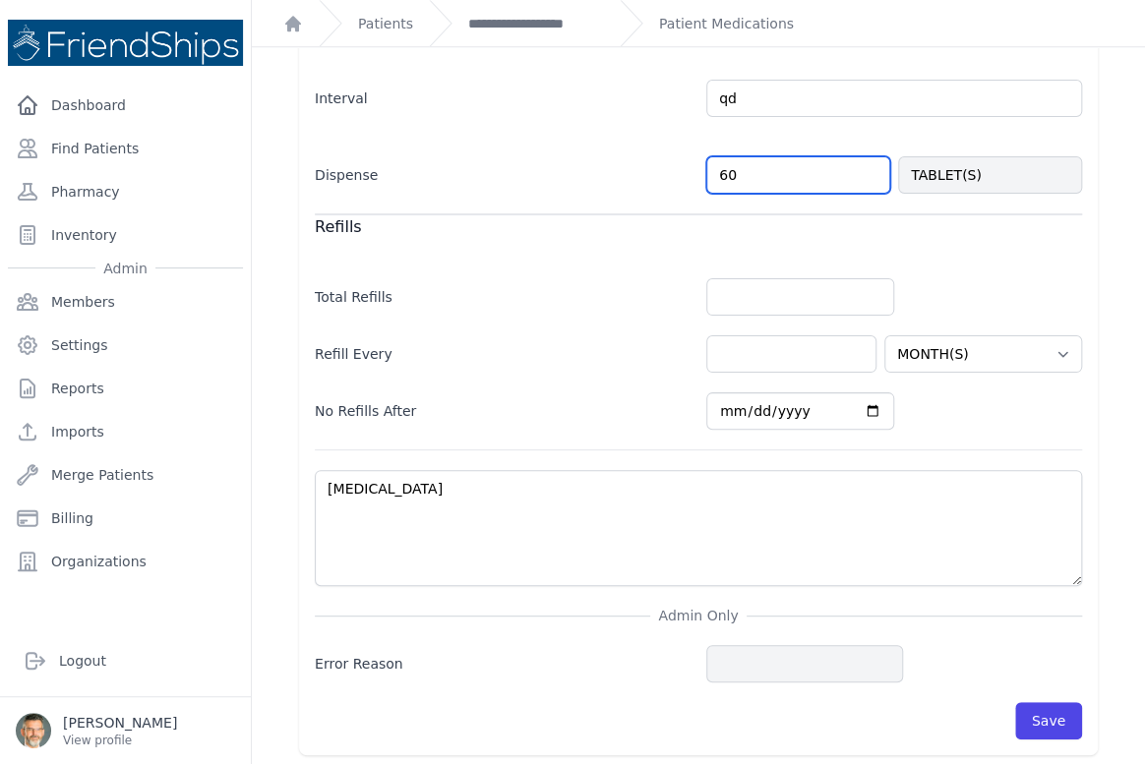
scroll to position [665, 0]
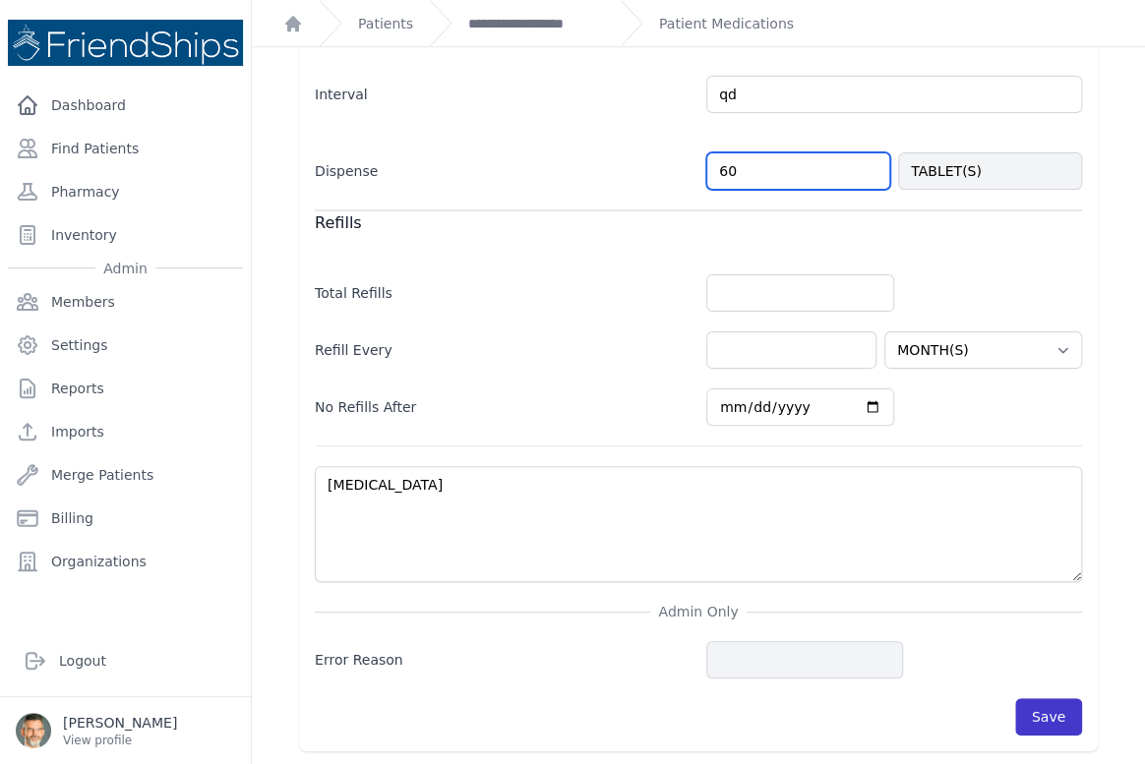
type input "60"
select select "MONTH(S)"
click at [1046, 710] on button "Save" at bounding box center [1048, 716] width 67 height 37
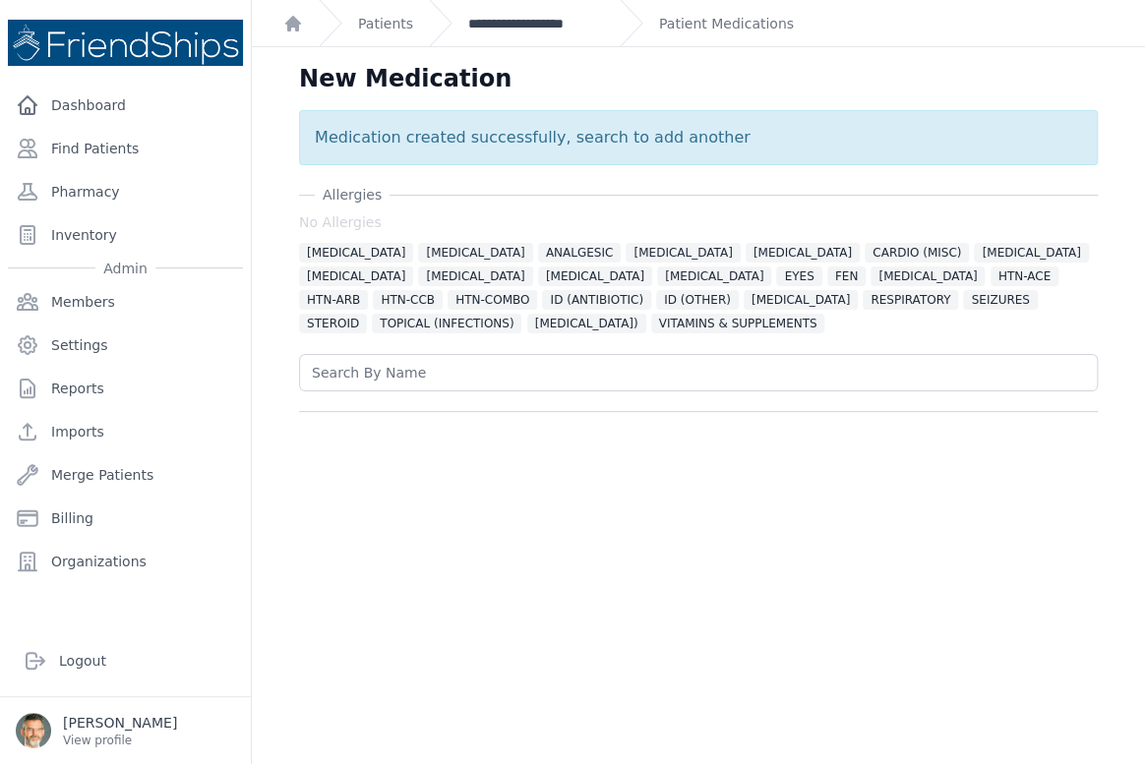
click at [507, 23] on link "**********" at bounding box center [536, 24] width 136 height 20
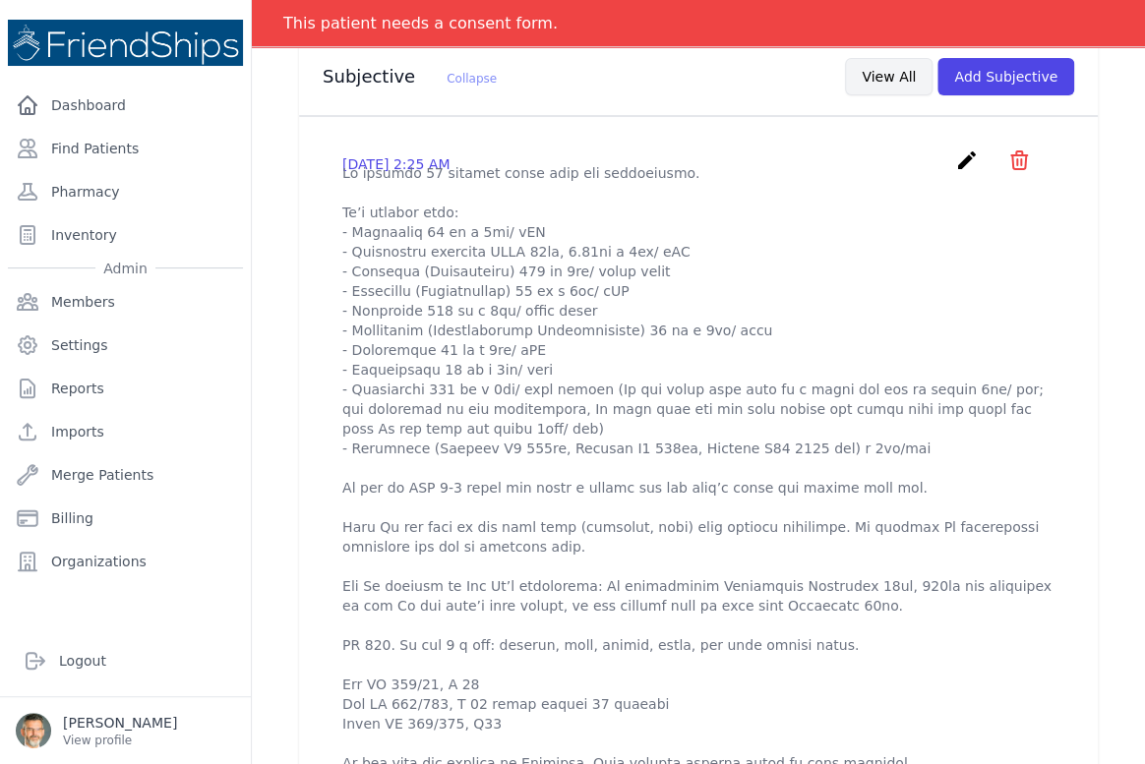
scroll to position [536, 0]
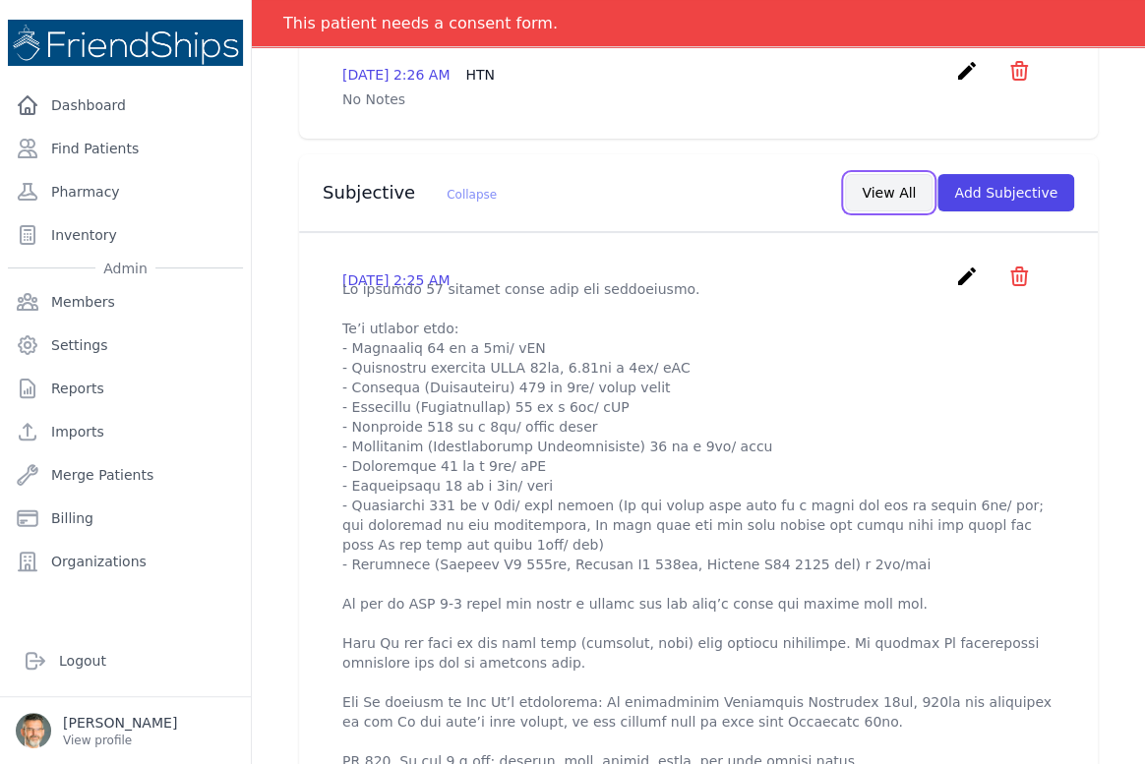
click at [863, 191] on button "View All" at bounding box center [889, 192] width 88 height 37
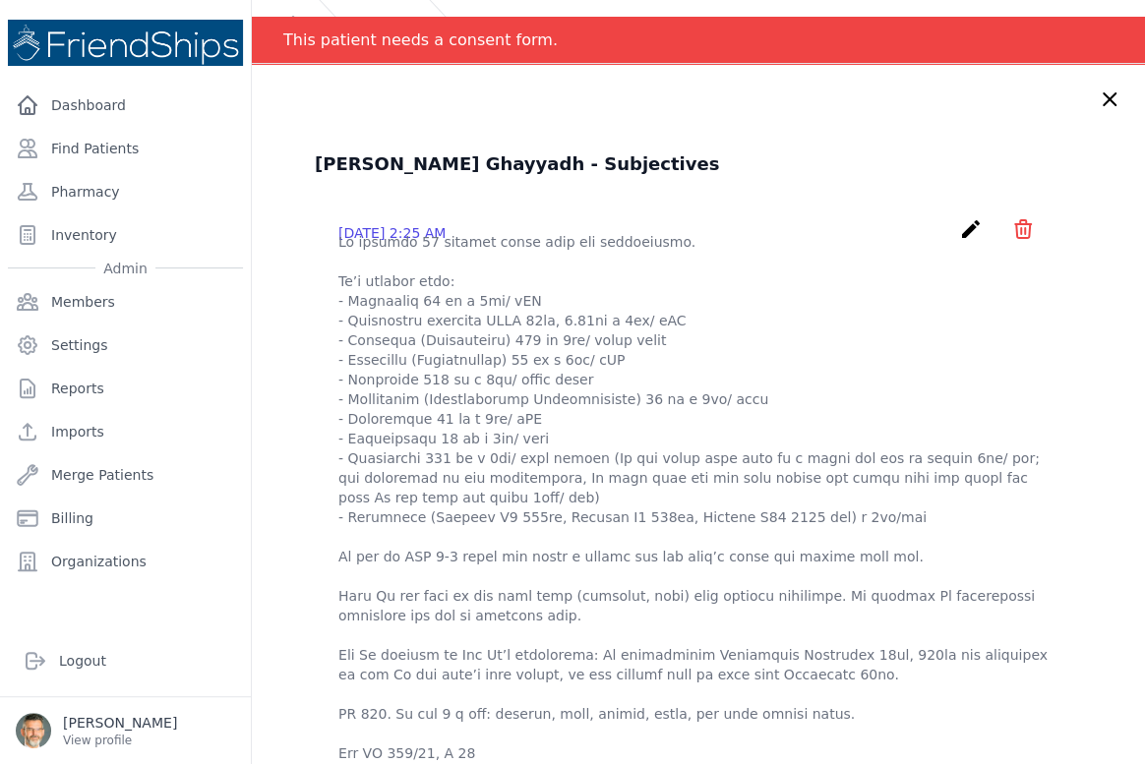
scroll to position [0, 0]
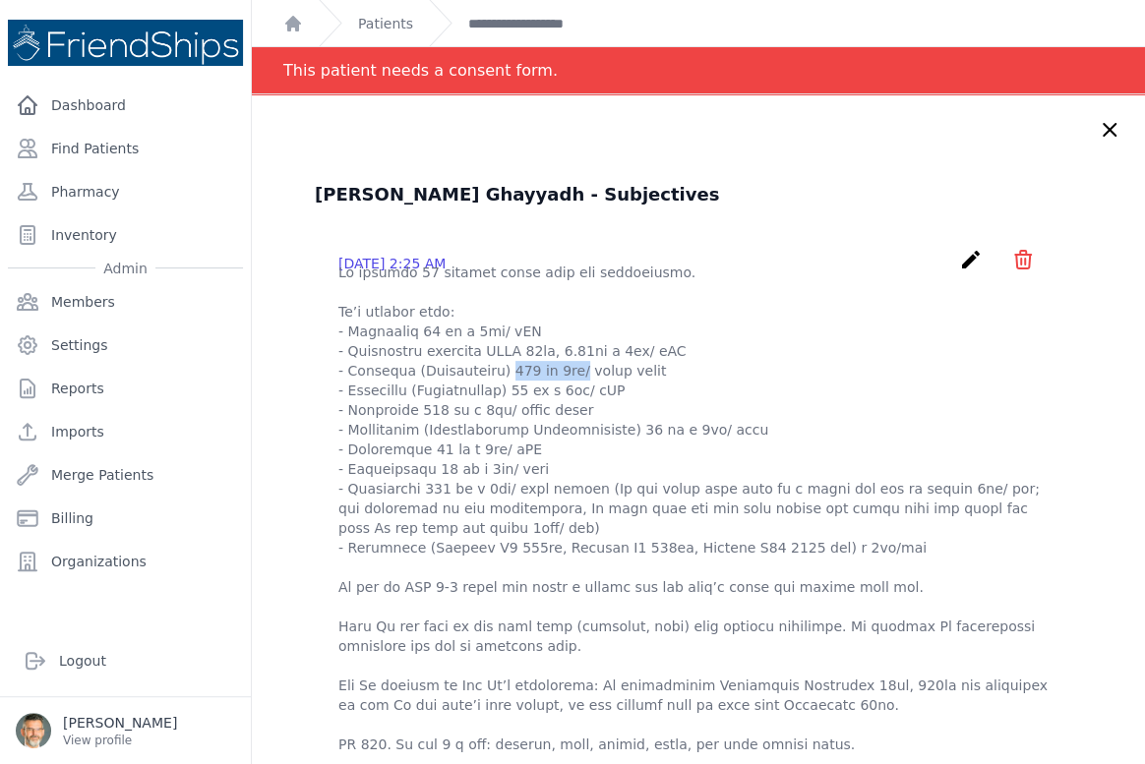
drag, startPoint x: 403, startPoint y: 390, endPoint x: 466, endPoint y: 393, distance: 63.1
click at [468, 393] on p at bounding box center [698, 607] width 720 height 689
copy p "Allopurinol"
click at [523, 29] on link "**********" at bounding box center [536, 24] width 136 height 20
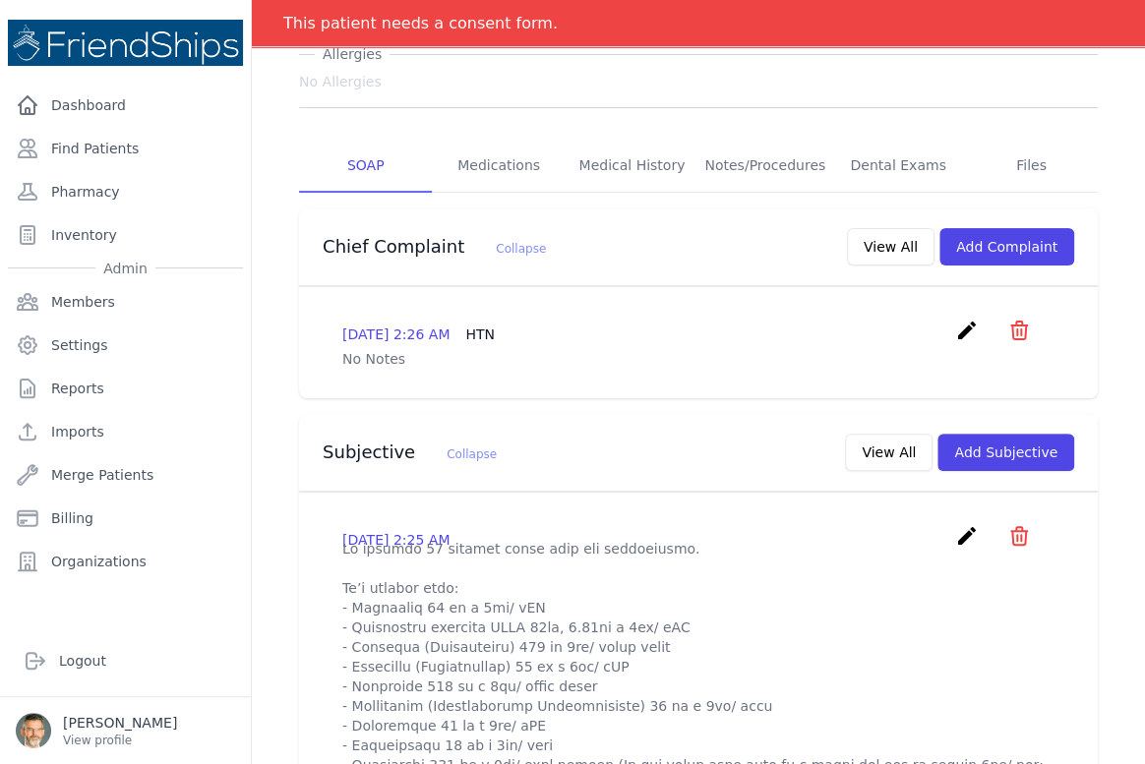
scroll to position [357, 0]
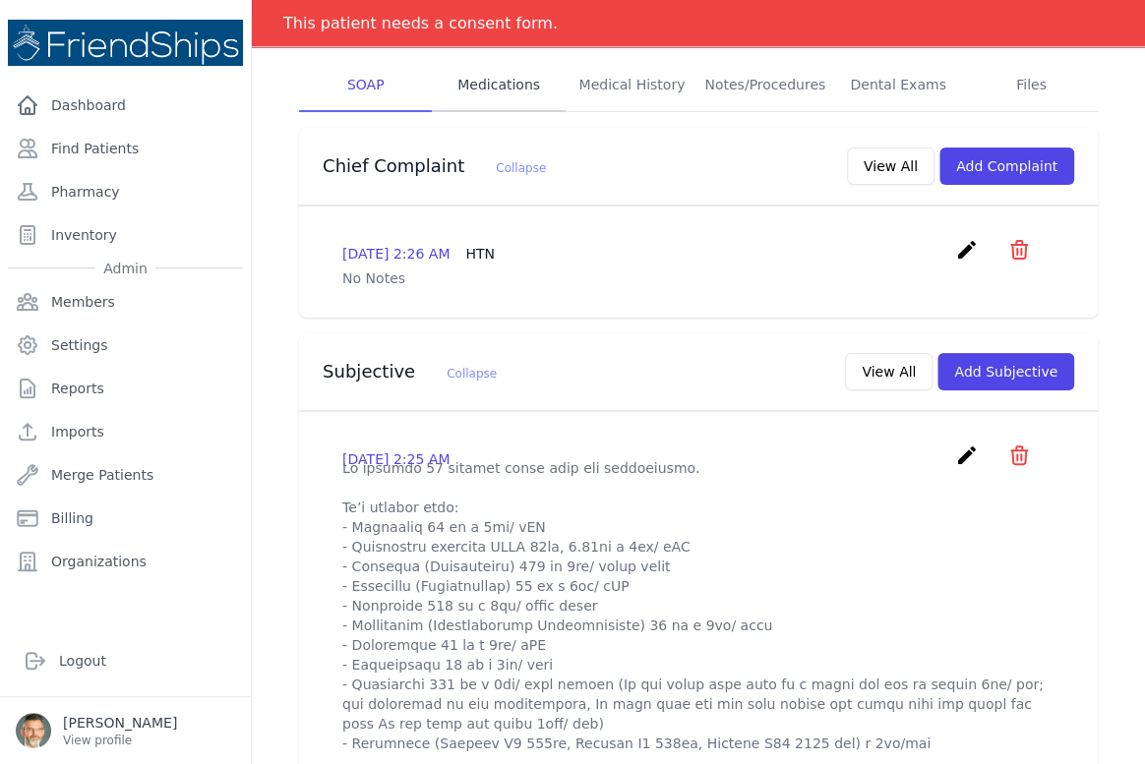
click at [496, 89] on link "Medications" at bounding box center [498, 85] width 133 height 53
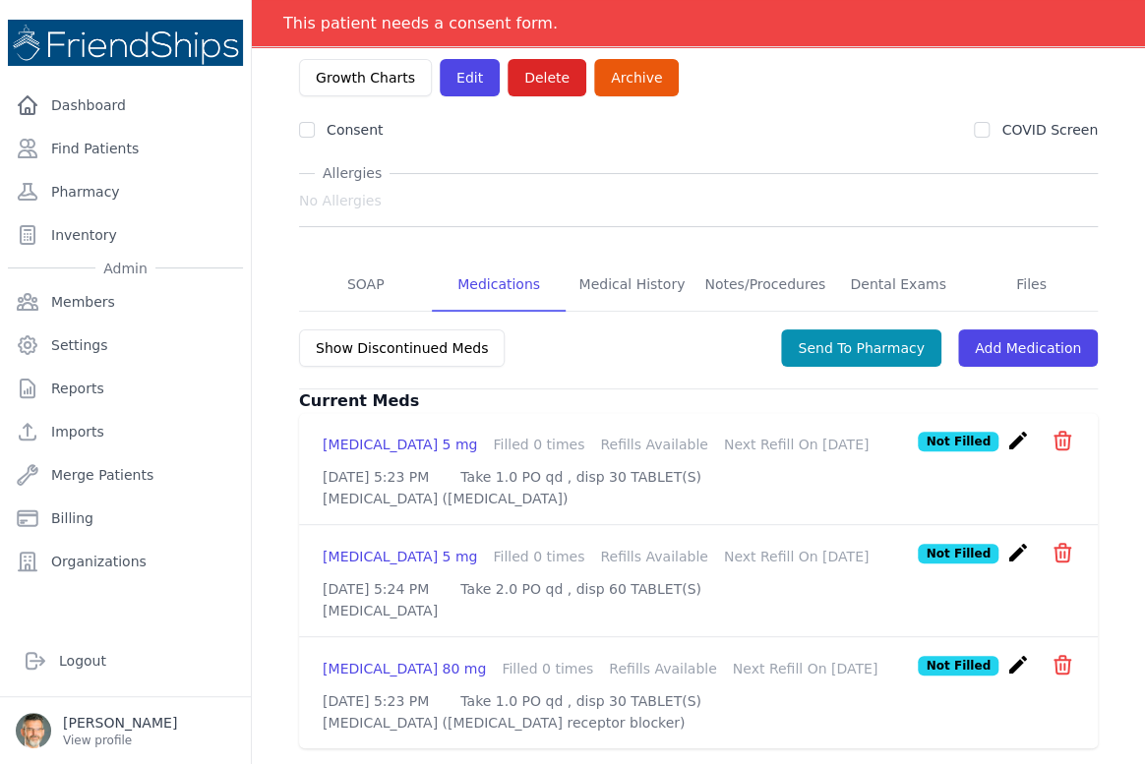
scroll to position [258, 0]
click at [999, 330] on link "Add Medication" at bounding box center [1028, 348] width 140 height 37
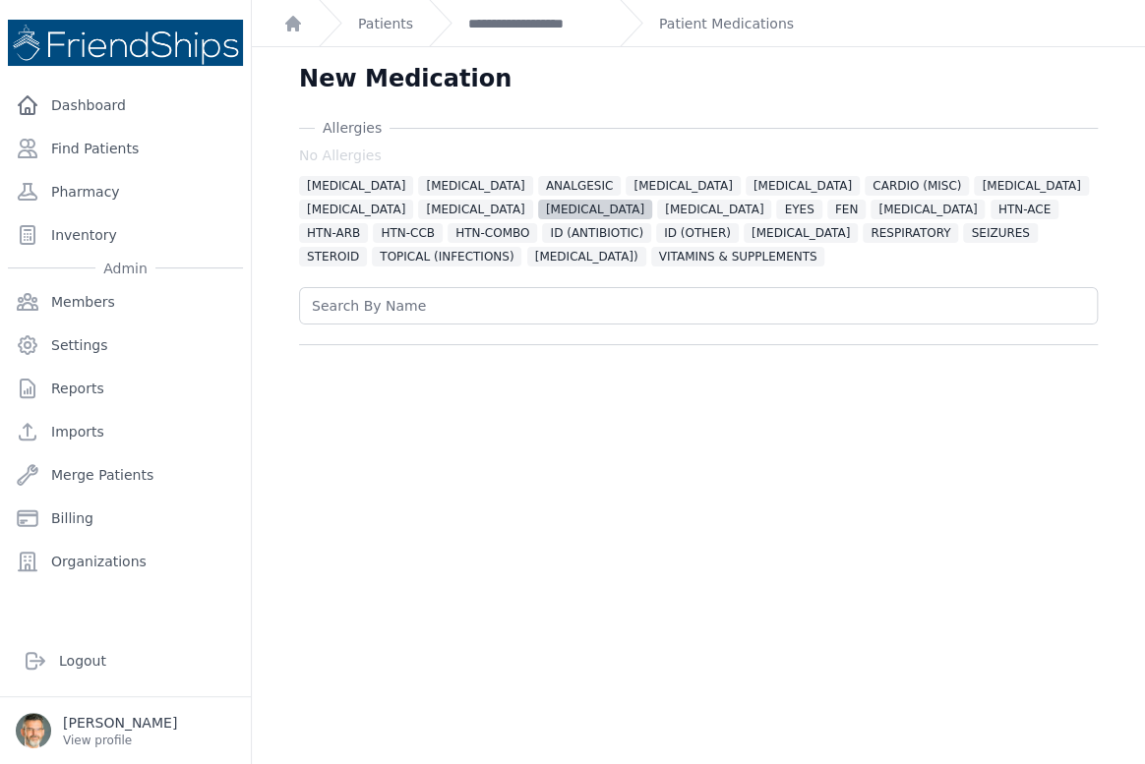
click at [538, 214] on span "[MEDICAL_DATA]" at bounding box center [595, 210] width 114 height 20
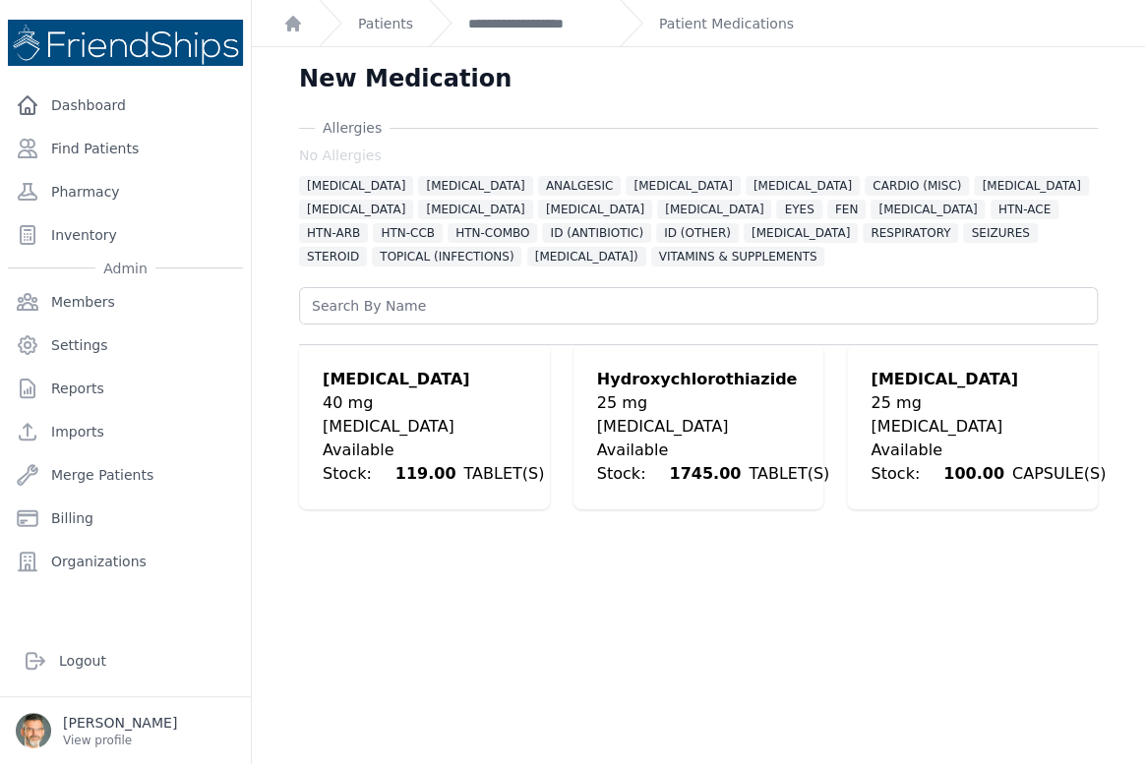
click at [627, 386] on div "Hydroxychlorothiazide" at bounding box center [713, 380] width 232 height 24
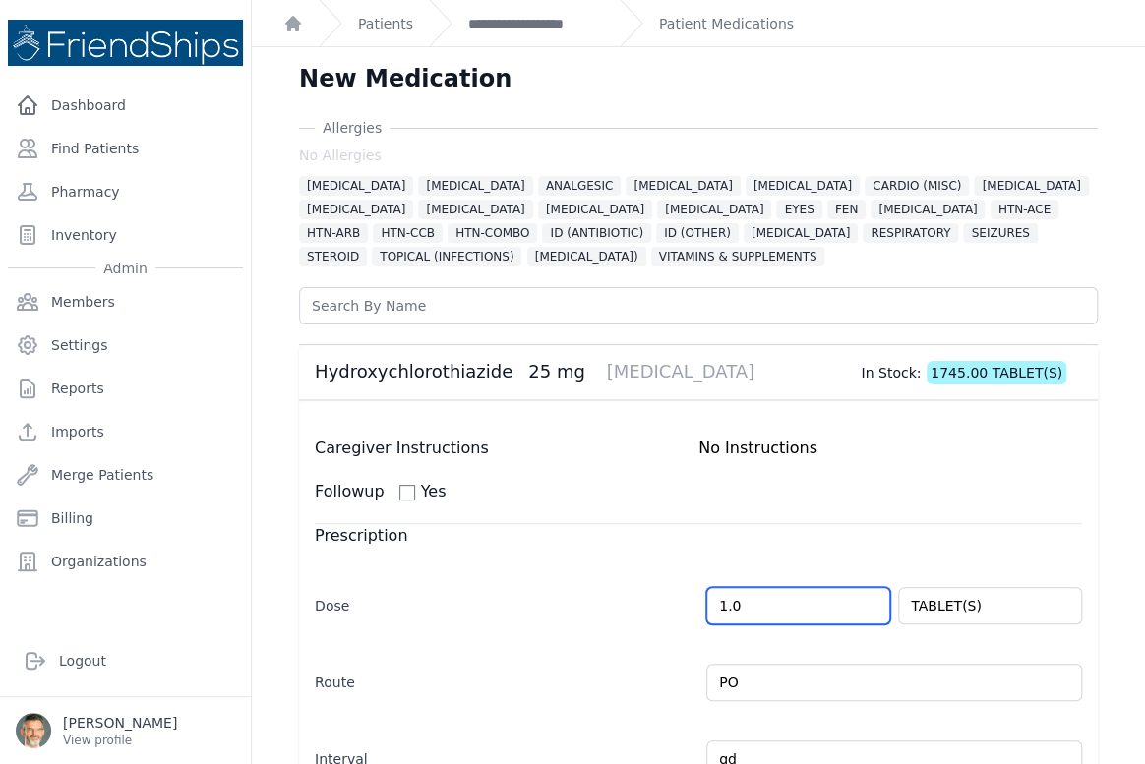
drag, startPoint x: 737, startPoint y: 598, endPoint x: 643, endPoint y: 580, distance: 95.1
click at [644, 581] on div "Dose 1.0 TABLET(S)" at bounding box center [698, 596] width 767 height 57
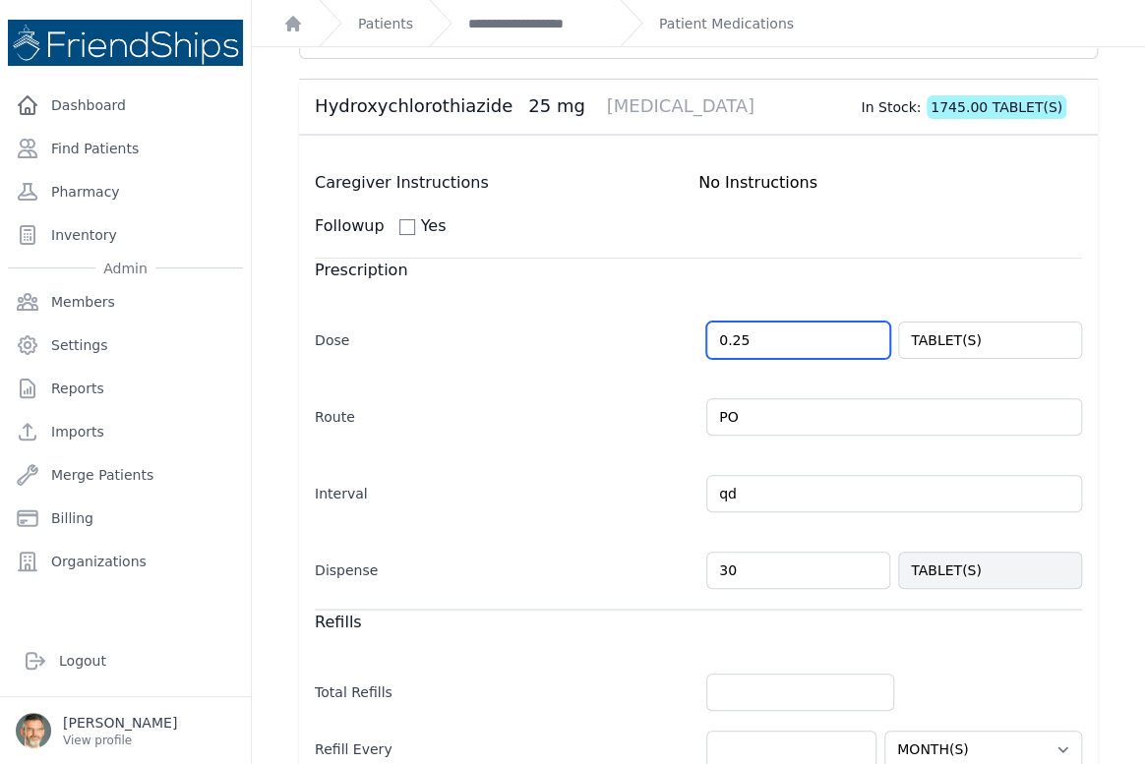
scroll to position [268, 0]
type input "0.25"
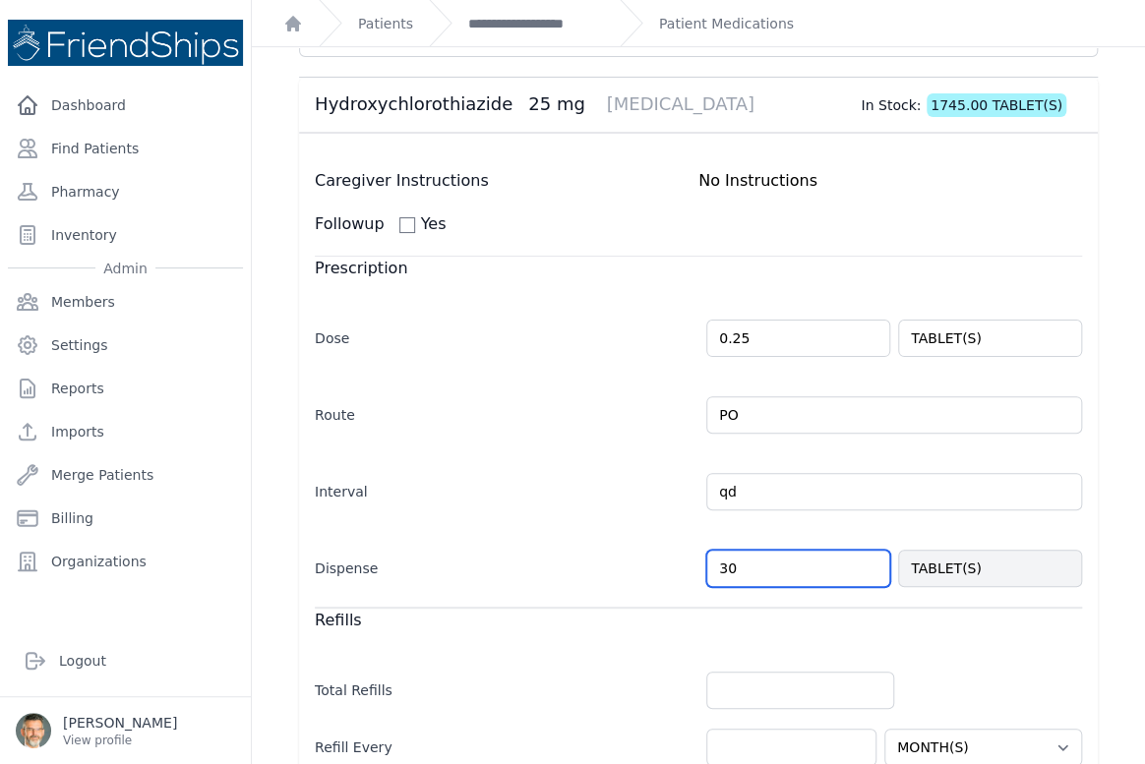
select select "MONTH(S)"
drag, startPoint x: 741, startPoint y: 568, endPoint x: 662, endPoint y: 563, distance: 78.9
click at [663, 562] on div "Dispense 30 TABLET(S)" at bounding box center [698, 558] width 767 height 57
click at [506, 540] on div "Dispense 30 TABLET(S)" at bounding box center [698, 558] width 767 height 57
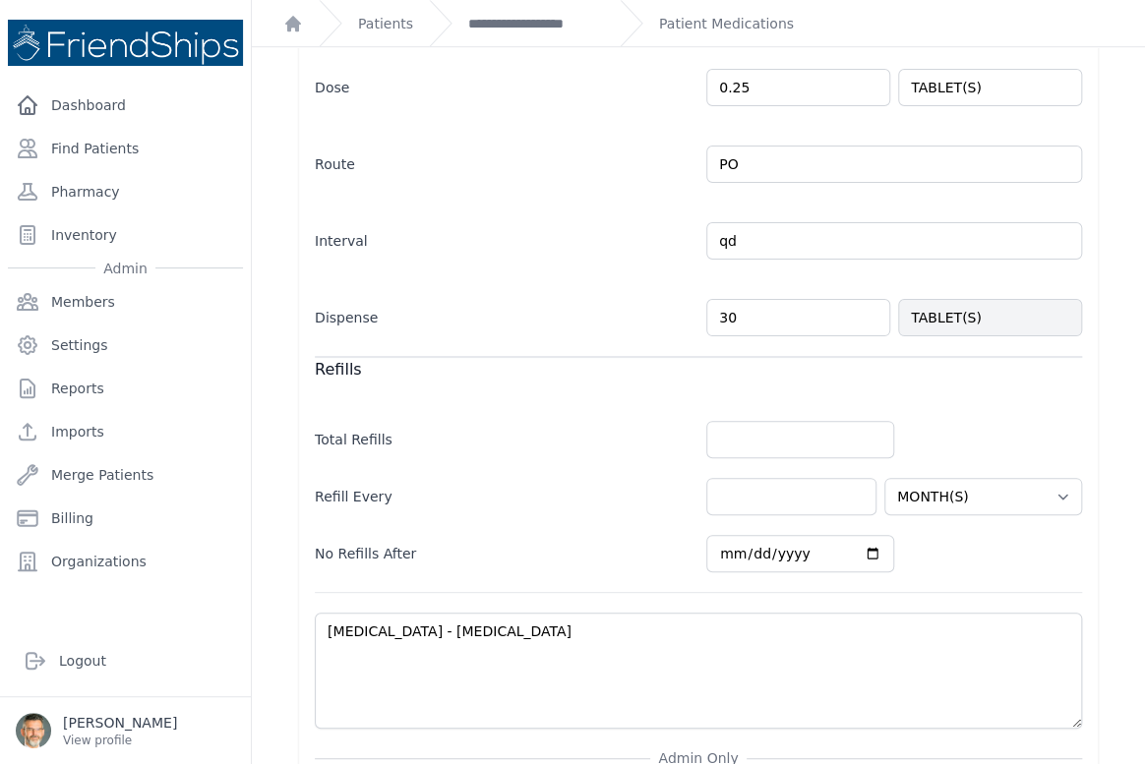
scroll to position [626, 0]
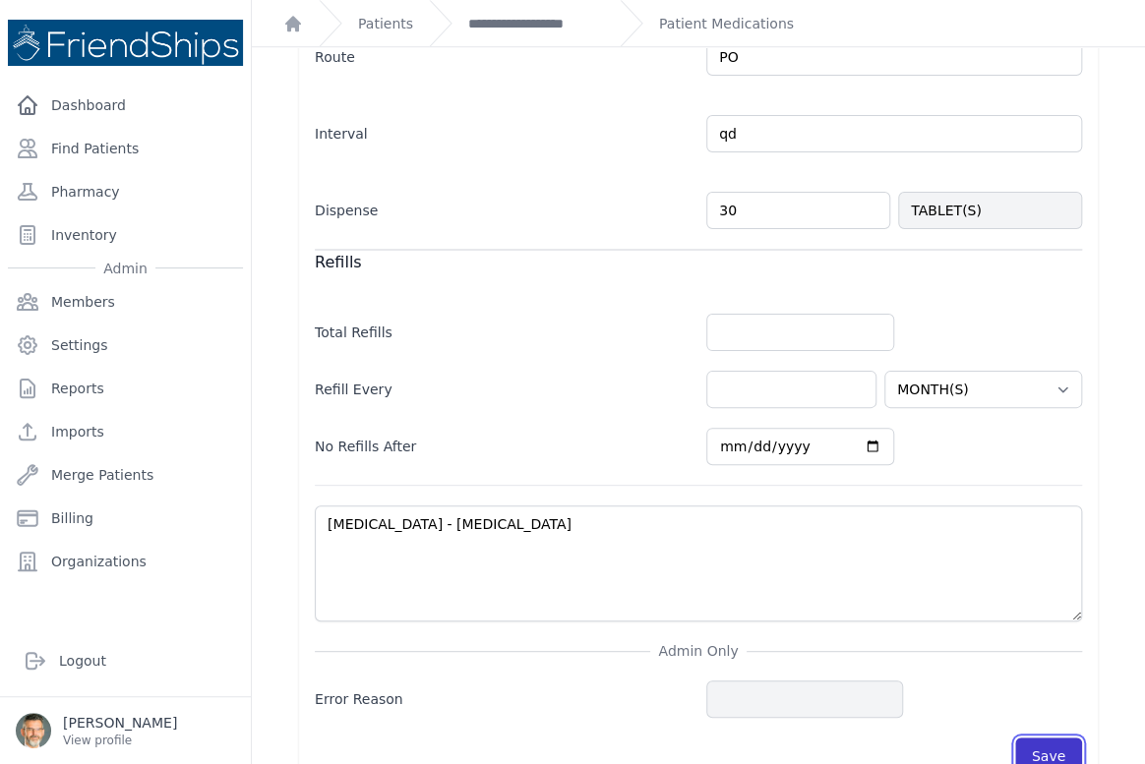
click at [1043, 750] on button "Save" at bounding box center [1048, 756] width 67 height 37
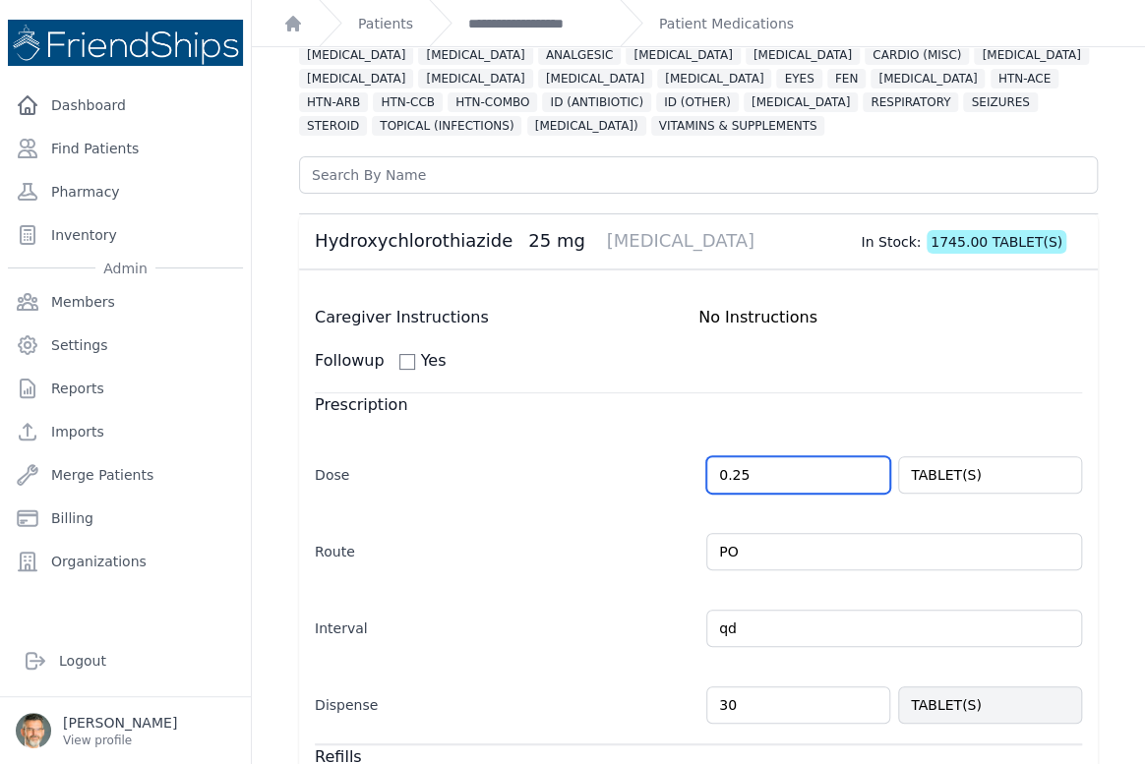
scroll to position [128, 0]
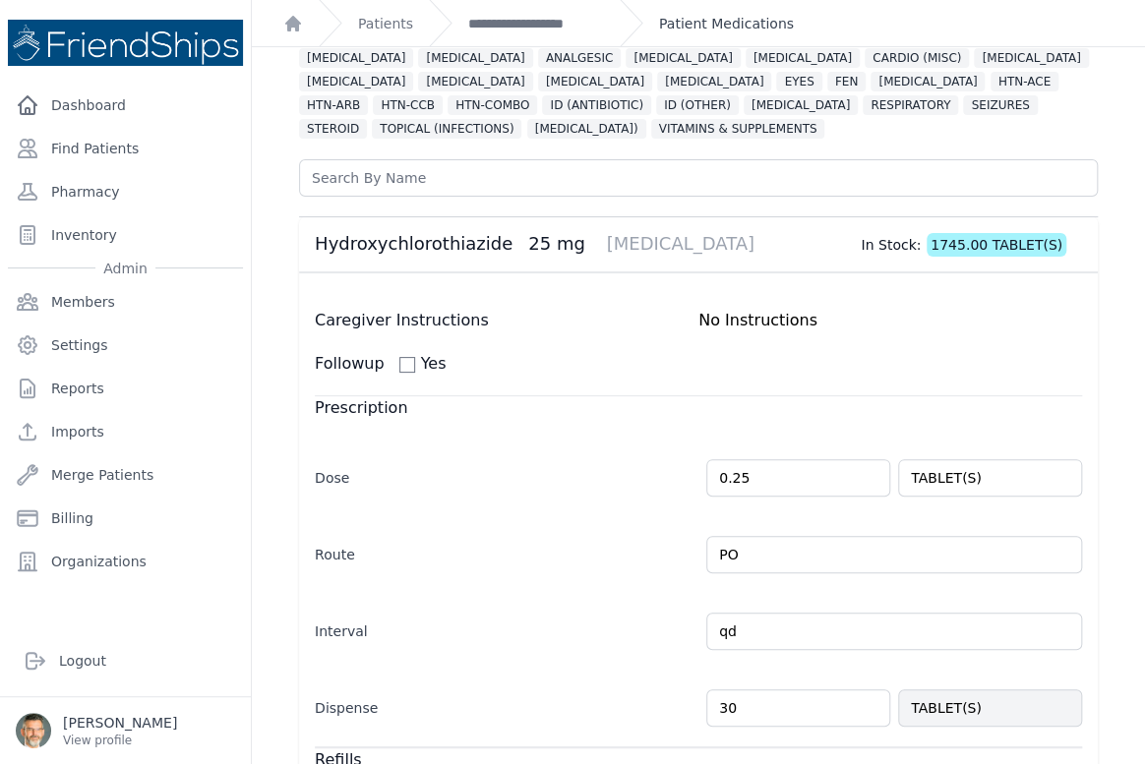
click at [706, 15] on link "Patient Medications" at bounding box center [726, 24] width 135 height 20
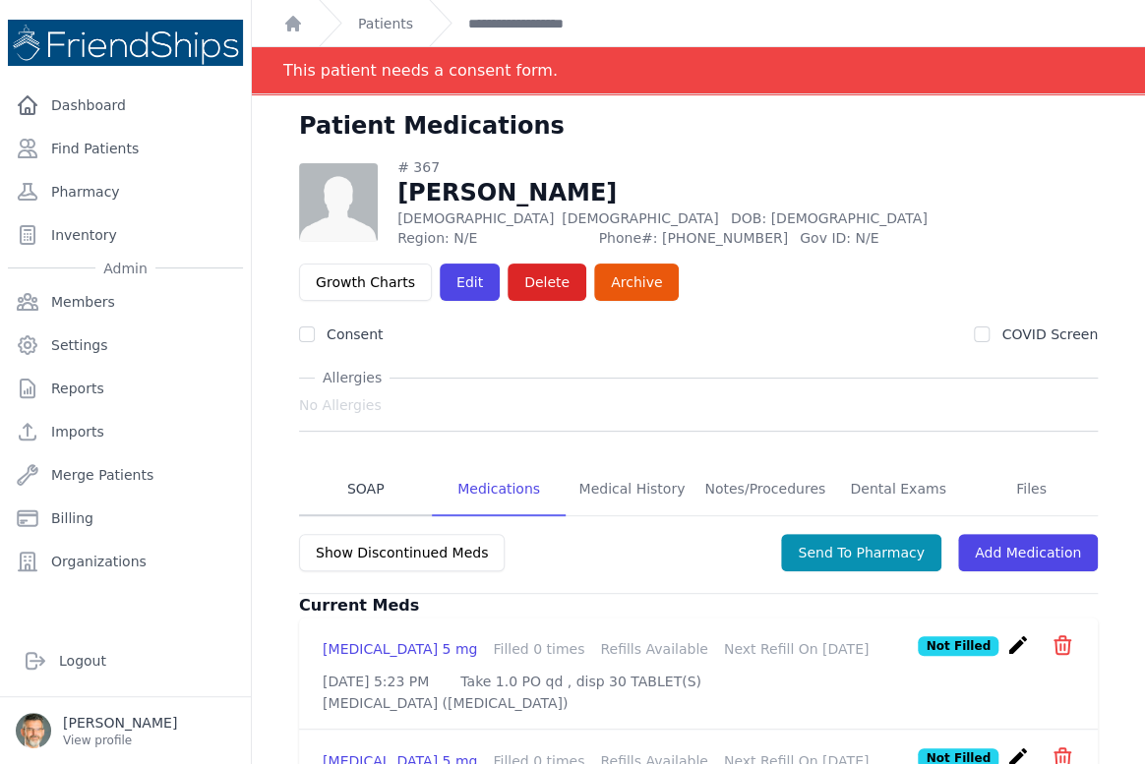
click at [358, 489] on link "SOAP" at bounding box center [365, 489] width 133 height 53
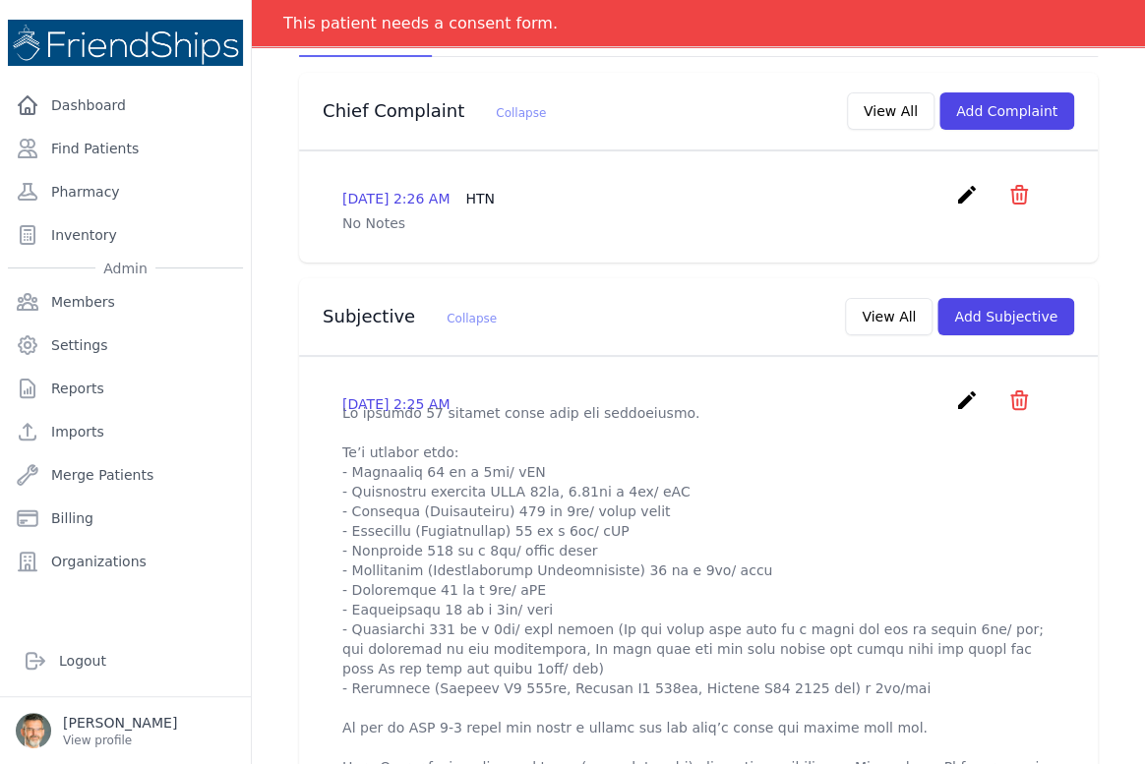
scroll to position [89, 0]
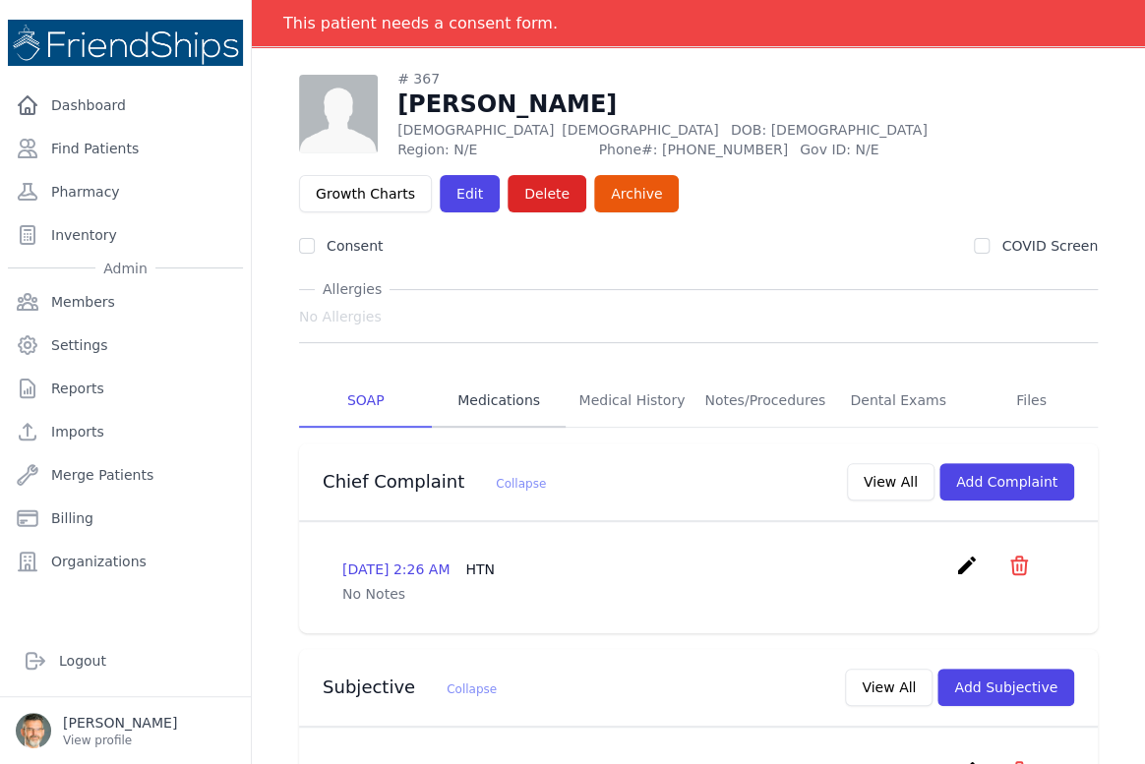
click at [497, 404] on link "Medications" at bounding box center [498, 401] width 133 height 53
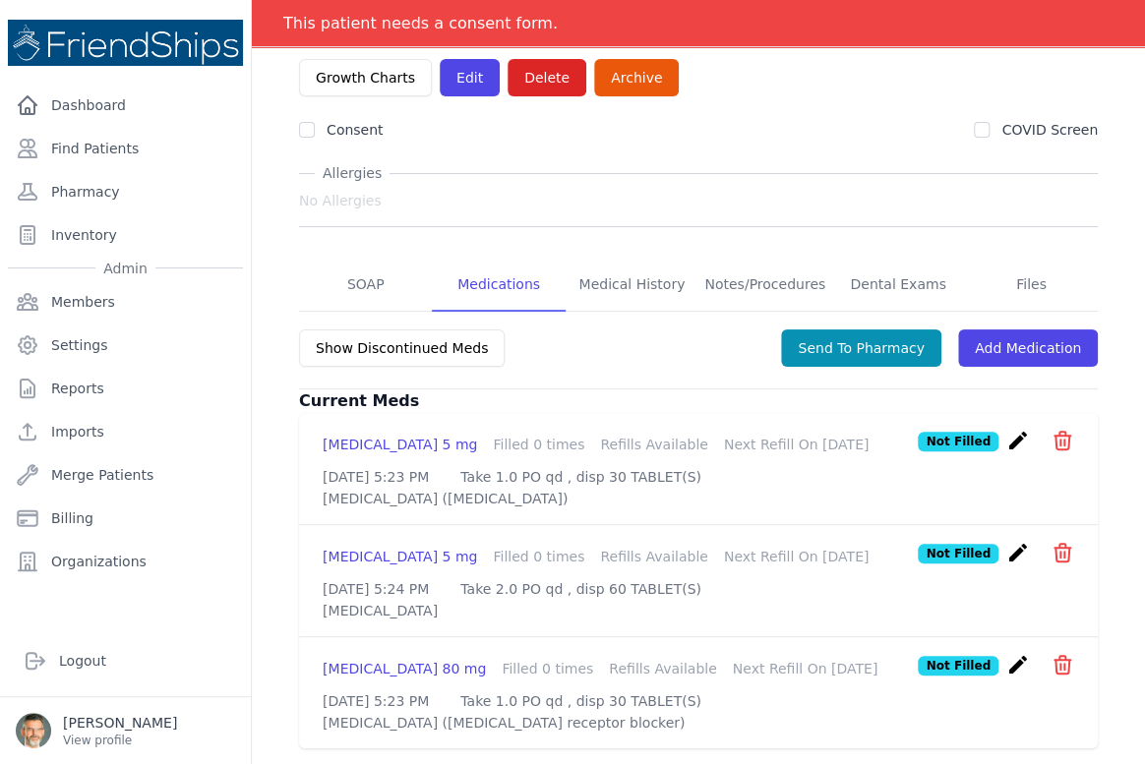
scroll to position [258, 0]
click at [1002, 330] on link "Add Medication" at bounding box center [1028, 348] width 140 height 37
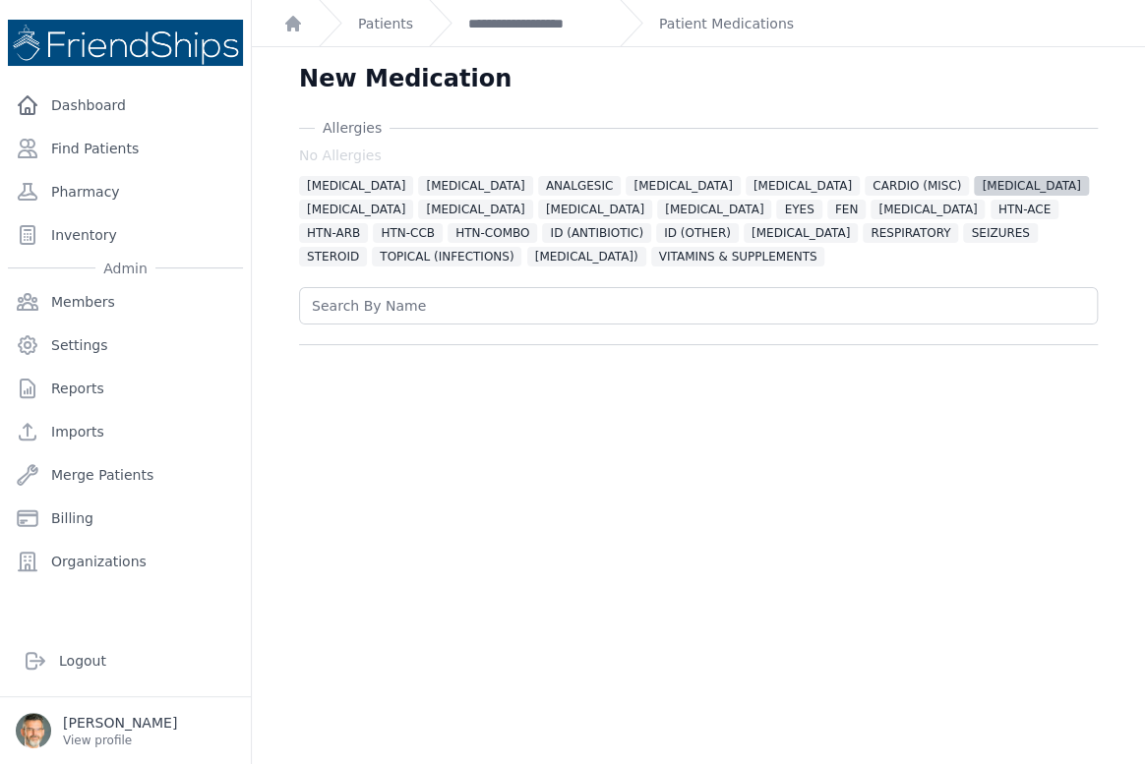
click at [974, 176] on span "[MEDICAL_DATA]" at bounding box center [1031, 186] width 114 height 20
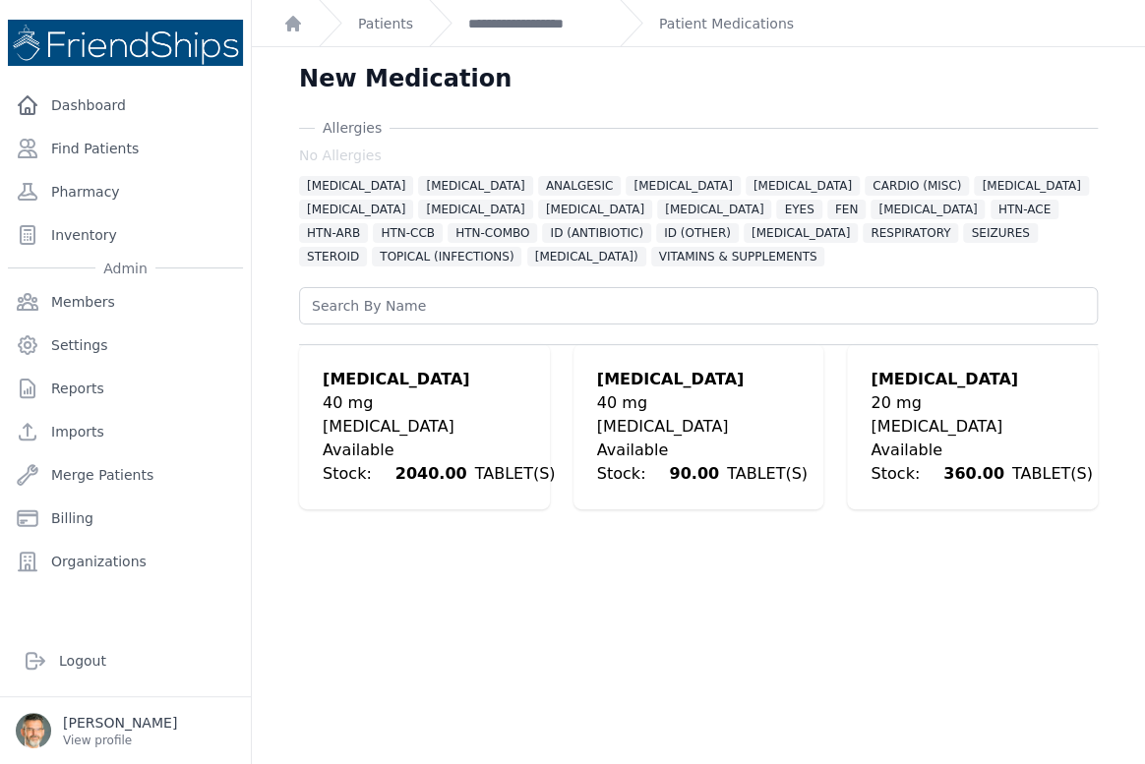
click at [371, 416] on div "[MEDICAL_DATA]" at bounding box center [439, 427] width 232 height 24
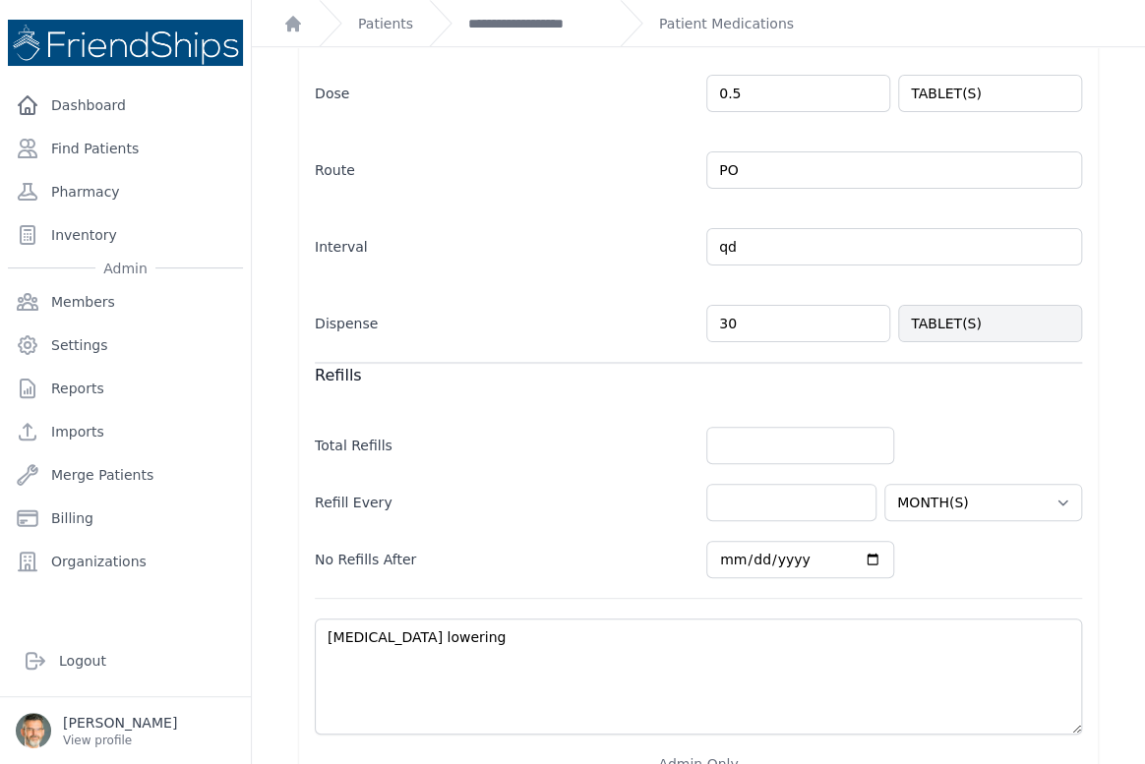
scroll to position [665, 0]
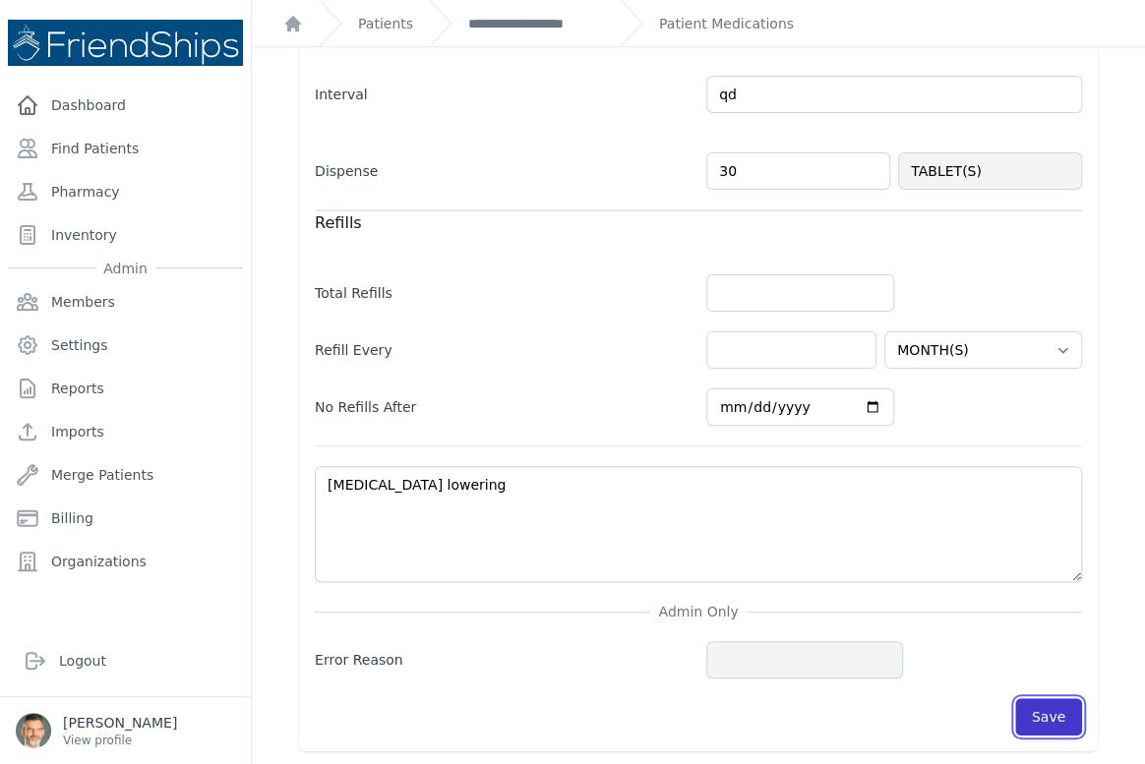
click at [1046, 712] on button "Save" at bounding box center [1048, 716] width 67 height 37
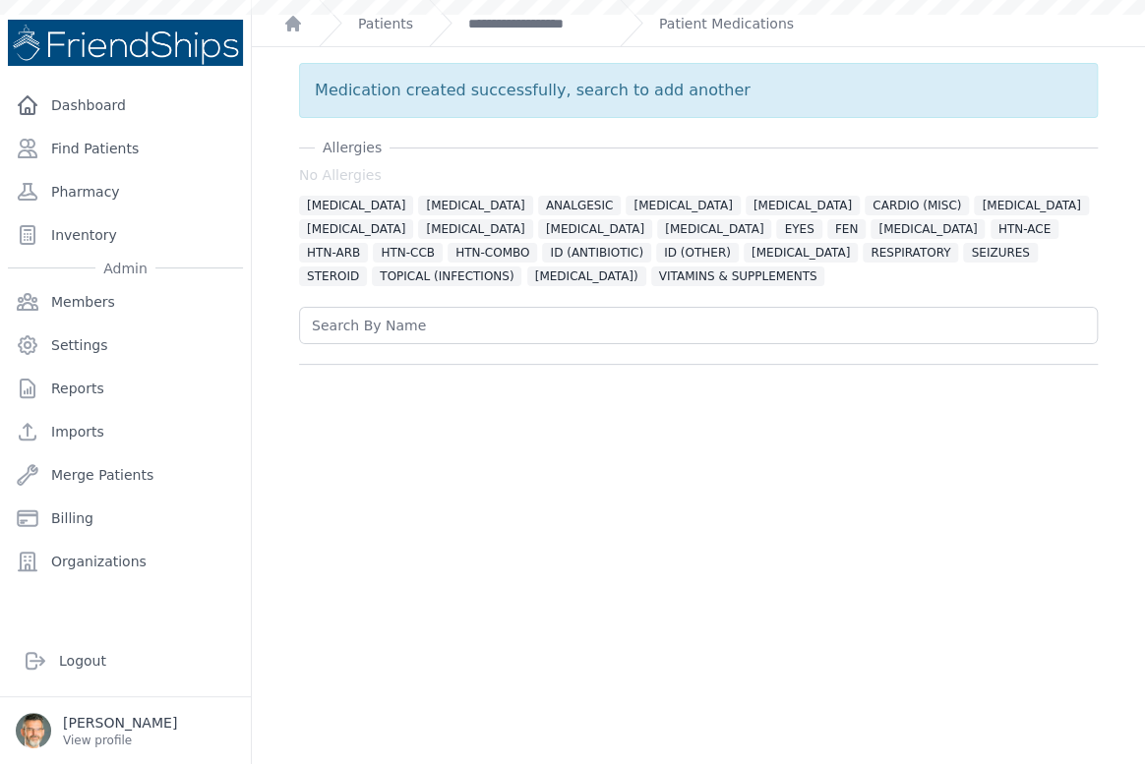
scroll to position [0, 0]
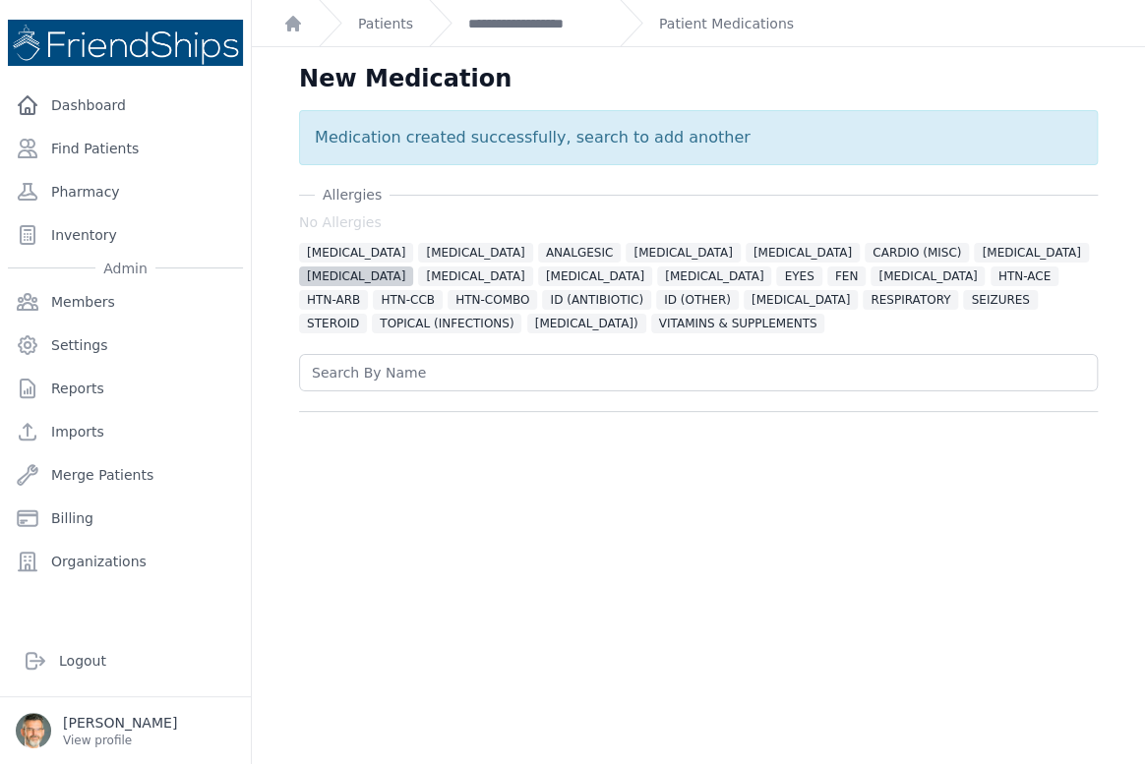
click at [413, 267] on span "[MEDICAL_DATA]" at bounding box center [356, 277] width 114 height 20
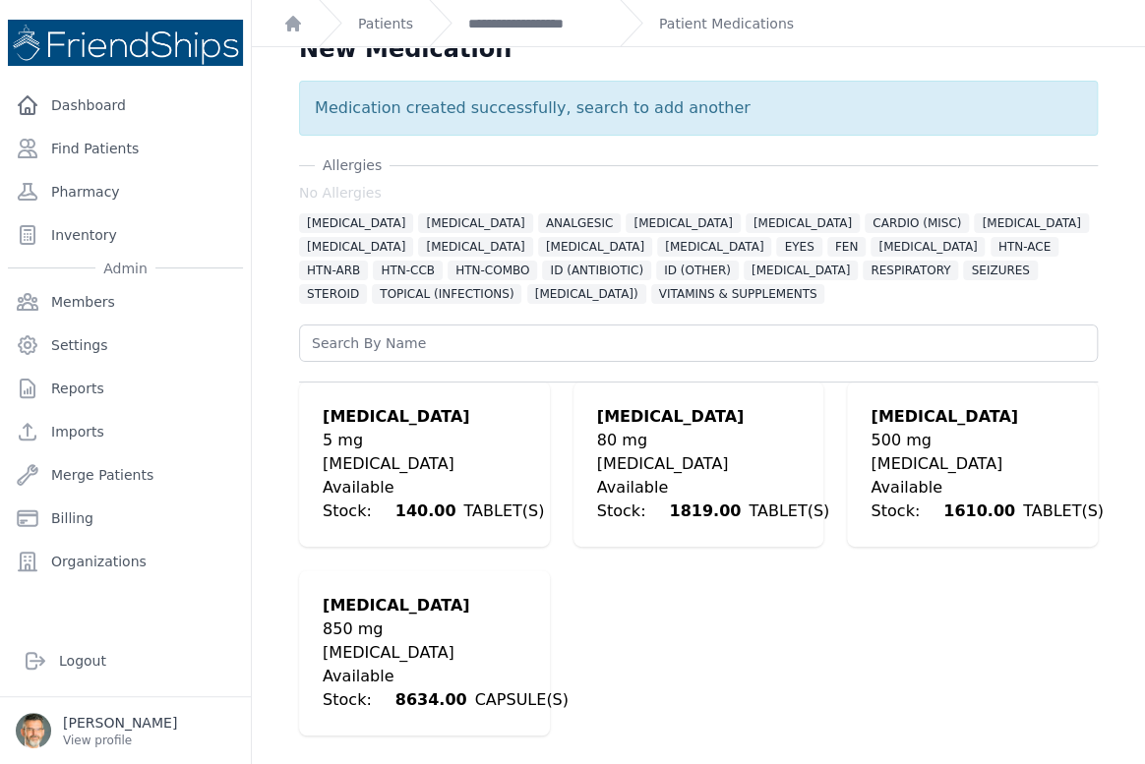
scroll to position [47, 0]
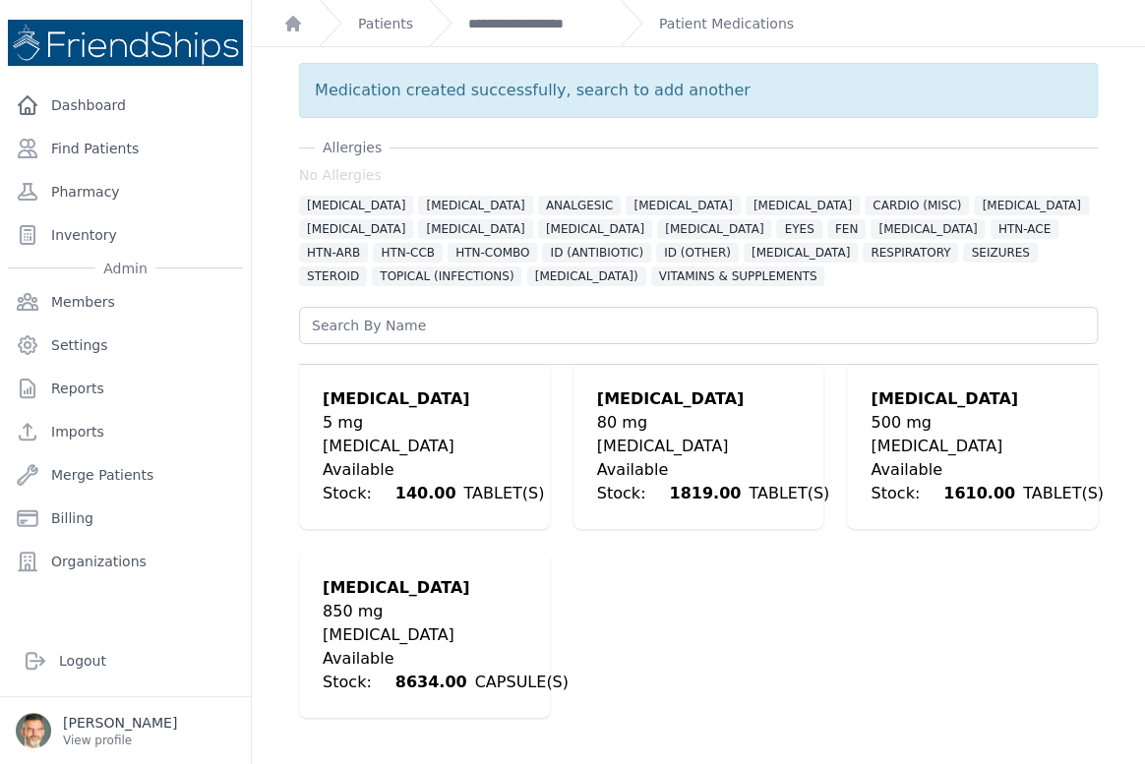
click at [369, 624] on div "[MEDICAL_DATA]" at bounding box center [446, 636] width 246 height 24
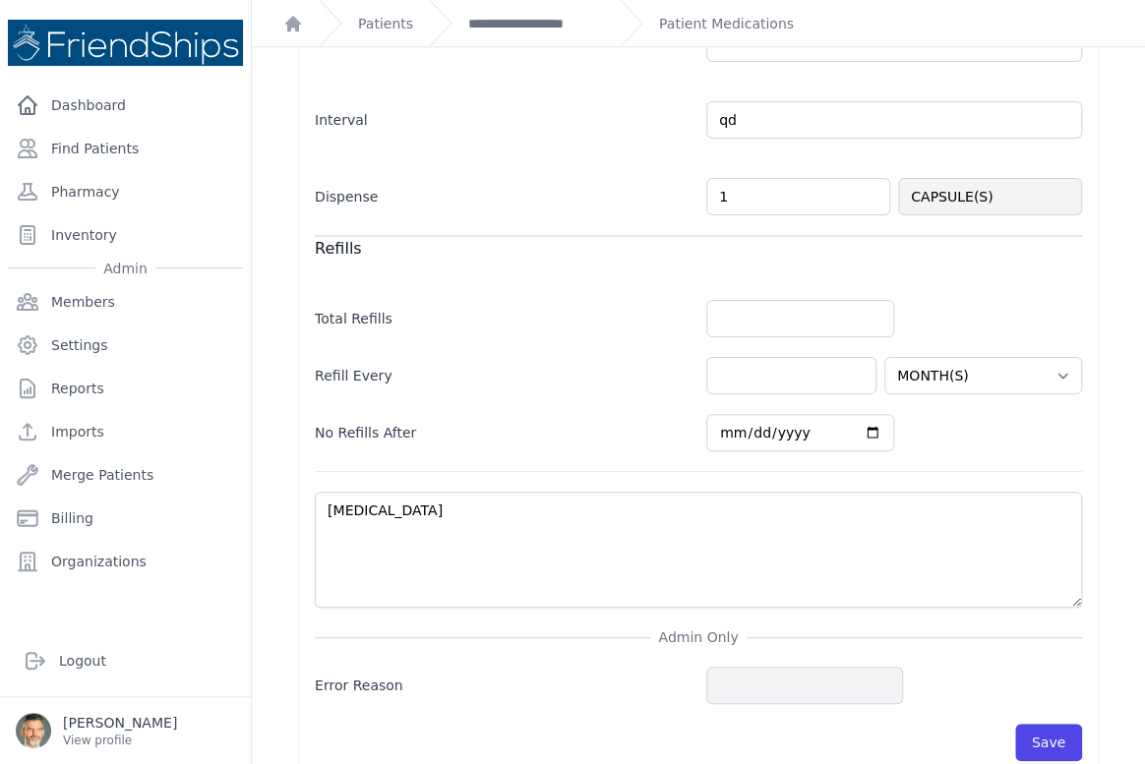
scroll to position [665, 0]
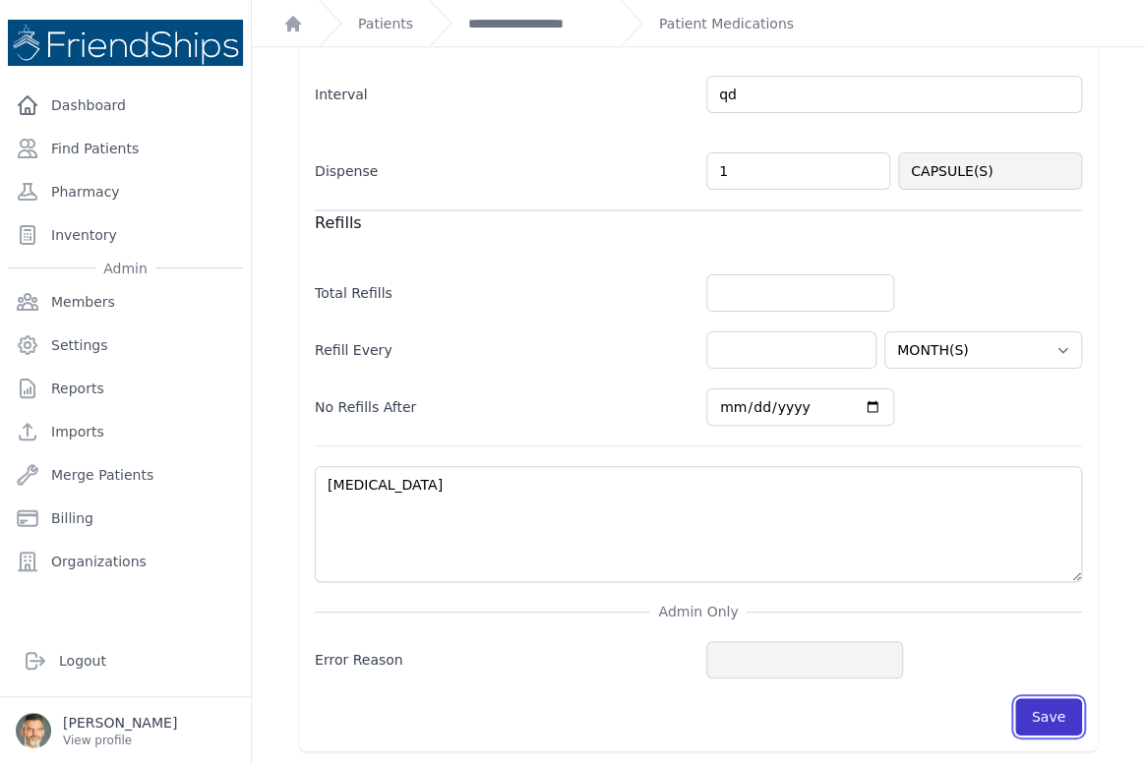
click at [1036, 719] on button "Save" at bounding box center [1048, 716] width 67 height 37
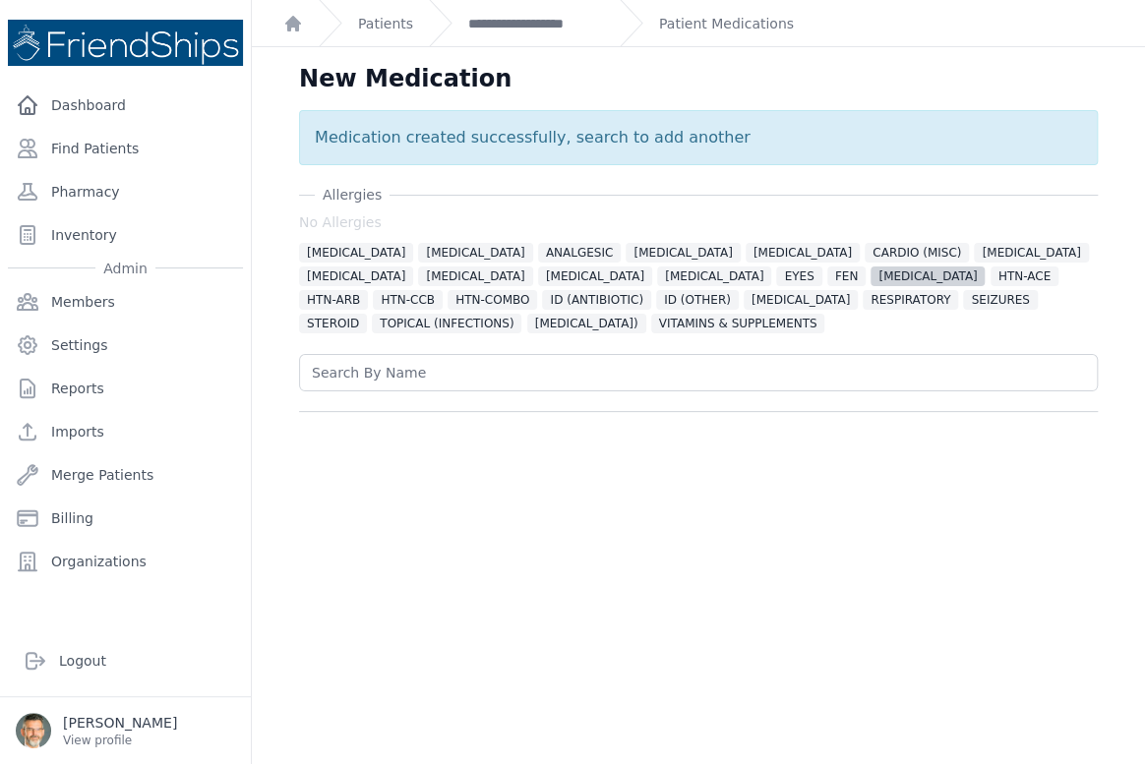
click at [871, 272] on span "[MEDICAL_DATA]" at bounding box center [928, 277] width 114 height 20
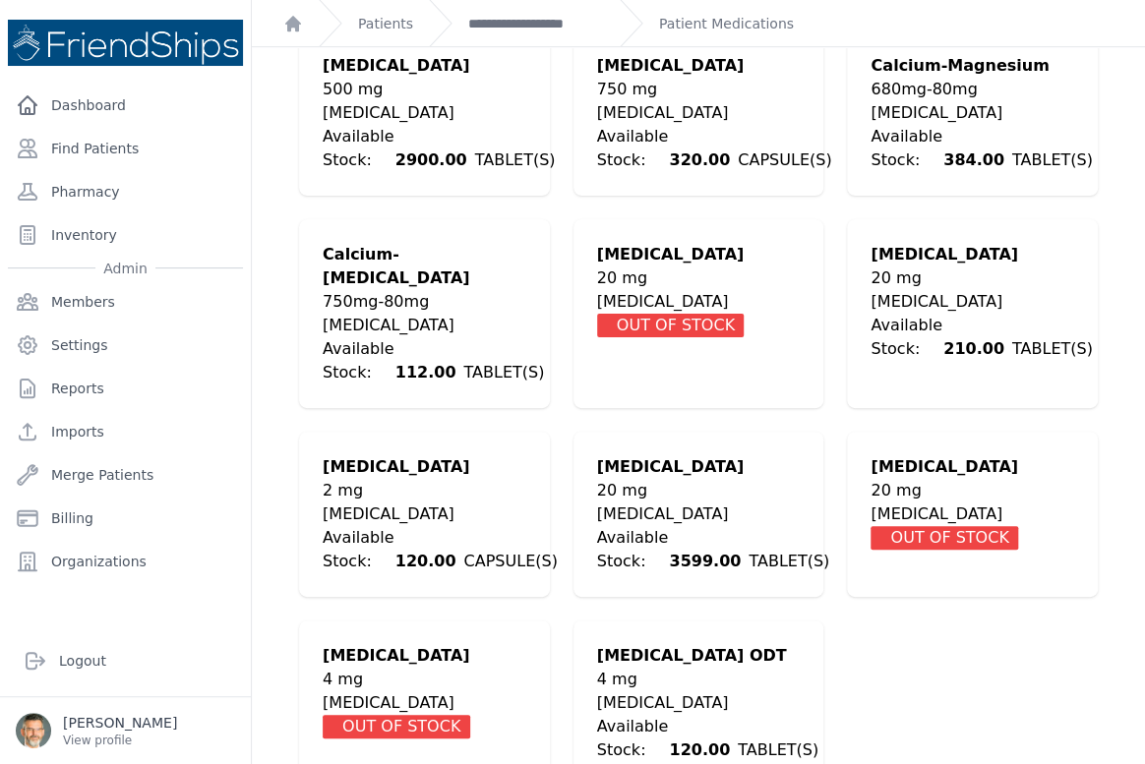
scroll to position [393, 0]
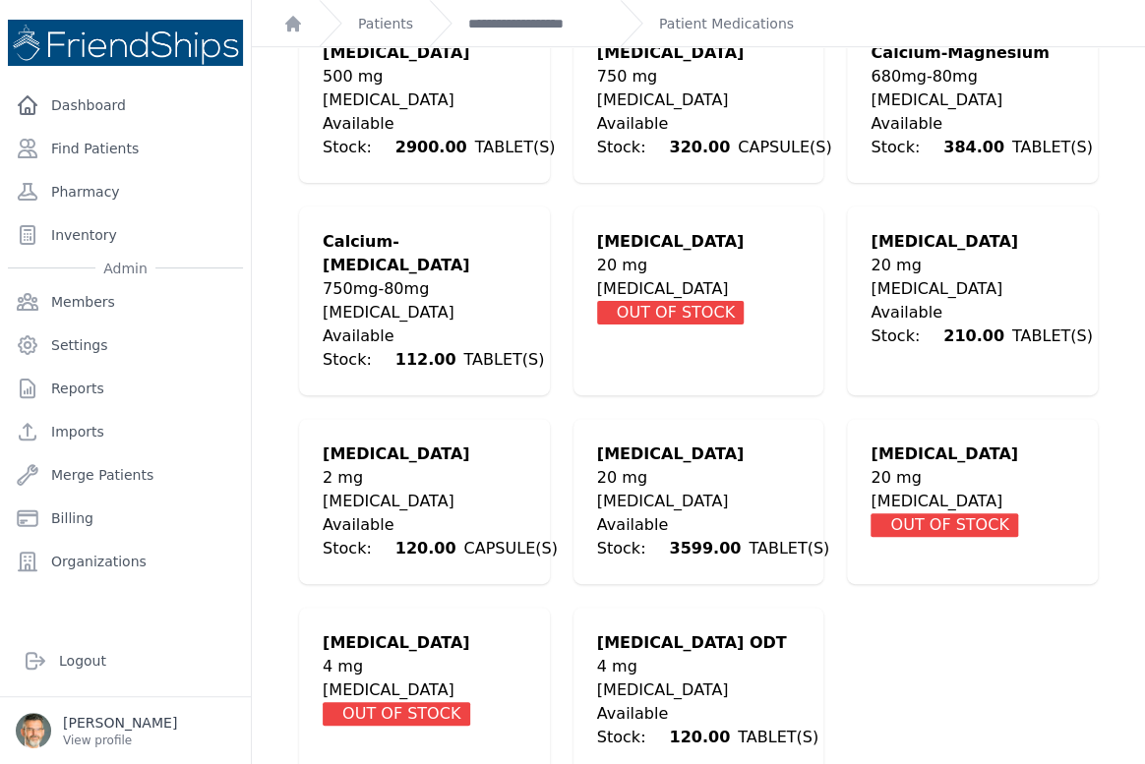
click at [645, 466] on div "20 mg" at bounding box center [713, 478] width 232 height 24
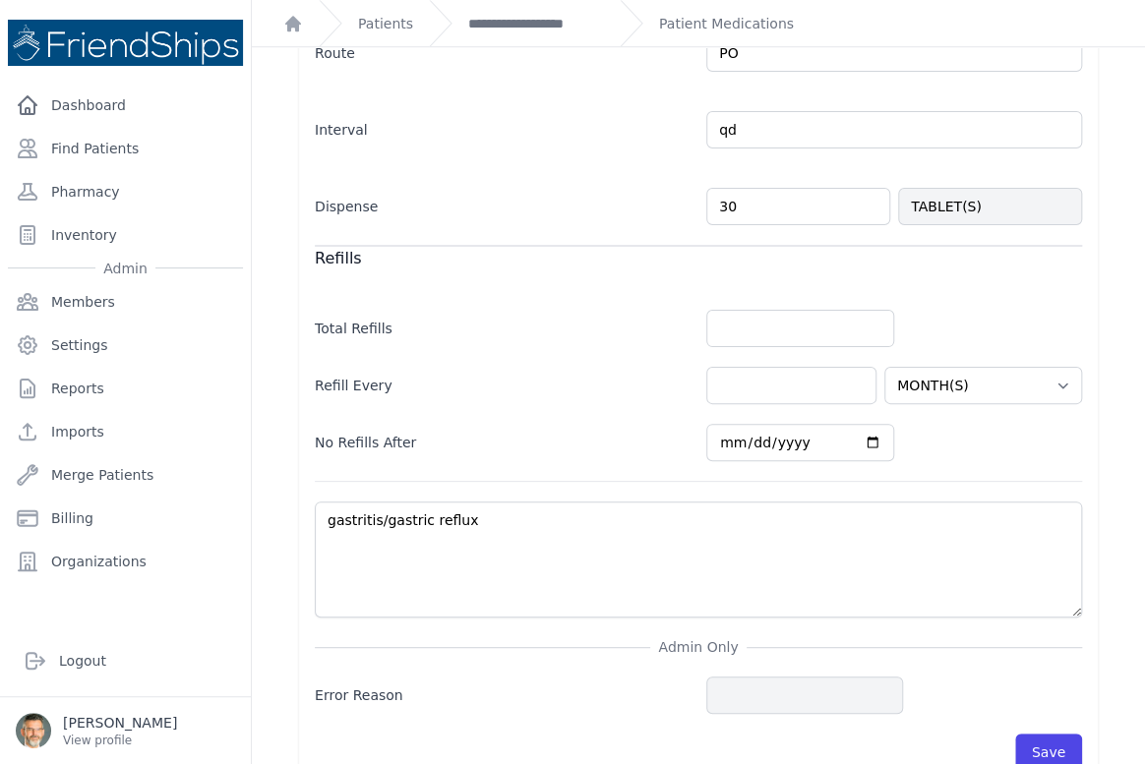
scroll to position [665, 0]
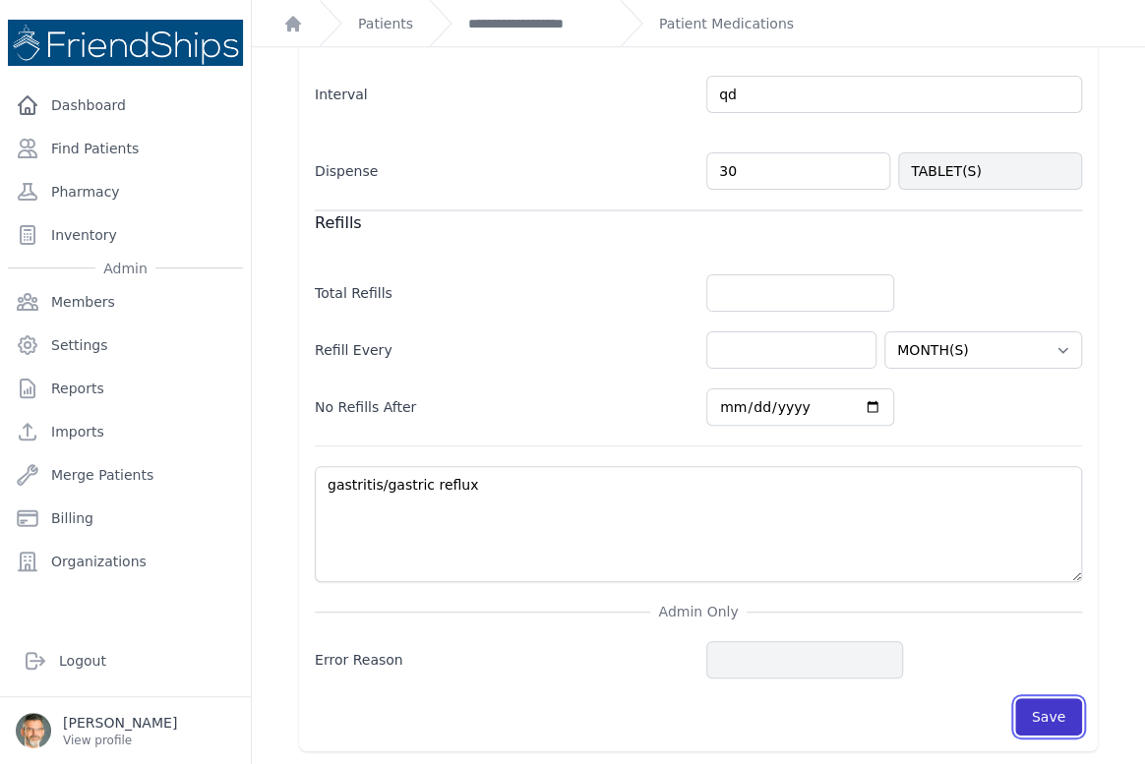
click at [1037, 714] on button "Save" at bounding box center [1048, 716] width 67 height 37
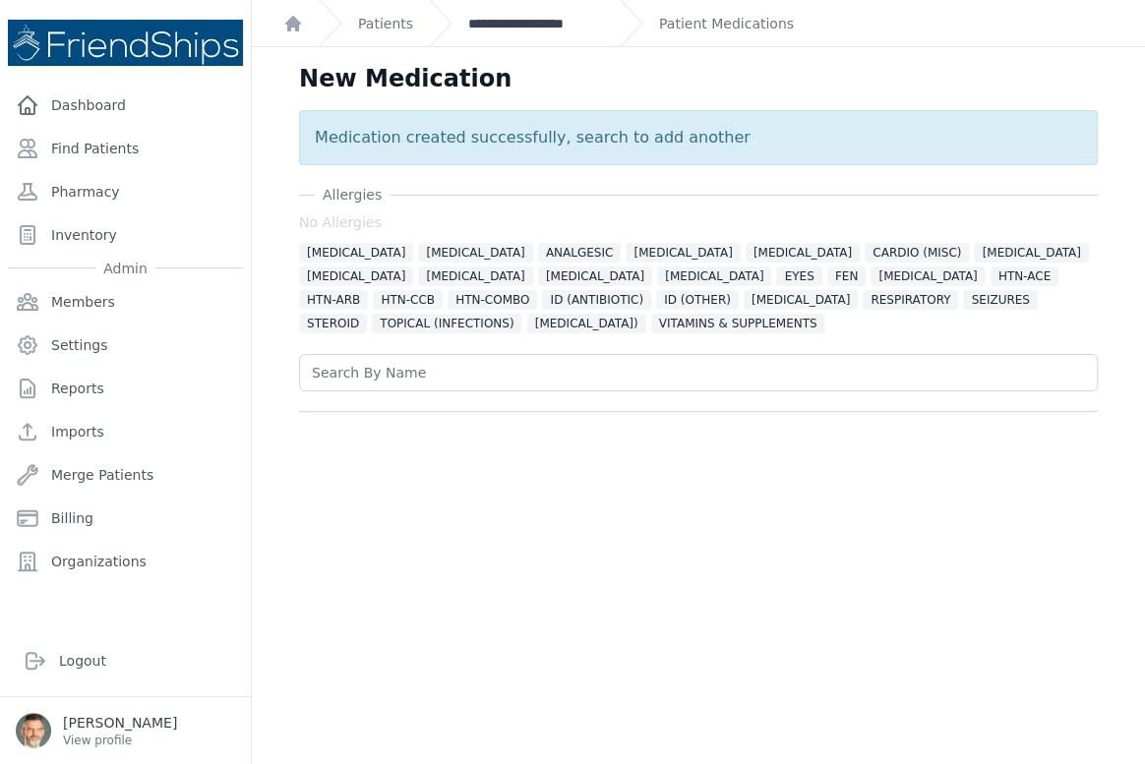
click at [518, 23] on link "**********" at bounding box center [536, 24] width 136 height 20
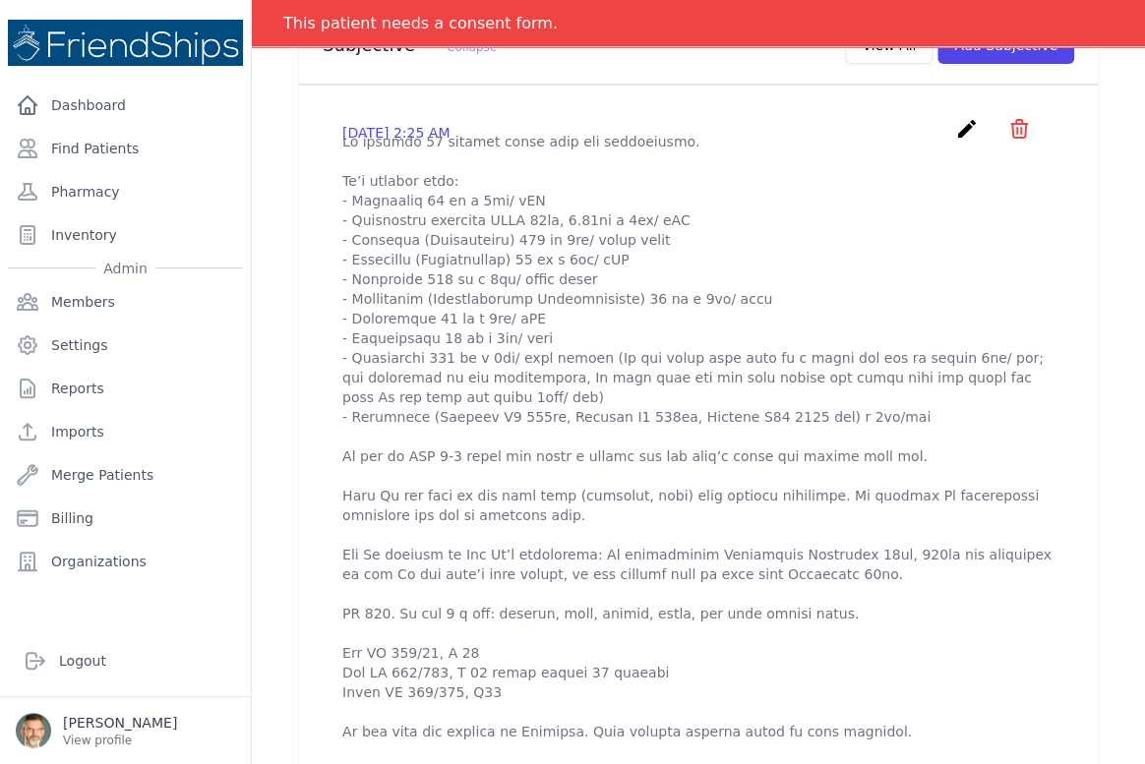
scroll to position [715, 0]
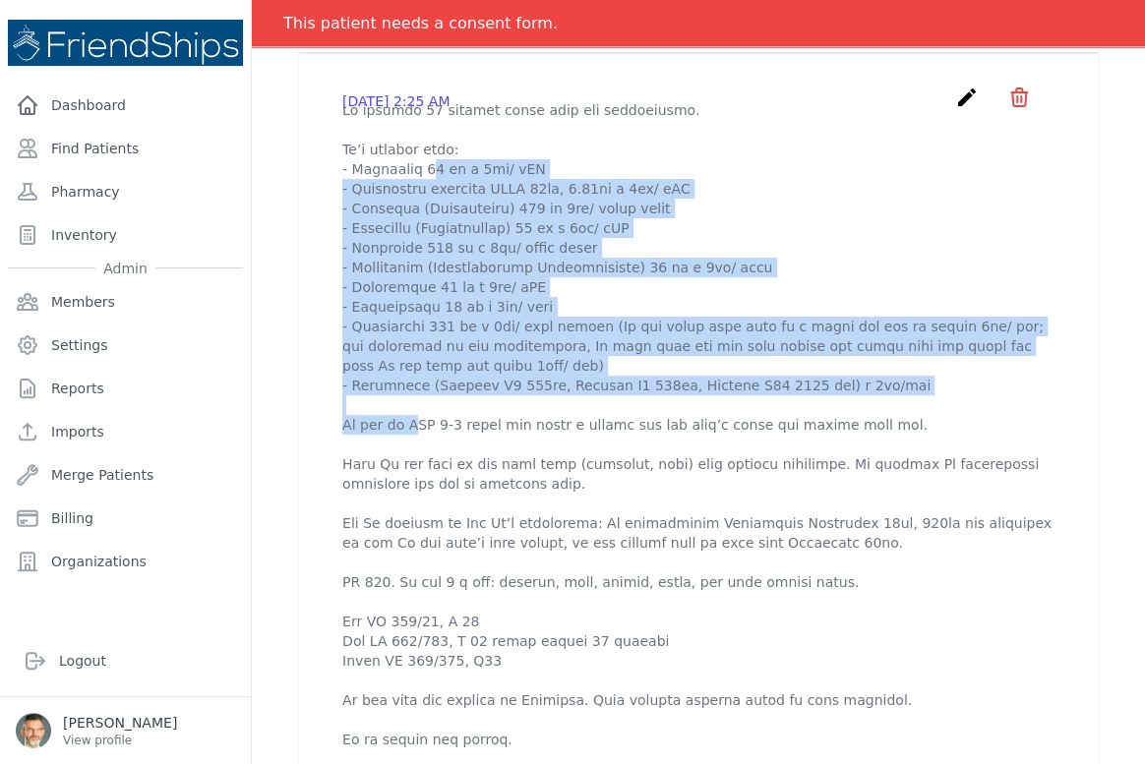
drag, startPoint x: 342, startPoint y: 183, endPoint x: 877, endPoint y: 408, distance: 580.6
click at [877, 408] on p at bounding box center [698, 444] width 712 height 689
copy p "- Valsartan 80 mg x 1tb/ qPM - Bisoprolol fumarate HCTZ 10mg, 6.25mg x 1tb/ qAM…"
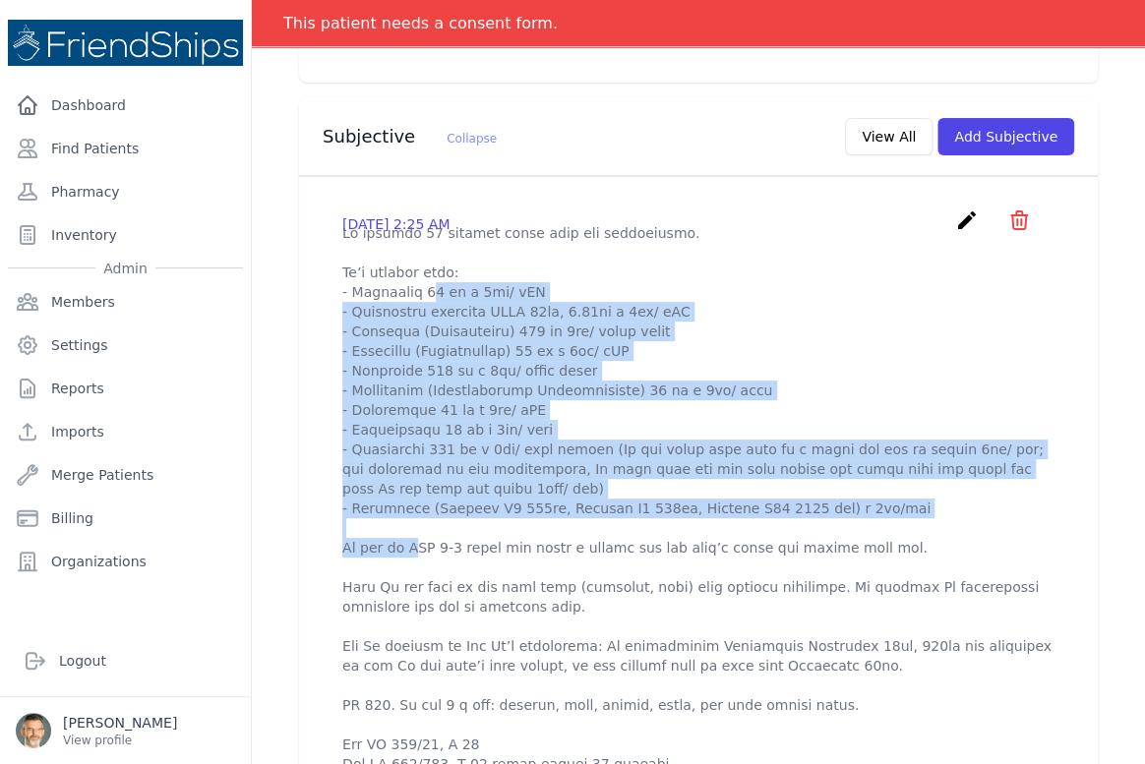
scroll to position [536, 0]
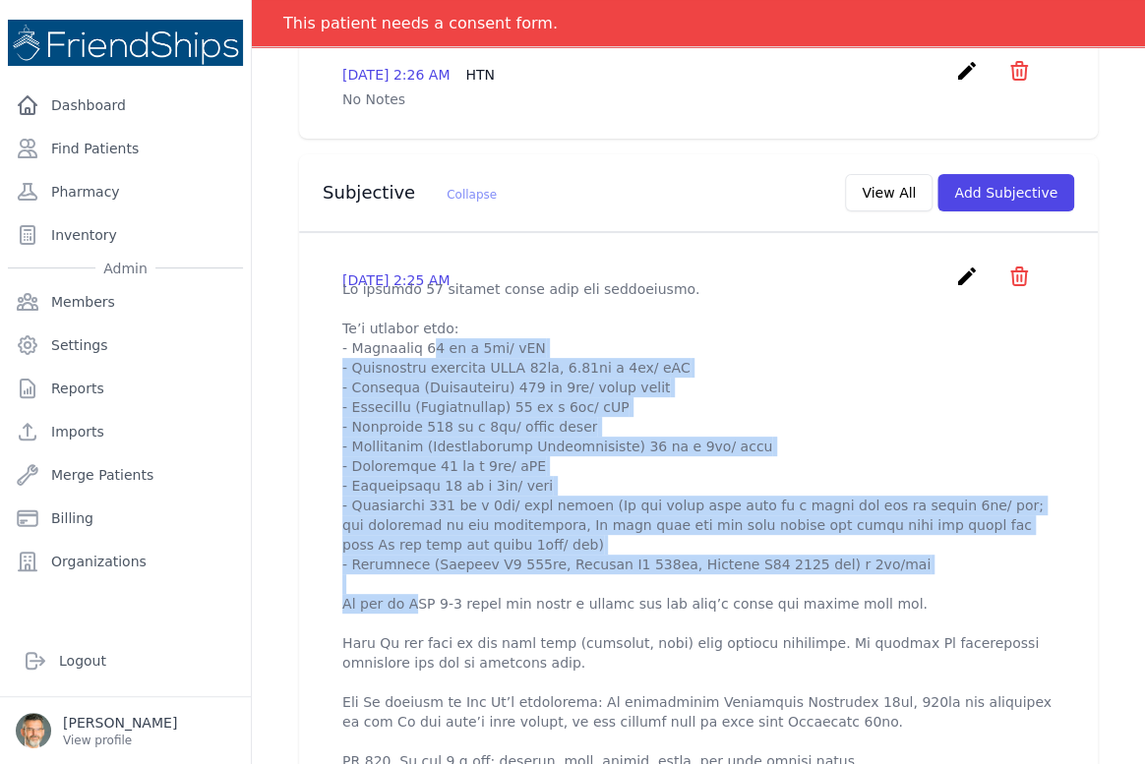
click at [955, 269] on icon "create" at bounding box center [967, 277] width 24 height 24
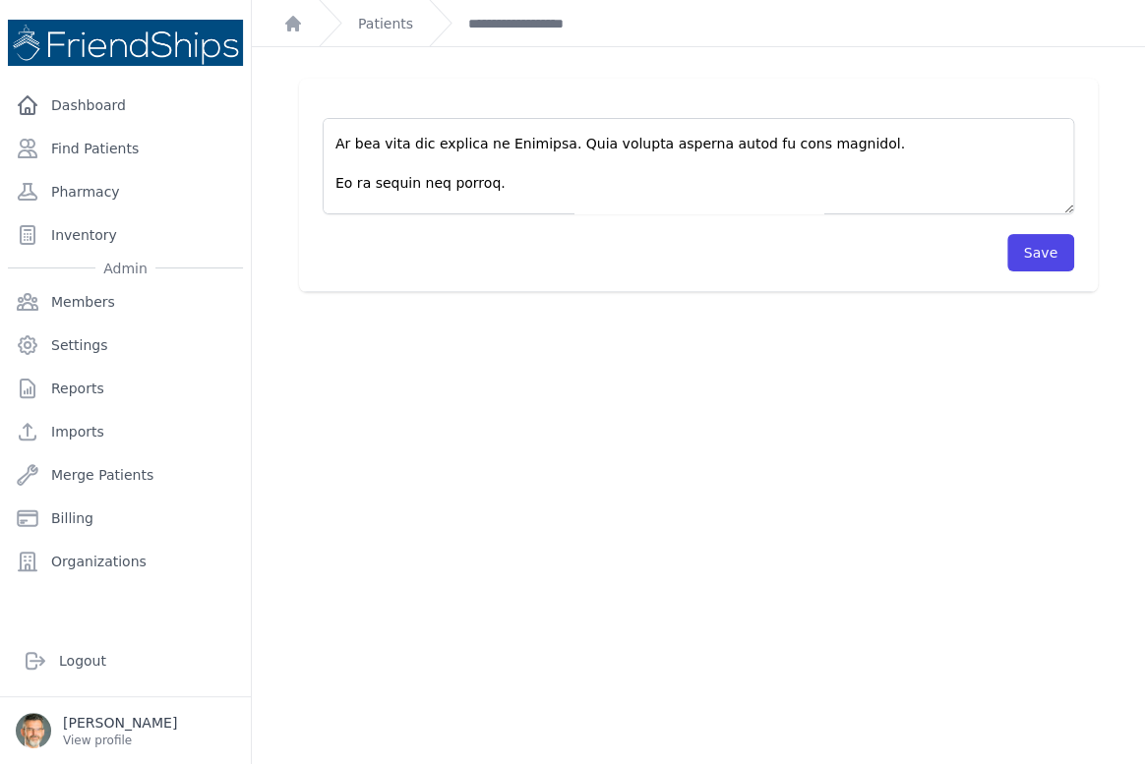
scroll to position [610, 0]
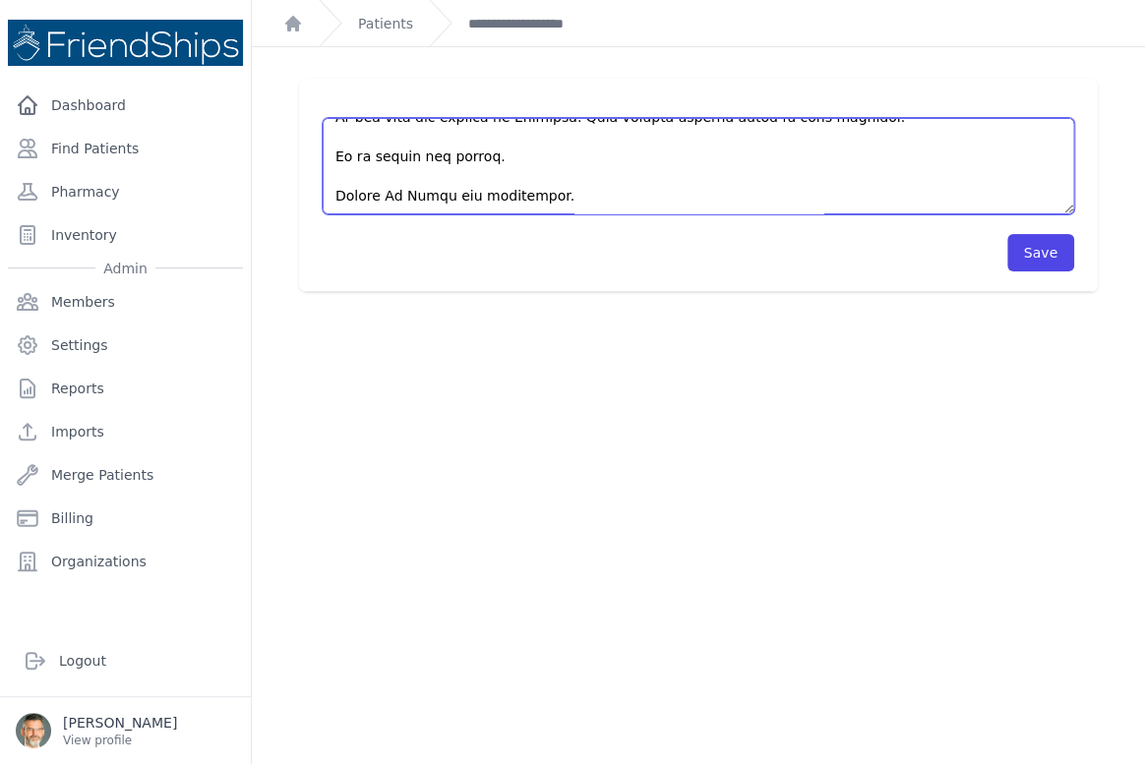
click at [533, 192] on textarea at bounding box center [699, 166] width 752 height 96
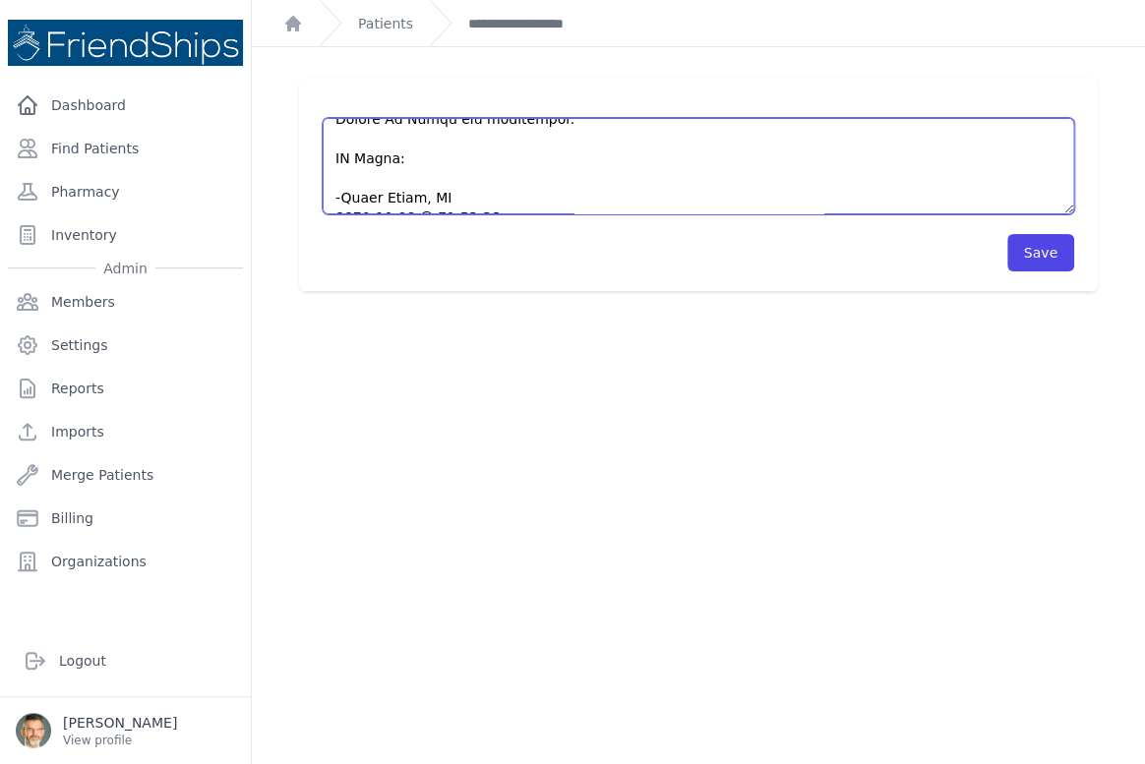
scroll to position [708, 0]
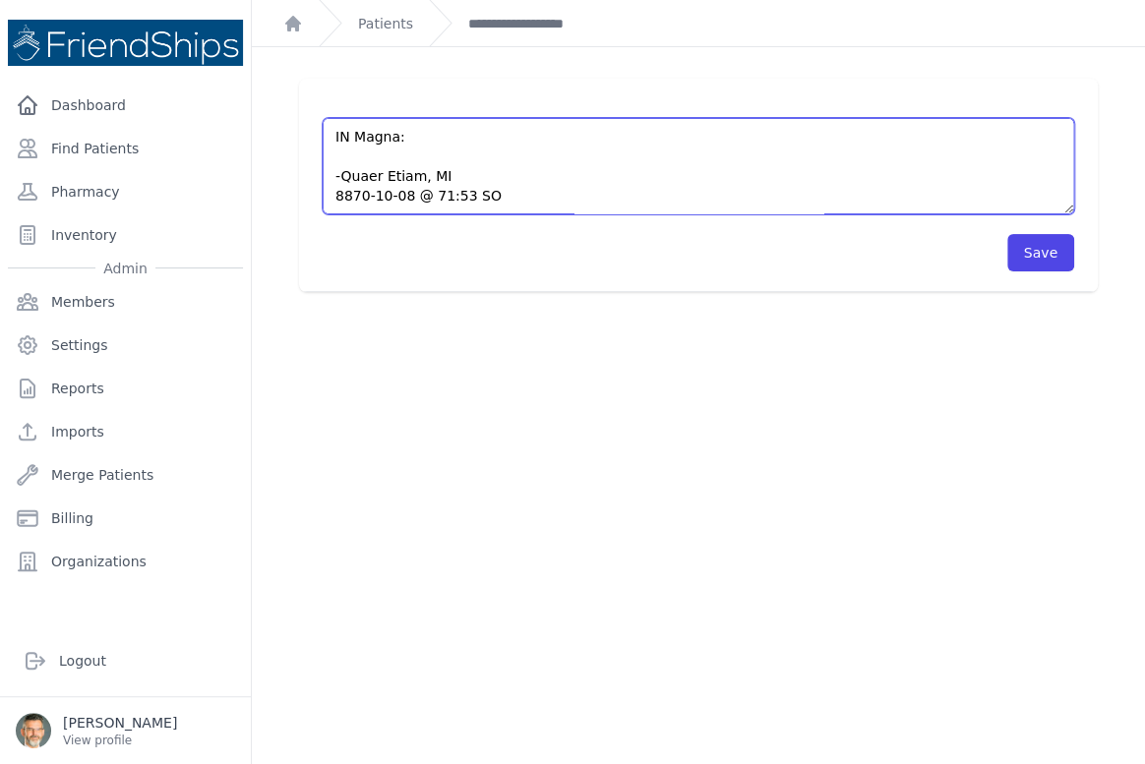
click at [341, 155] on textarea at bounding box center [699, 166] width 752 height 96
click at [497, 155] on textarea at bounding box center [699, 166] width 752 height 96
paste textarea "- Valsartan 80 mg x 1tb/ qPM - Bisoprolol fumarate HCTZ 10mg, 6.25mg x 1tb/ qAM…"
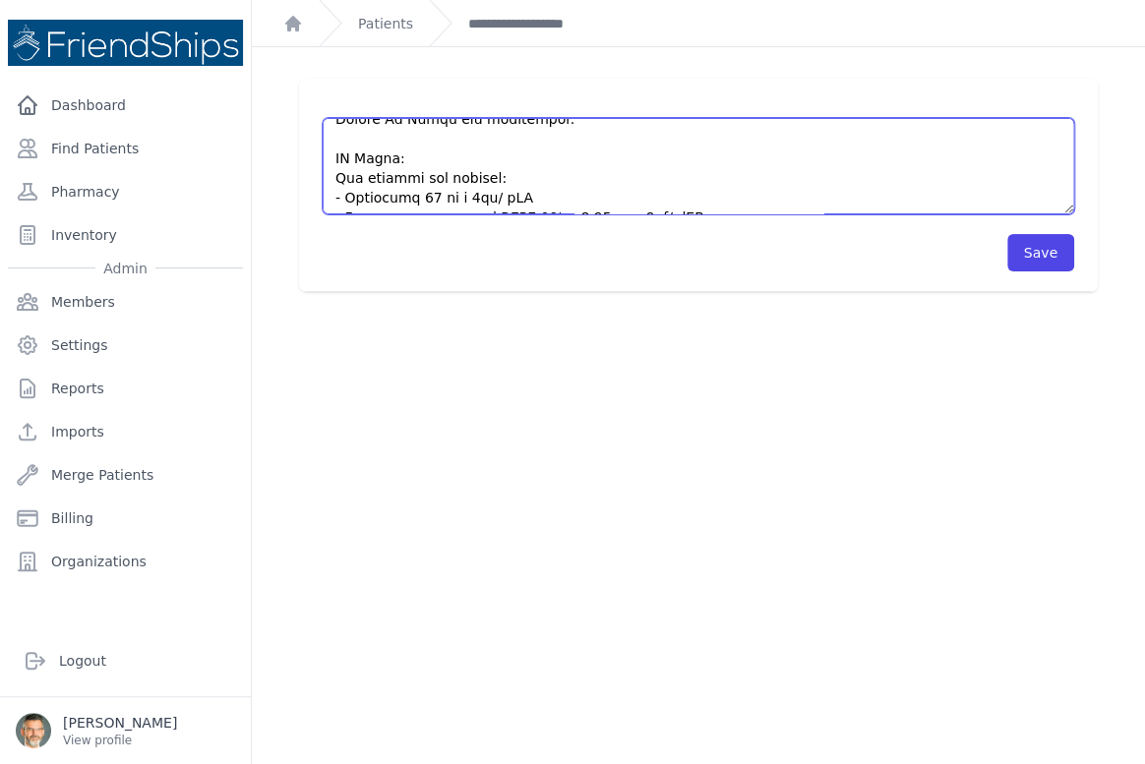
scroll to position [718, 0]
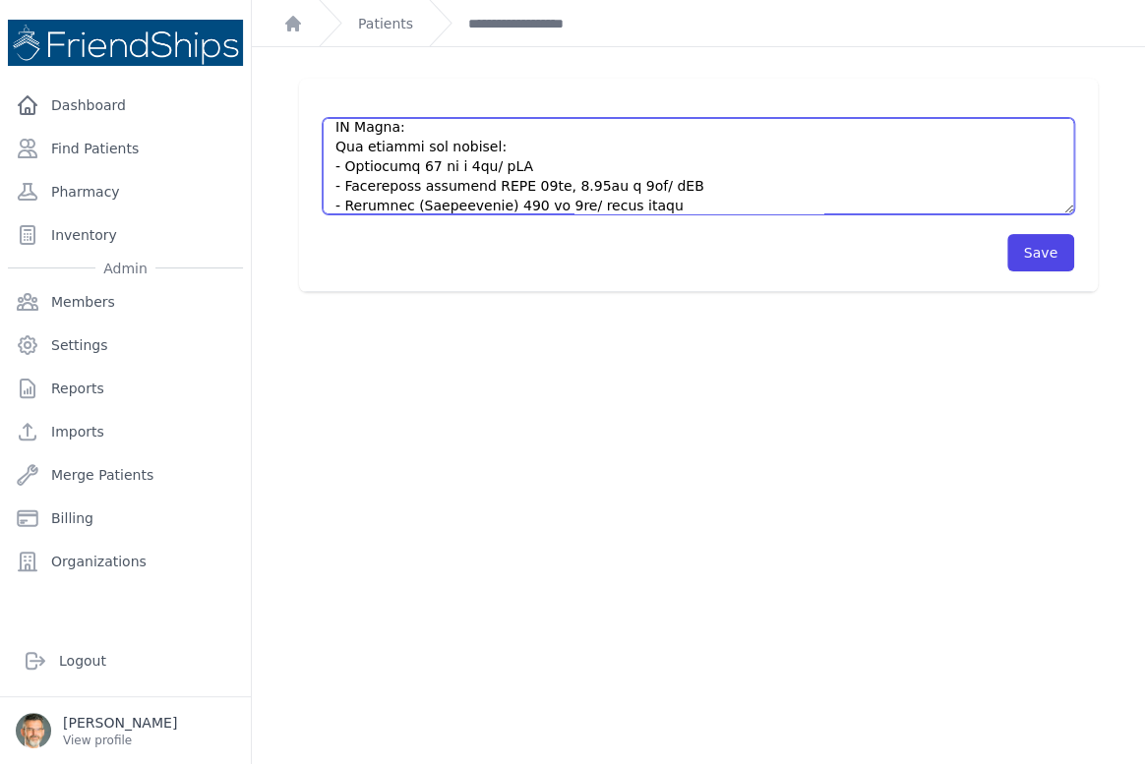
click at [524, 164] on textarea at bounding box center [699, 166] width 752 height 96
drag, startPoint x: 621, startPoint y: 165, endPoint x: 544, endPoint y: 159, distance: 77.0
click at [544, 159] on textarea at bounding box center [699, 166] width 752 height 96
click at [775, 167] on textarea at bounding box center [699, 166] width 752 height 96
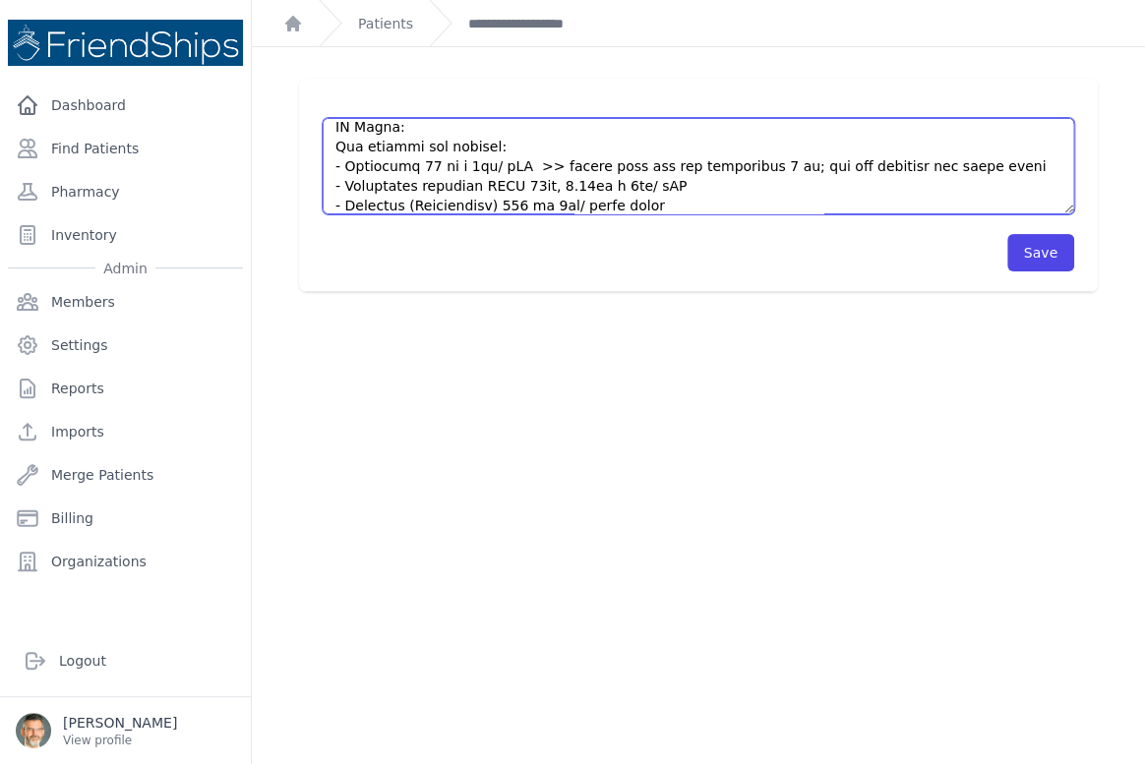
click at [679, 187] on textarea at bounding box center [699, 166] width 752 height 96
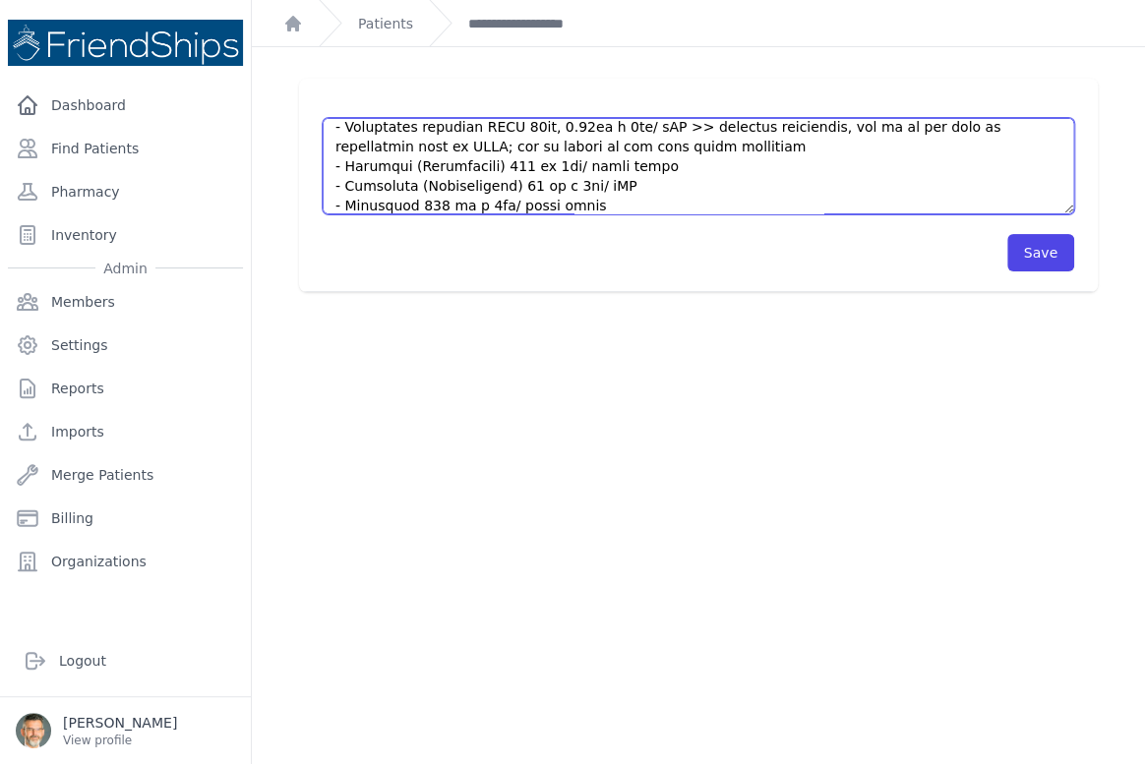
scroll to position [809, 0]
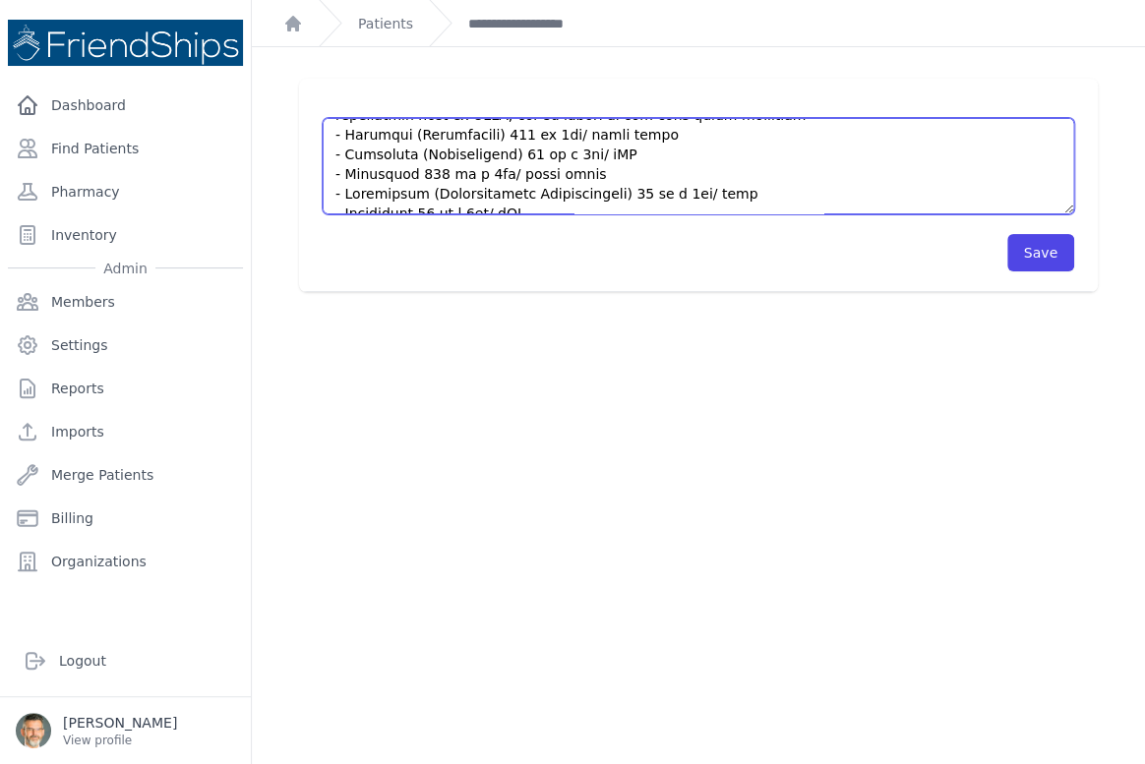
click at [630, 136] on textarea at bounding box center [699, 166] width 752 height 96
click at [639, 153] on textarea at bounding box center [699, 166] width 752 height 96
click at [588, 178] on textarea at bounding box center [699, 166] width 752 height 96
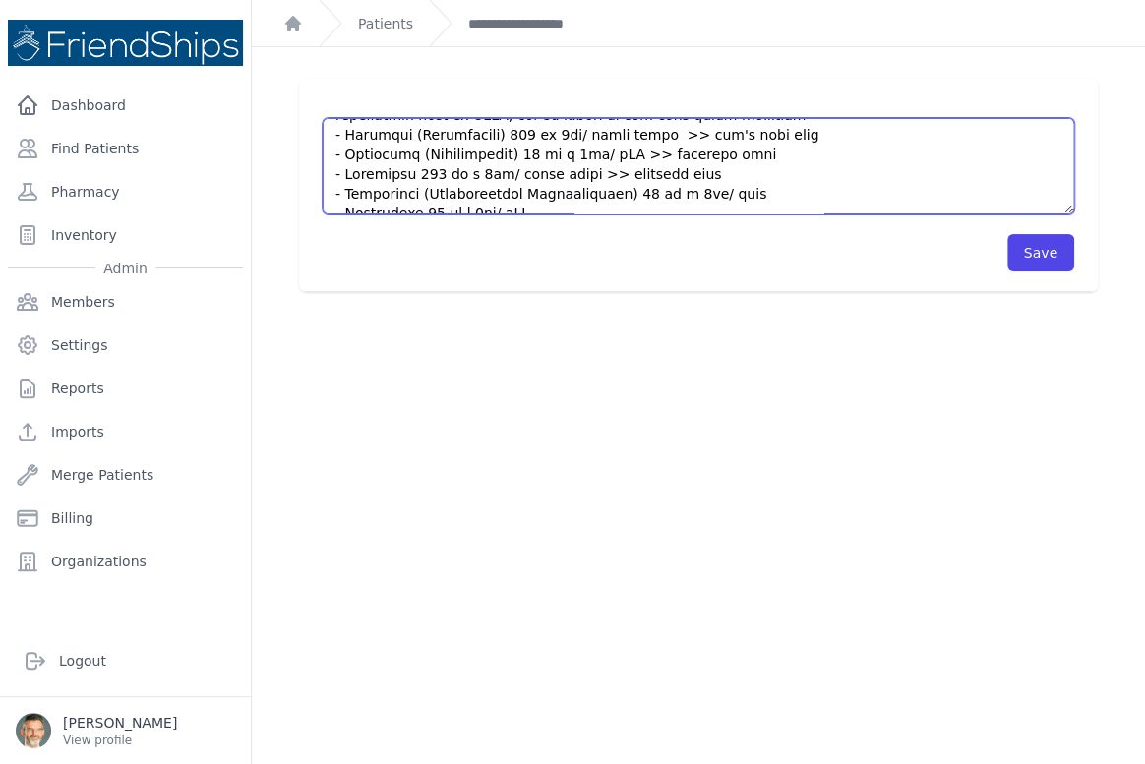
click at [713, 159] on textarea at bounding box center [699, 166] width 752 height 96
click at [677, 177] on textarea at bounding box center [699, 166] width 752 height 96
click at [737, 194] on textarea at bounding box center [699, 166] width 752 height 96
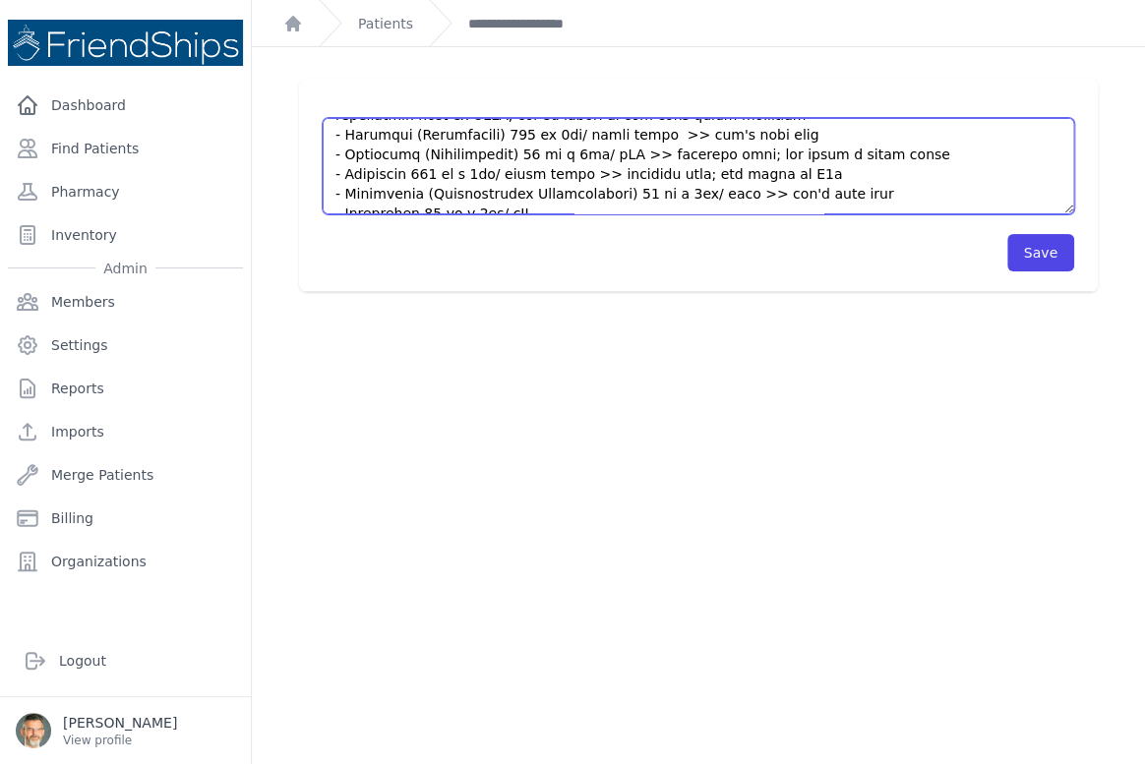
drag, startPoint x: 424, startPoint y: 193, endPoint x: 503, endPoint y: 191, distance: 78.7
click at [503, 191] on textarea at bounding box center [699, 166] width 752 height 96
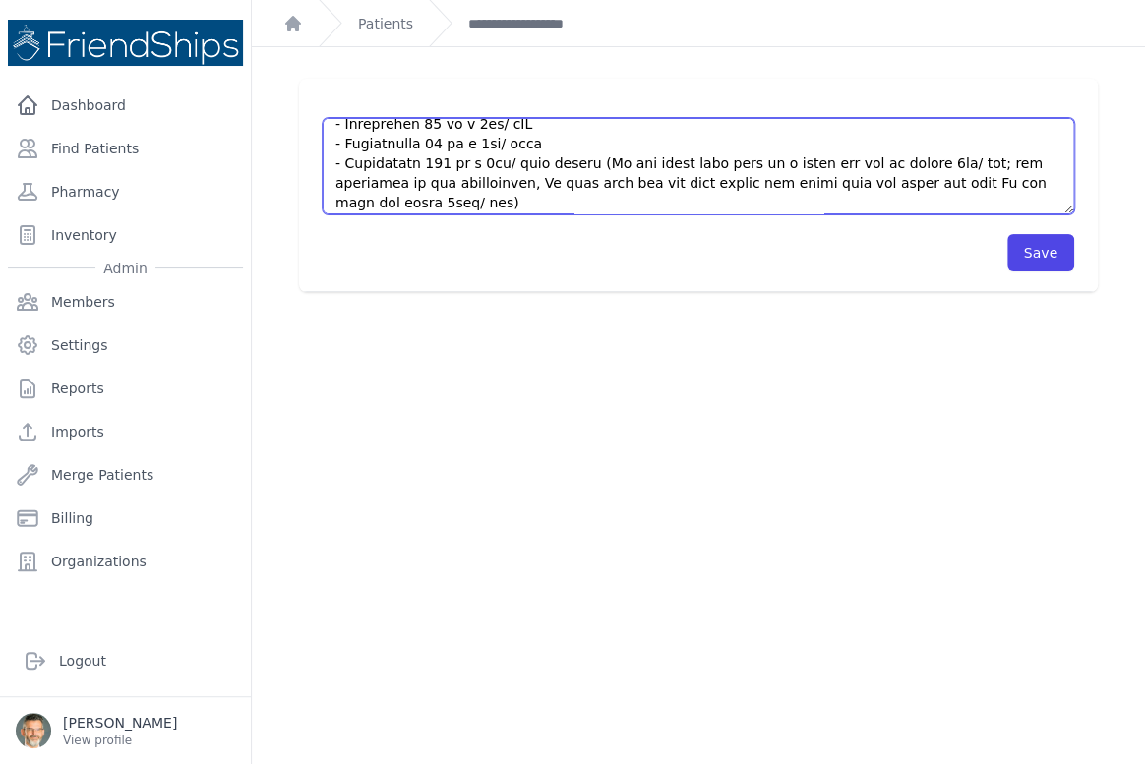
click at [578, 128] on textarea at bounding box center [699, 166] width 752 height 96
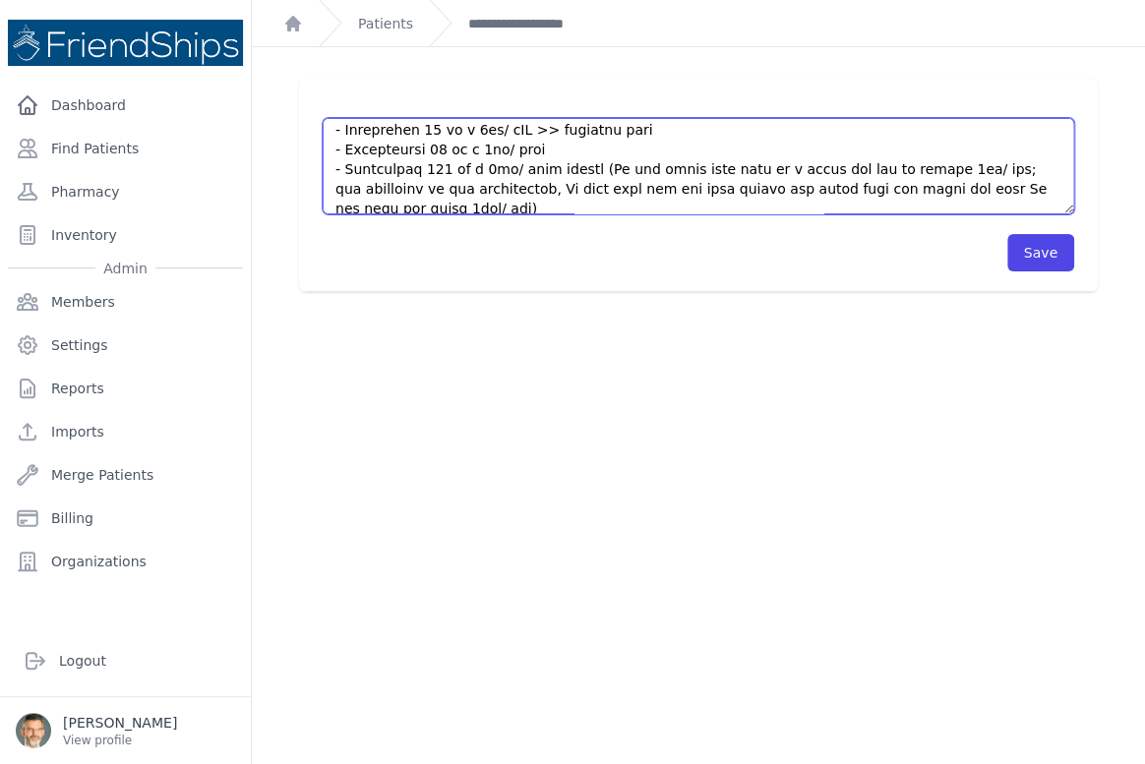
click at [557, 146] on textarea at bounding box center [699, 166] width 752 height 96
drag, startPoint x: 442, startPoint y: 201, endPoint x: 510, endPoint y: 177, distance: 71.9
click at [510, 177] on textarea at bounding box center [699, 166] width 752 height 96
drag, startPoint x: 487, startPoint y: 196, endPoint x: 452, endPoint y: 208, distance: 37.3
click at [486, 196] on textarea at bounding box center [699, 166] width 752 height 96
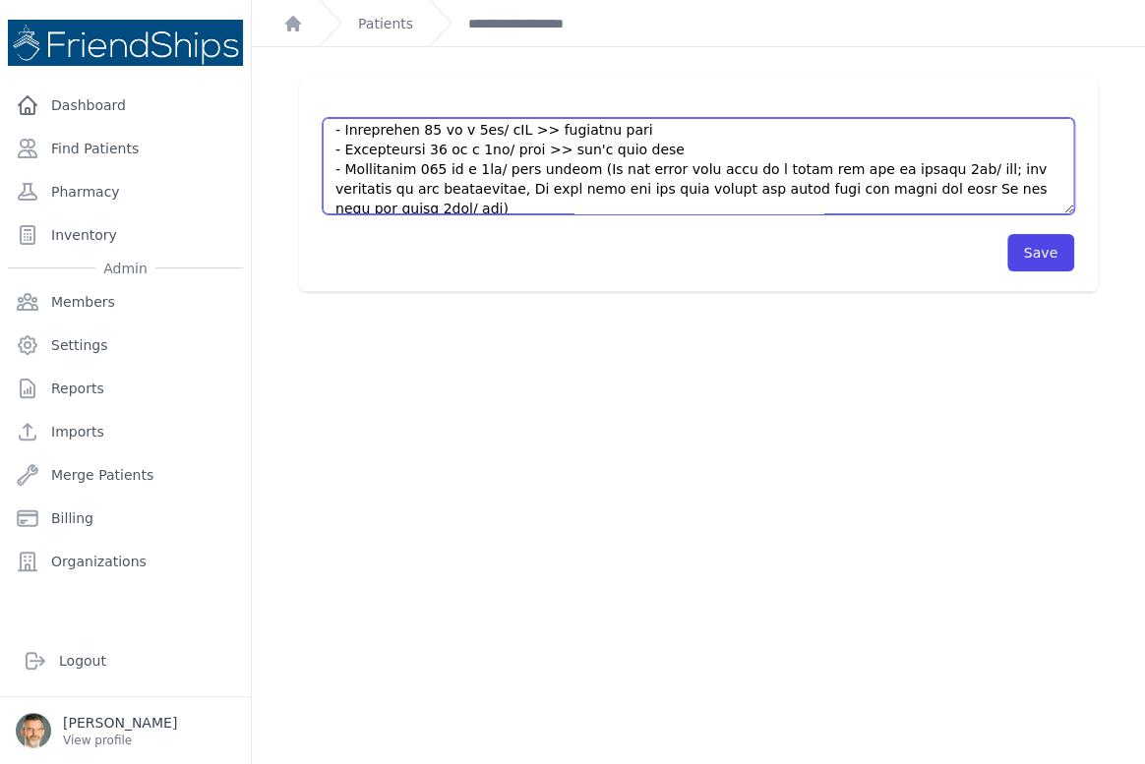
click at [436, 206] on textarea at bounding box center [699, 166] width 752 height 96
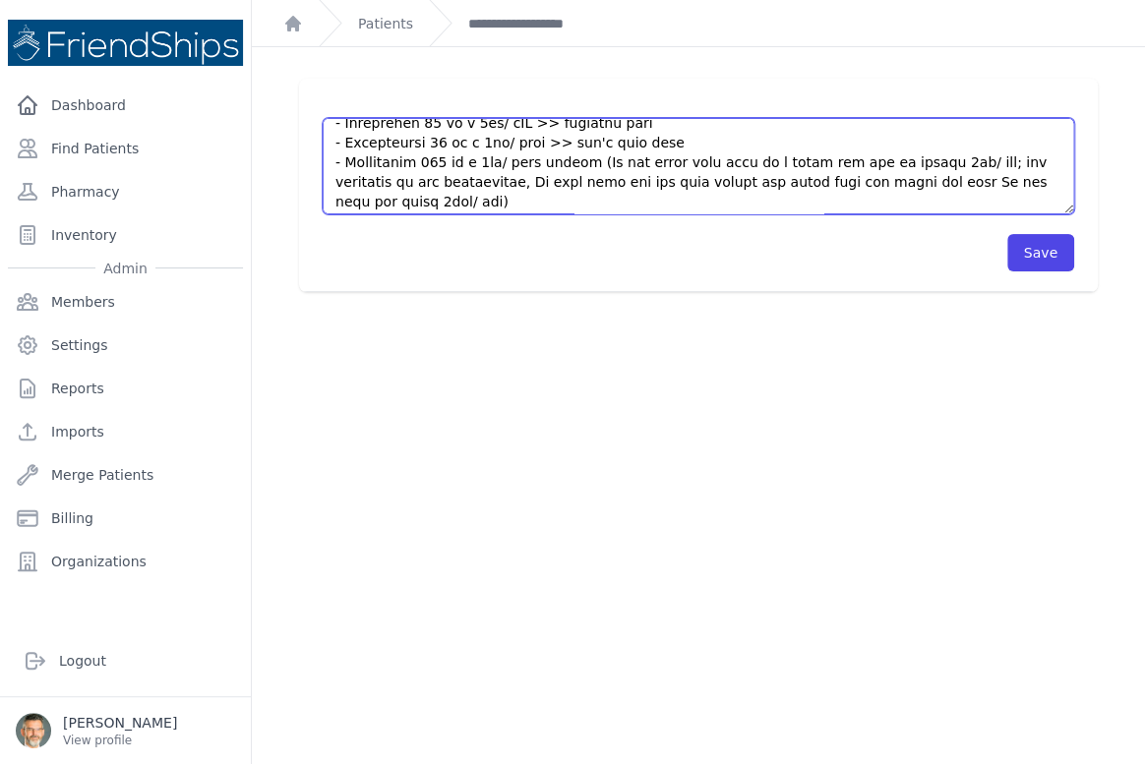
drag, startPoint x: 435, startPoint y: 206, endPoint x: 589, endPoint y: 156, distance: 162.1
click at [589, 156] on textarea at bounding box center [699, 166] width 752 height 96
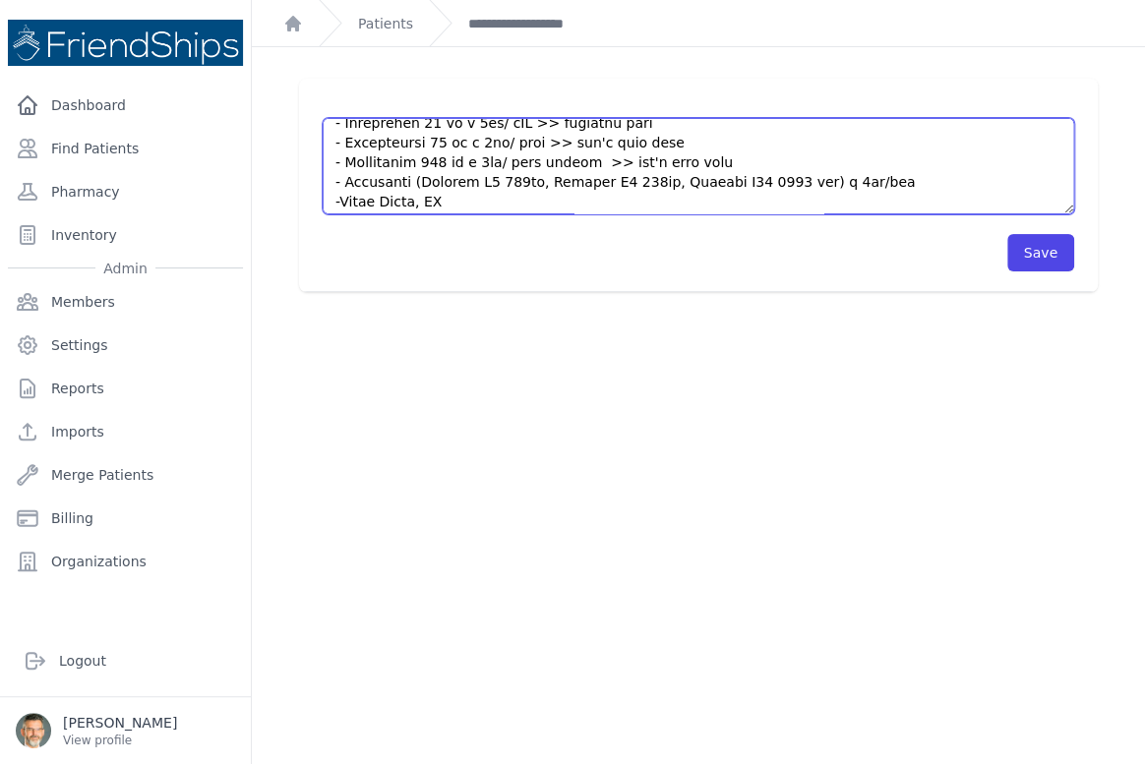
click at [867, 176] on textarea at bounding box center [699, 166] width 752 height 96
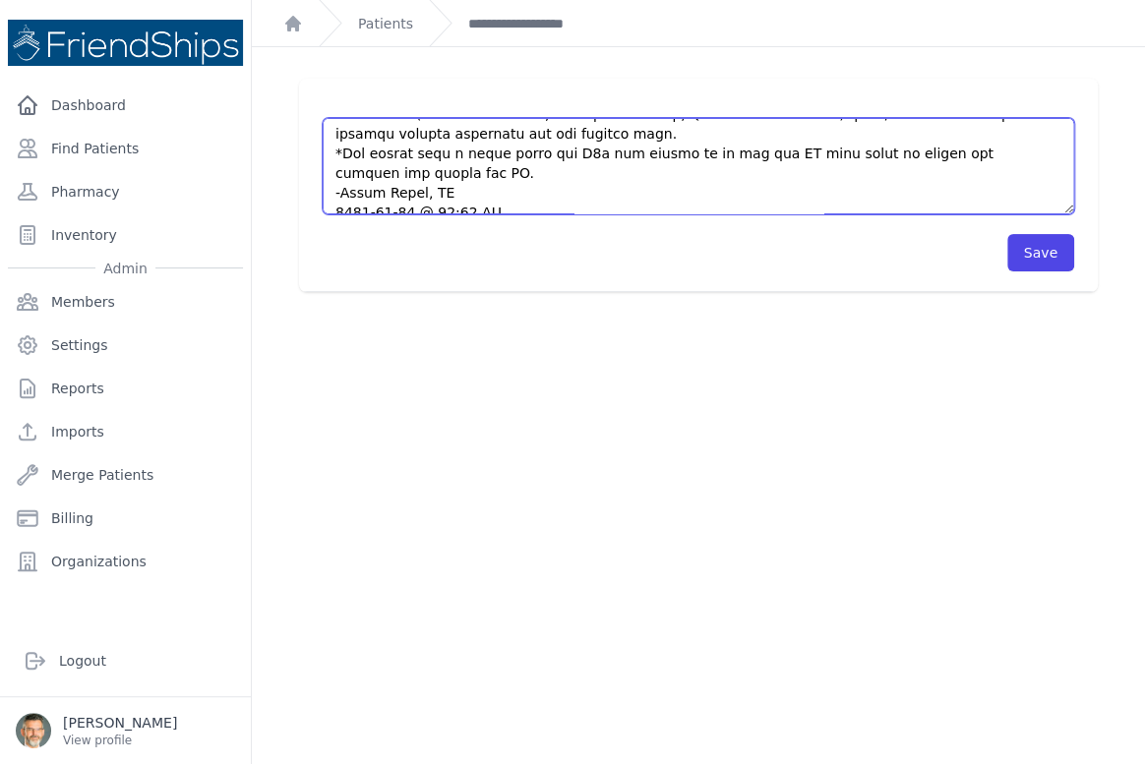
scroll to position [984, 0]
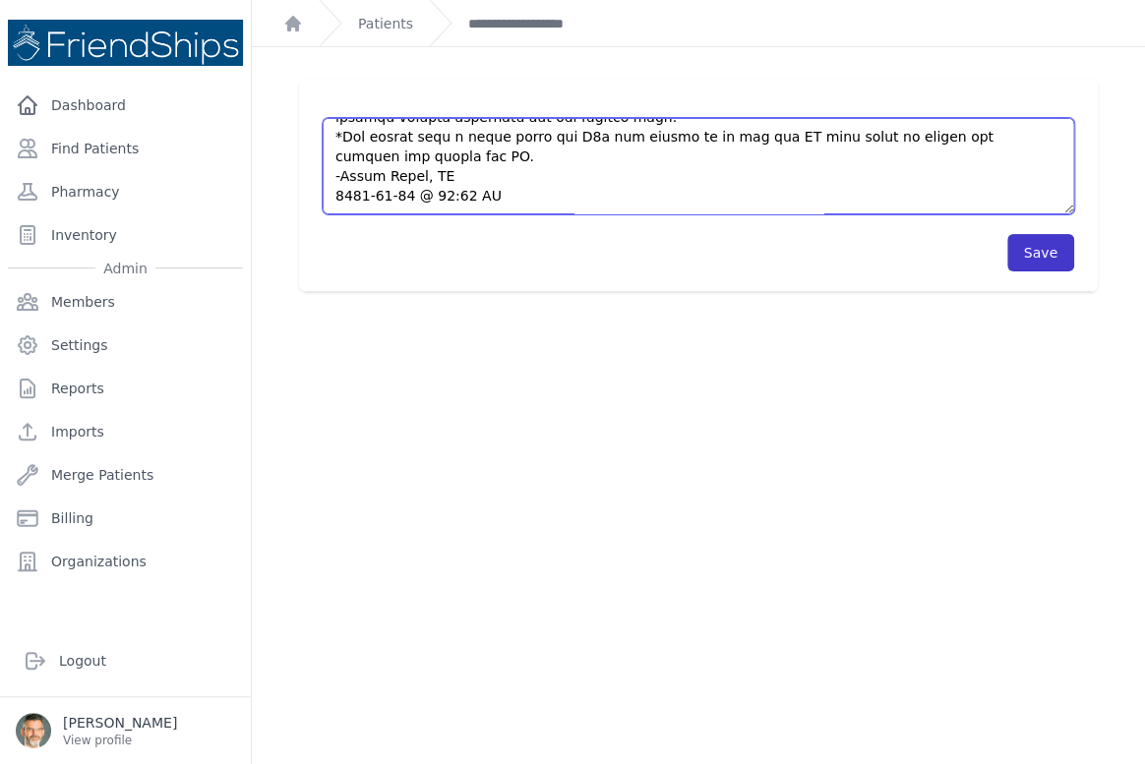
type textarea "Pt arrived 15 minutes later than the appointment. Pt’s current meds: - Valsarta…"
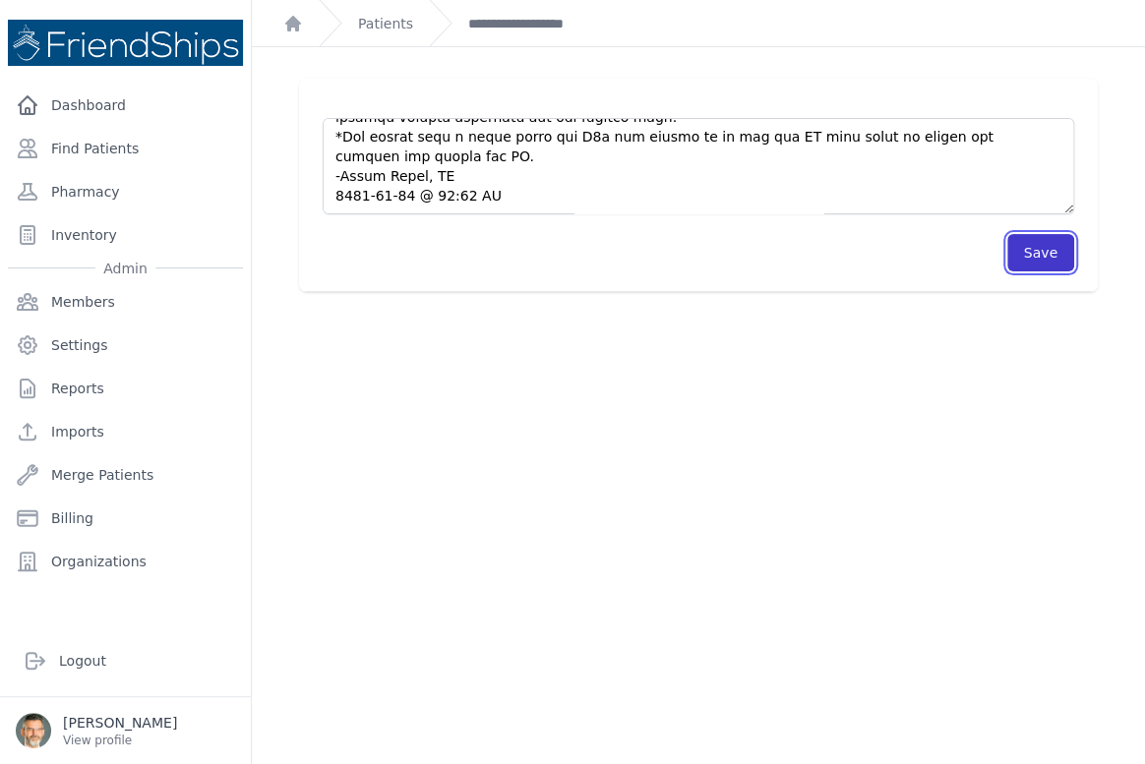
click at [1030, 251] on button "Save" at bounding box center [1040, 252] width 67 height 37
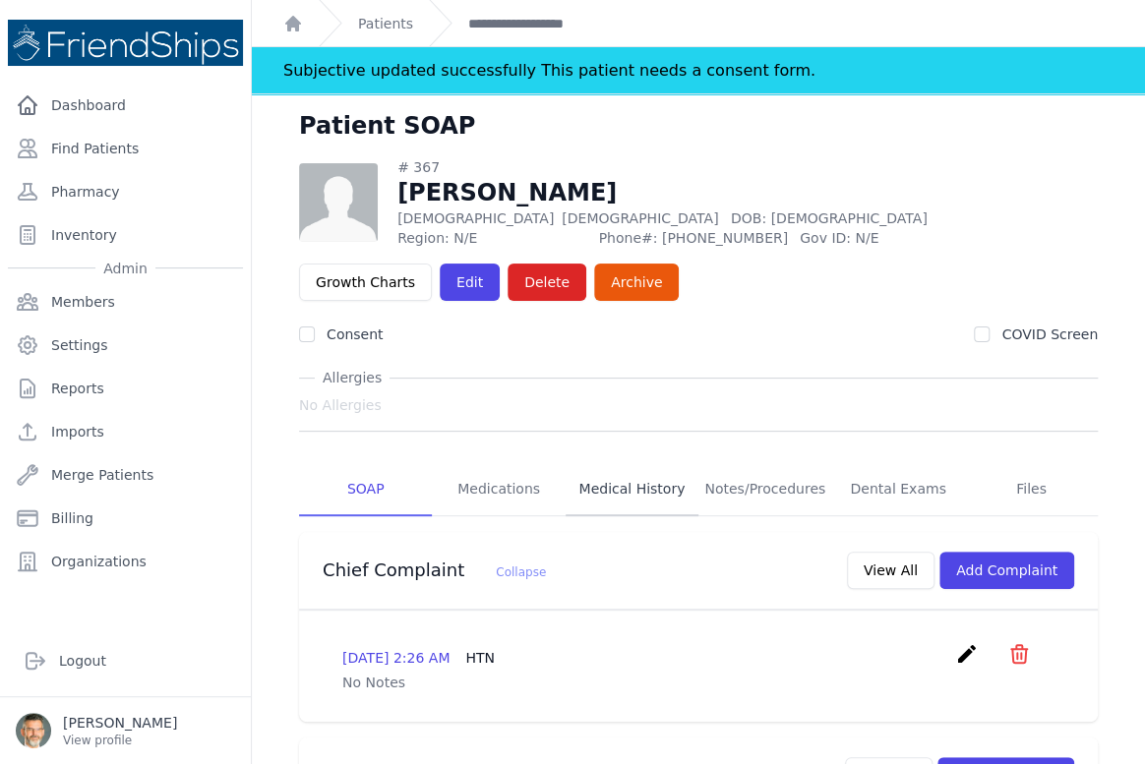
click at [589, 488] on link "Medical History" at bounding box center [632, 489] width 133 height 53
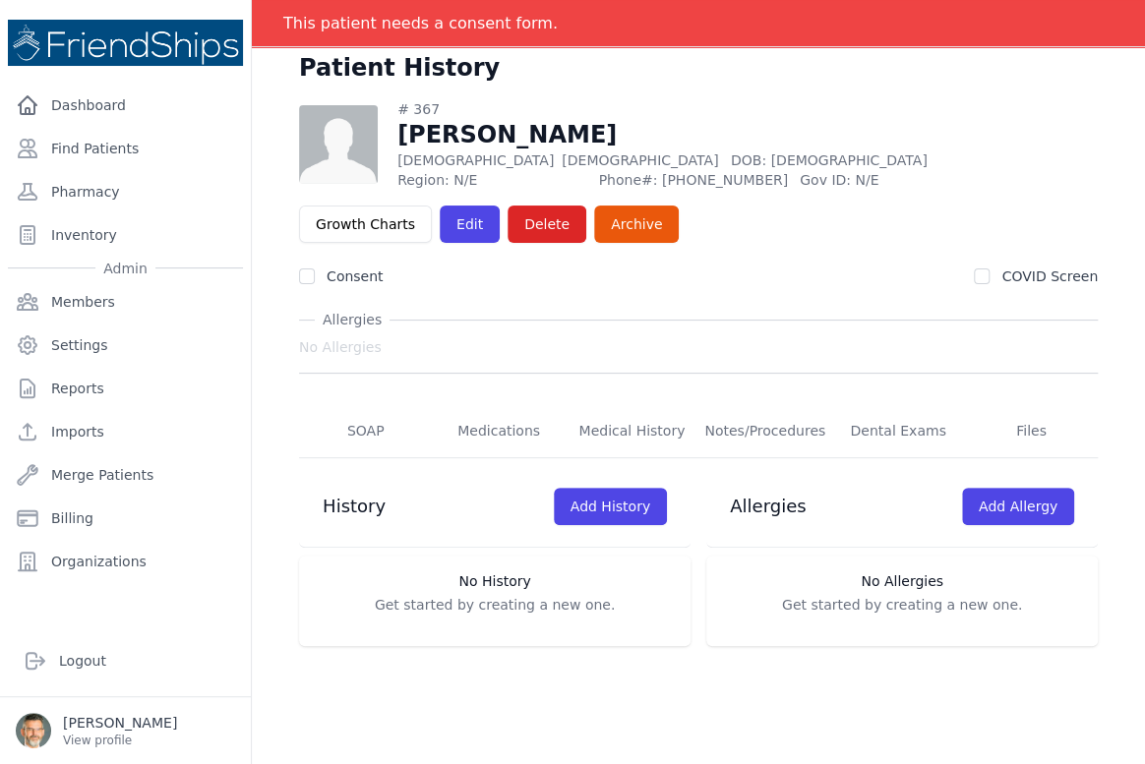
scroll to position [94, 0]
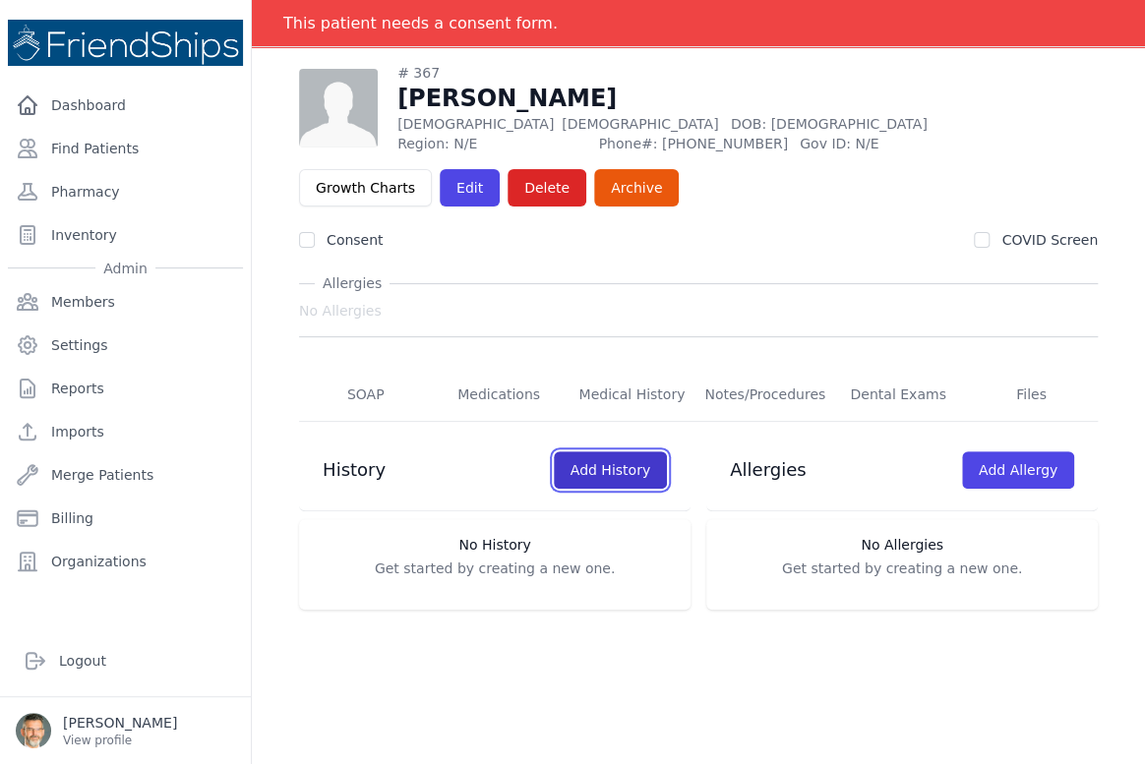
click at [605, 462] on link "Add History" at bounding box center [610, 470] width 113 height 37
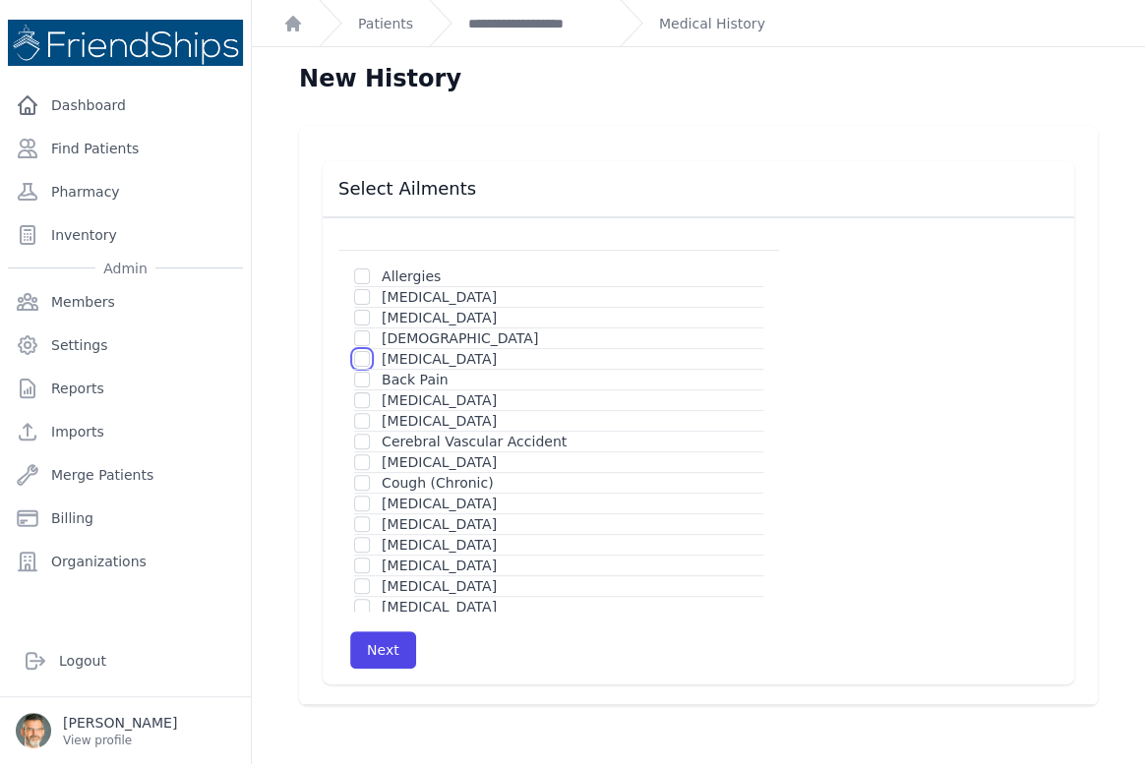
click at [357, 358] on input "checkbox" at bounding box center [362, 359] width 16 height 16
checkbox input "true"
click at [356, 504] on input "checkbox" at bounding box center [362, 504] width 16 height 16
checkbox input "true"
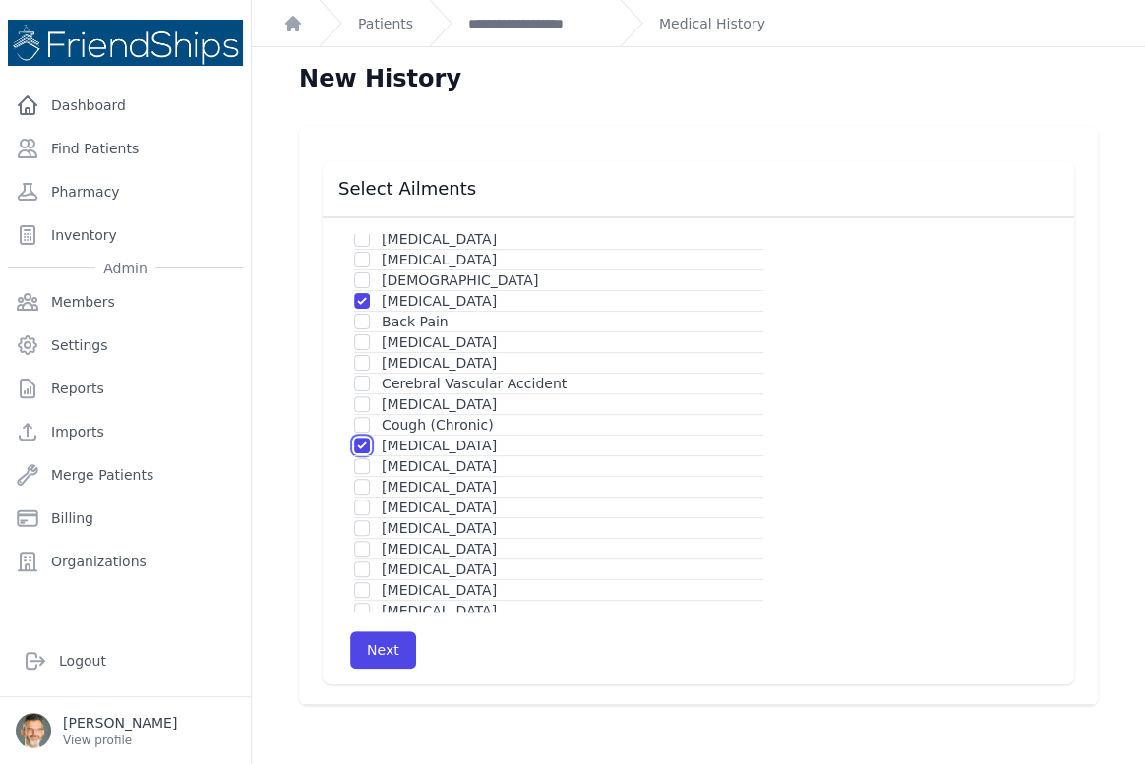
scroll to position [89, 0]
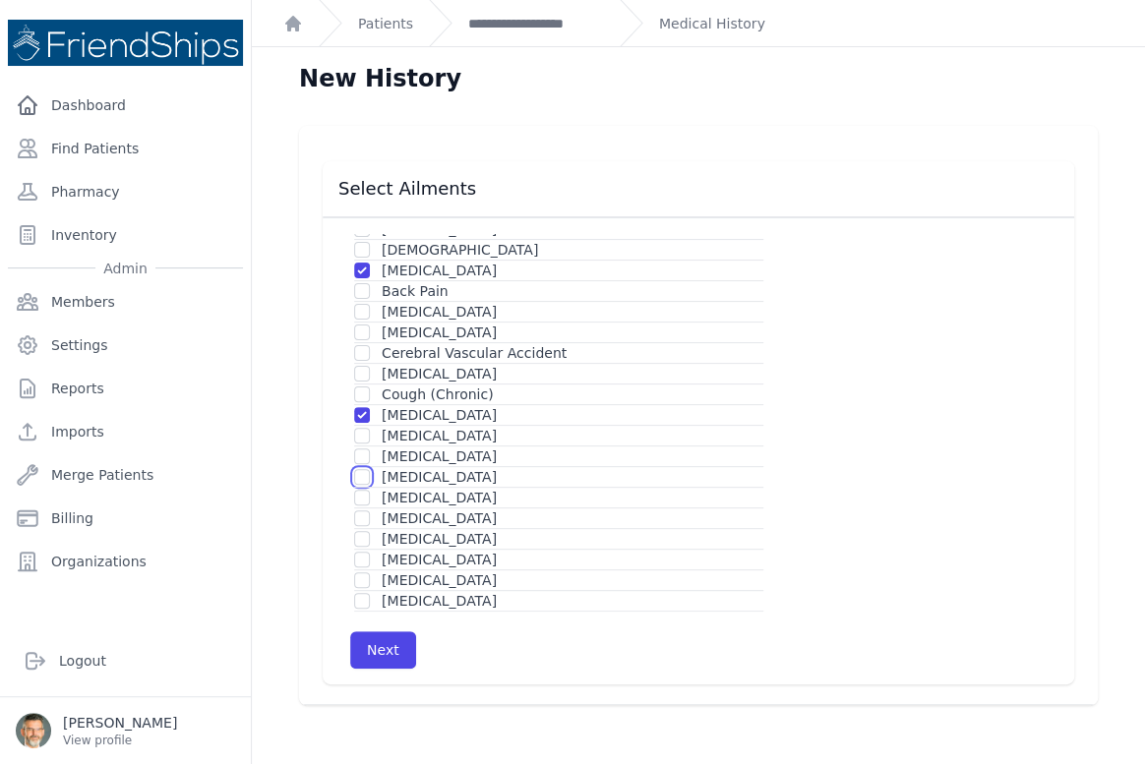
click at [355, 470] on input "checkbox" at bounding box center [362, 477] width 16 height 16
checkbox input "true"
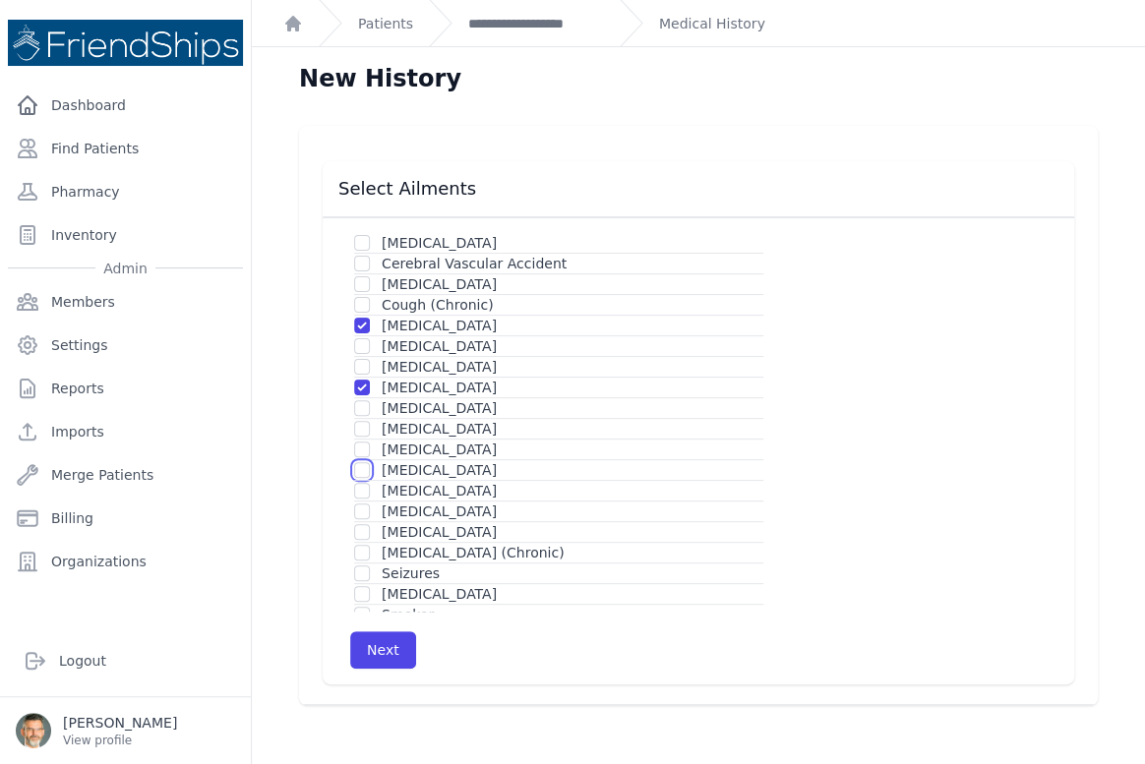
click at [360, 469] on input "checkbox" at bounding box center [362, 470] width 16 height 16
checkbox input "true"
click at [366, 446] on input "checkbox" at bounding box center [362, 450] width 16 height 16
checkbox input "true"
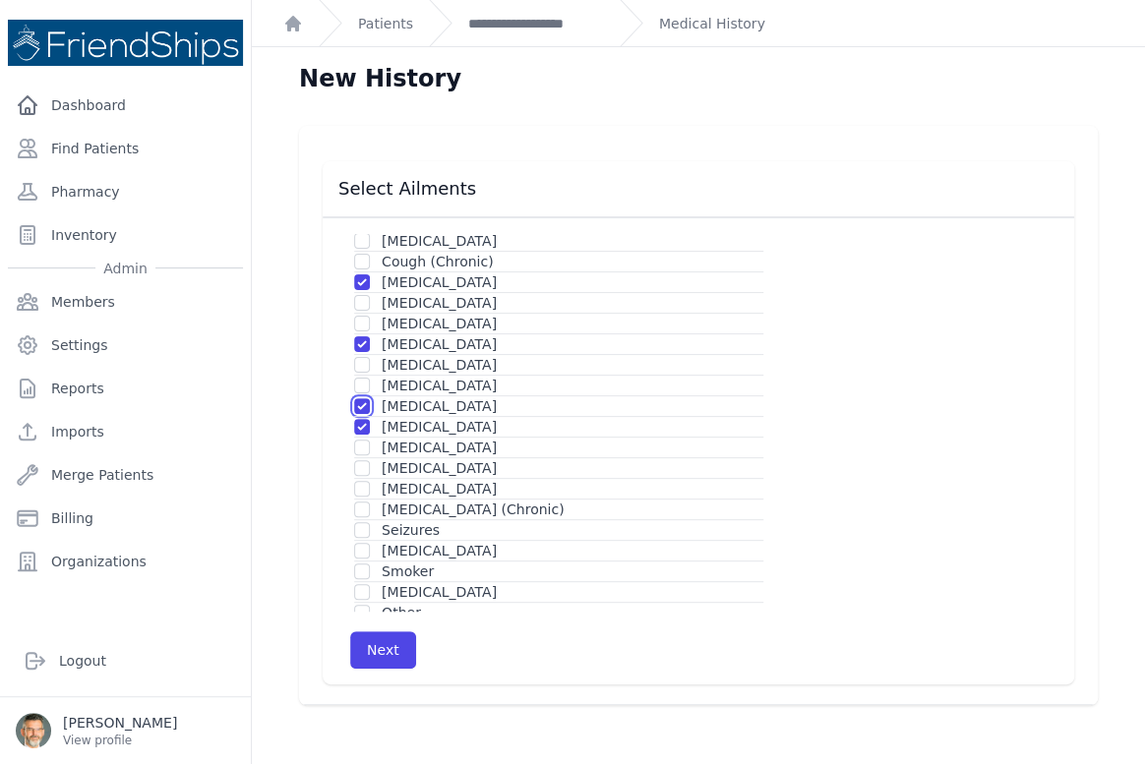
scroll to position [246, 0]
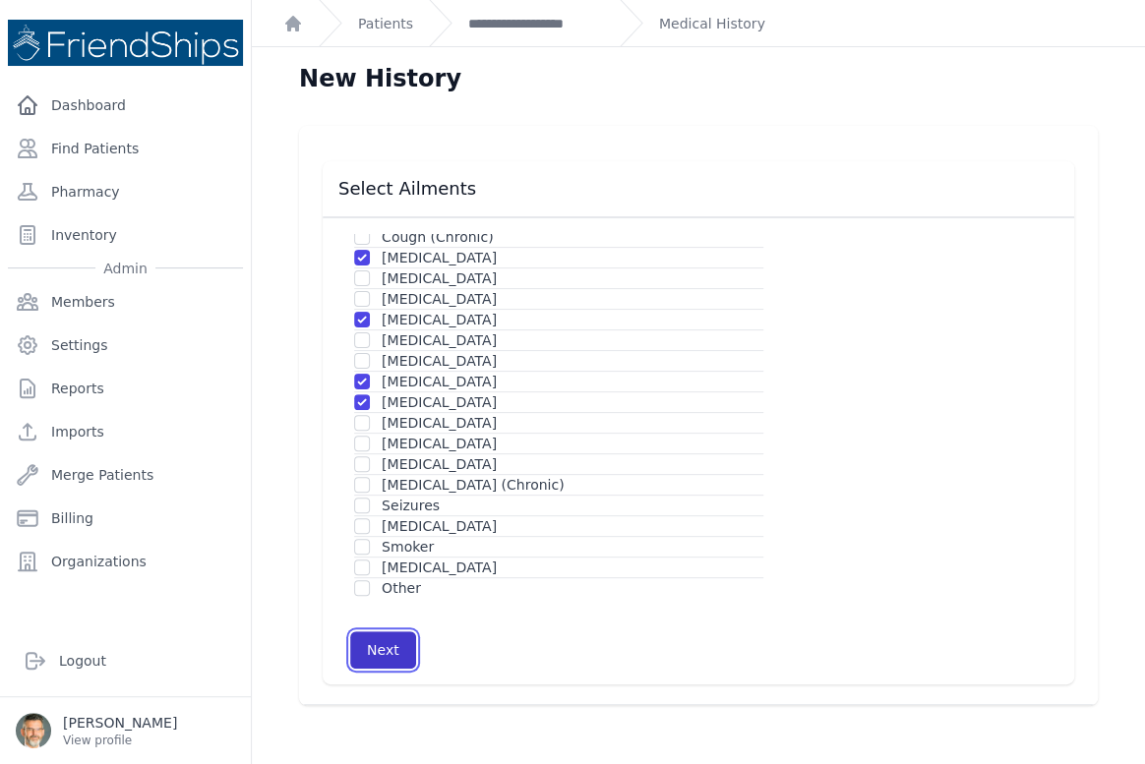
click at [378, 646] on button "Next" at bounding box center [383, 650] width 66 height 37
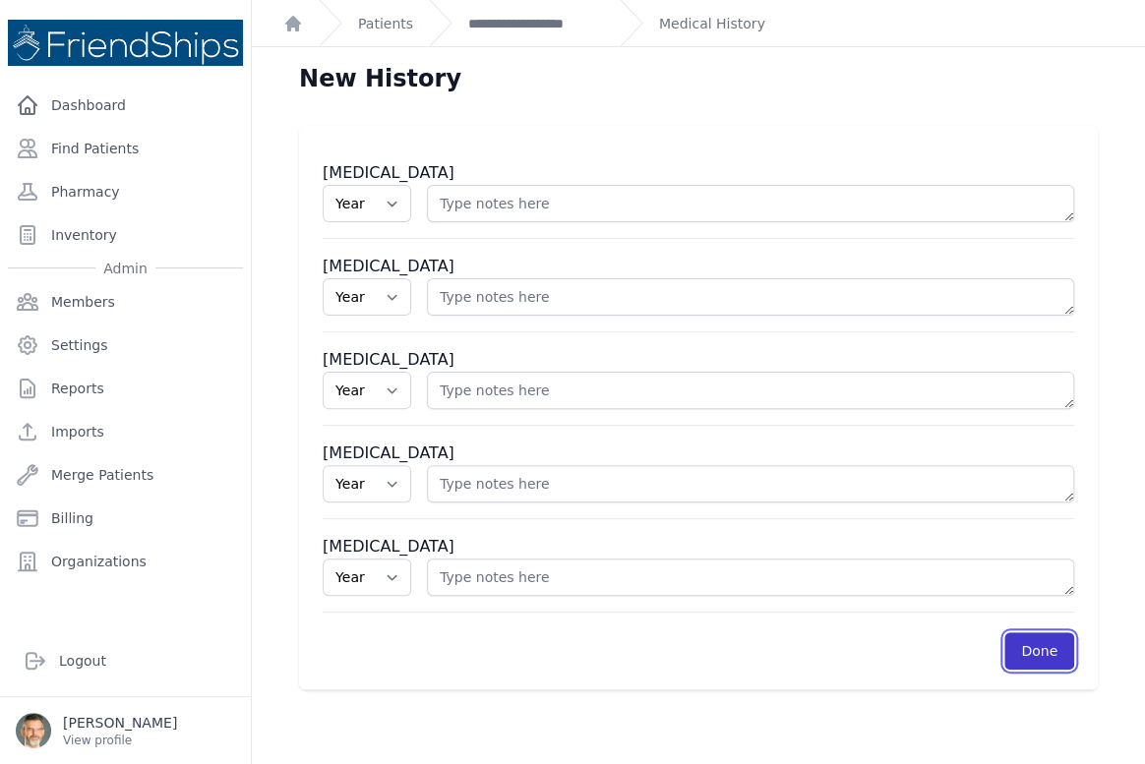
click at [1033, 652] on link "Done" at bounding box center [1039, 651] width 70 height 37
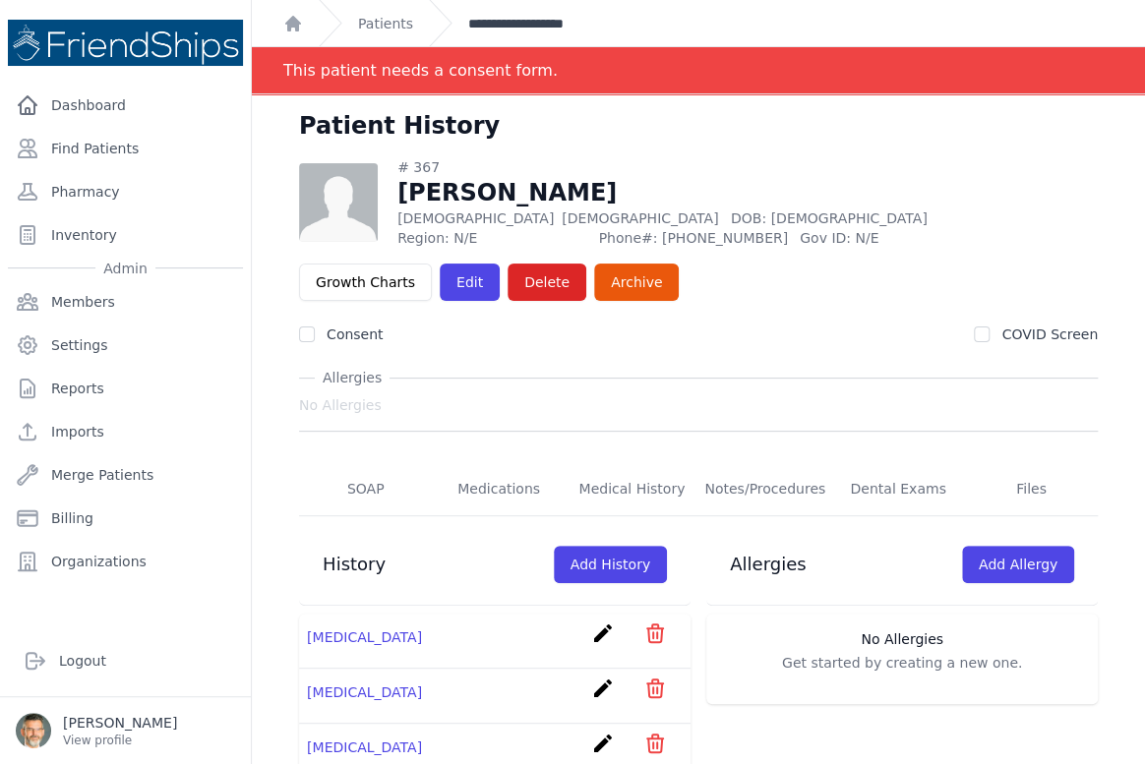
click at [512, 23] on link "**********" at bounding box center [536, 24] width 136 height 20
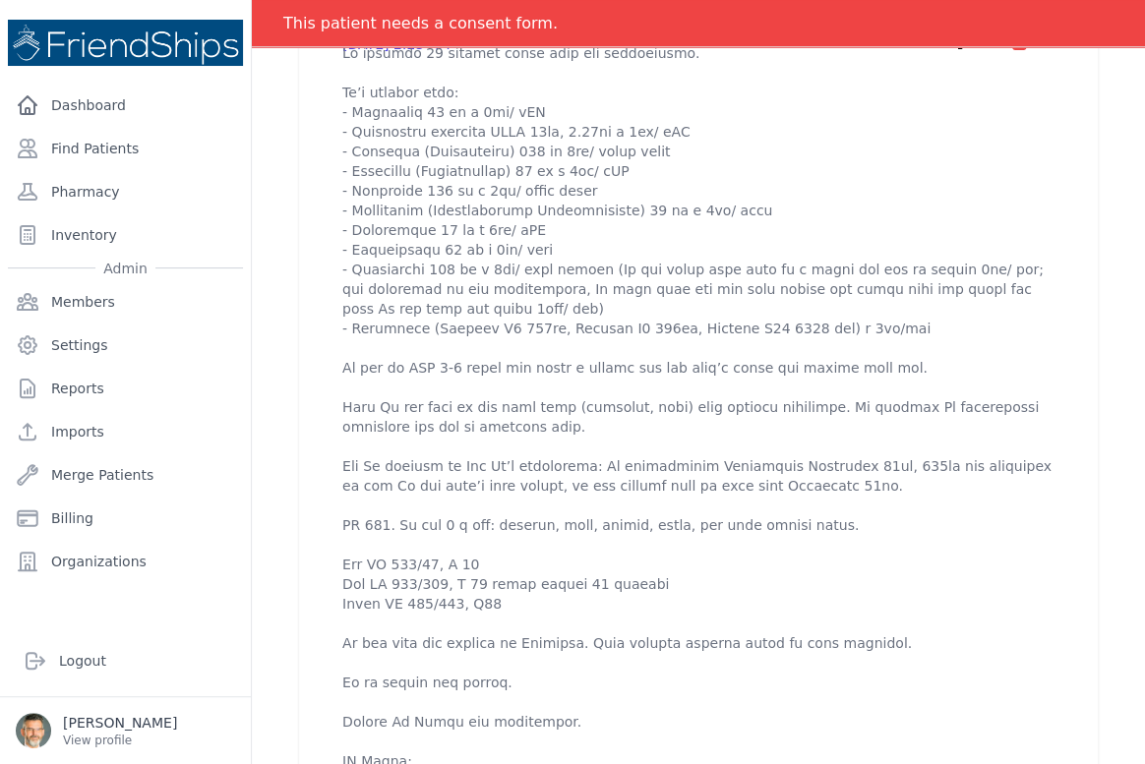
scroll to position [626, 0]
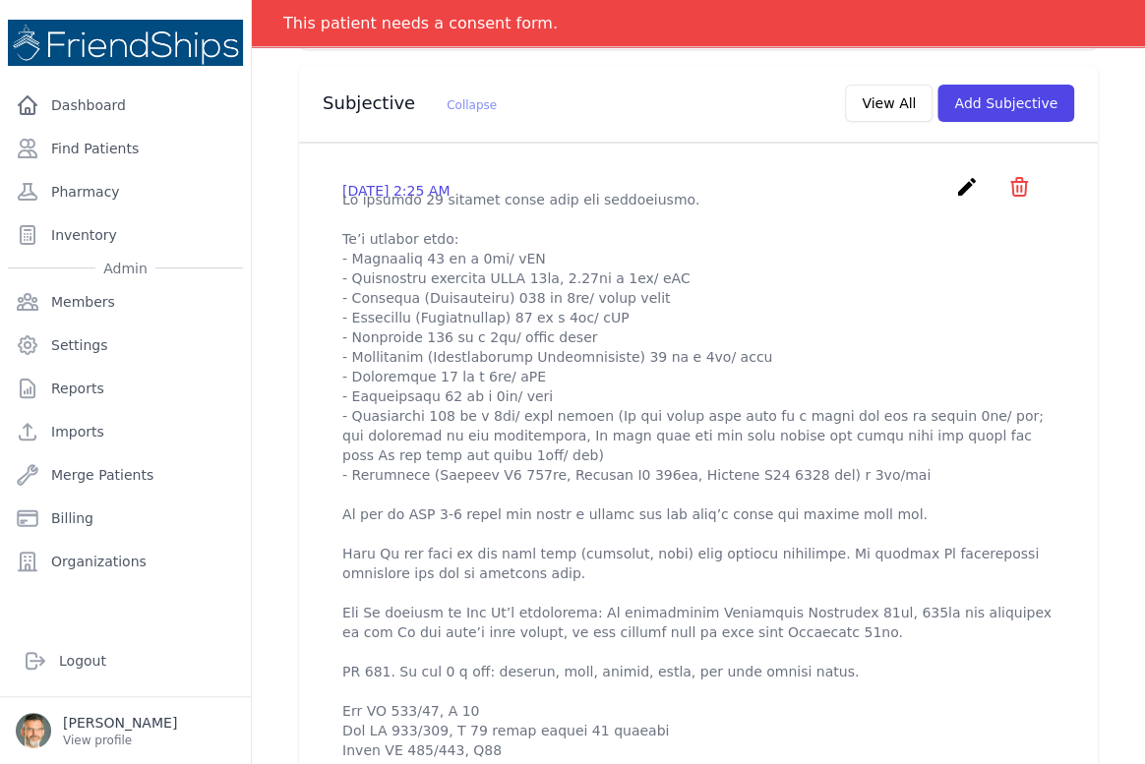
click at [955, 180] on icon "create" at bounding box center [967, 187] width 24 height 24
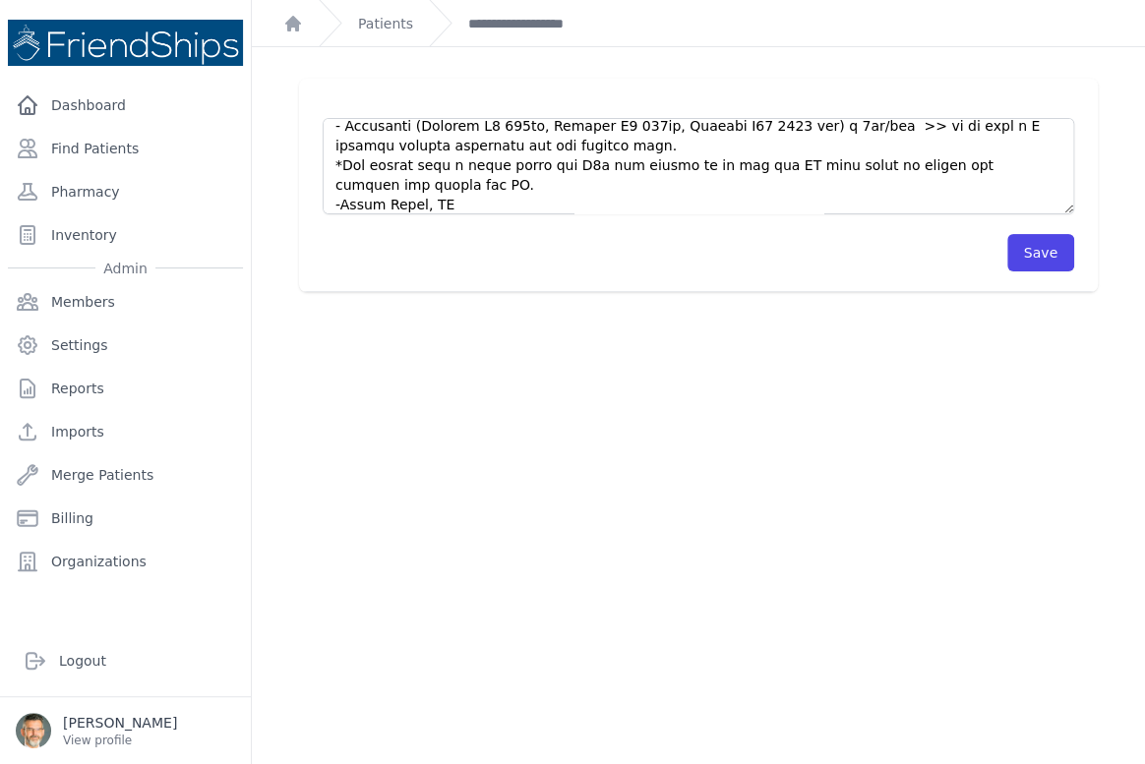
scroll to position [984, 0]
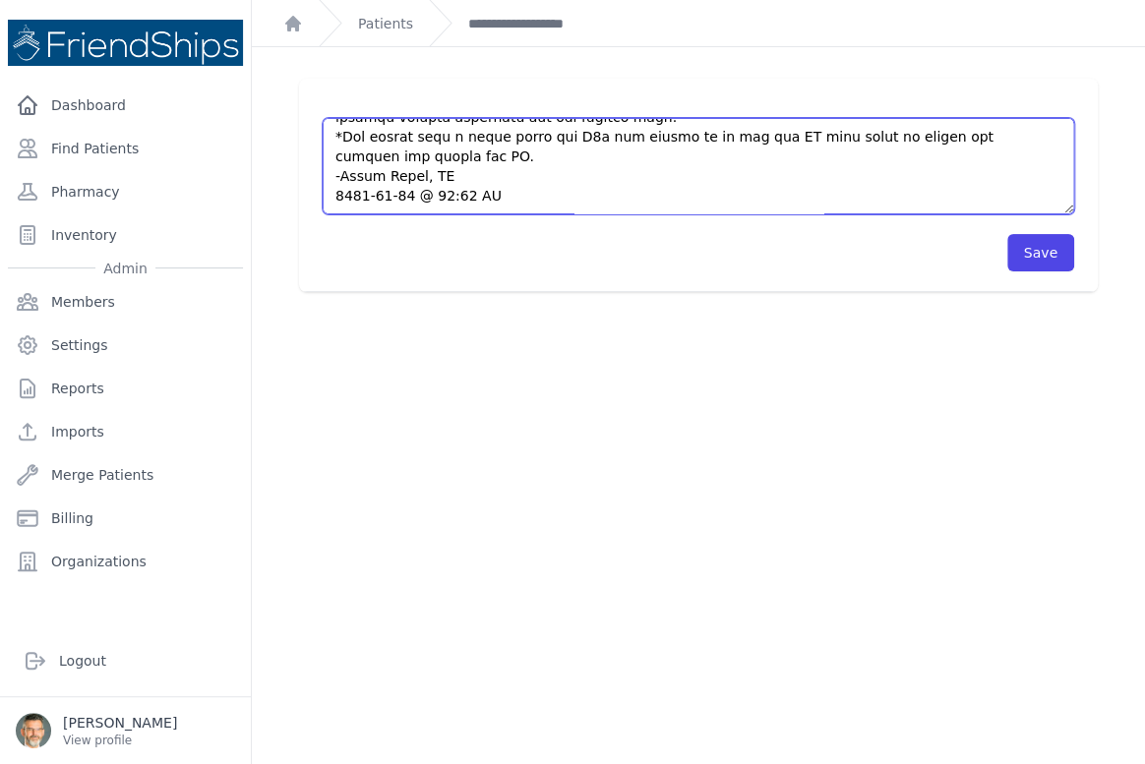
click at [576, 138] on textarea at bounding box center [699, 166] width 752 height 96
click at [657, 156] on textarea at bounding box center [699, 166] width 752 height 96
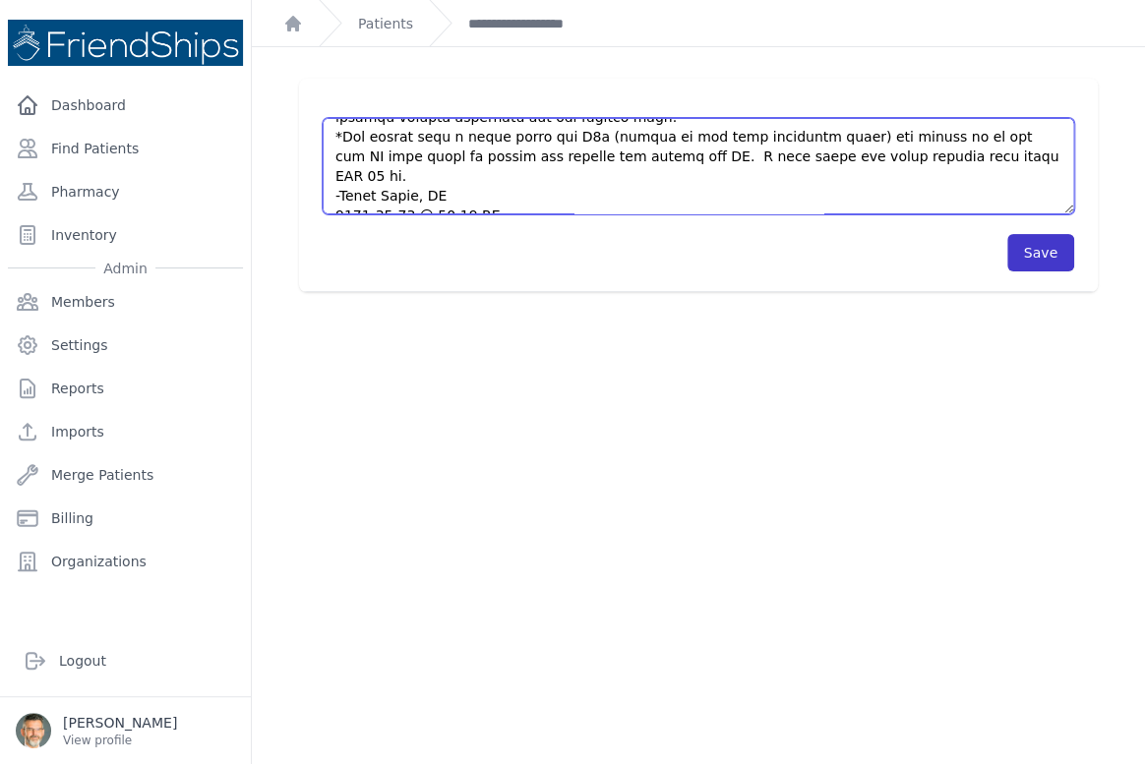
type textarea "Pt arrived 15 minutes later than the appointment. Pt’s current meds: - Valsarta…"
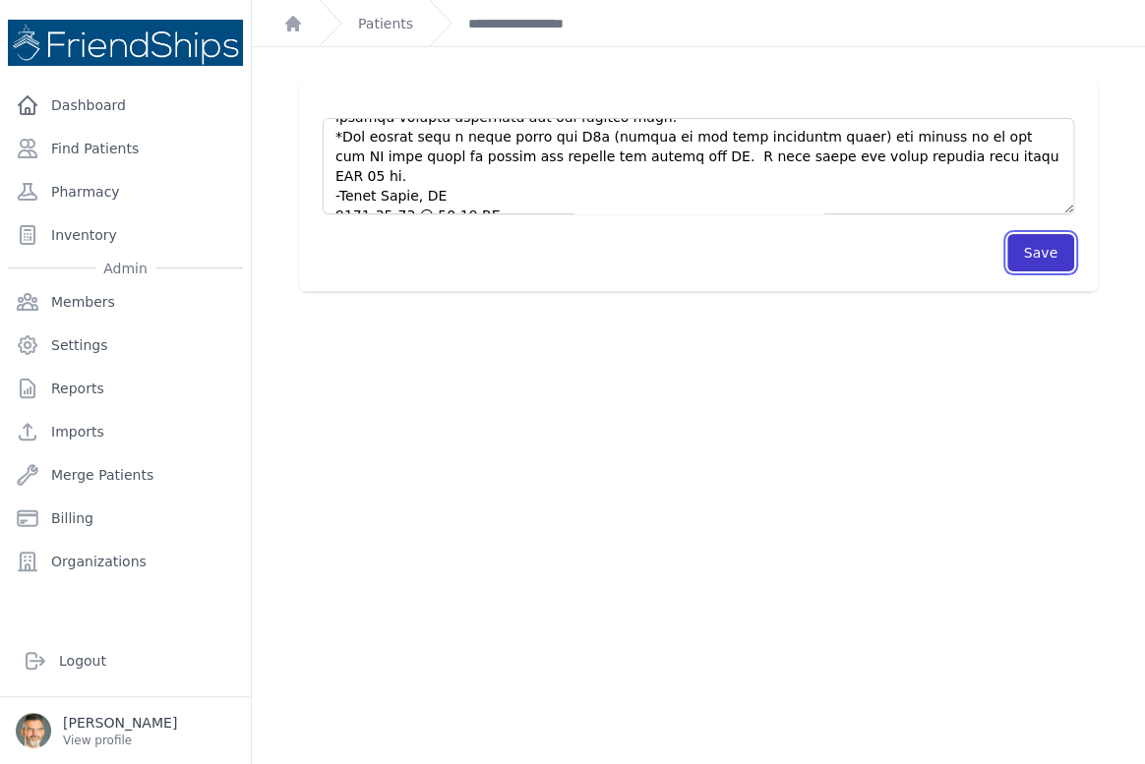
drag, startPoint x: 1035, startPoint y: 248, endPoint x: 1005, endPoint y: 251, distance: 29.7
click at [1034, 248] on button "Save" at bounding box center [1040, 252] width 67 height 37
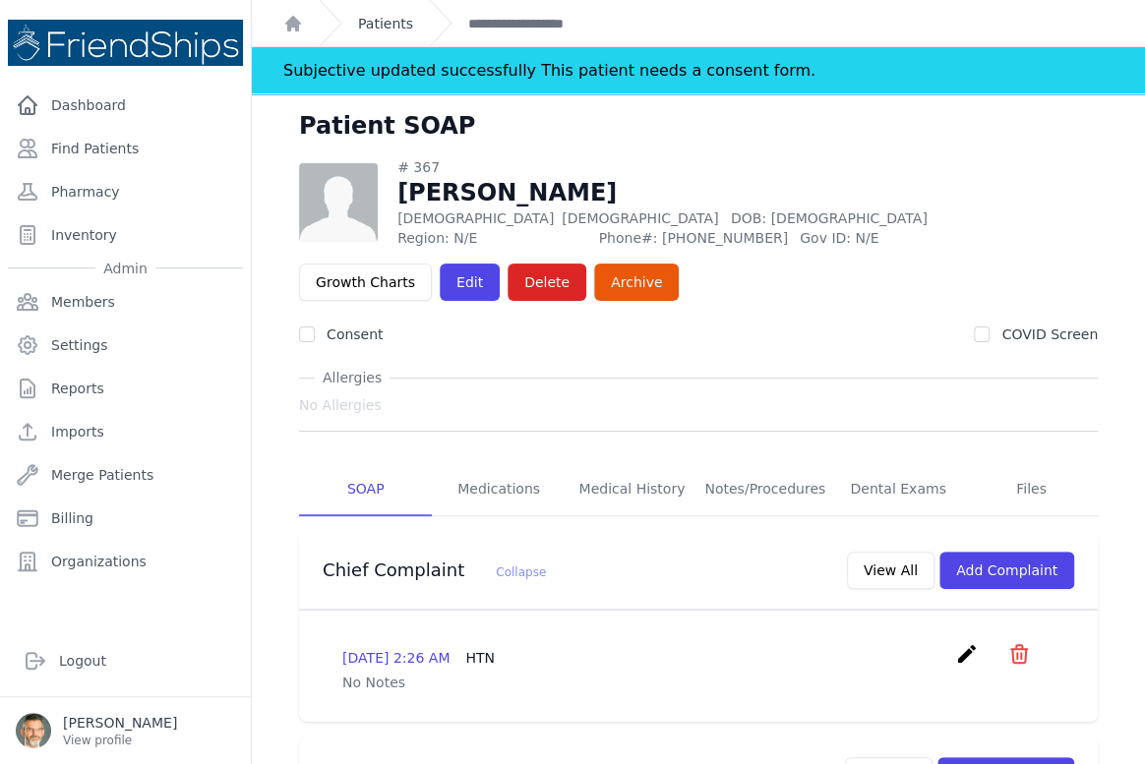
click at [390, 27] on link "Patients" at bounding box center [385, 24] width 55 height 20
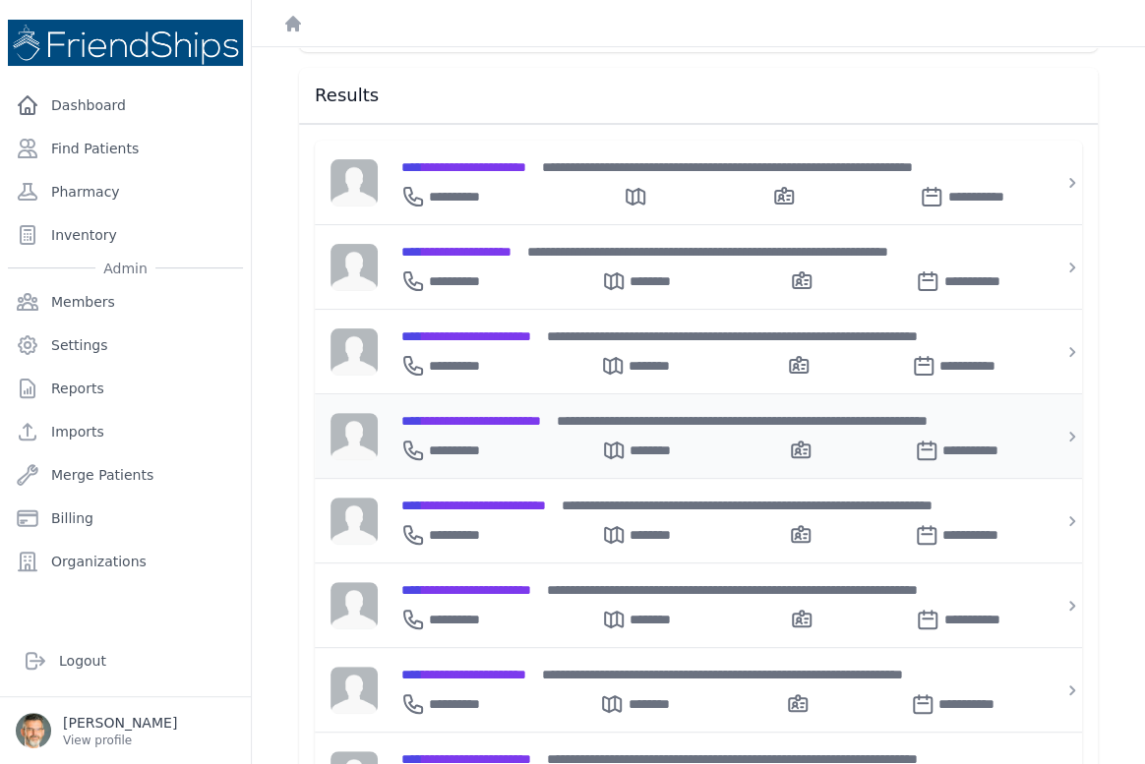
scroll to position [268, 0]
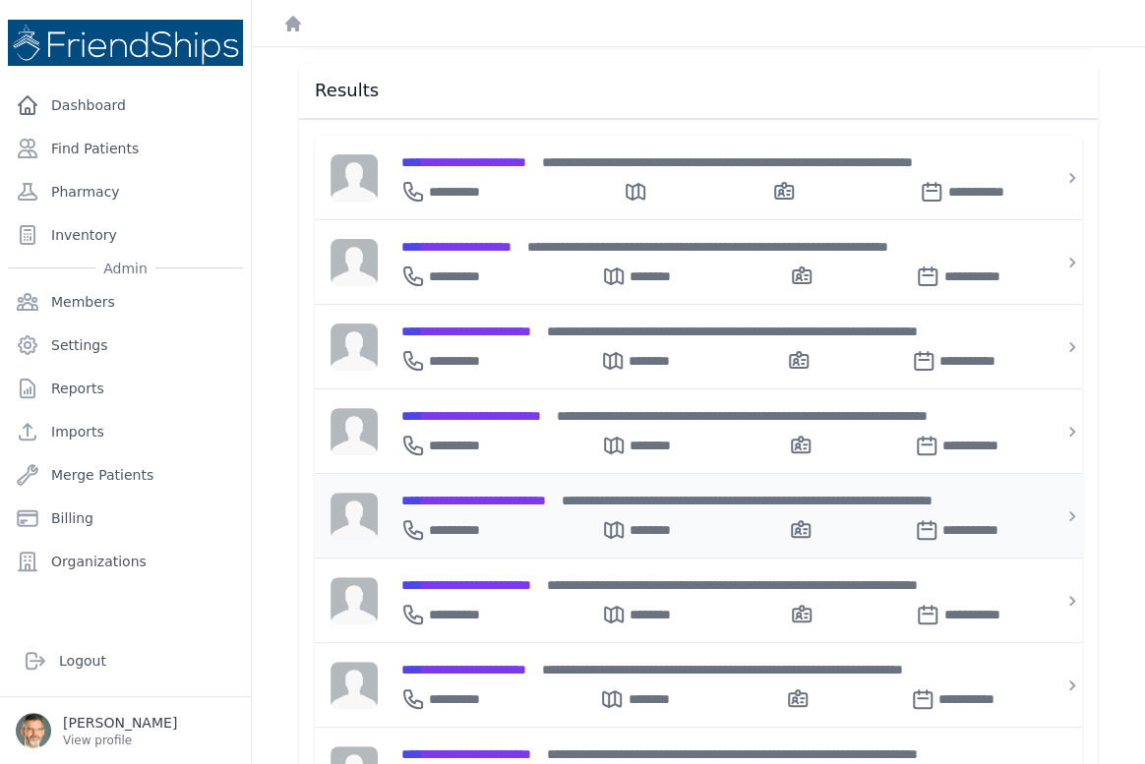
click at [467, 494] on span "**********" at bounding box center [473, 501] width 145 height 14
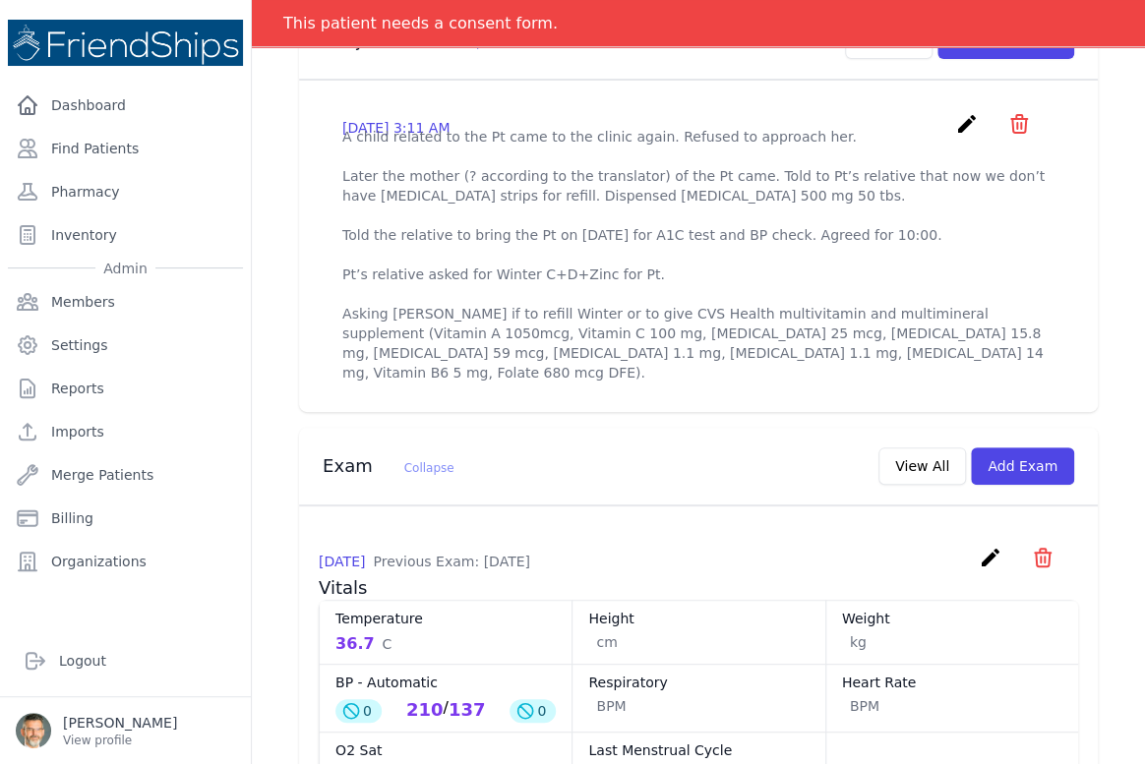
scroll to position [715, 0]
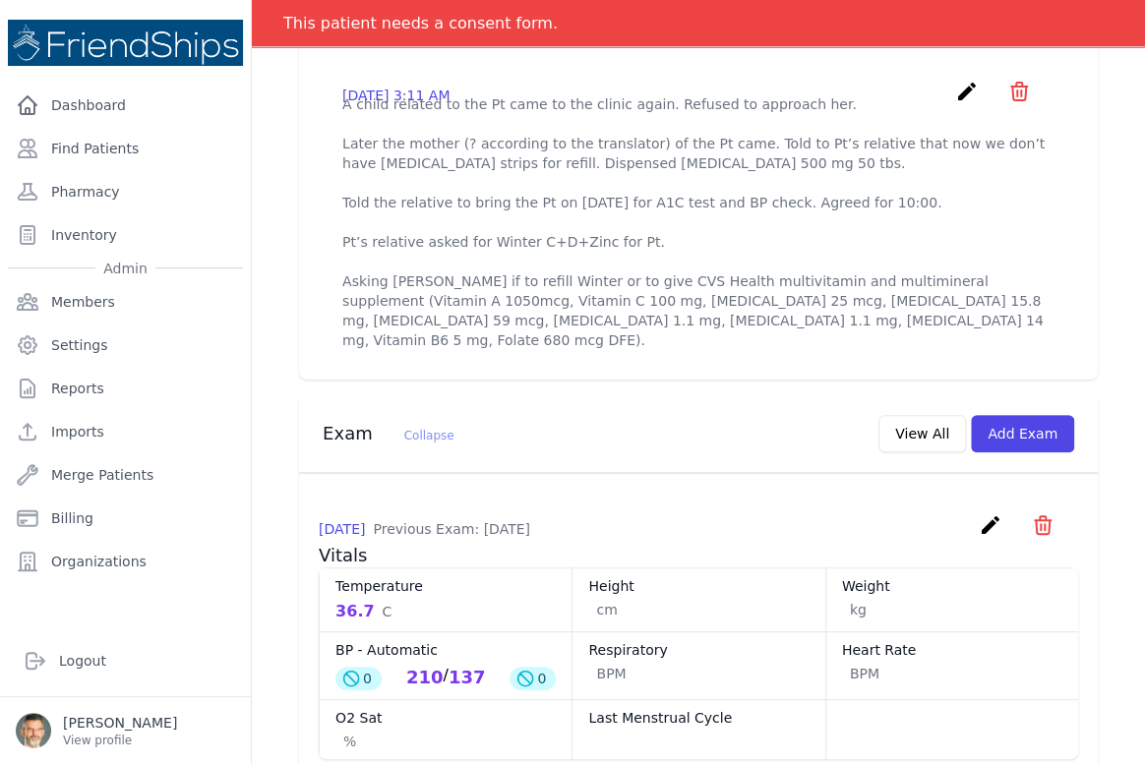
click at [743, 333] on p "A child related to the Pt came to the clinic again. Refused to approach her. La…" at bounding box center [698, 222] width 712 height 256
click at [955, 93] on icon "create" at bounding box center [967, 92] width 24 height 24
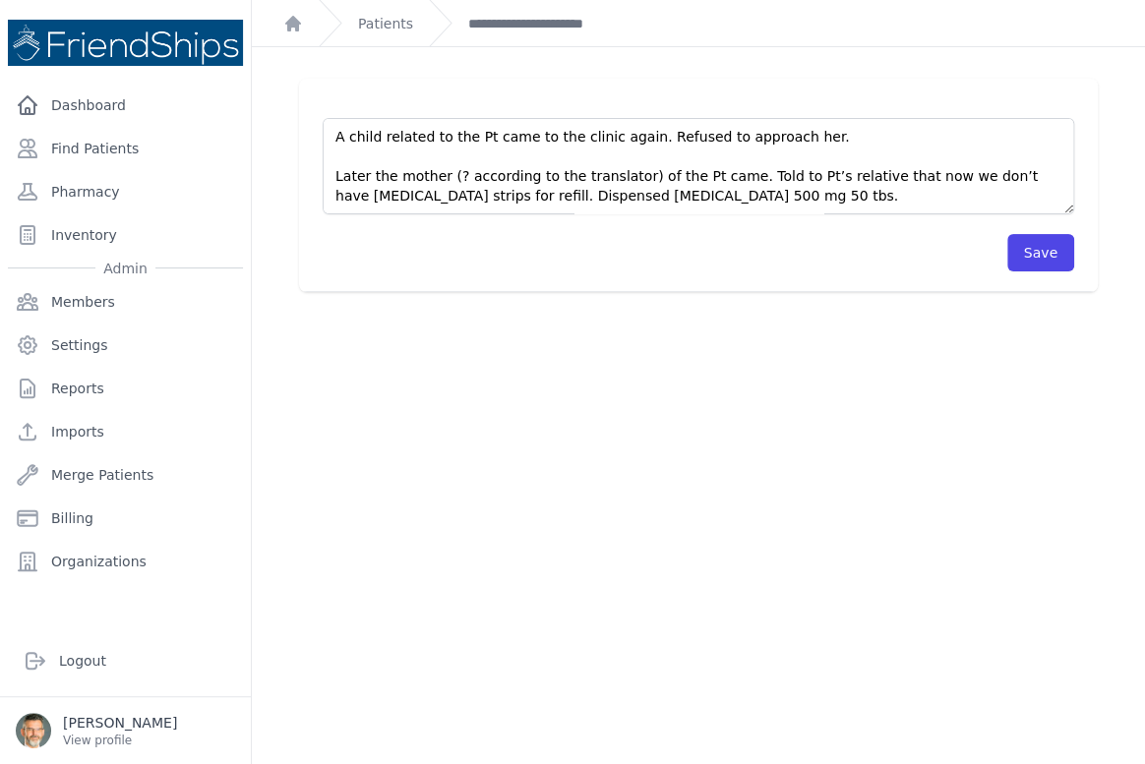
scroll to position [157, 0]
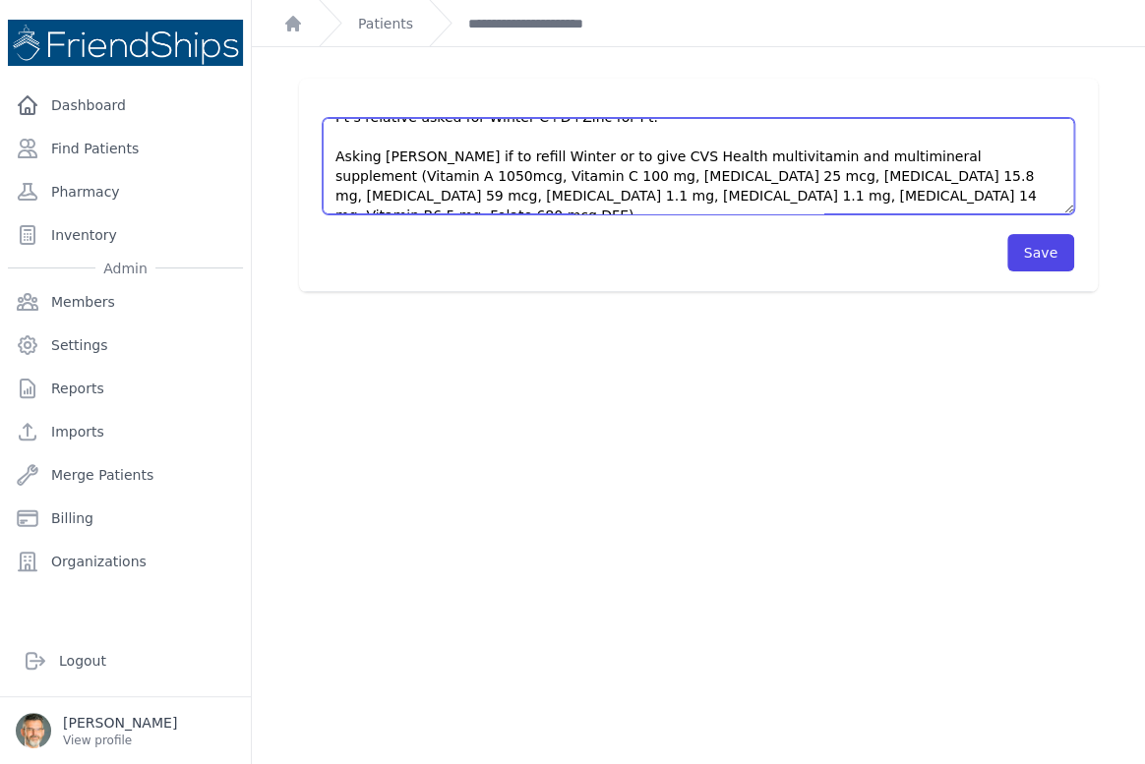
click at [732, 191] on textarea "A child related to the Pt came to the clinic again. Refused to approach her. La…" at bounding box center [699, 166] width 752 height 96
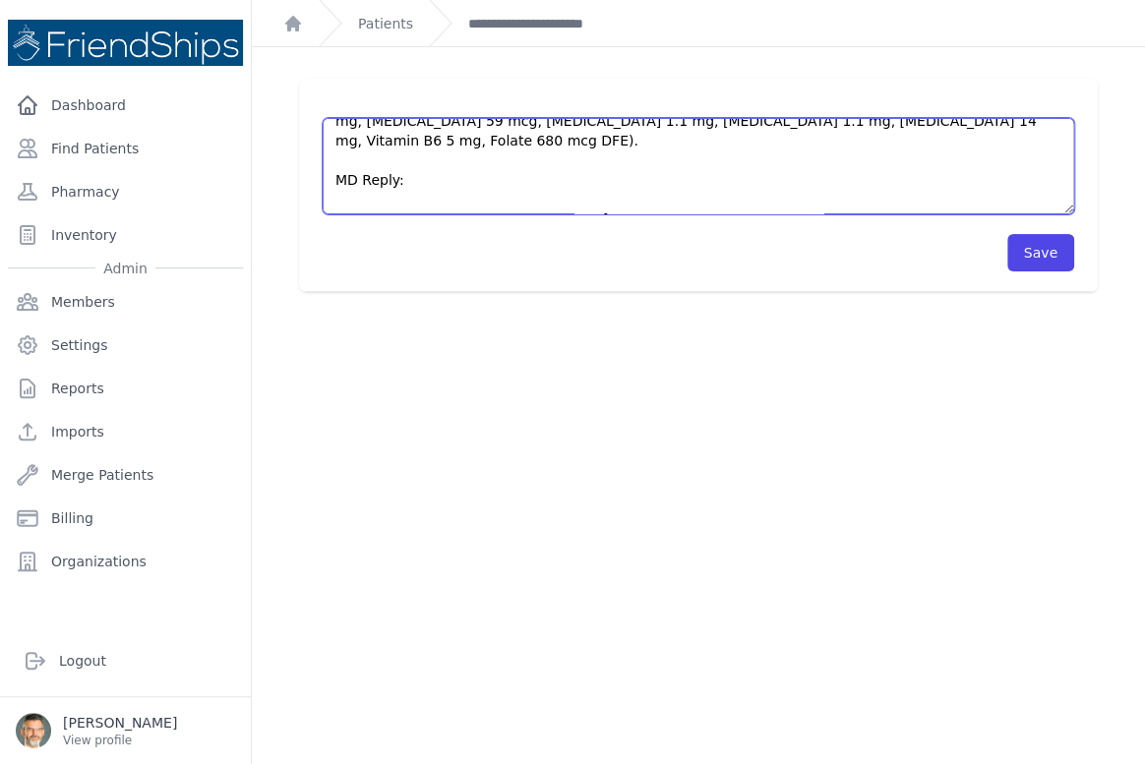
scroll to position [256, 0]
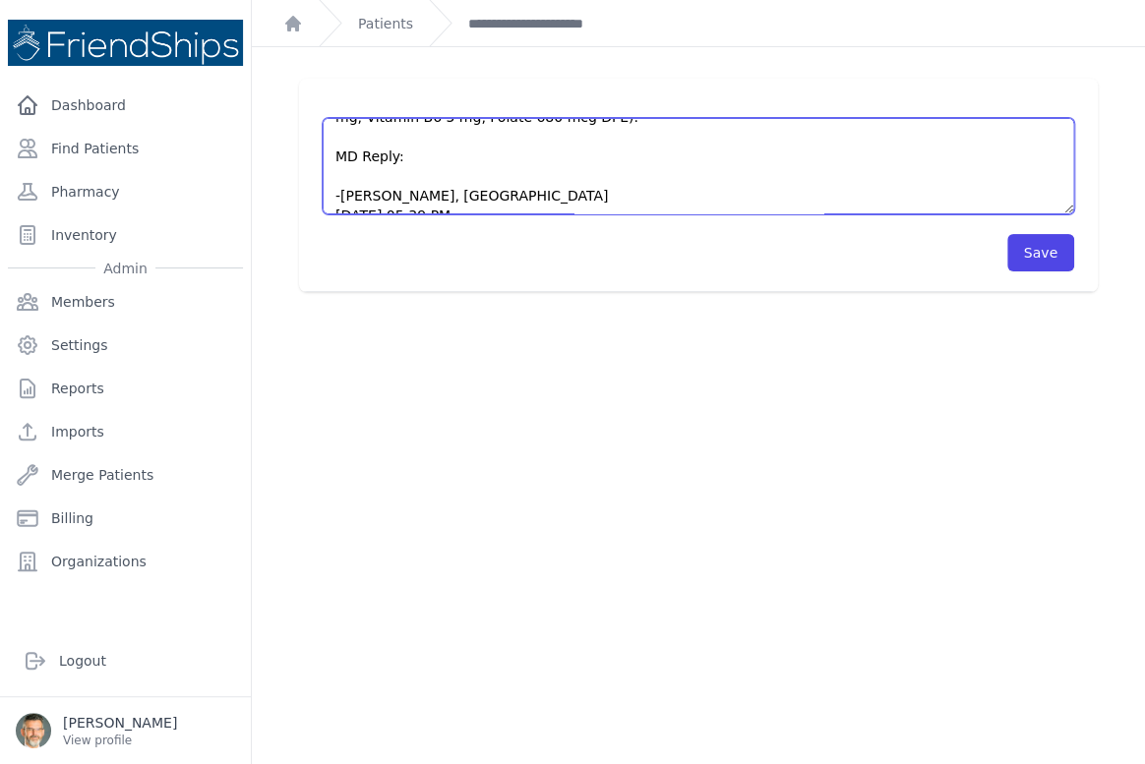
click at [343, 157] on textarea "A child related to the Pt came to the clinic again. Refused to approach her. La…" at bounding box center [699, 166] width 752 height 96
type textarea "A child related to the Pt came to the clinic again. Refused to approach her. La…"
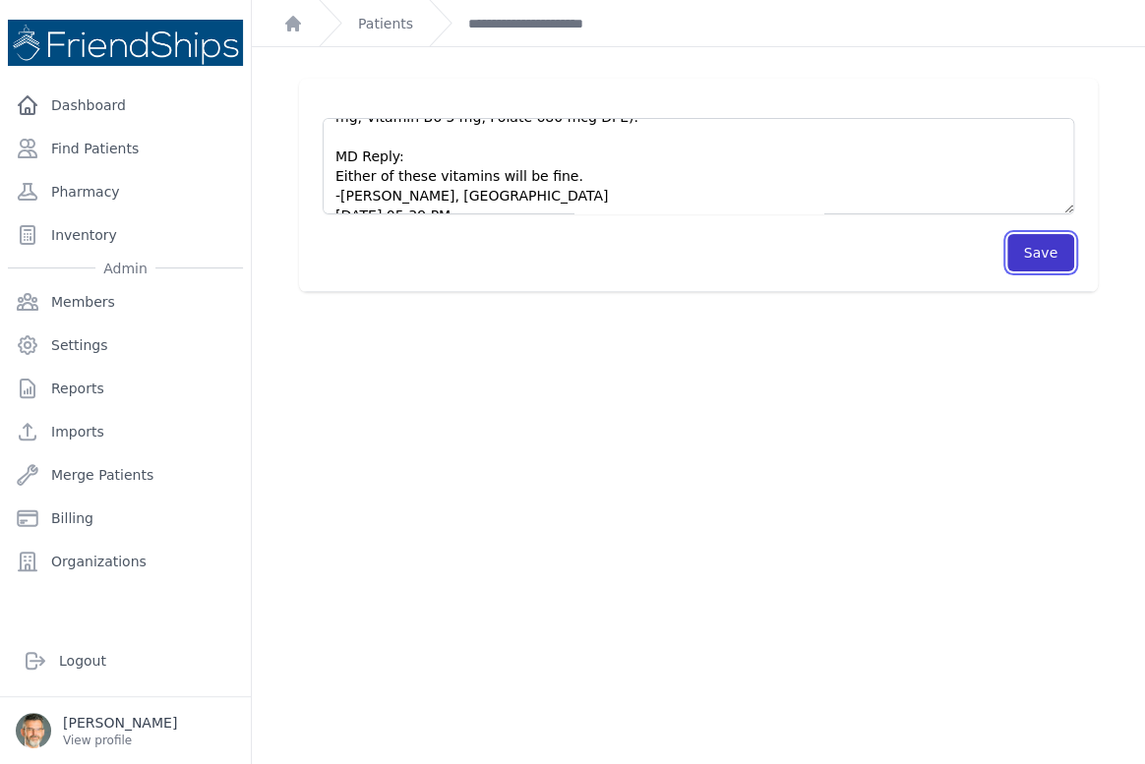
click at [1023, 248] on button "Save" at bounding box center [1040, 252] width 67 height 37
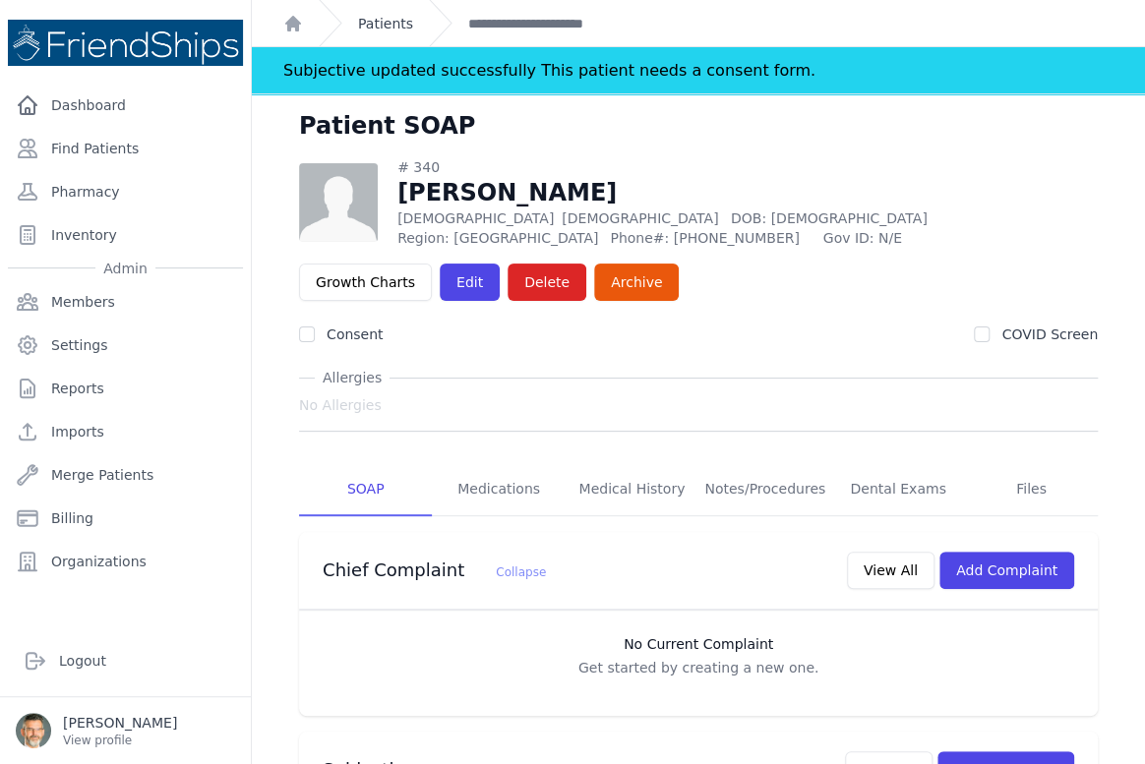
click at [387, 26] on link "Patients" at bounding box center [385, 24] width 55 height 20
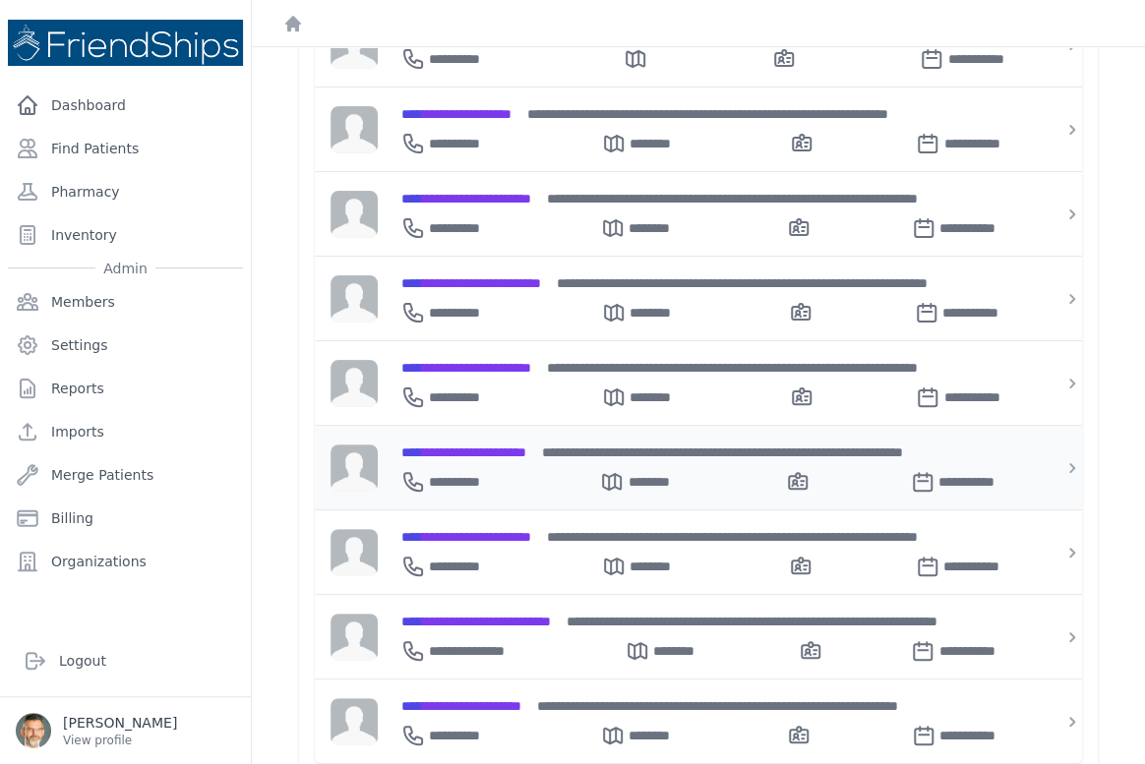
scroll to position [503, 0]
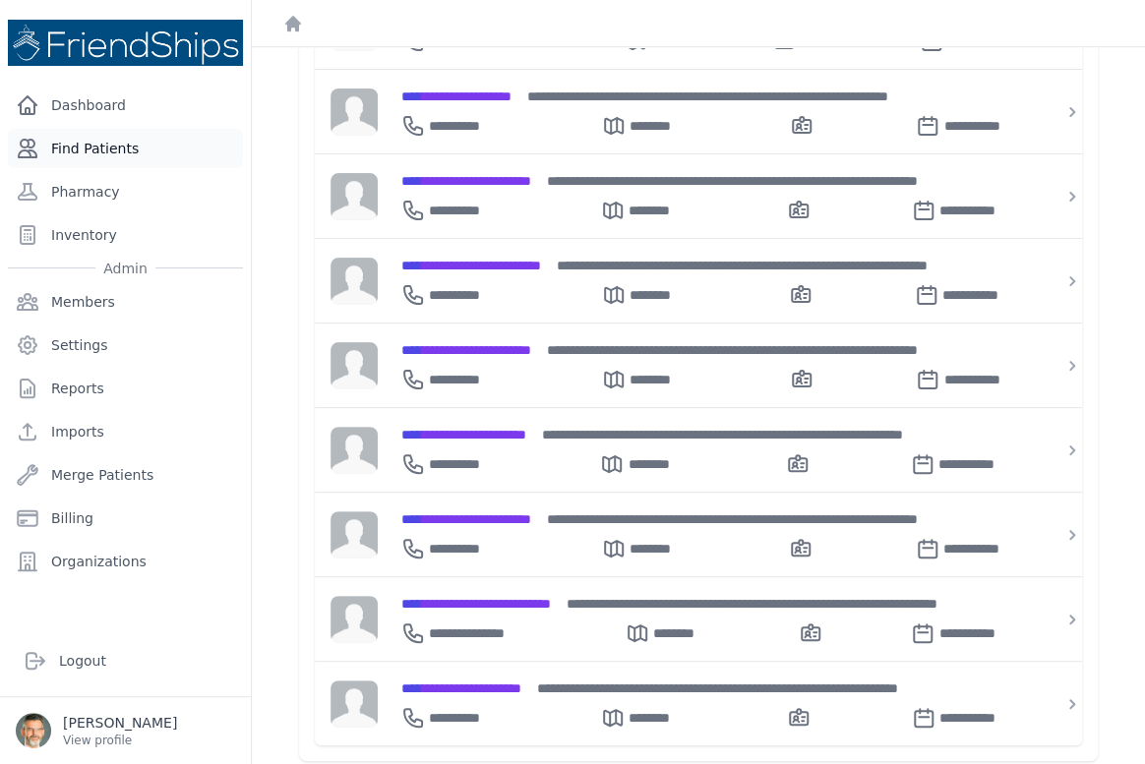
drag, startPoint x: 111, startPoint y: 145, endPoint x: 159, endPoint y: 126, distance: 51.7
click at [112, 143] on link "Find Patients" at bounding box center [125, 148] width 235 height 39
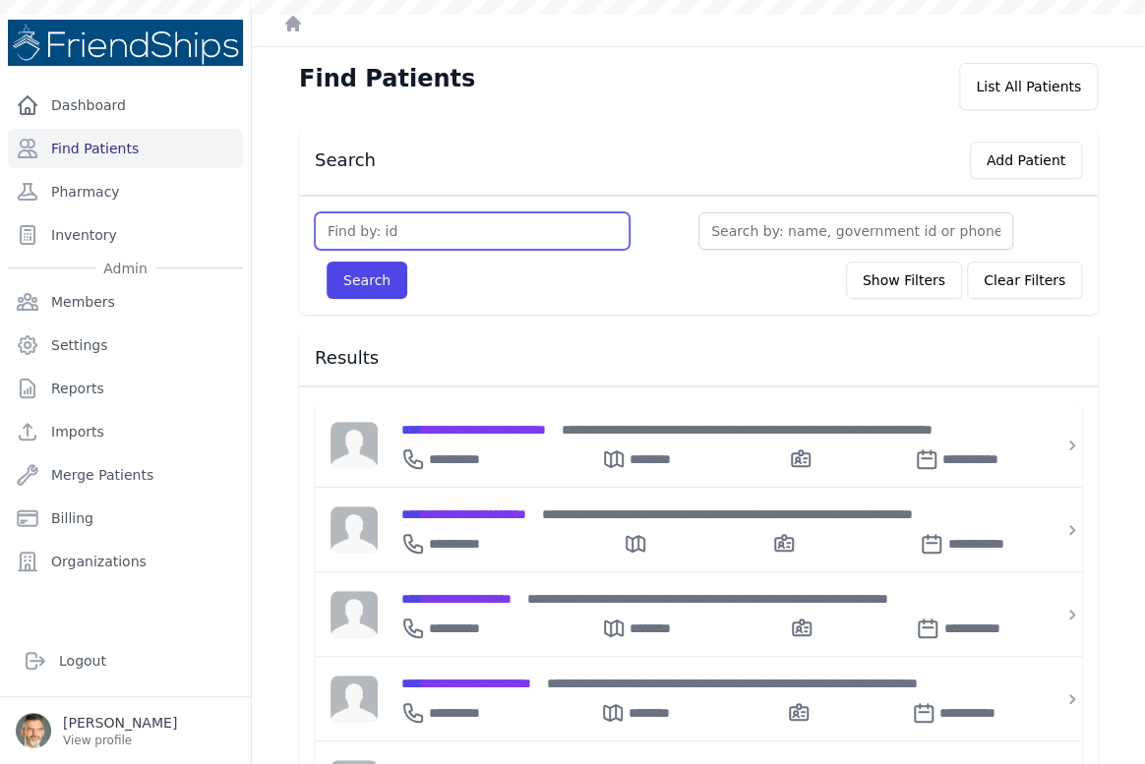
click at [397, 231] on input "text" at bounding box center [472, 230] width 315 height 37
type input "749"
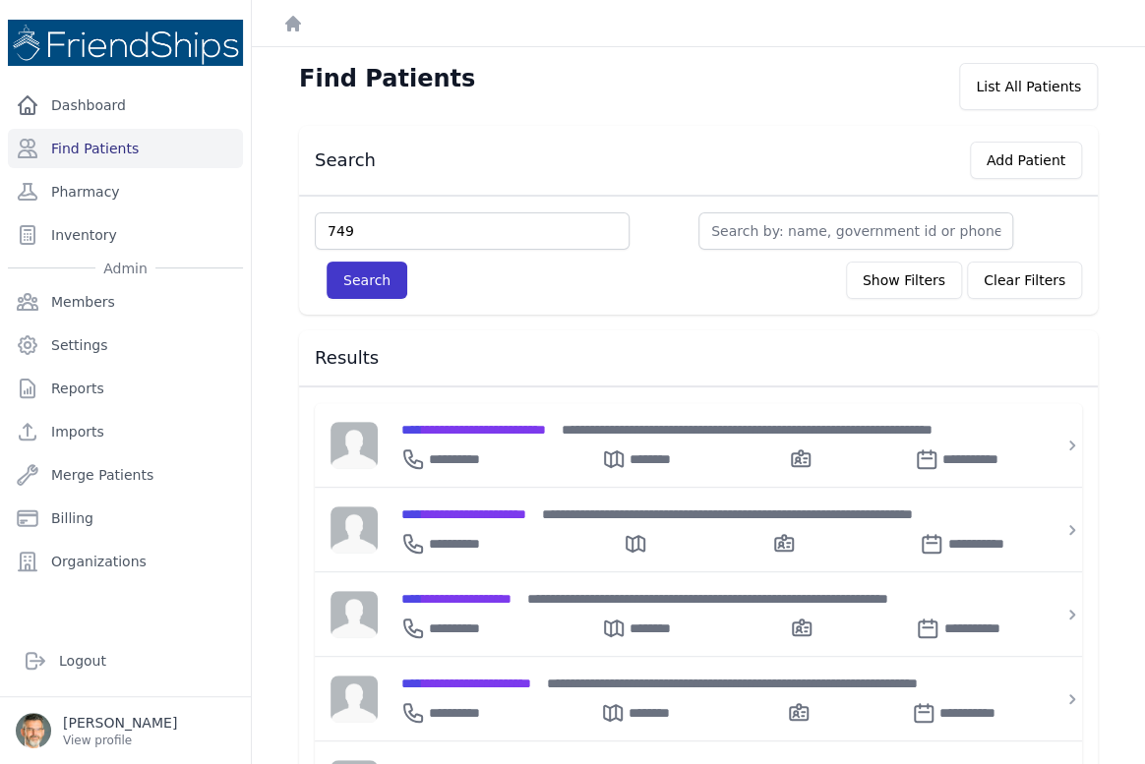
type input "749"
click at [354, 284] on button "Search" at bounding box center [367, 280] width 81 height 37
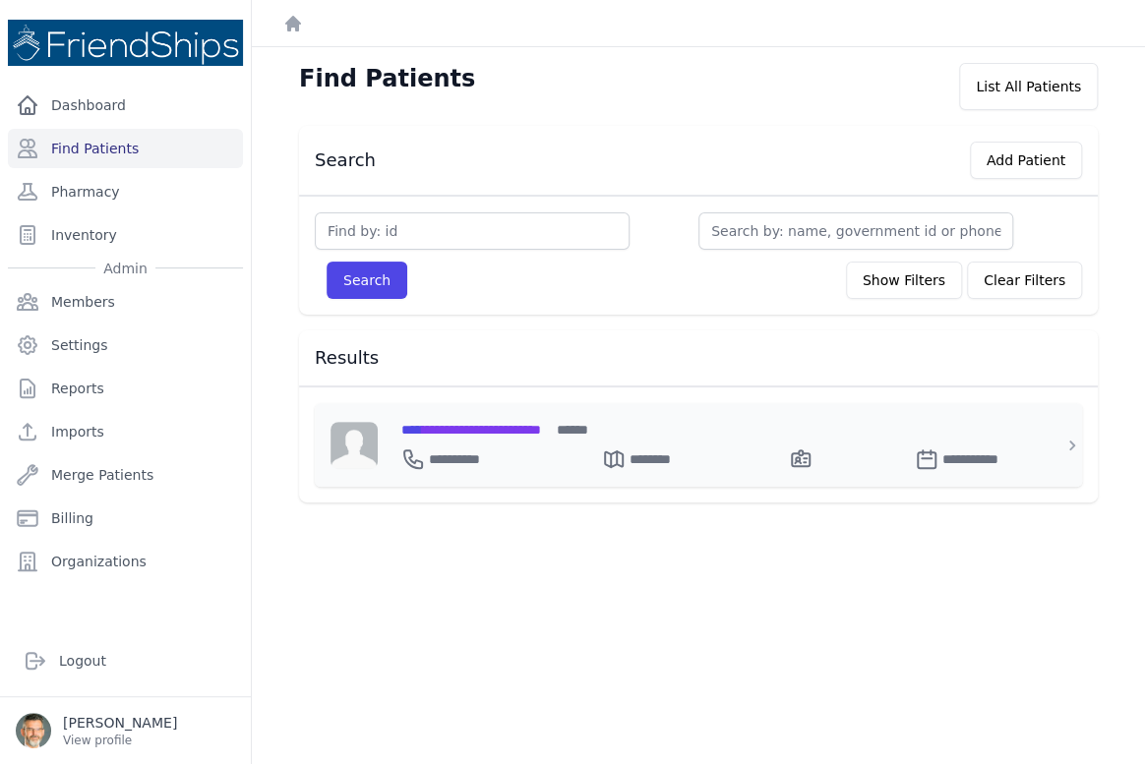
click at [455, 429] on span "**********" at bounding box center [471, 430] width 140 height 14
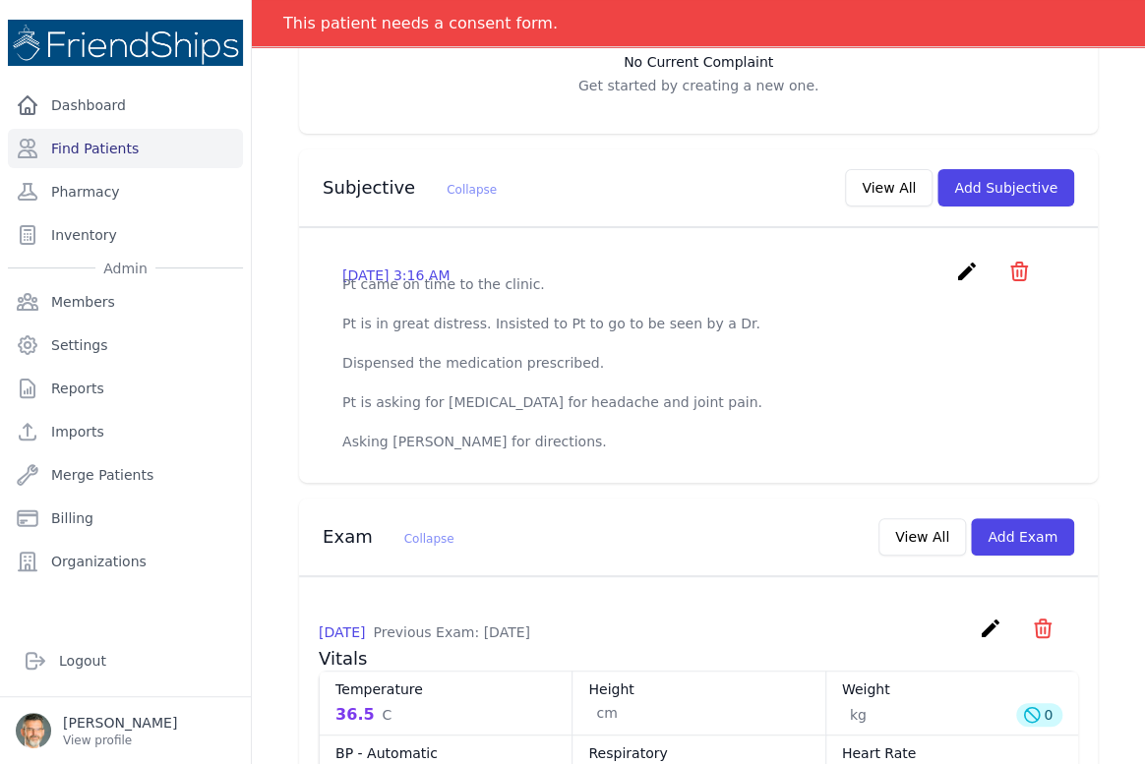
scroll to position [536, 0]
click at [881, 193] on button "View All" at bounding box center [889, 186] width 88 height 37
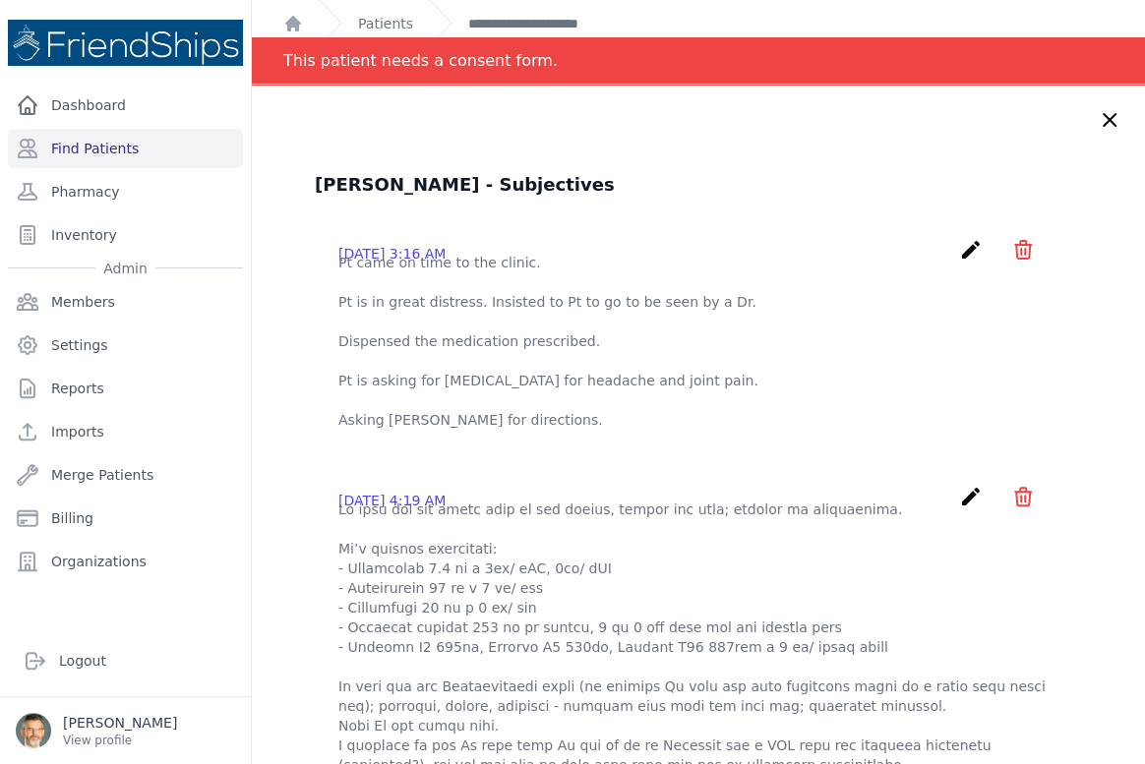
scroll to position [0, 0]
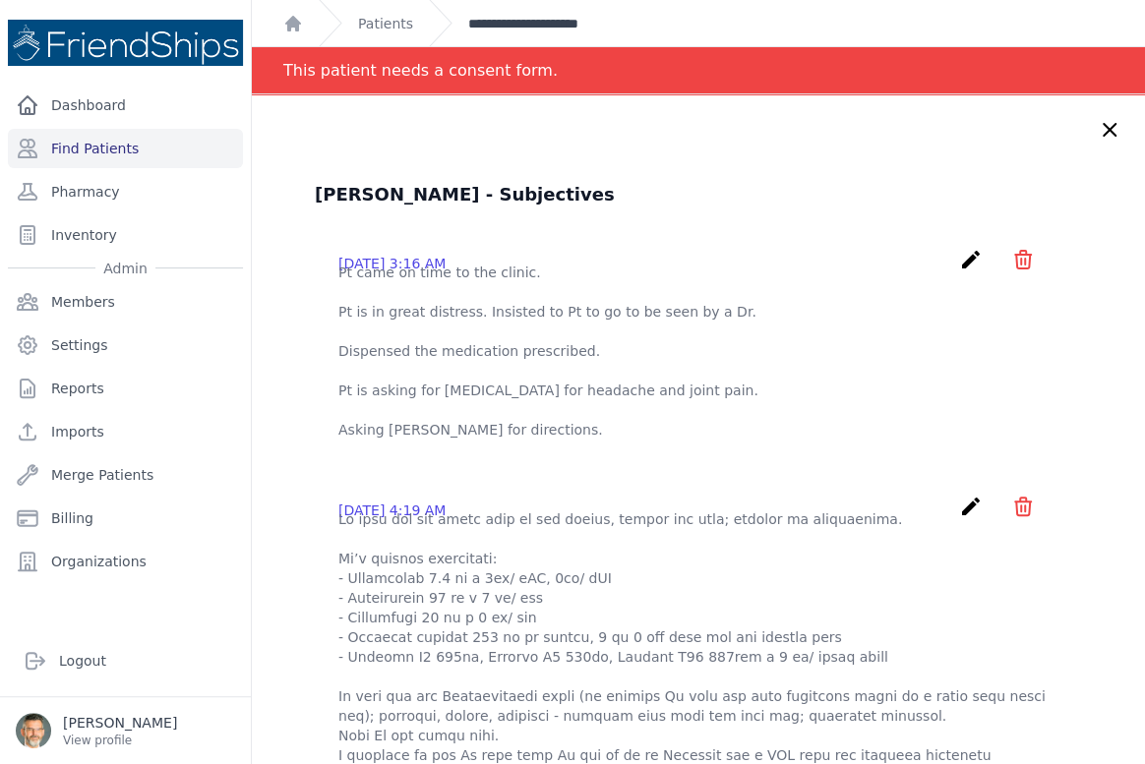
click at [523, 30] on link "**********" at bounding box center [547, 24] width 159 height 20
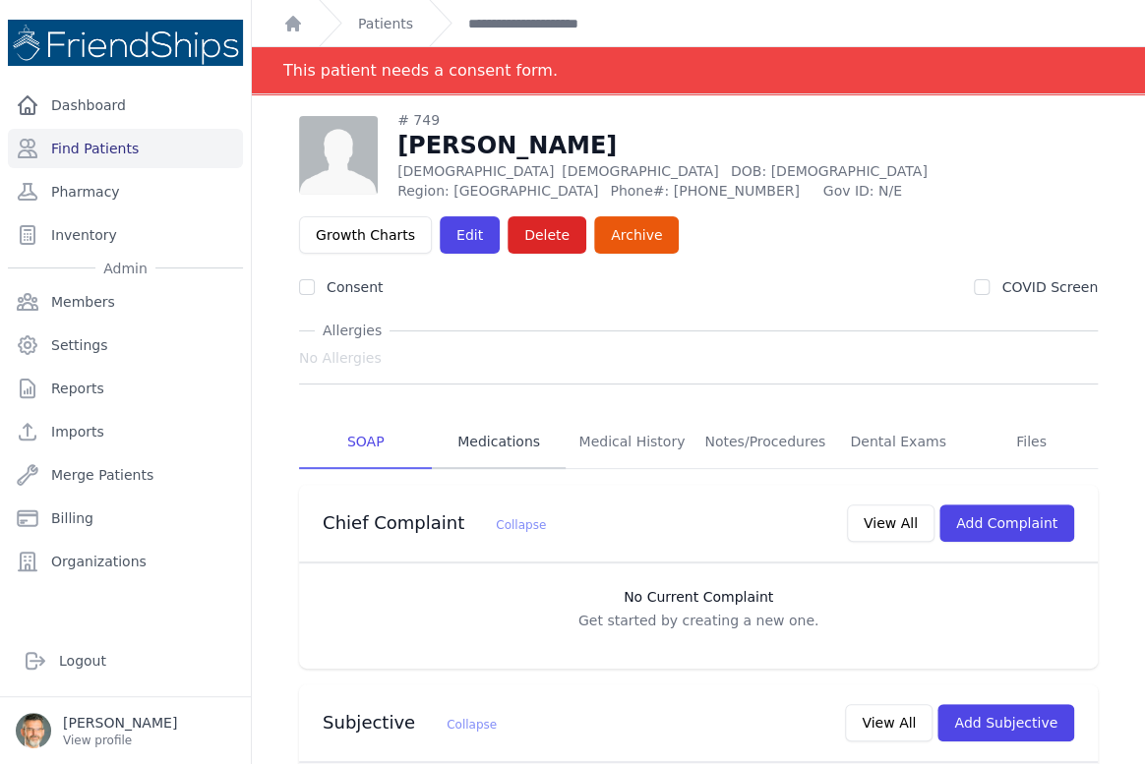
click at [501, 444] on link "Medications" at bounding box center [498, 442] width 133 height 53
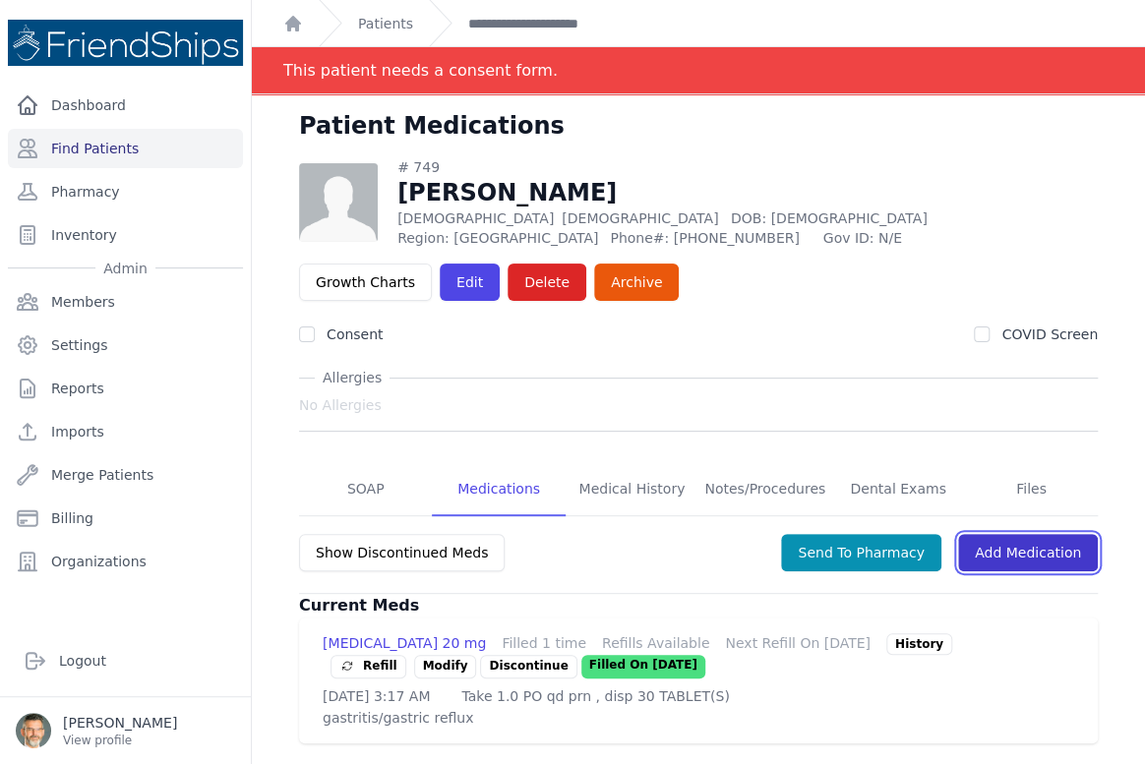
click at [1009, 553] on link "Add Medication" at bounding box center [1028, 552] width 140 height 37
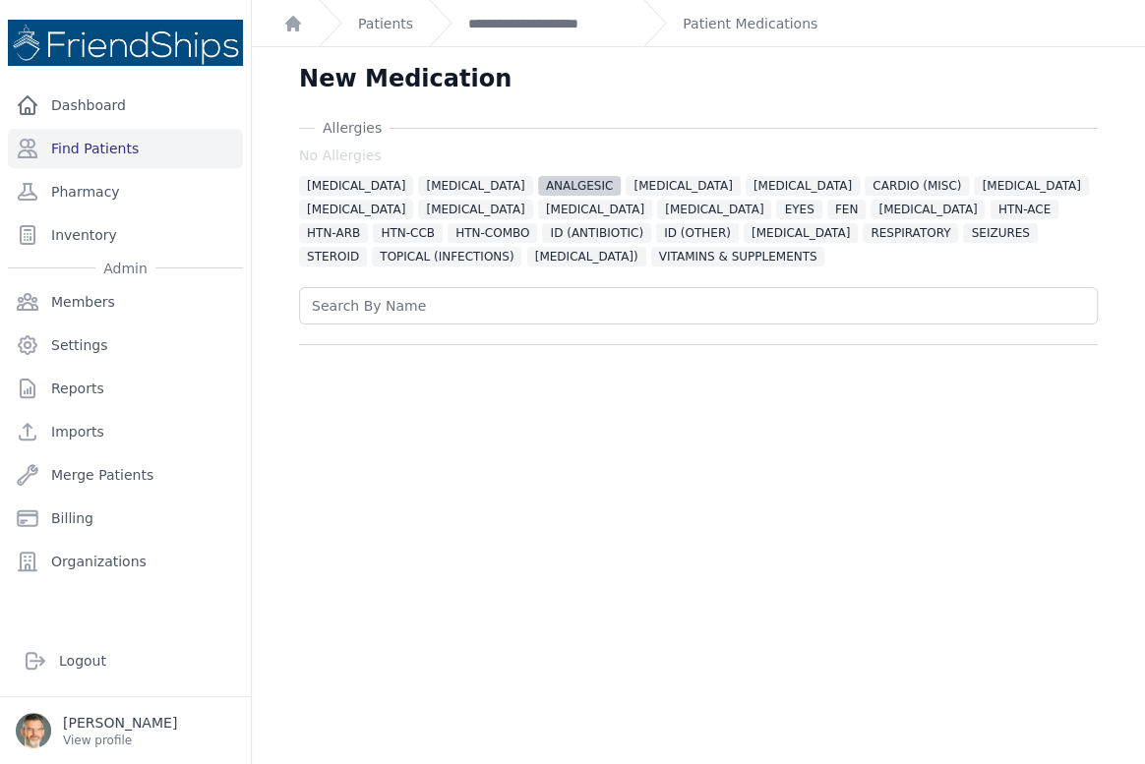
click at [538, 181] on span "ANALGESIC" at bounding box center [580, 186] width 84 height 20
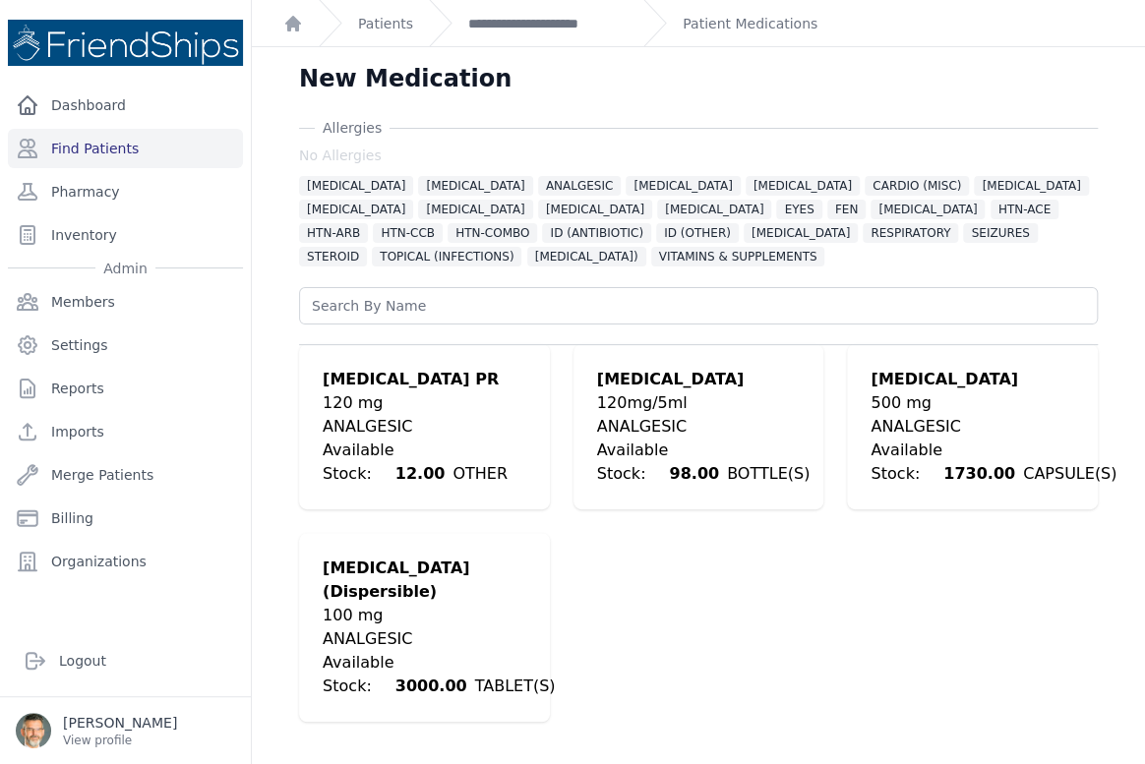
click at [898, 415] on div "ANALGESIC" at bounding box center [994, 427] width 246 height 24
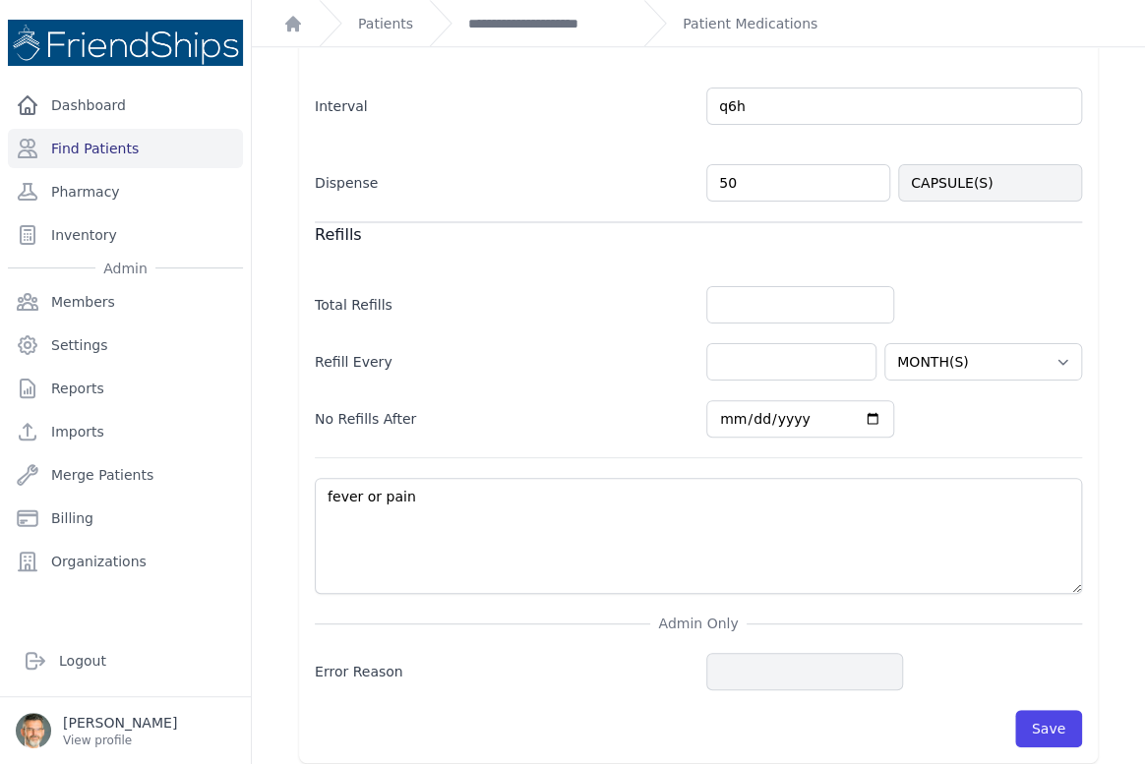
scroll to position [665, 0]
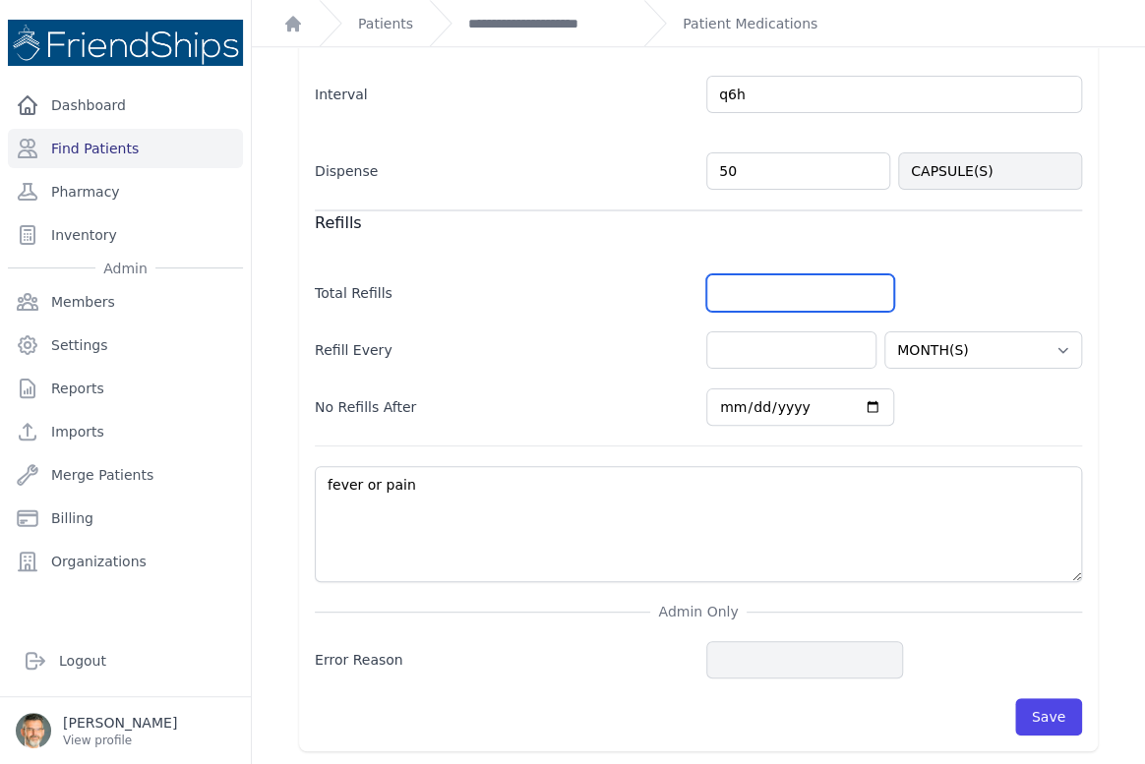
click at [756, 291] on input "number" at bounding box center [800, 292] width 188 height 37
type input "0"
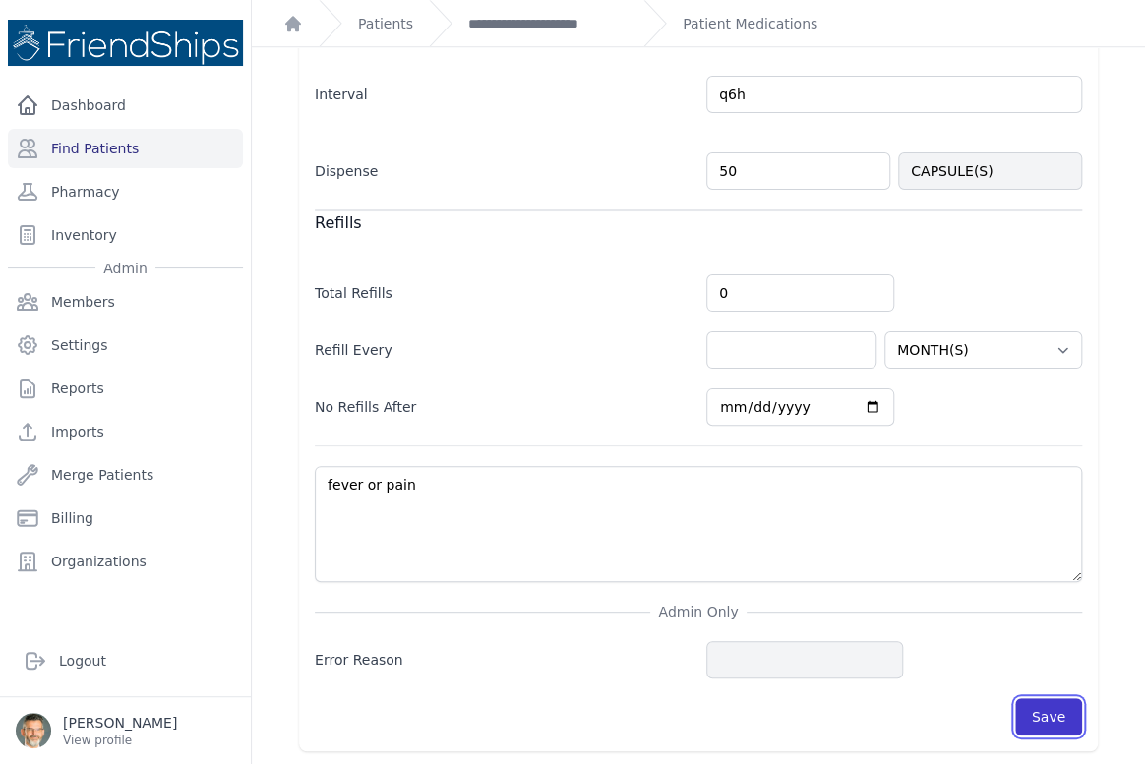
select select "MONTH(S)"
click at [1028, 707] on button "Save" at bounding box center [1048, 716] width 67 height 37
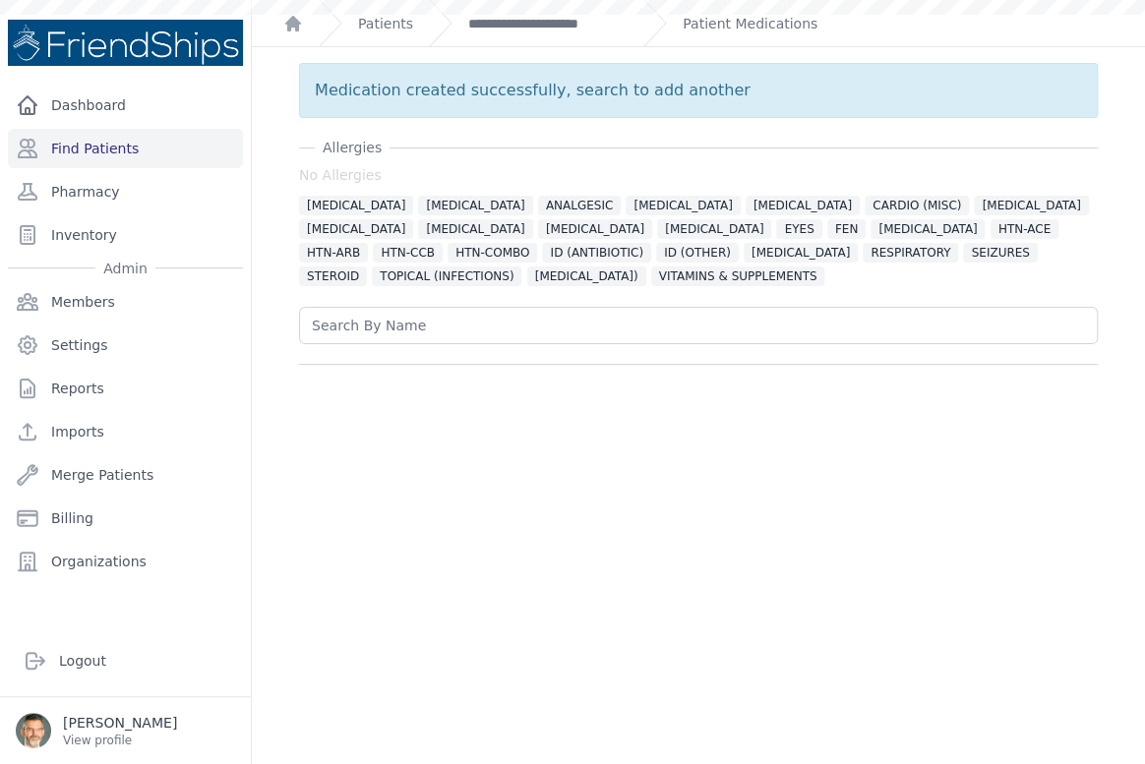
scroll to position [0, 0]
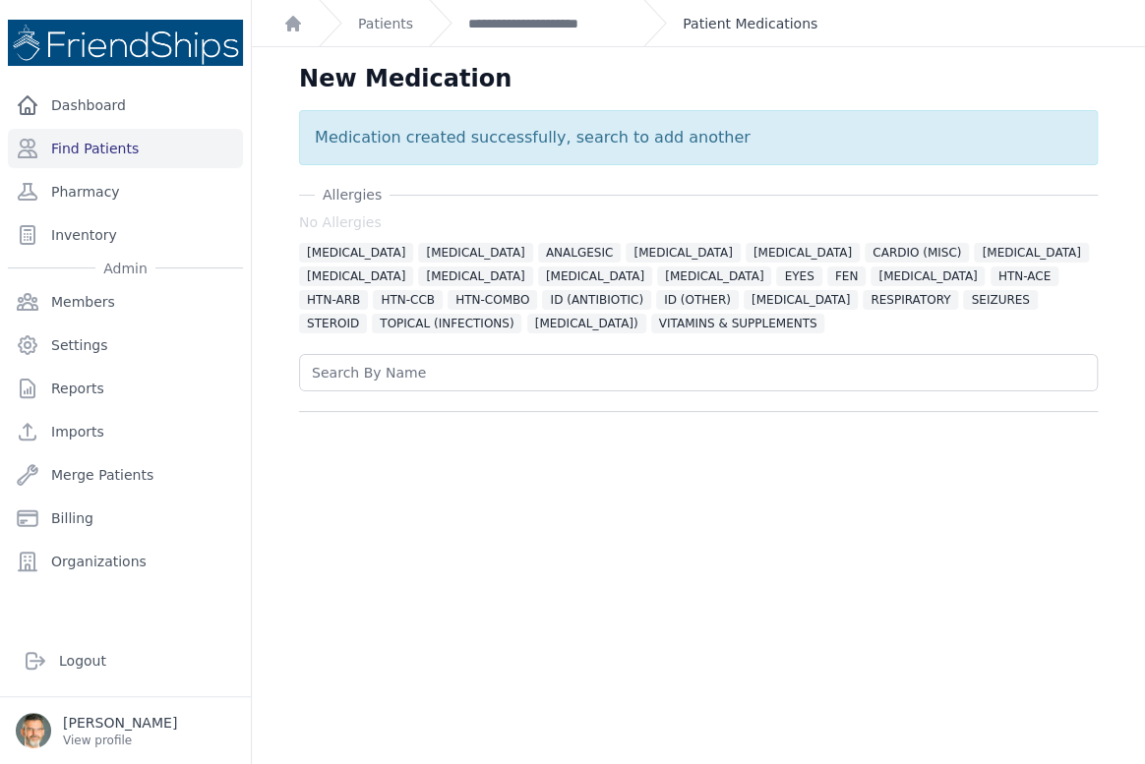
click at [727, 18] on link "Patient Medications" at bounding box center [750, 24] width 135 height 20
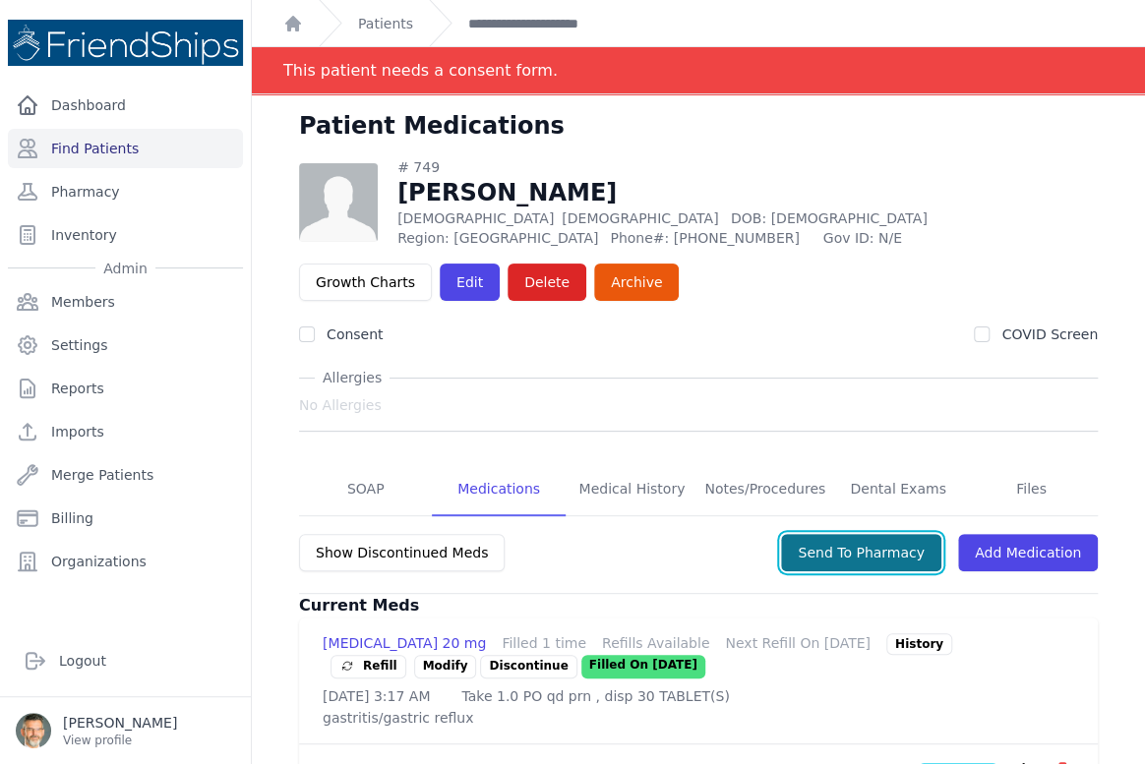
click at [850, 552] on button "Send To Pharmacy" at bounding box center [861, 552] width 160 height 37
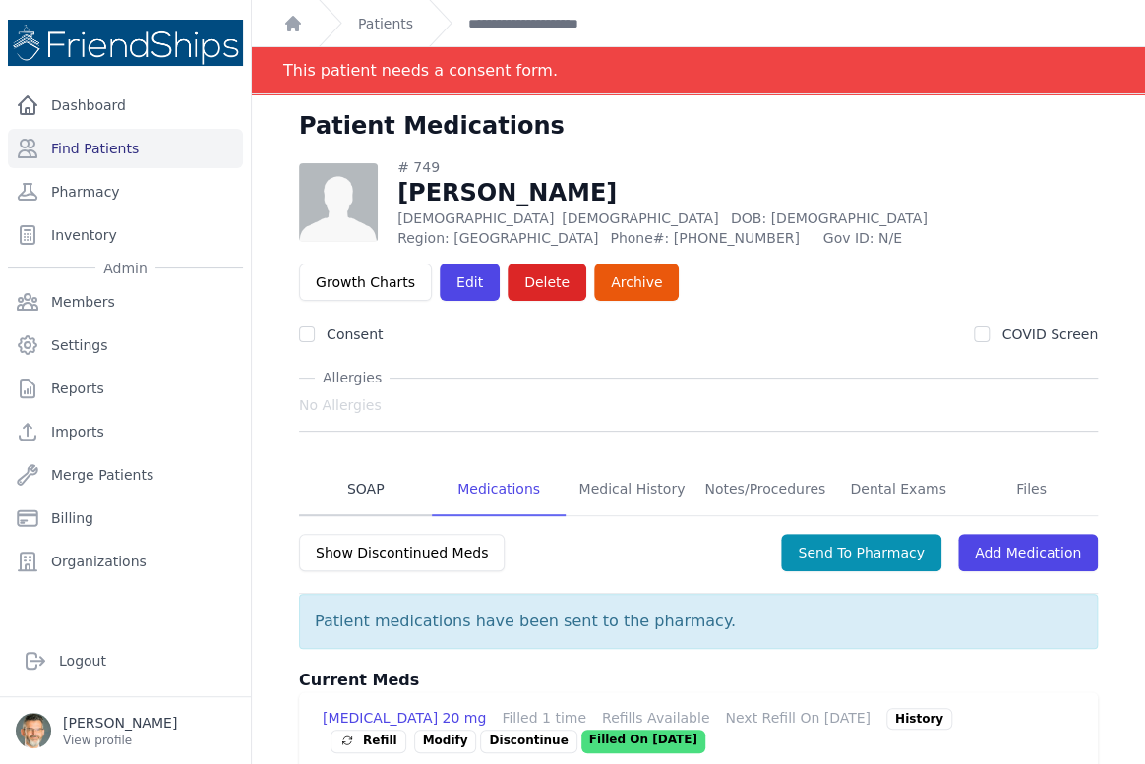
click at [353, 485] on link "SOAP" at bounding box center [365, 489] width 133 height 53
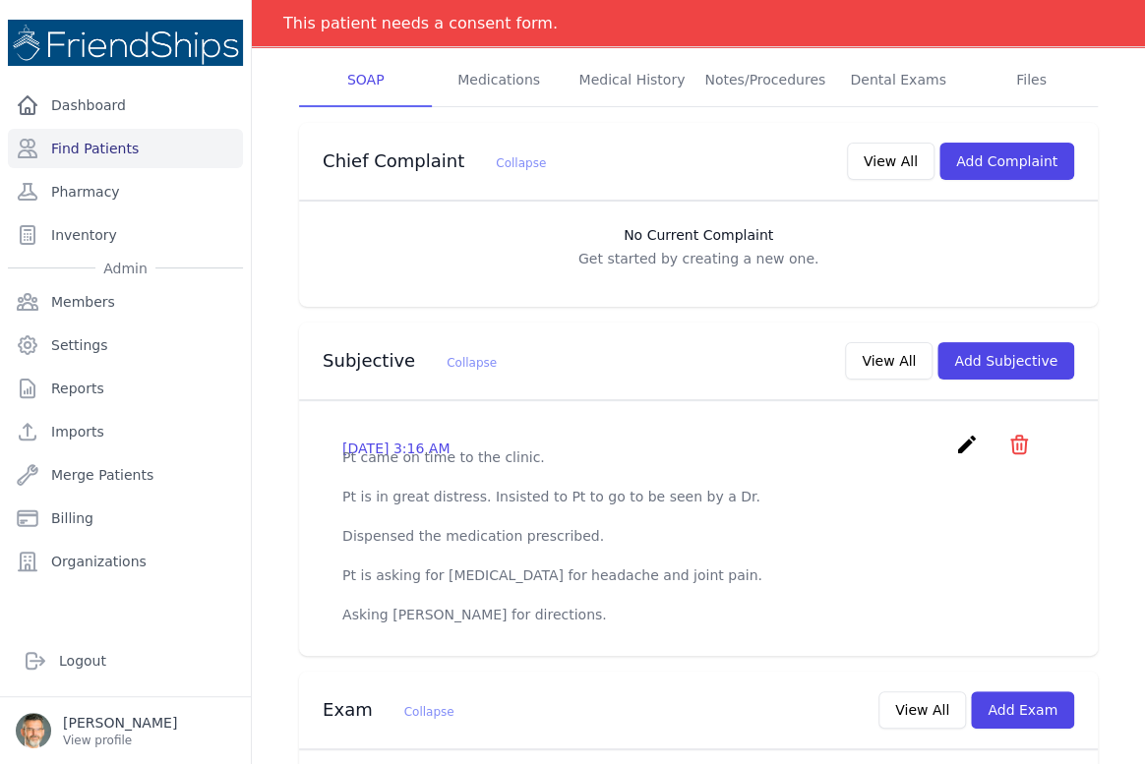
scroll to position [447, 0]
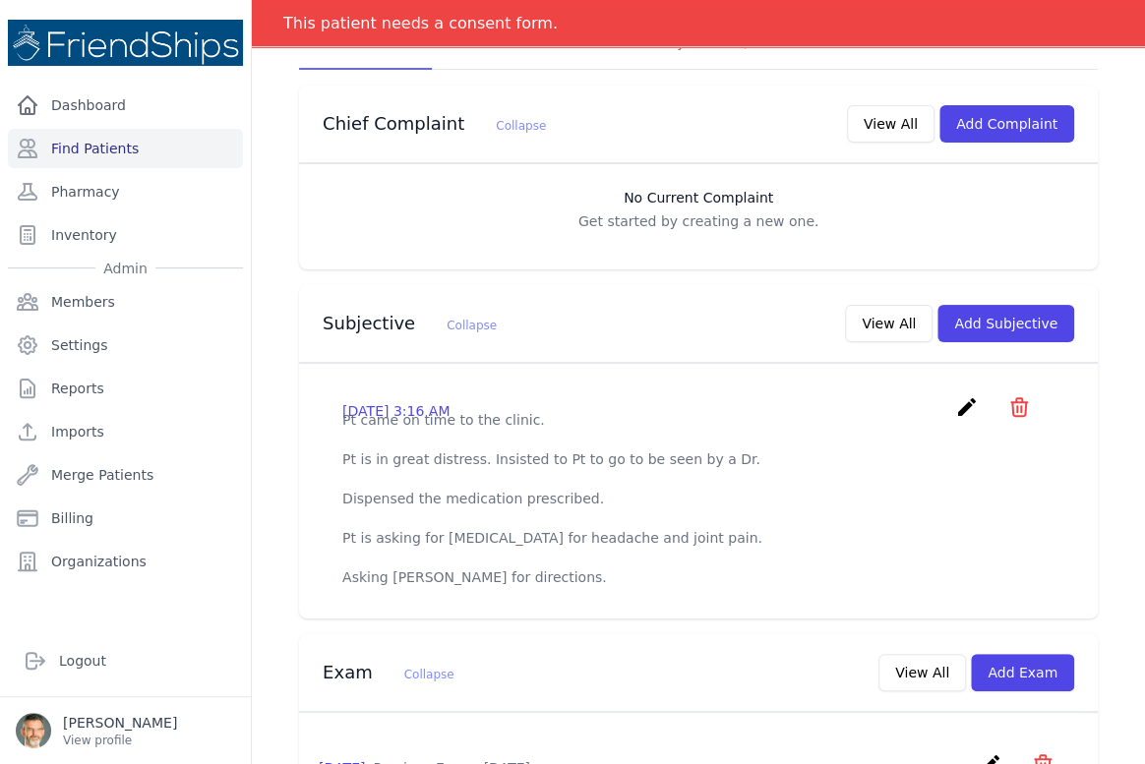
click at [955, 399] on icon "create" at bounding box center [967, 407] width 24 height 24
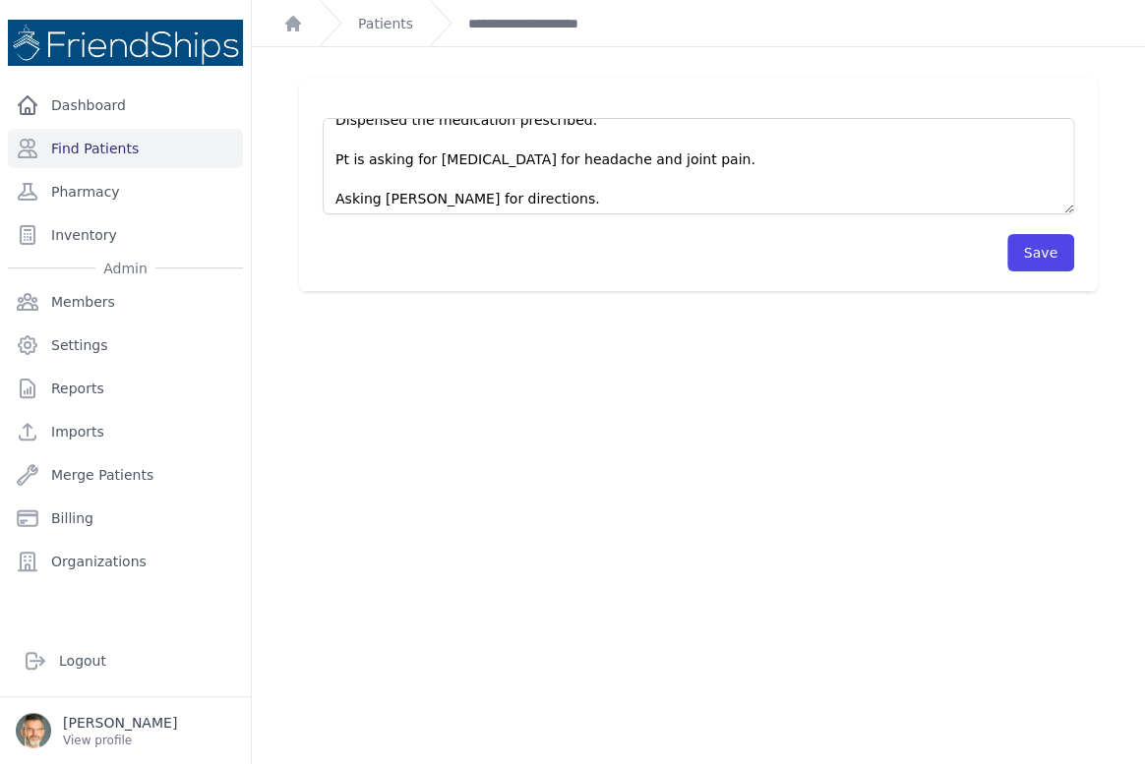
scroll to position [98, 0]
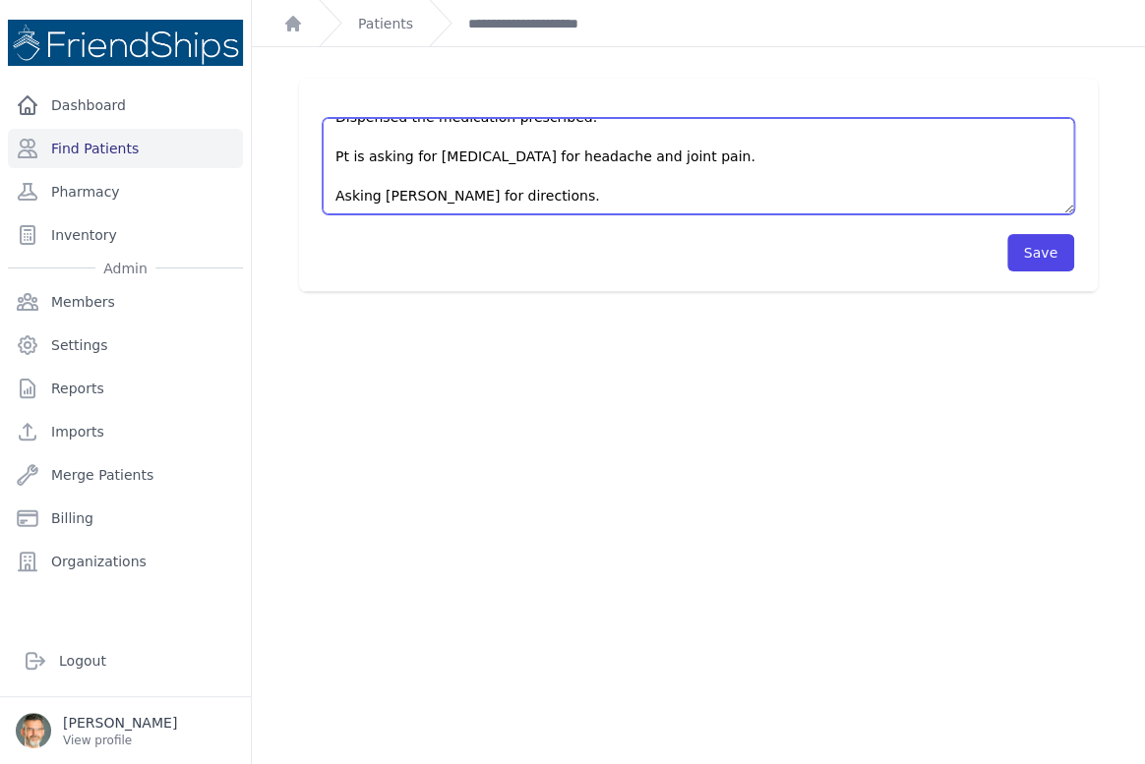
click at [561, 193] on textarea "Pt came on time to the clinic. Pt is in great distress. Insisted to Pt to go to…" at bounding box center [699, 166] width 752 height 96
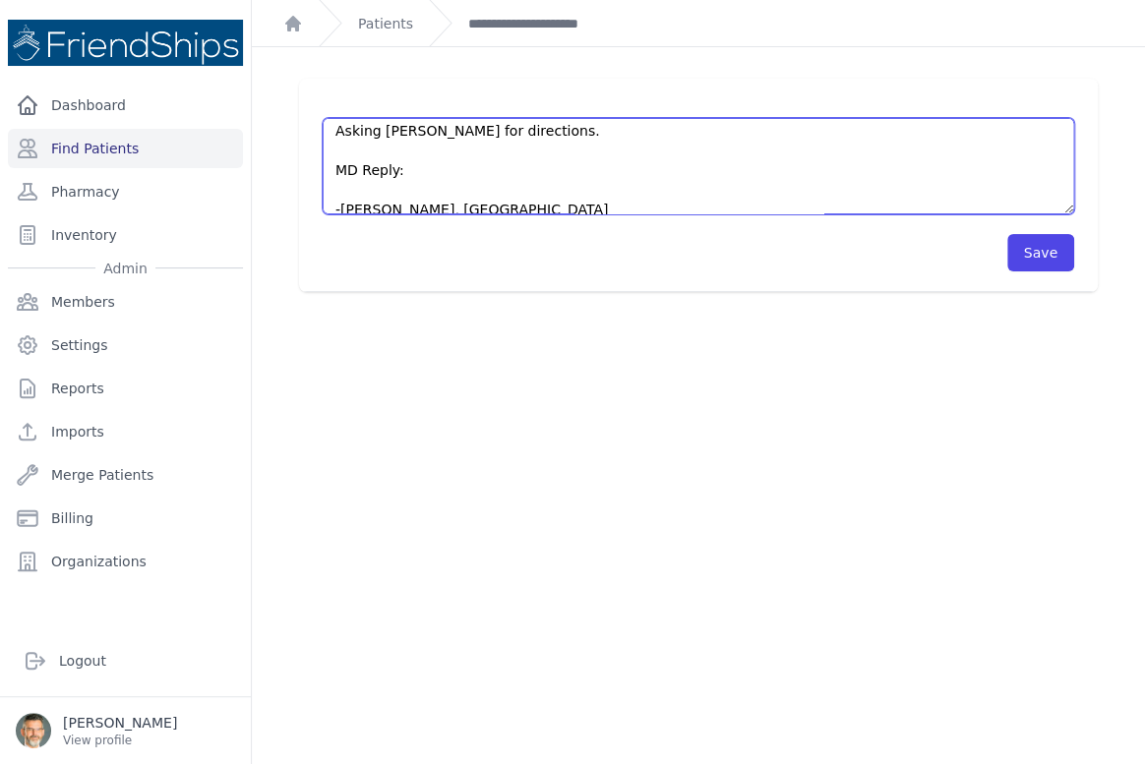
scroll to position [197, 0]
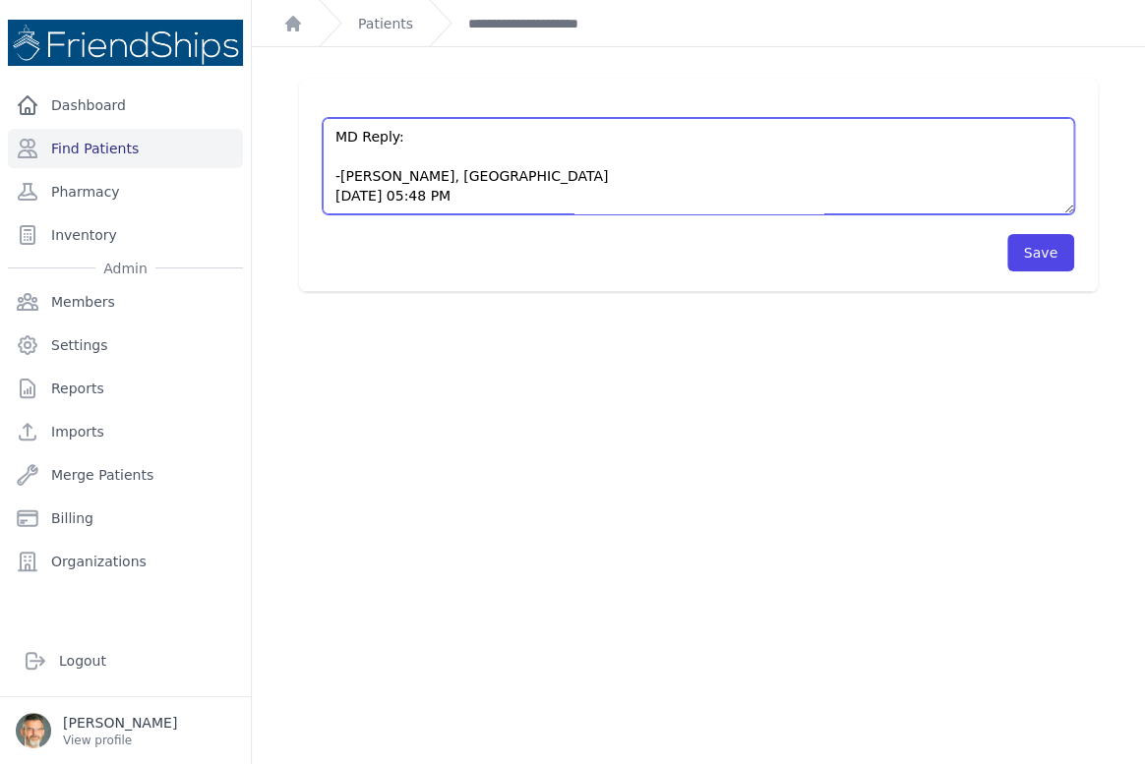
click at [341, 157] on textarea "Pt came on time to the clinic. Pt is in great distress. Insisted to Pt to go to…" at bounding box center [699, 166] width 752 height 96
type textarea "Pt came on time to the clinic. Pt is in great distress. Insisted to Pt to go to…"
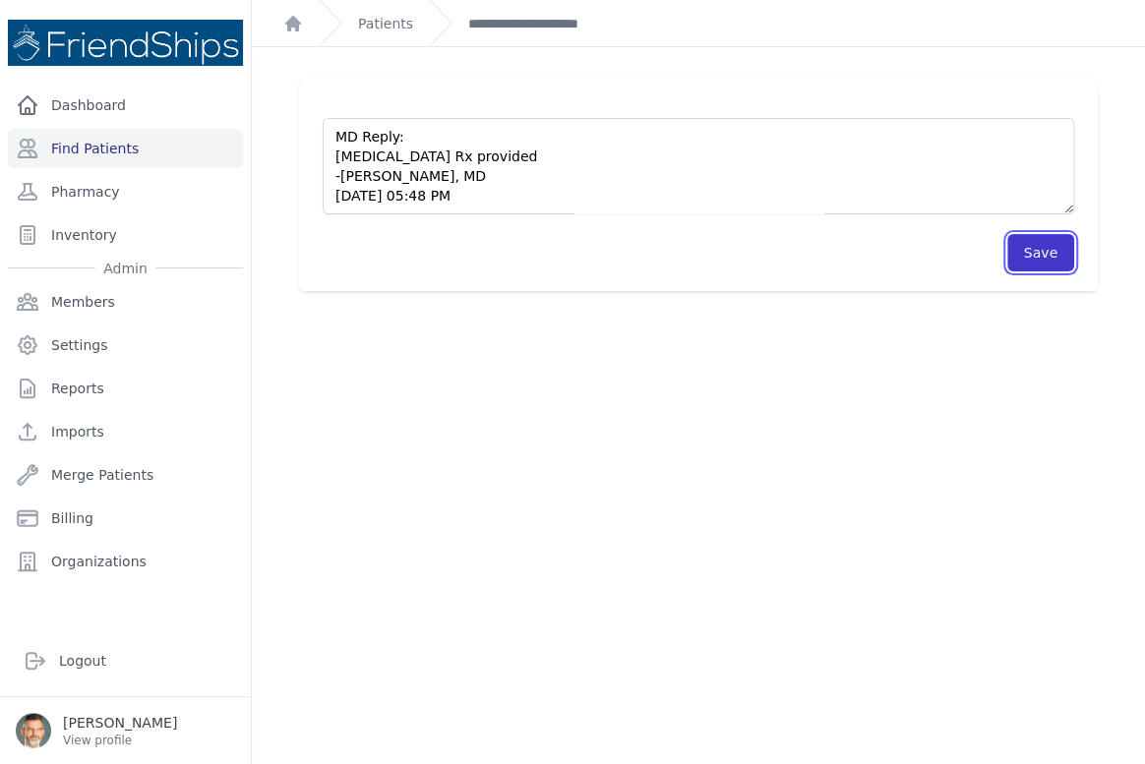
click at [1041, 254] on button "Save" at bounding box center [1040, 252] width 67 height 37
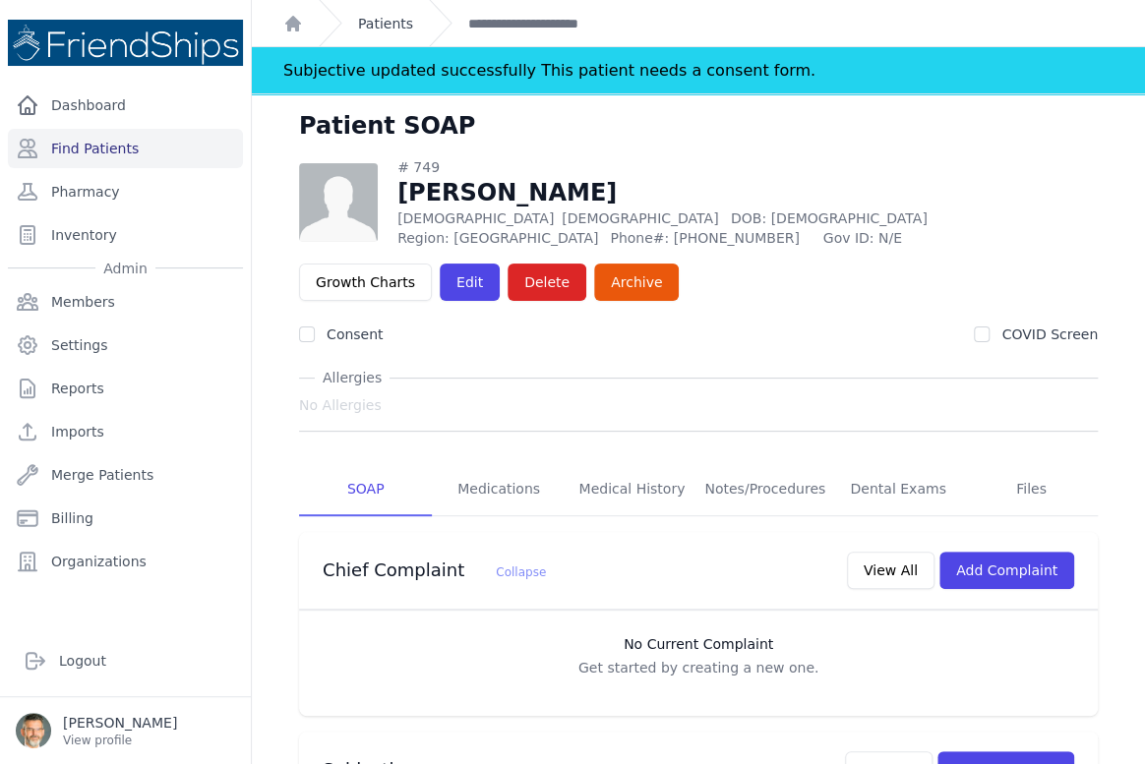
click at [386, 20] on link "Patients" at bounding box center [385, 24] width 55 height 20
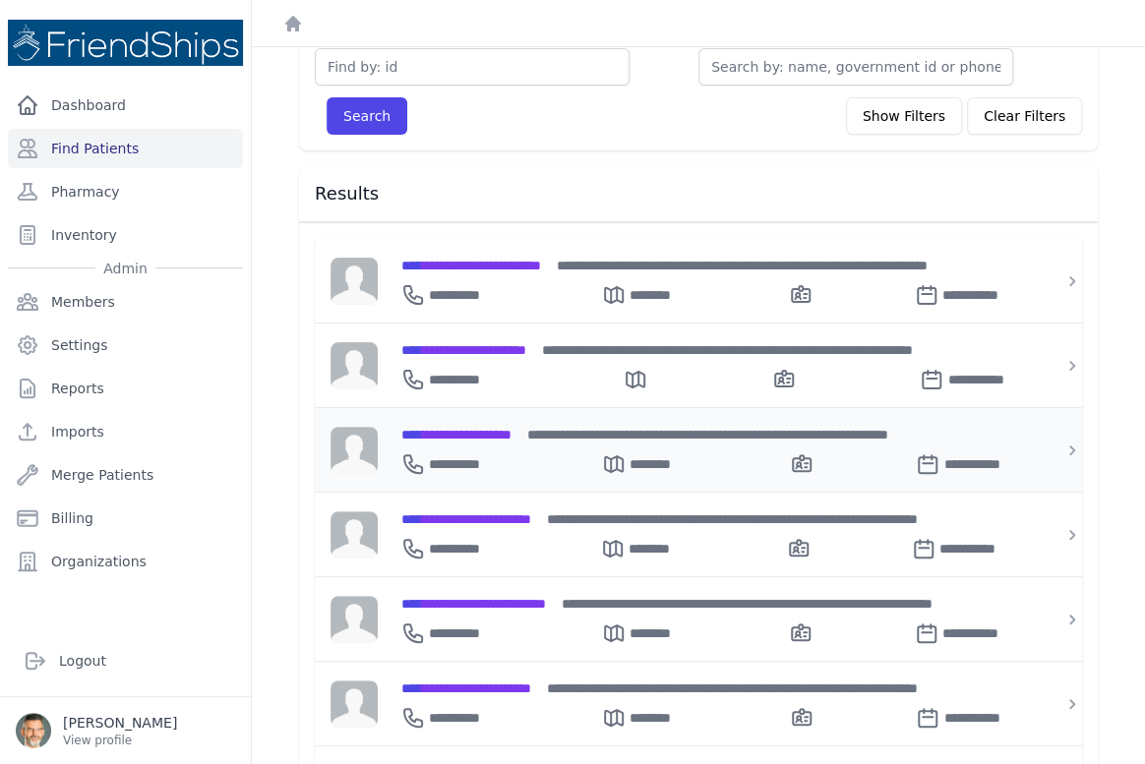
scroll to position [178, 0]
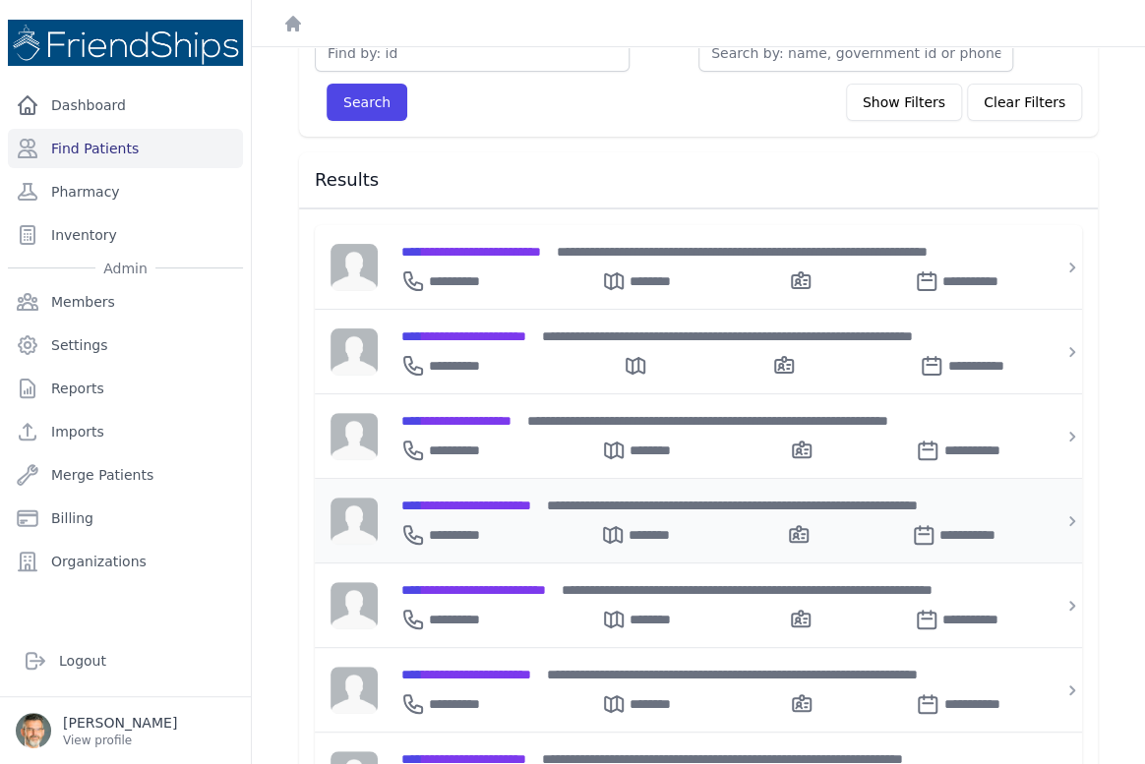
click at [503, 499] on span "**********" at bounding box center [466, 506] width 130 height 14
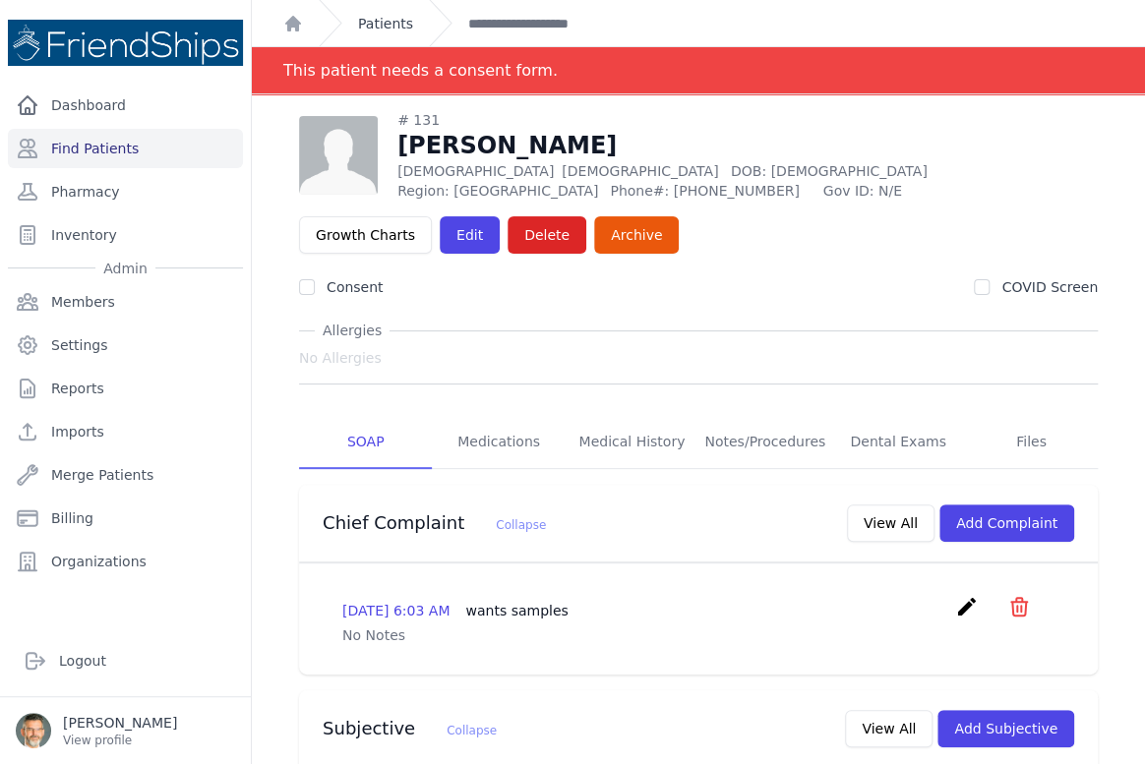
click at [384, 26] on link "Patients" at bounding box center [385, 24] width 55 height 20
